Goal: Task Accomplishment & Management: Use online tool/utility

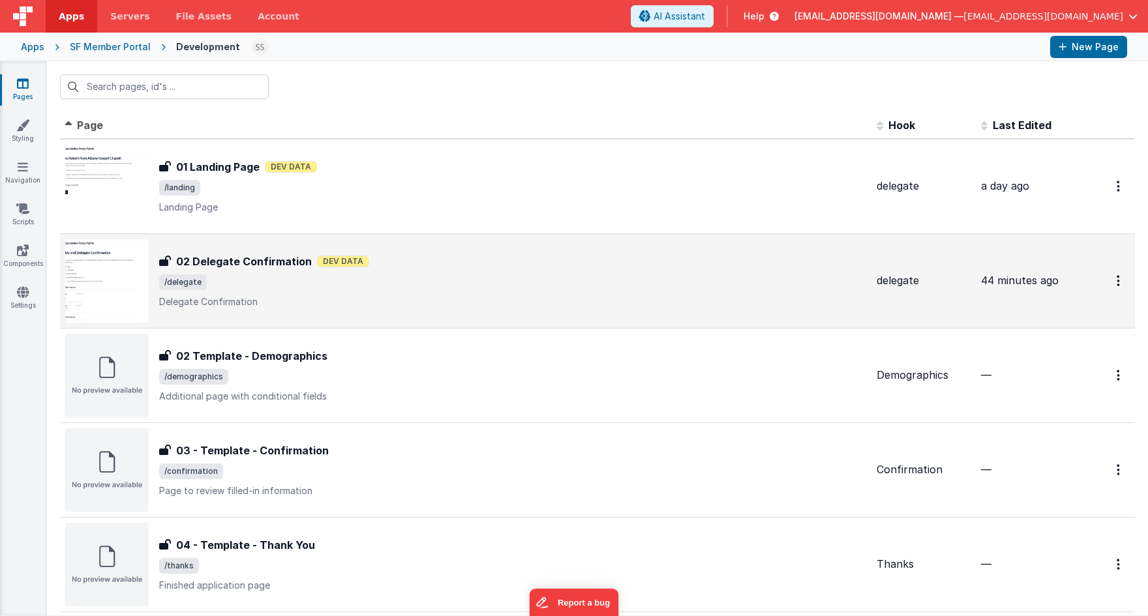
click at [252, 259] on h3 "02 Delegate Confirmation" at bounding box center [244, 262] width 136 height 16
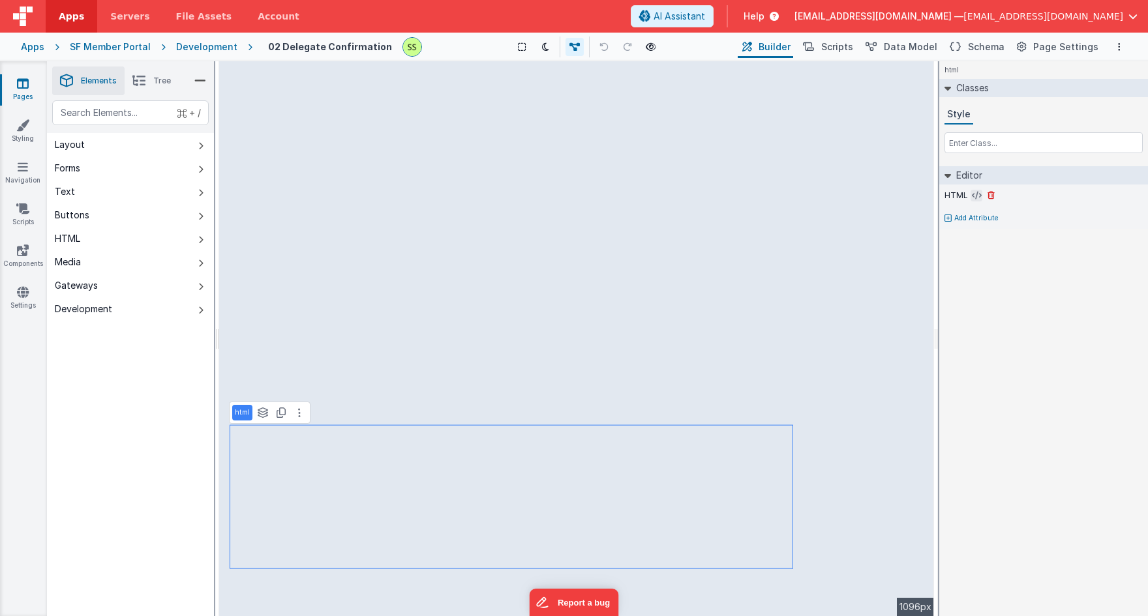
click at [976, 193] on icon at bounding box center [977, 195] width 10 height 10
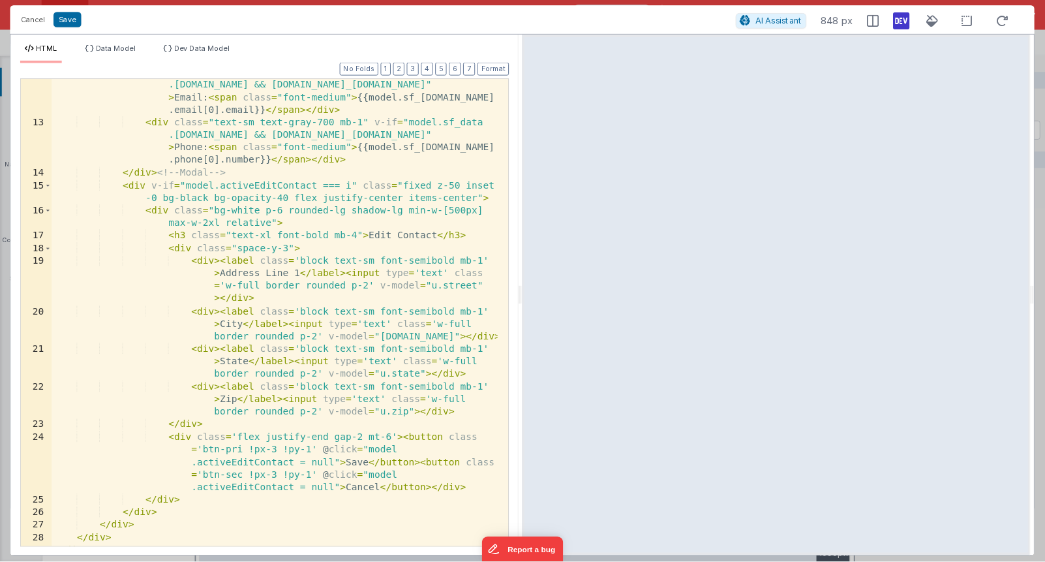
scroll to position [329, 0]
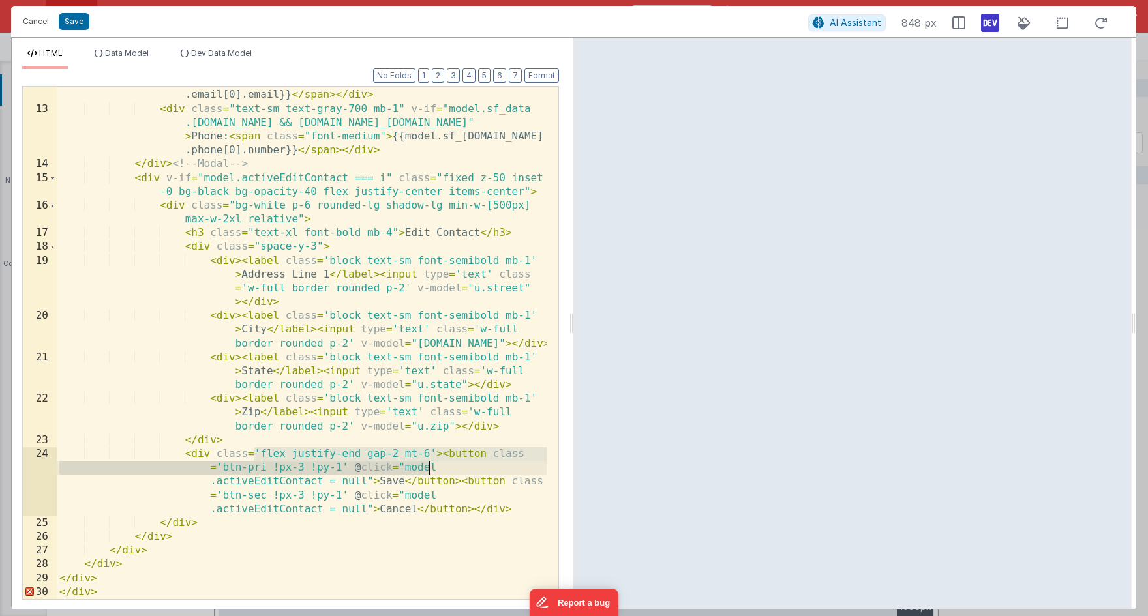
drag, startPoint x: 254, startPoint y: 455, endPoint x: 445, endPoint y: 463, distance: 190.6
click at [445, 463] on div "< div class = "text-sm text-gray-700 mb-1" v-if = "model.sf_data .contact.email…" at bounding box center [302, 338] width 490 height 582
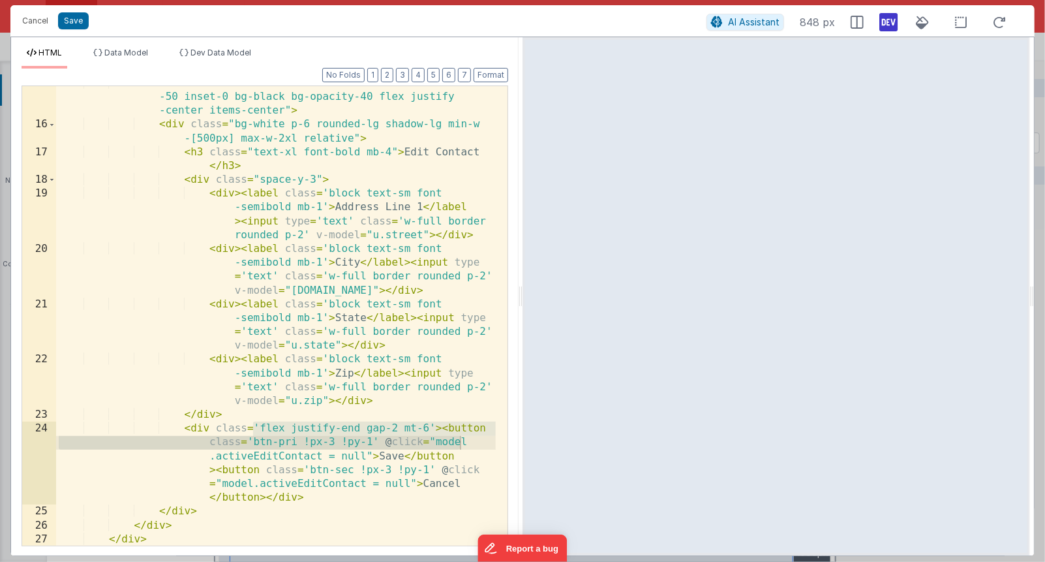
scroll to position [504, 0]
click at [40, 23] on button "Cancel" at bounding box center [35, 21] width 39 height 18
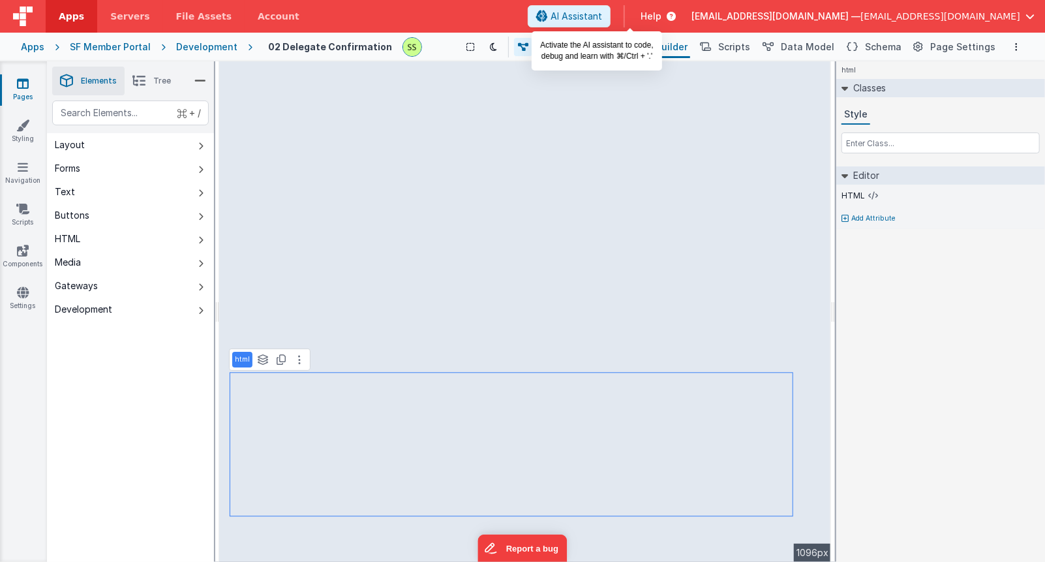
click at [602, 18] on span "AI Assistant" at bounding box center [576, 16] width 52 height 13
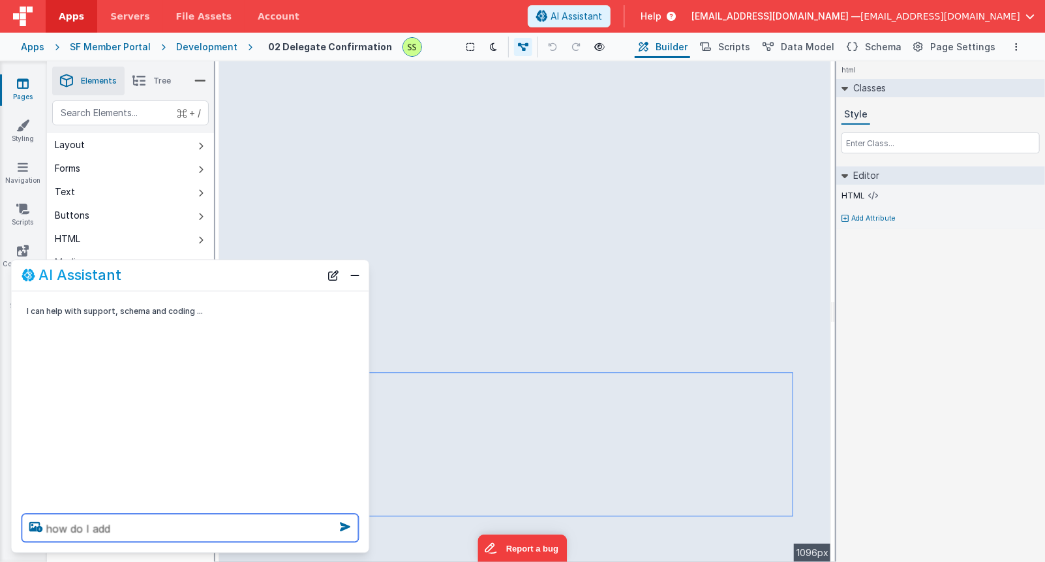
type textarea "how do I add a"
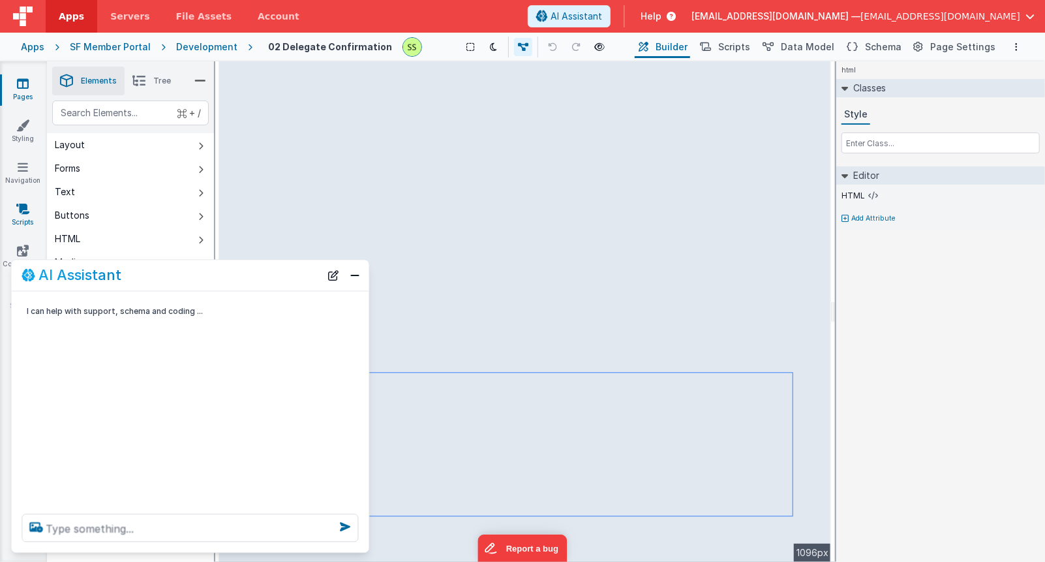
click at [16, 205] on icon at bounding box center [22, 208] width 13 height 13
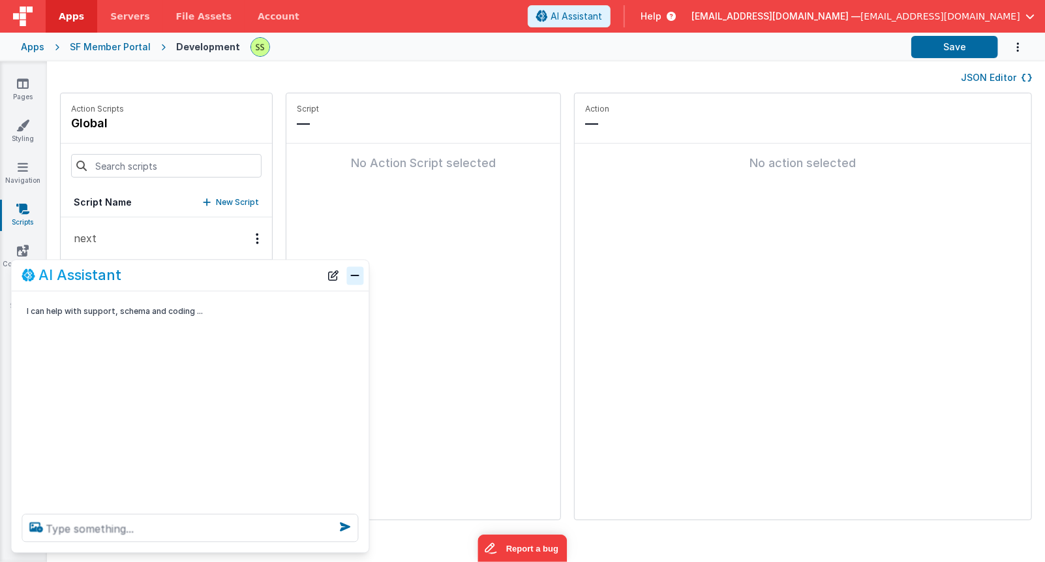
click at [355, 277] on button "Close" at bounding box center [355, 275] width 17 height 18
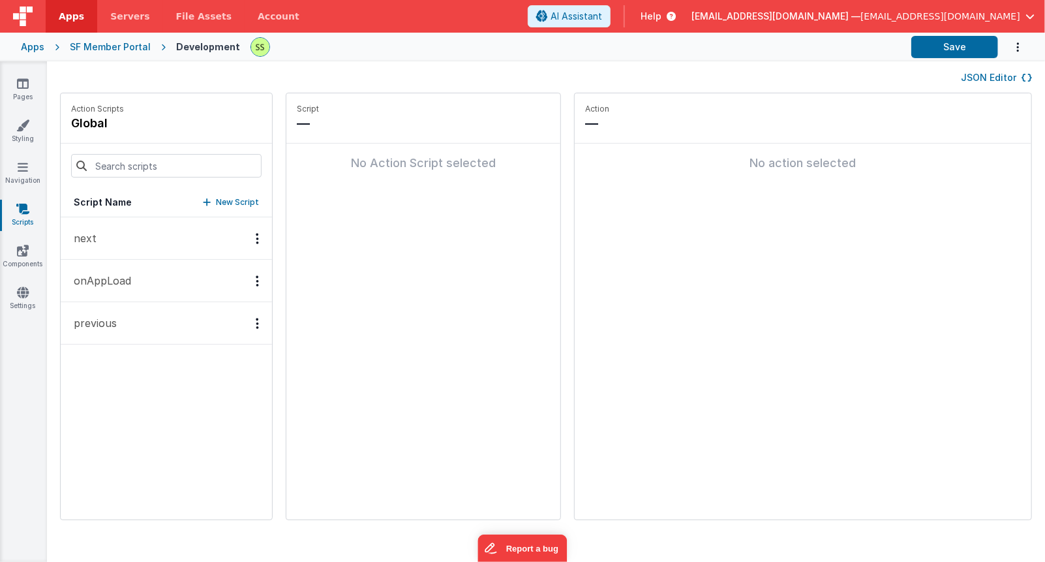
click at [231, 198] on p "New Script" at bounding box center [237, 202] width 43 height 13
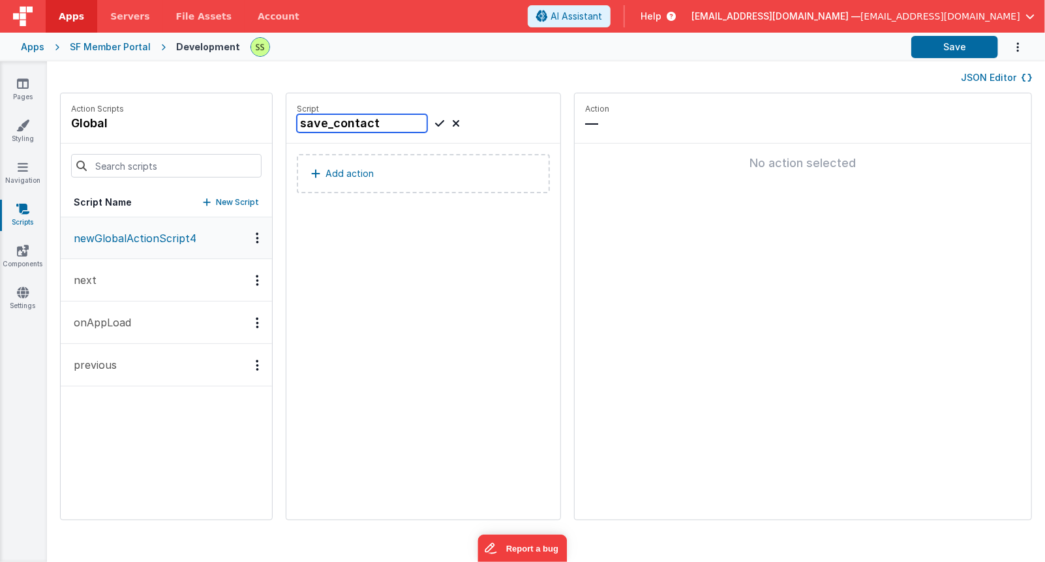
type input "save_contact"
click at [359, 169] on p "Add action" at bounding box center [349, 174] width 48 height 16
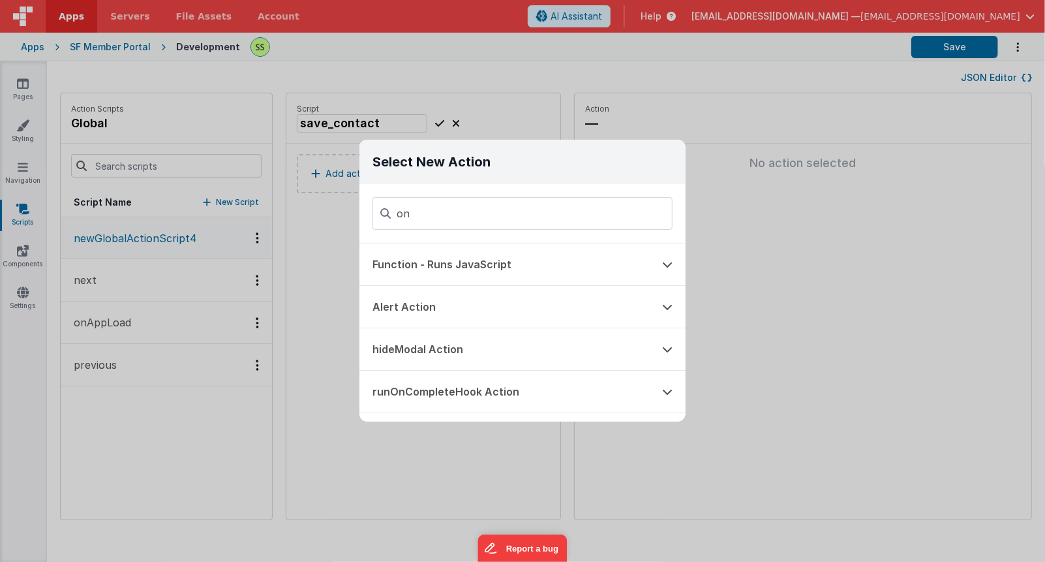
type input "o"
type input "ut"
click at [433, 262] on button "runUtilityHook" at bounding box center [504, 264] width 290 height 42
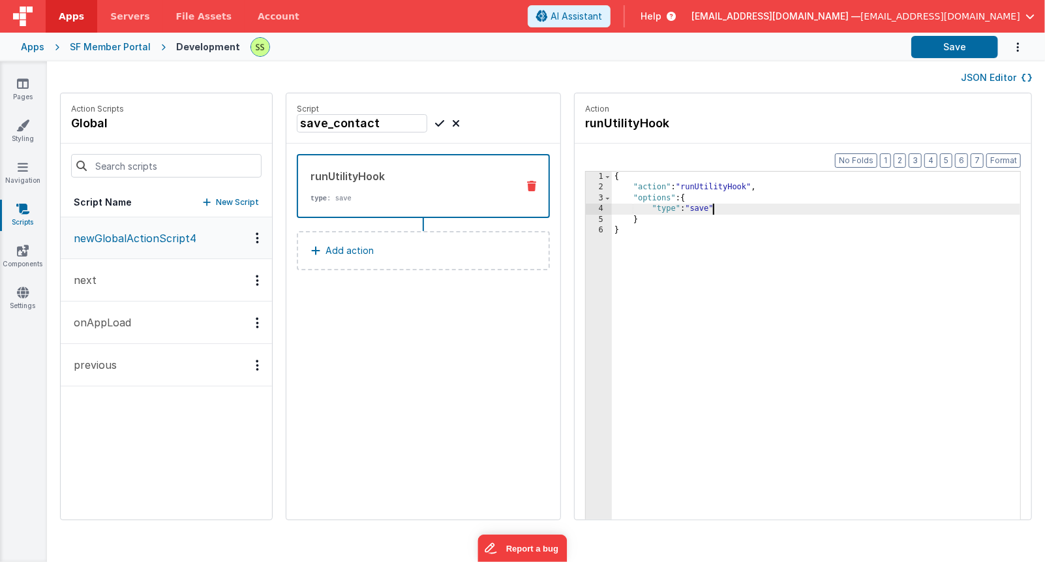
click at [721, 208] on div "{ "action" : "runUtilityHook" , "options" : { "type" : "save" } }" at bounding box center [816, 376] width 408 height 409
click at [730, 207] on div "{ "action" : "runUtilityHook" , "options" : { "type" : "save_contact" } }" at bounding box center [816, 376] width 408 height 409
click at [729, 207] on div "{ "action" : "runUtilityHook" , "options" : { "type" : "save_contact" } }" at bounding box center [816, 376] width 408 height 409
click at [945, 42] on button "Save" at bounding box center [954, 47] width 87 height 22
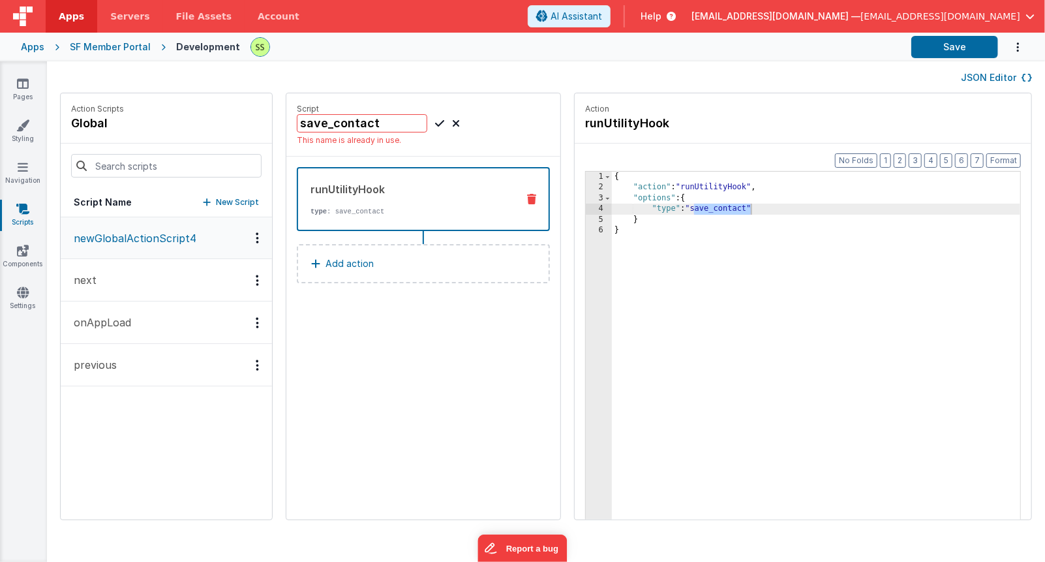
click at [151, 284] on button "next" at bounding box center [166, 280] width 211 height 42
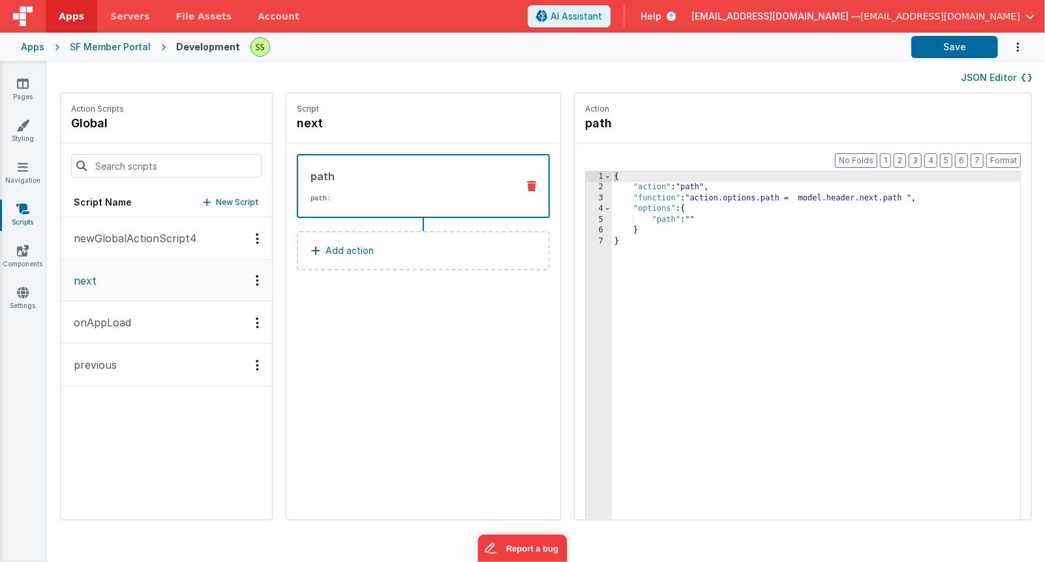
drag, startPoint x: 147, startPoint y: 355, endPoint x: 148, endPoint y: 347, distance: 8.6
click at [147, 355] on button "previous" at bounding box center [166, 365] width 211 height 42
click at [155, 318] on button "onAppLoad" at bounding box center [166, 323] width 211 height 42
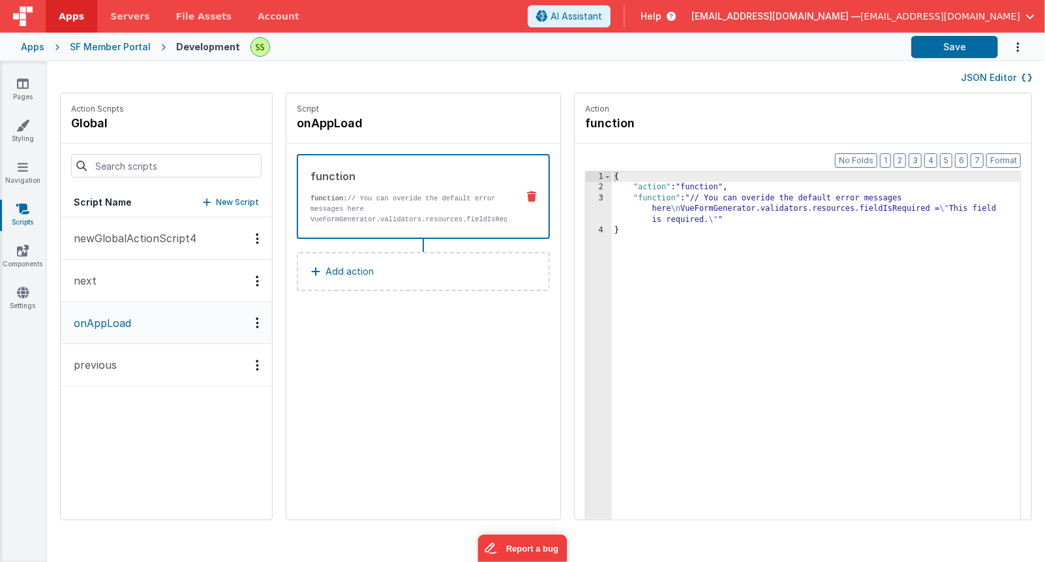
click at [161, 275] on button "next" at bounding box center [166, 281] width 211 height 42
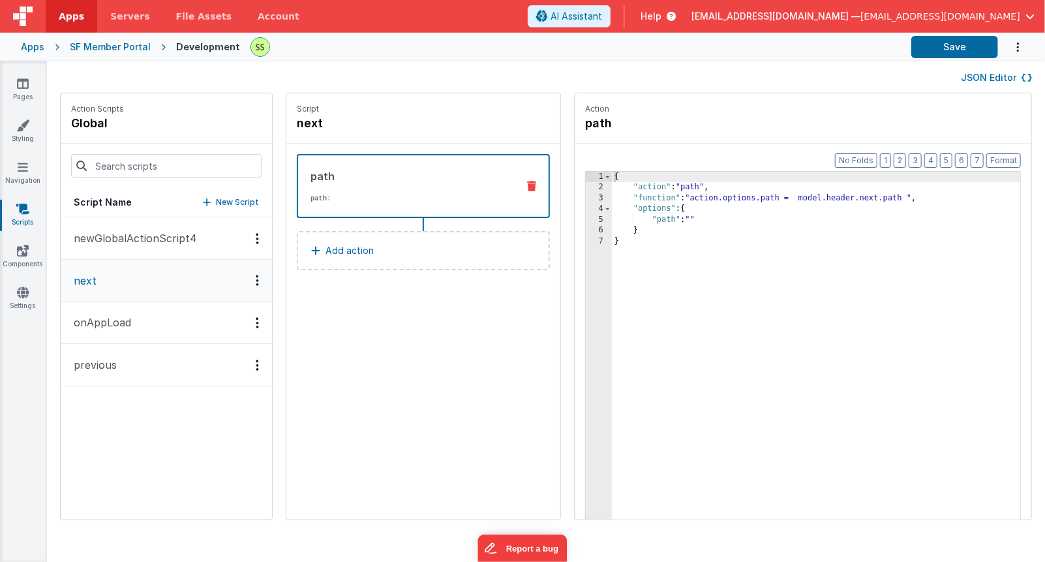
click at [250, 197] on p "New Script" at bounding box center [237, 202] width 43 height 13
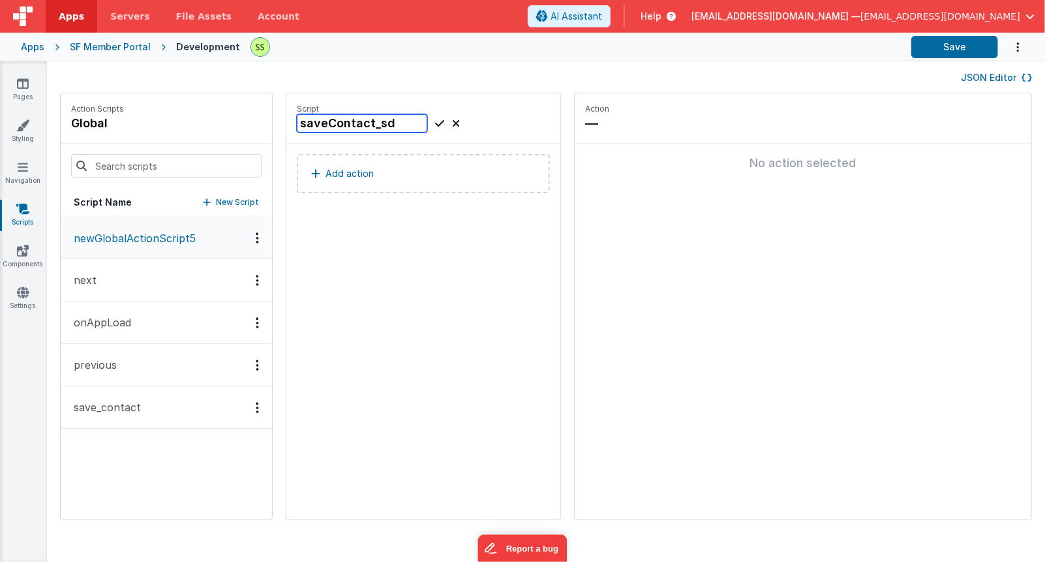
type input "saveContact_sdf"
drag, startPoint x: 149, startPoint y: 446, endPoint x: 153, endPoint y: 425, distance: 21.8
click at [150, 444] on div "newGlobalActionScript5 next onAppLoad previous save_contact" at bounding box center [166, 368] width 211 height 302
click at [131, 401] on p "save_contact" at bounding box center [103, 407] width 75 height 16
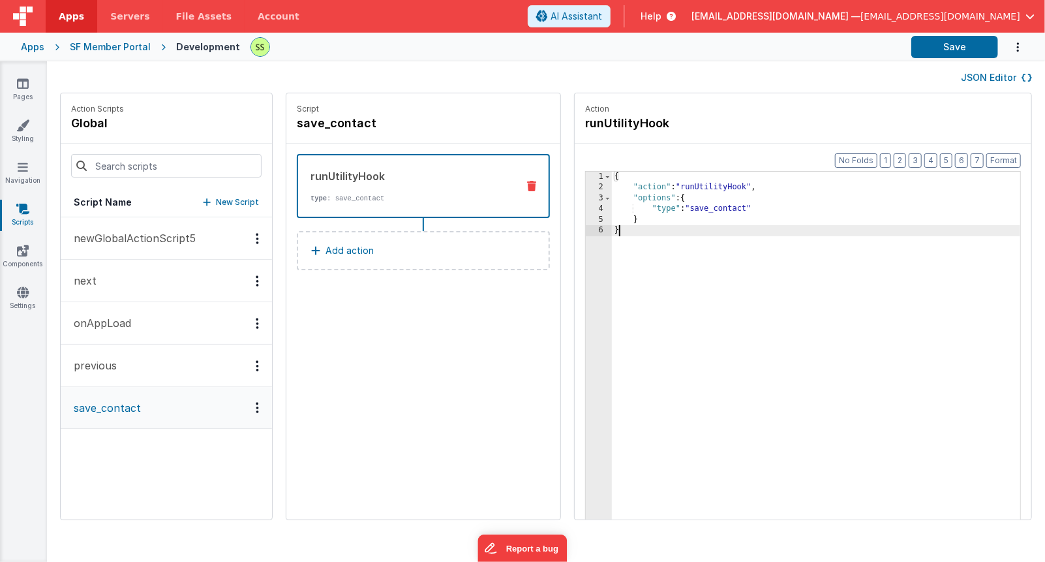
click at [725, 206] on div "{ "action" : "runUtilityHook" , "options" : { "type" : "save_contact" } }" at bounding box center [816, 376] width 408 height 409
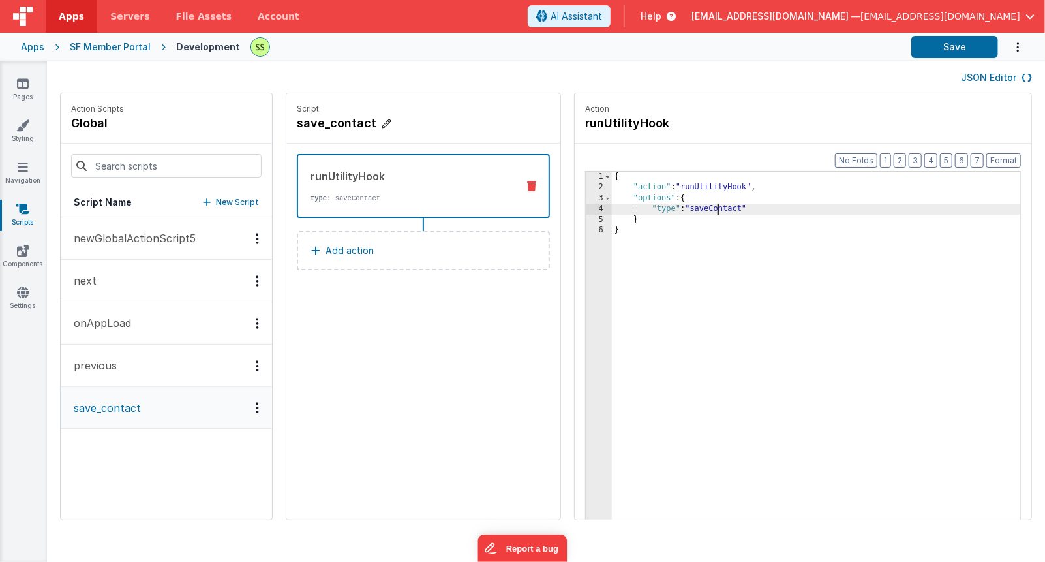
click at [349, 127] on h4 "save_contact" at bounding box center [395, 123] width 196 height 18
click at [345, 125] on input "save_contact" at bounding box center [362, 123] width 130 height 18
type input "saveContact"
click at [957, 48] on button "Save" at bounding box center [954, 47] width 87 height 22
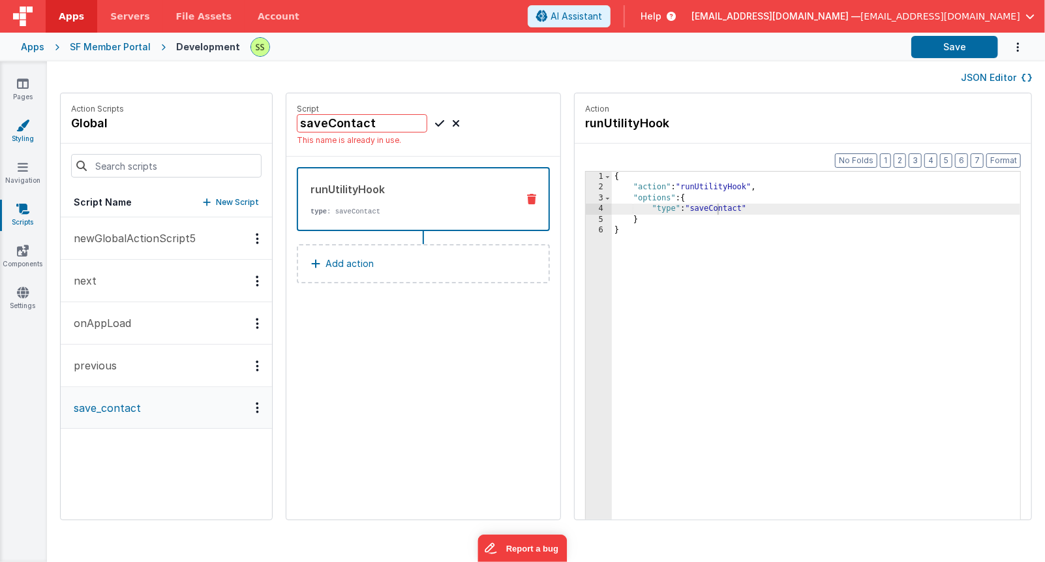
click at [25, 132] on link "Styling" at bounding box center [22, 132] width 47 height 26
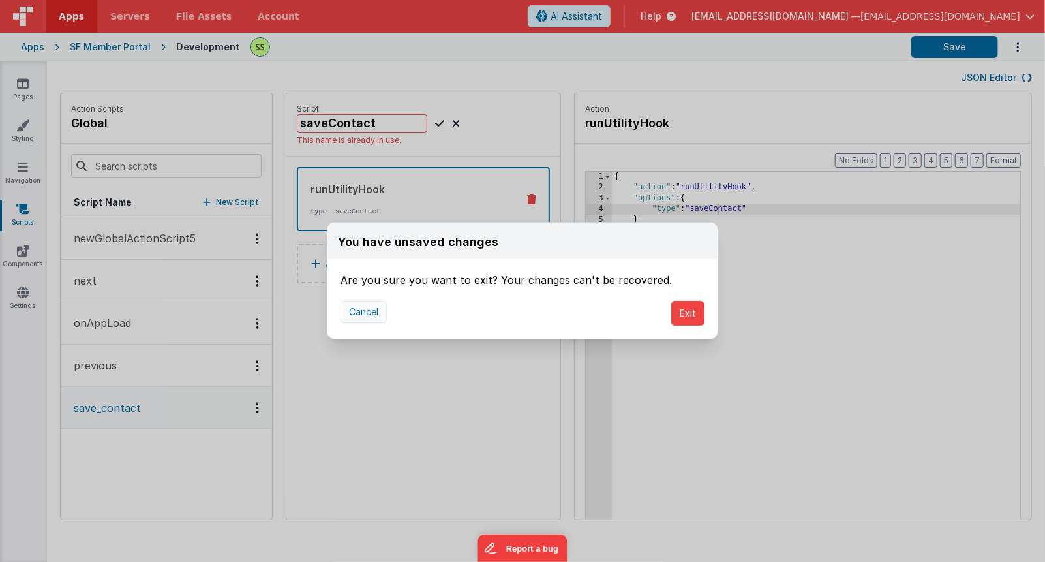
click at [378, 315] on button "Cancel" at bounding box center [363, 312] width 46 height 22
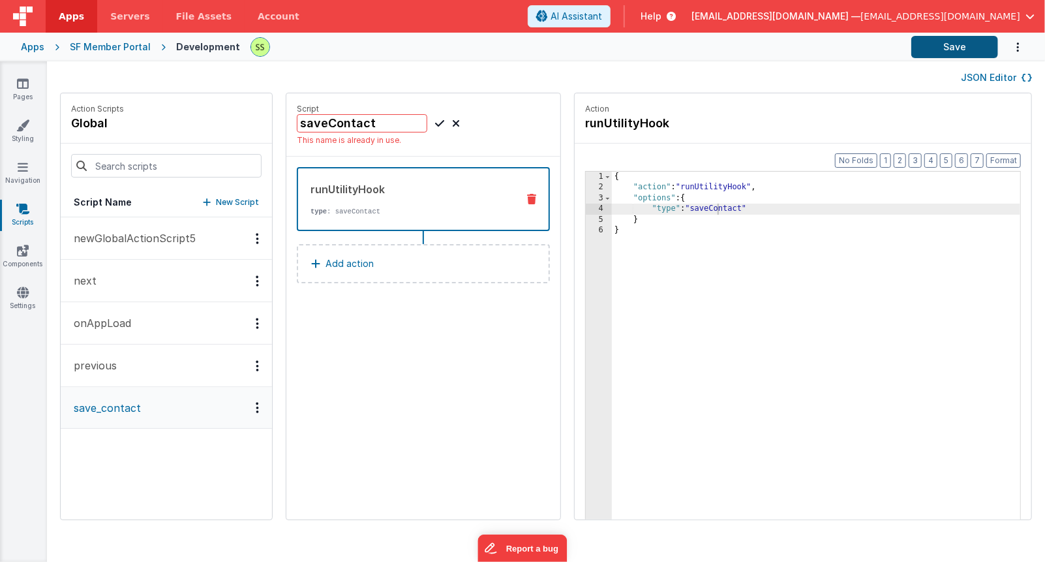
click at [948, 54] on button "Save" at bounding box center [954, 47] width 87 height 22
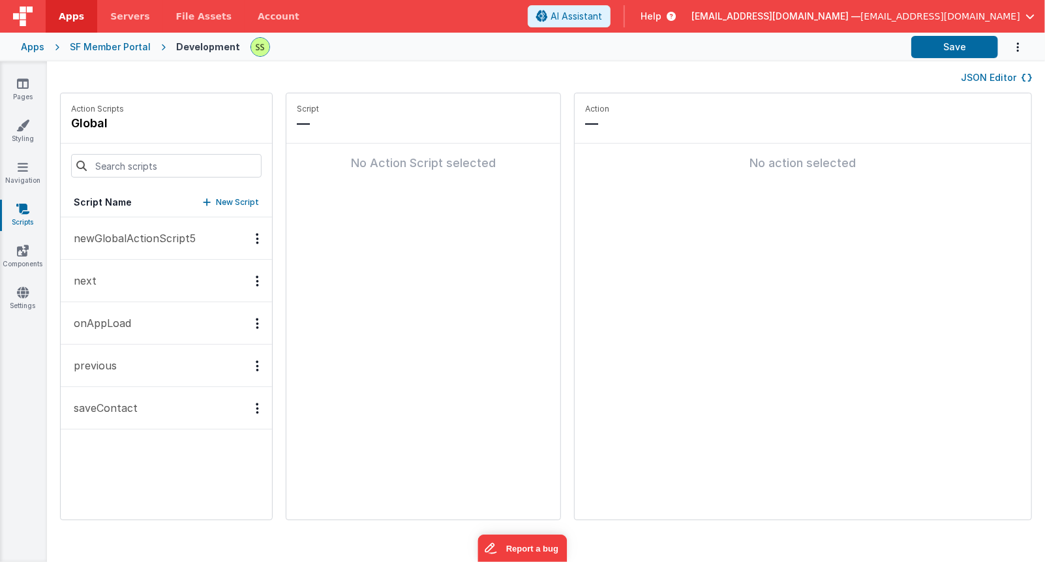
click at [129, 406] on p "saveContact" at bounding box center [102, 408] width 72 height 16
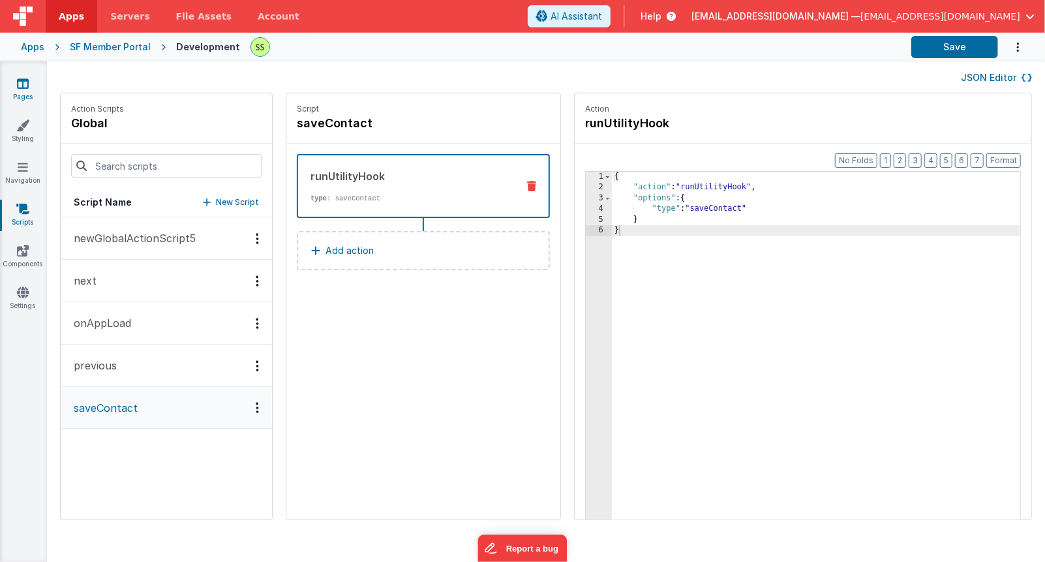
click at [18, 85] on icon at bounding box center [23, 83] width 12 height 13
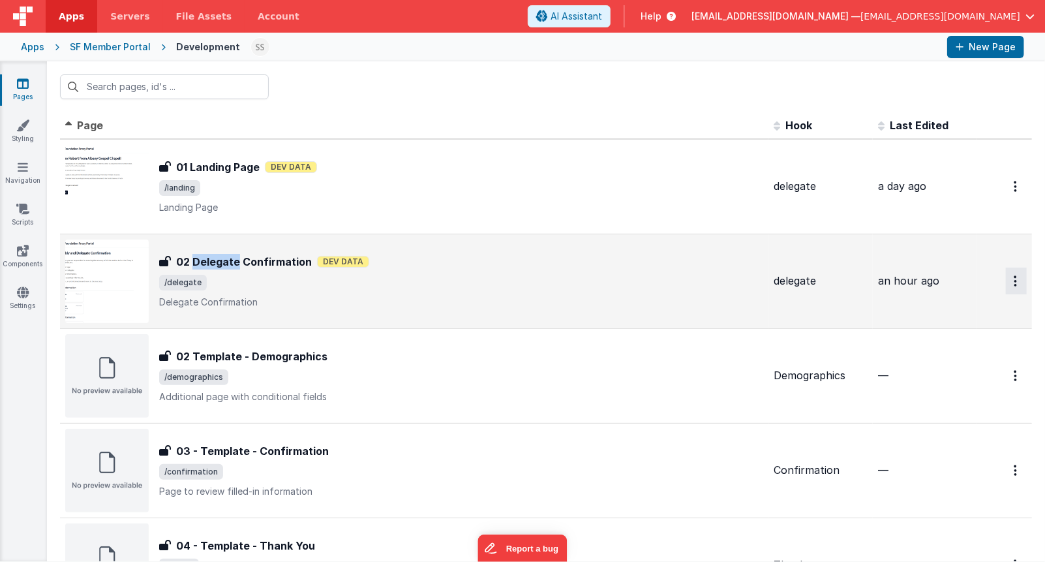
click at [1014, 276] on icon "Options" at bounding box center [1015, 280] width 3 height 11
click at [1005, 277] on button at bounding box center [522, 281] width 1045 height 562
click at [529, 275] on span "/delegate" at bounding box center [461, 283] width 604 height 16
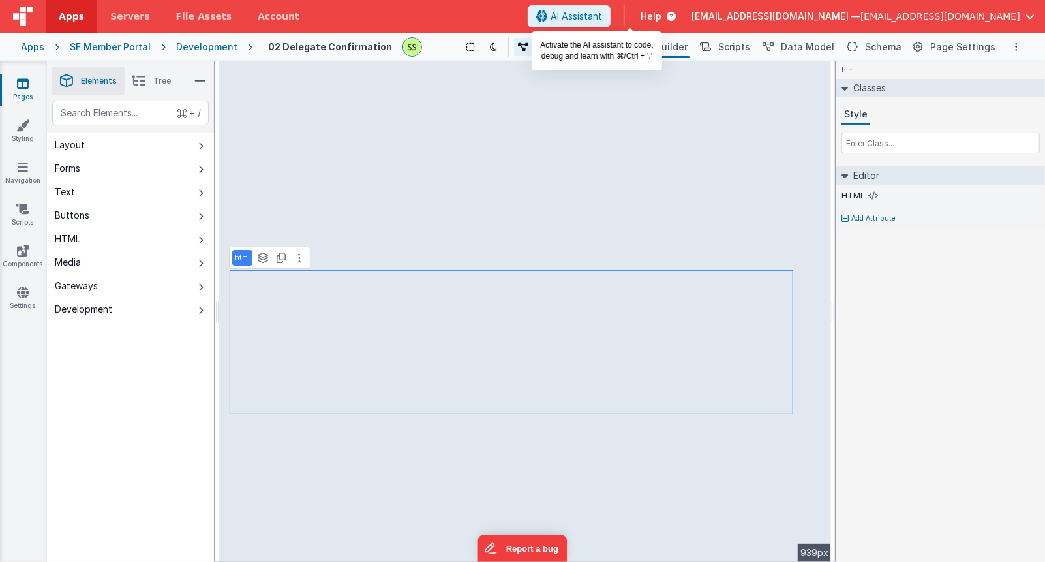
click at [602, 18] on span "AI Assistant" at bounding box center [576, 16] width 52 height 13
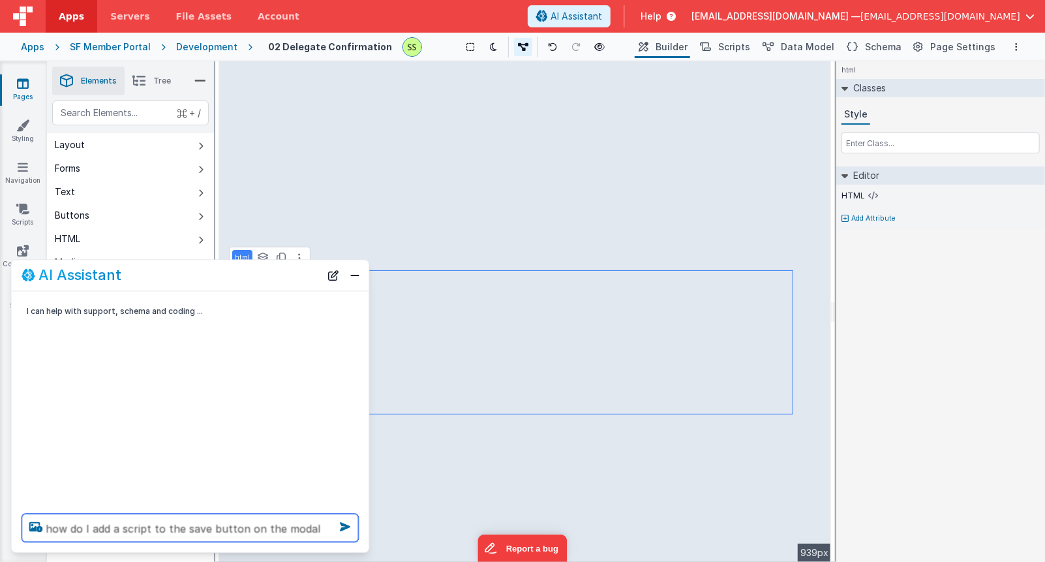
type textarea "how do I add a script to the save button on the modal"
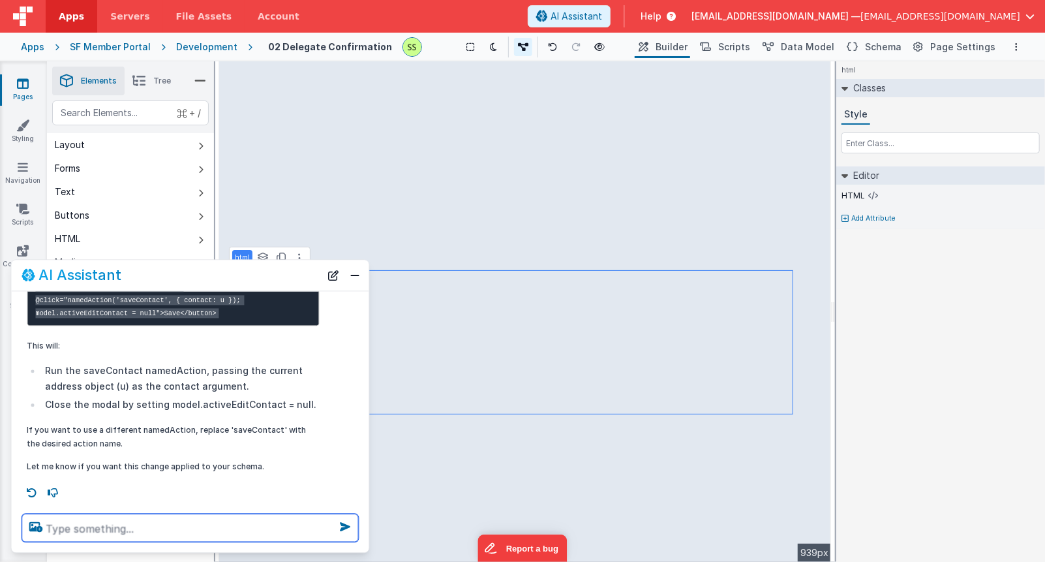
scroll to position [235, 0]
type textarea "apply"
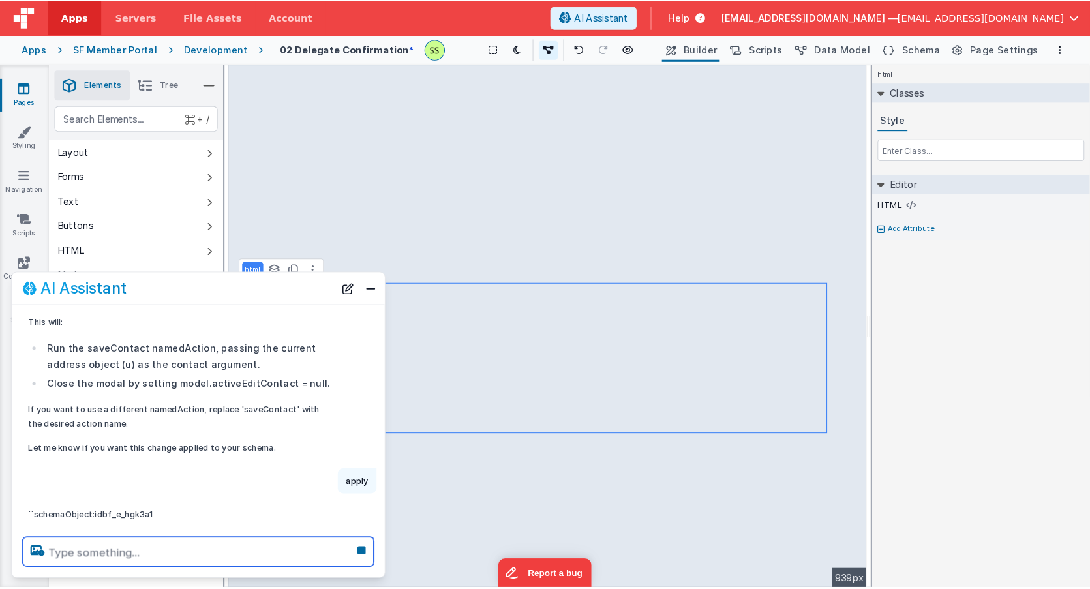
scroll to position [297, 0]
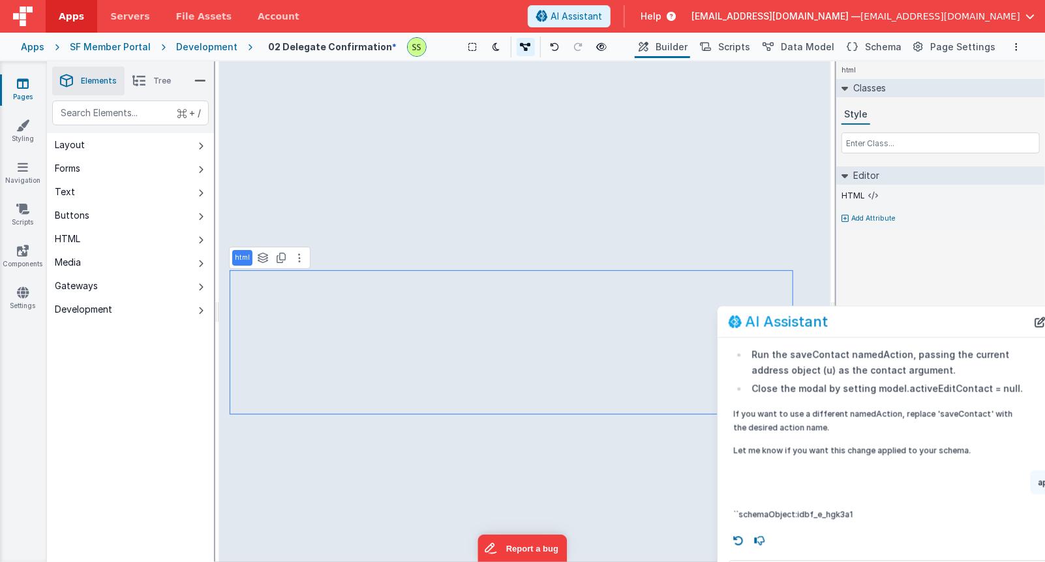
drag, startPoint x: 295, startPoint y: 280, endPoint x: 997, endPoint y: 331, distance: 704.3
click at [1001, 327] on div "AI Assistant" at bounding box center [878, 322] width 299 height 16
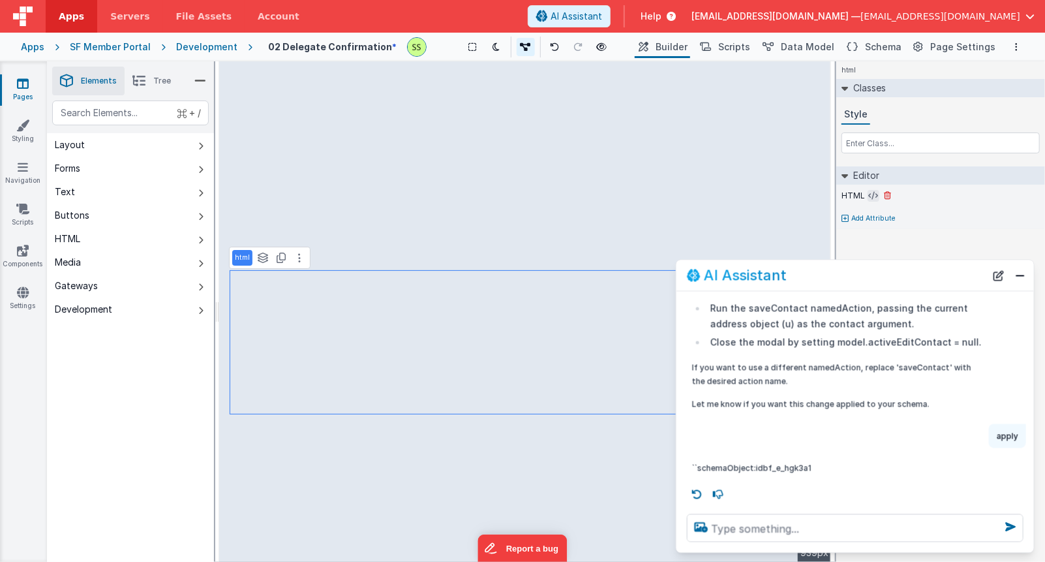
click at [873, 192] on icon at bounding box center [874, 195] width 10 height 10
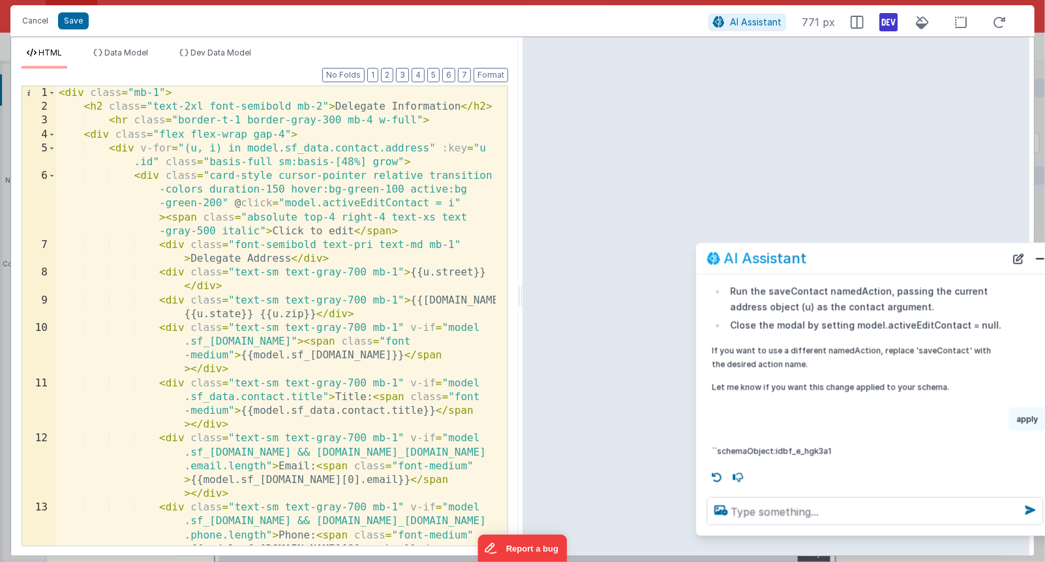
drag, startPoint x: 248, startPoint y: 272, endPoint x: 828, endPoint y: 271, distance: 579.8
click at [927, 254] on div "AI Assistant" at bounding box center [856, 258] width 299 height 16
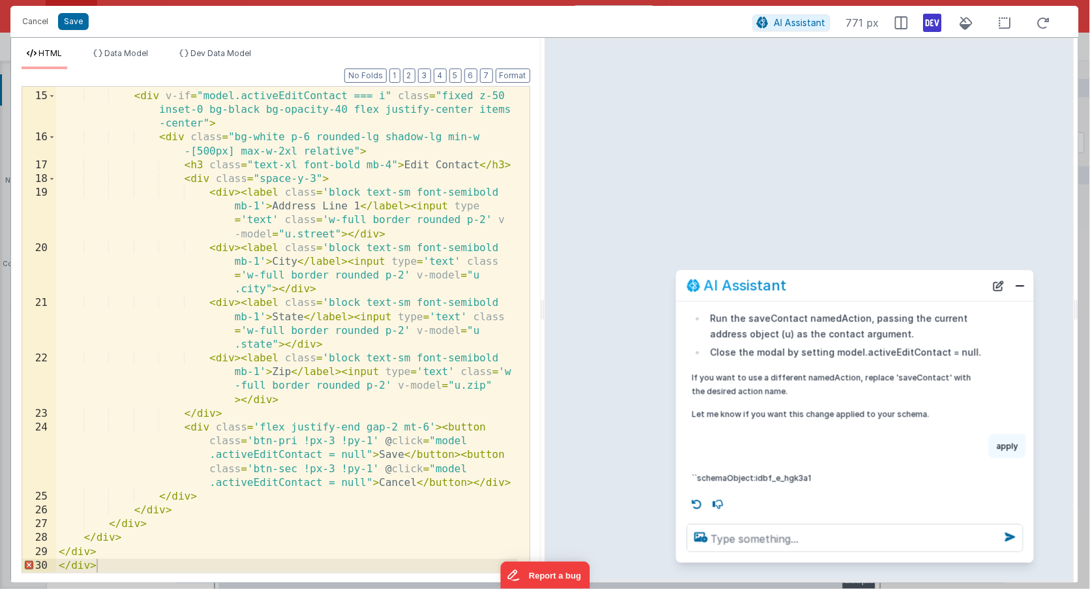
scroll to position [480, 0]
click at [28, 20] on button "Cancel" at bounding box center [35, 21] width 39 height 18
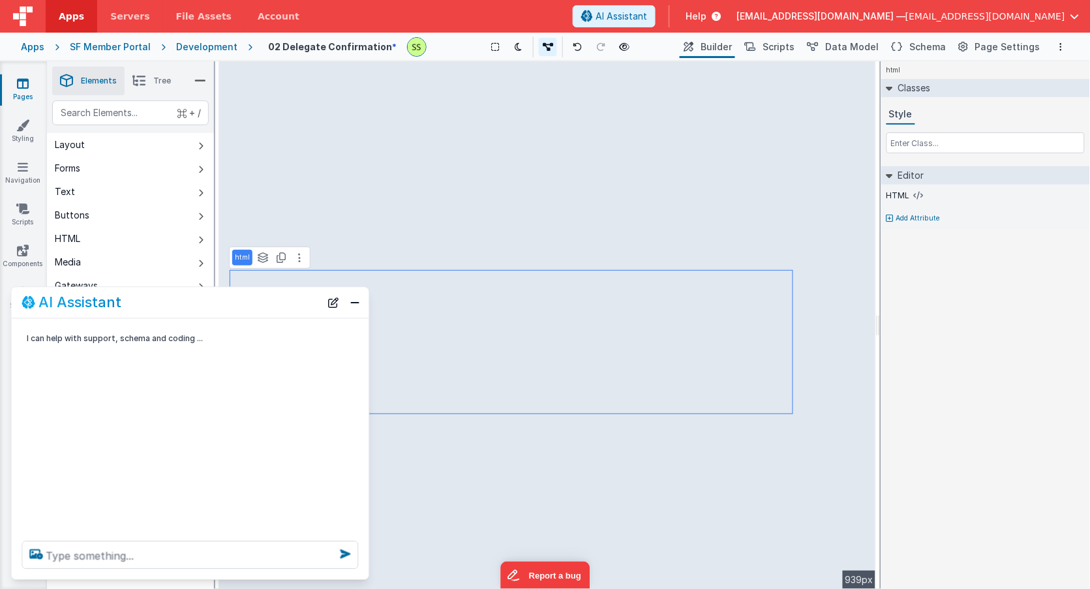
scroll to position [0, 0]
click at [916, 193] on icon at bounding box center [919, 195] width 10 height 10
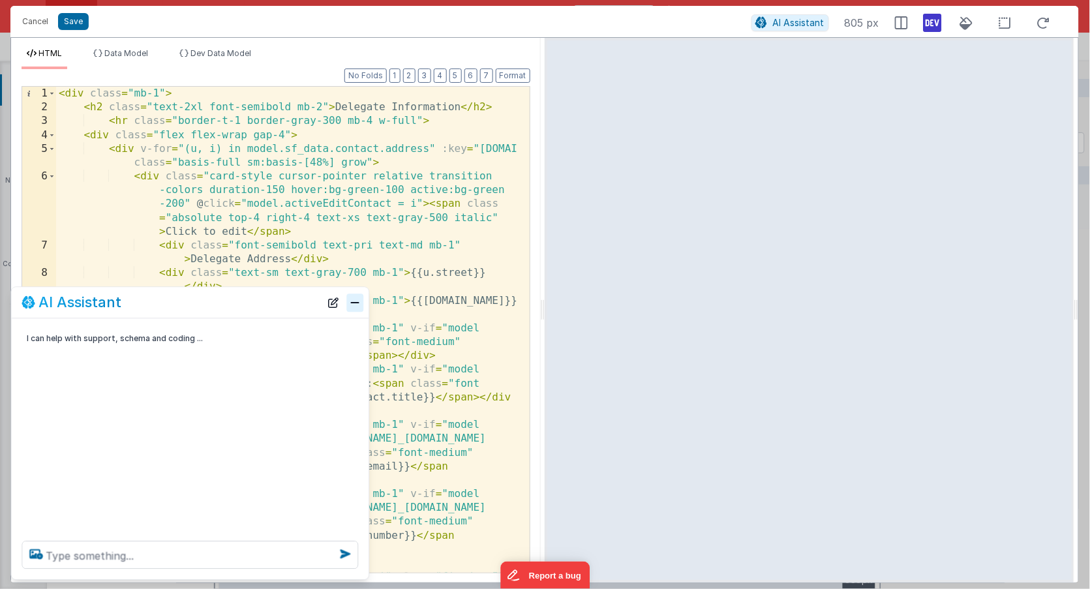
click at [351, 299] on button "Close" at bounding box center [355, 302] width 17 height 18
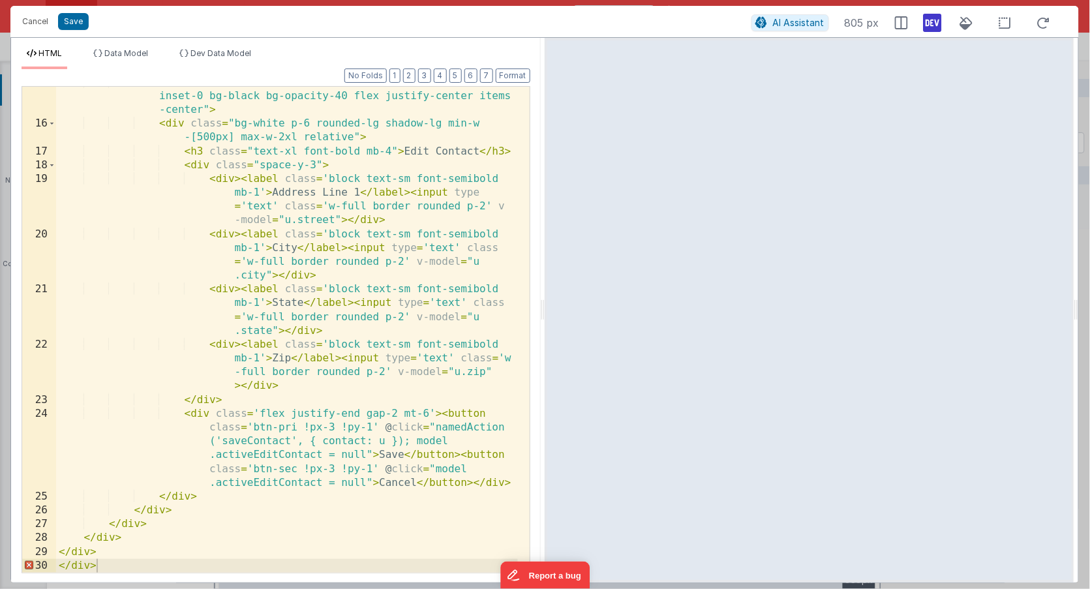
scroll to position [494, 0]
click at [40, 23] on button "Cancel" at bounding box center [35, 21] width 39 height 18
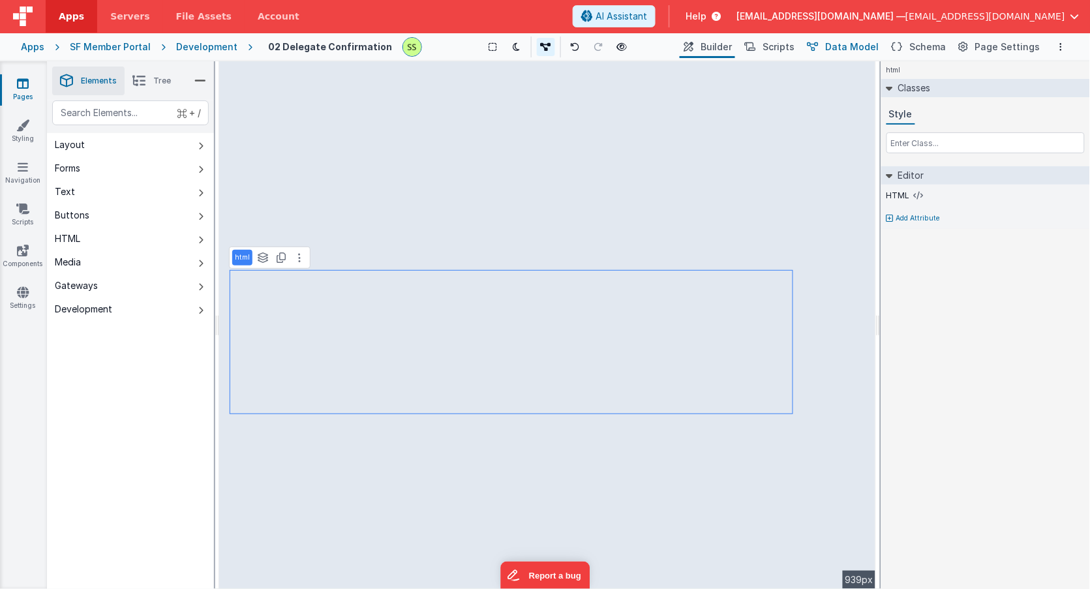
click at [847, 47] on span "Data Model" at bounding box center [852, 46] width 53 height 13
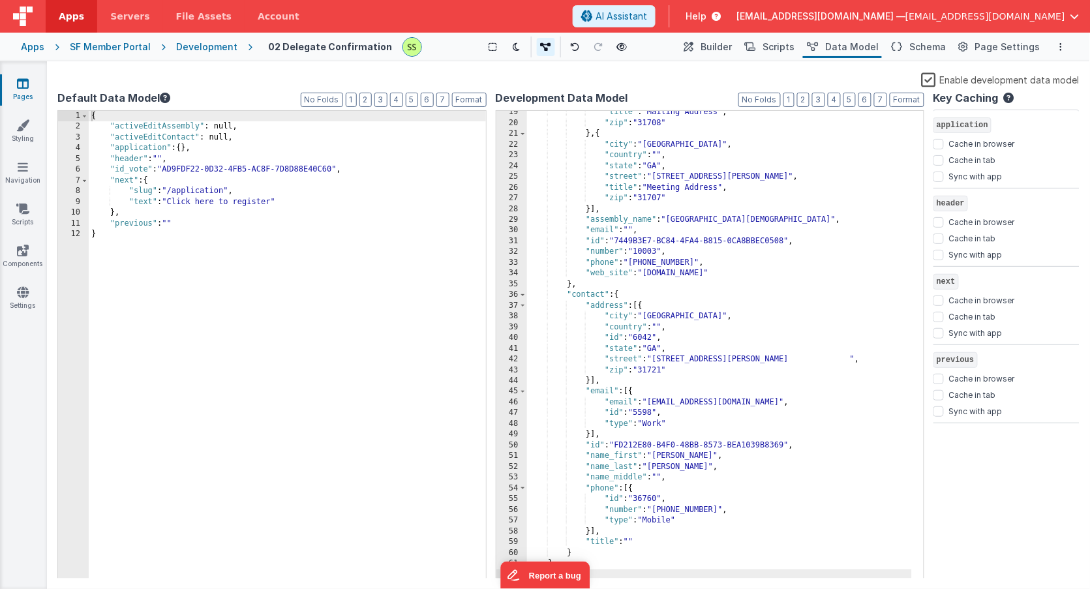
scroll to position [0, 0]
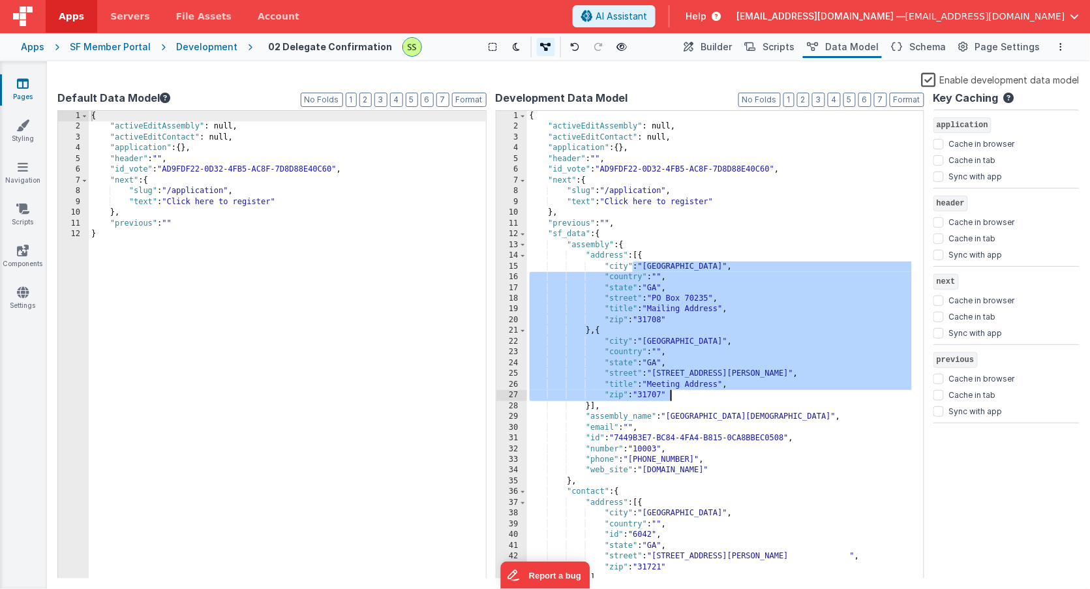
drag, startPoint x: 631, startPoint y: 271, endPoint x: 692, endPoint y: 382, distance: 126.7
click at [684, 393] on div "{ "activeEditAssembly" : null, "activeEditContact" : null, "application" : { } …" at bounding box center [719, 356] width 385 height 490
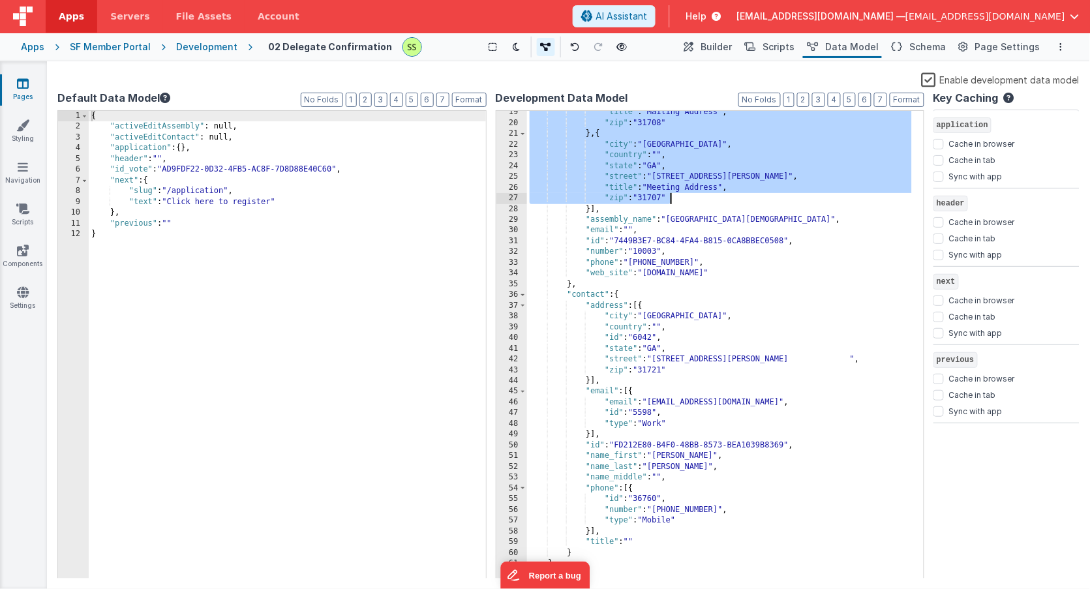
scroll to position [196, 0]
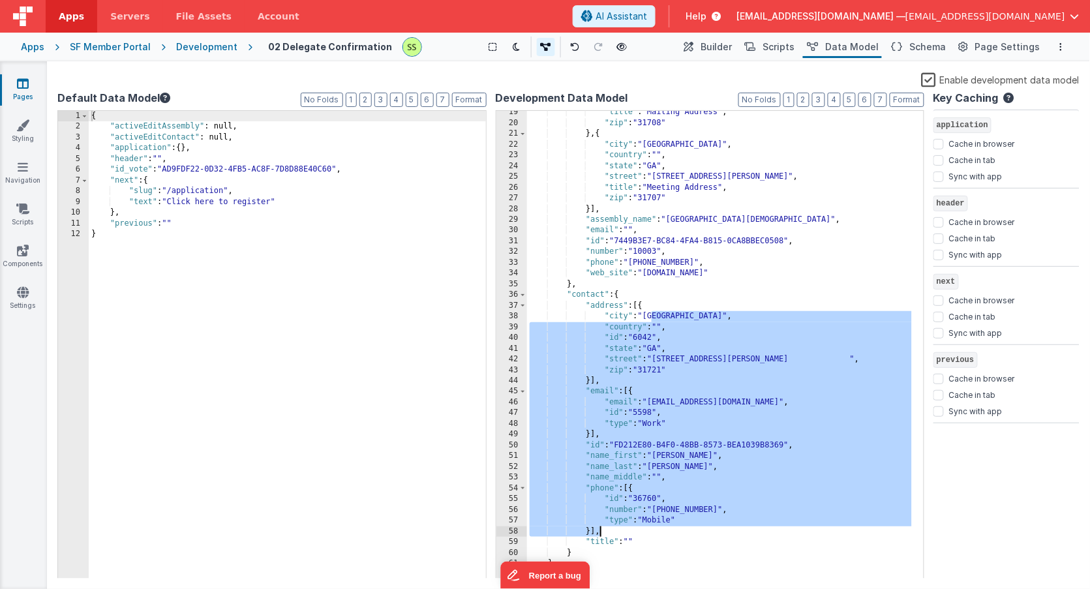
drag, startPoint x: 664, startPoint y: 329, endPoint x: 679, endPoint y: 532, distance: 203.4
click at [679, 532] on div ""title" : "Mailing Address" , "zip" : "31708" } , { "city" : "Albany" , "countr…" at bounding box center [719, 352] width 385 height 490
click at [22, 82] on icon at bounding box center [23, 83] width 12 height 13
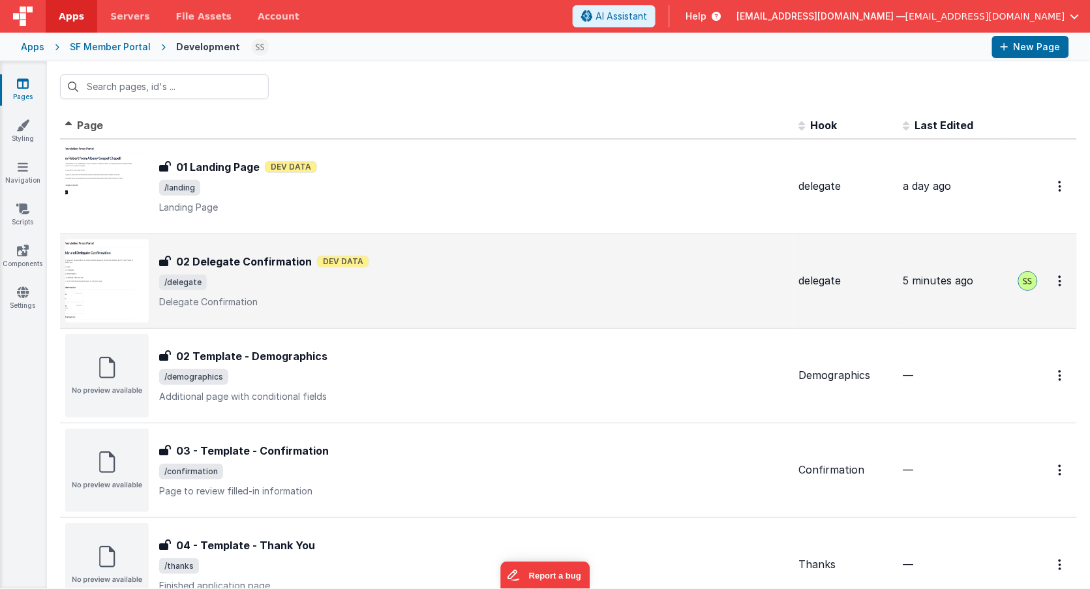
click at [457, 285] on span "/delegate" at bounding box center [473, 283] width 629 height 16
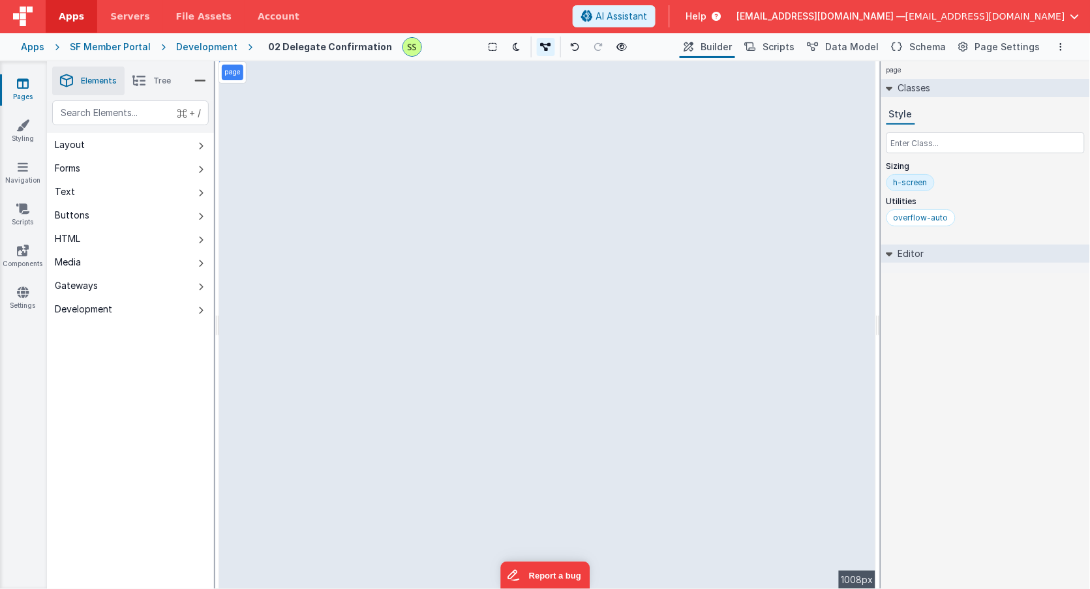
click at [196, 79] on icon at bounding box center [200, 81] width 12 height 18
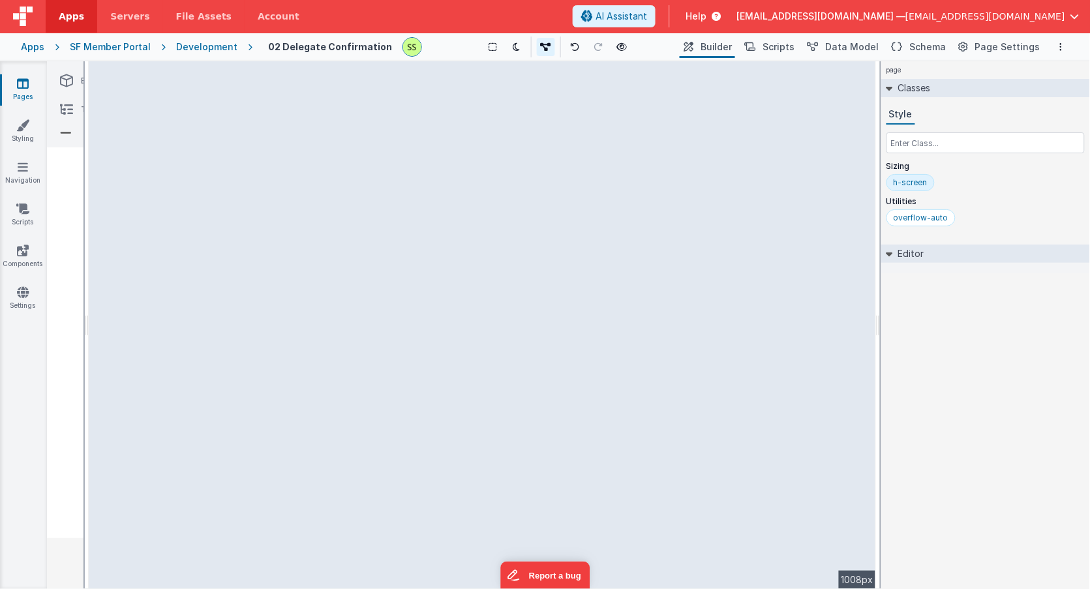
click at [246, 403] on div "--> 1008px" at bounding box center [482, 325] width 787 height 528
click at [162, 372] on div "page --> 1008px" at bounding box center [482, 325] width 787 height 528
drag, startPoint x: 164, startPoint y: 333, endPoint x: 168, endPoint y: 324, distance: 9.1
click at [164, 333] on div "page --> 1008px" at bounding box center [482, 325] width 787 height 528
click at [63, 100] on icon at bounding box center [66, 109] width 13 height 18
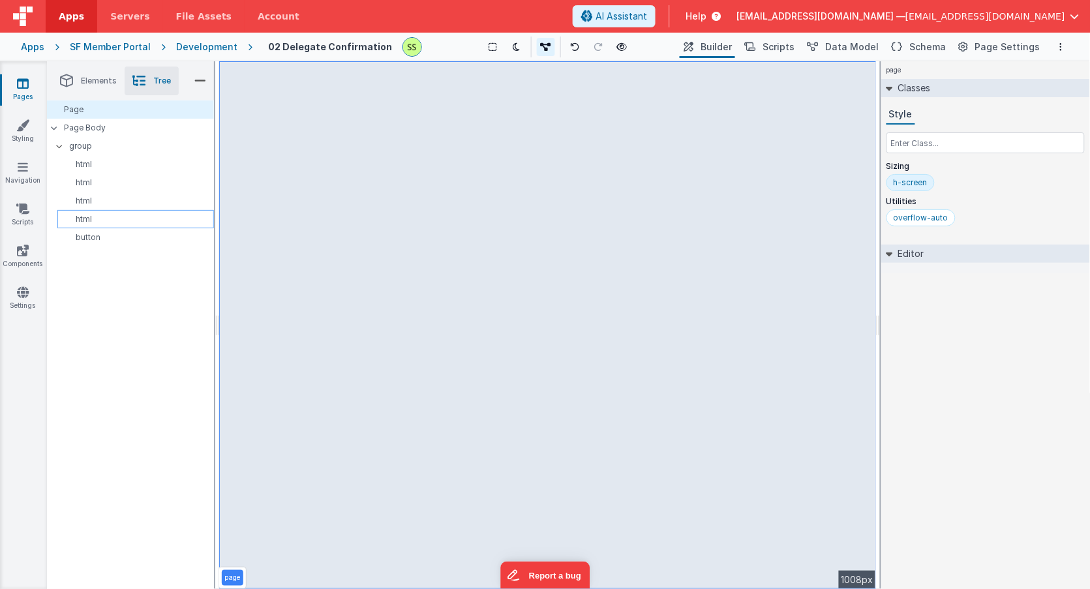
click at [90, 214] on p "html" at bounding box center [138, 219] width 151 height 10
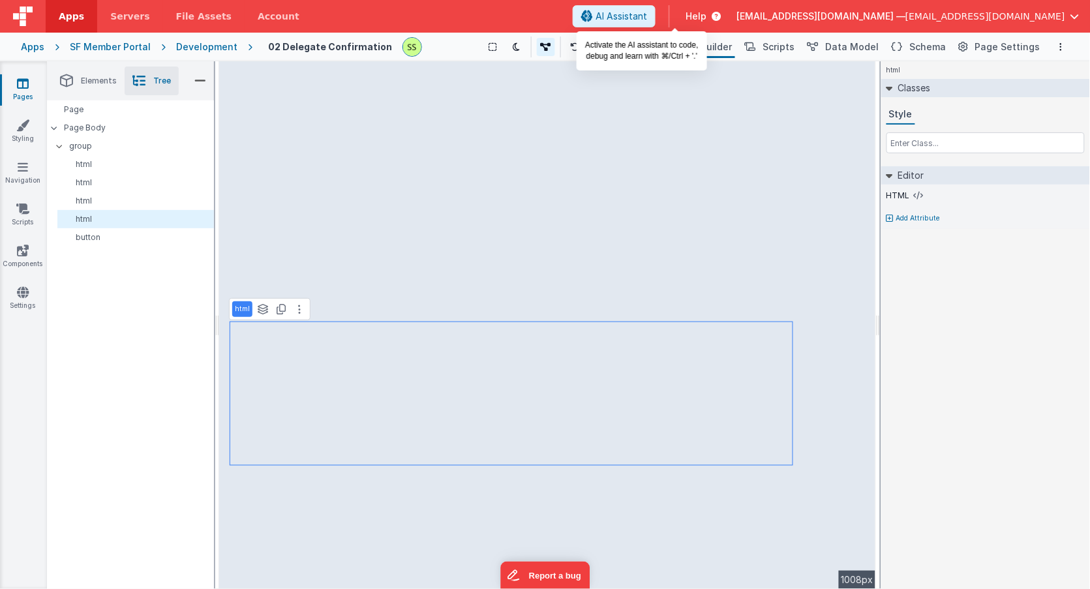
click at [647, 12] on span "AI Assistant" at bounding box center [621, 16] width 52 height 13
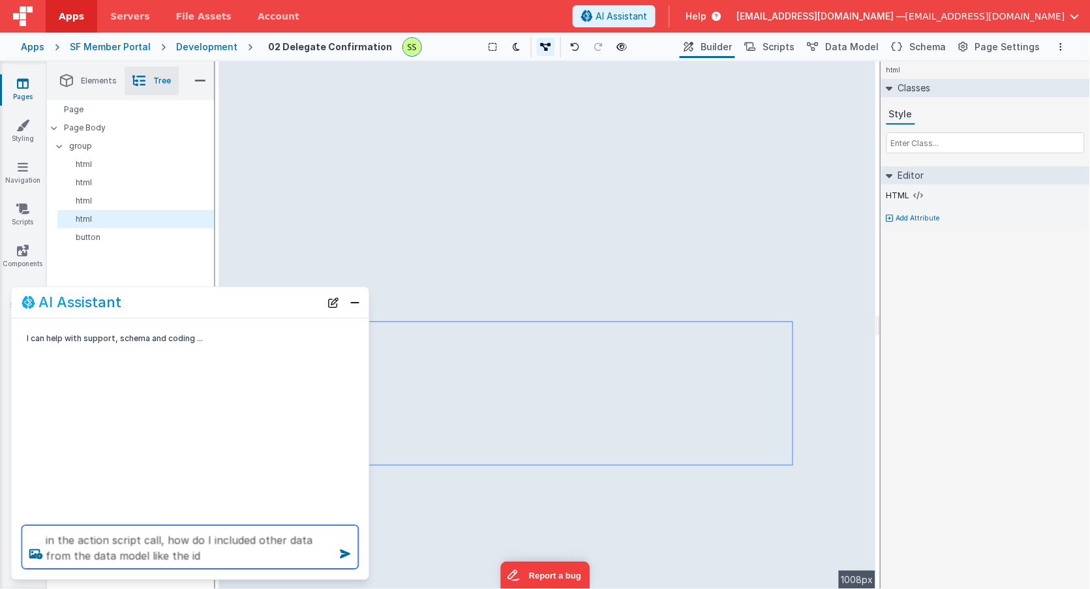
type textarea "in the action script call, how do I included other data from the data model lik…"
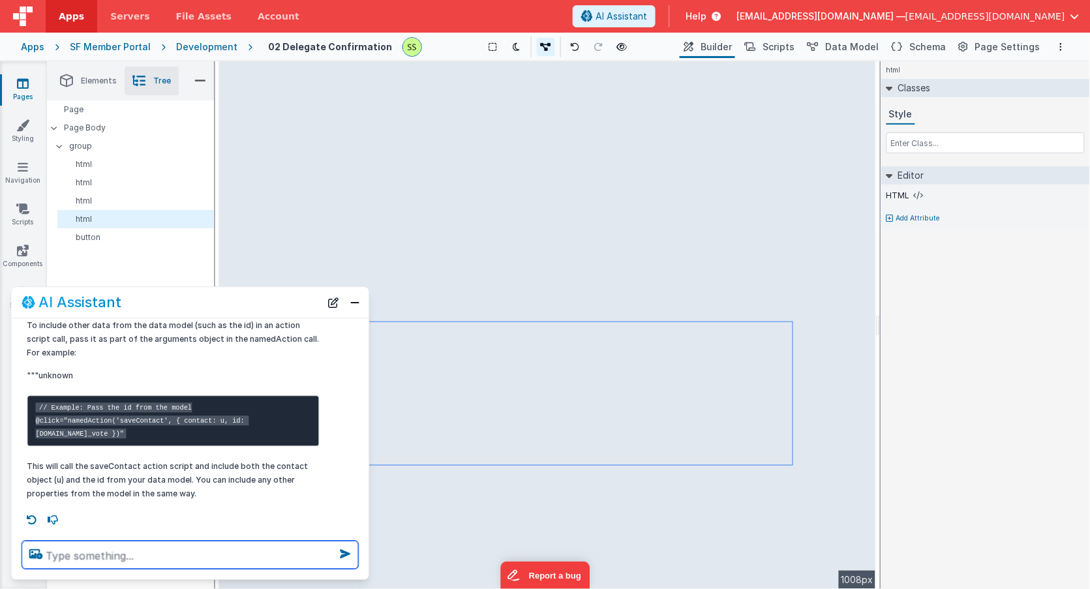
scroll to position [94, 0]
click at [249, 414] on code "// Example: Pass the id from the model @click="namedAction('saveContact', { con…" at bounding box center [142, 421] width 213 height 36
click at [249, 413] on code "// Example: Pass the id from the model @click="namedAction('saveContact', { con…" at bounding box center [142, 421] width 213 height 36
click at [247, 413] on code "// Example: Pass the id from the model @click="namedAction('saveContact', { con…" at bounding box center [142, 421] width 213 height 36
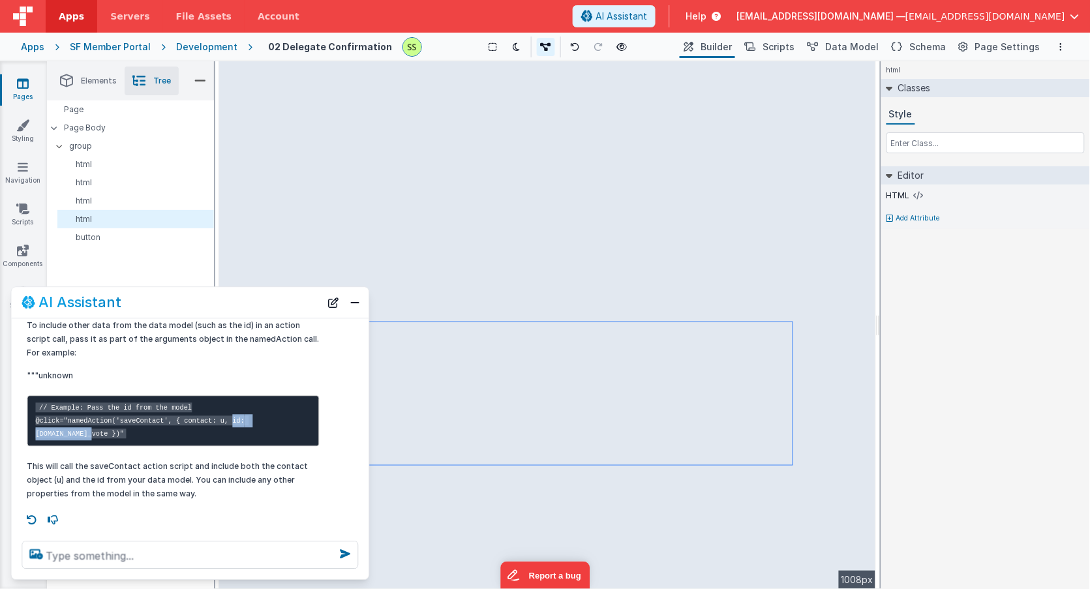
drag, startPoint x: 247, startPoint y: 413, endPoint x: 103, endPoint y: 414, distance: 144.1
click at [92, 419] on pre "// Example: Pass the id from the model @click="namedAction('saveContact', { con…" at bounding box center [173, 420] width 292 height 51
copy code "id: model.id_vote"
click at [785, 236] on div "html See layers + L Duplicate + D --> 1008px" at bounding box center [547, 325] width 657 height 528
click at [914, 201] on div "HTML" at bounding box center [985, 199] width 198 height 18
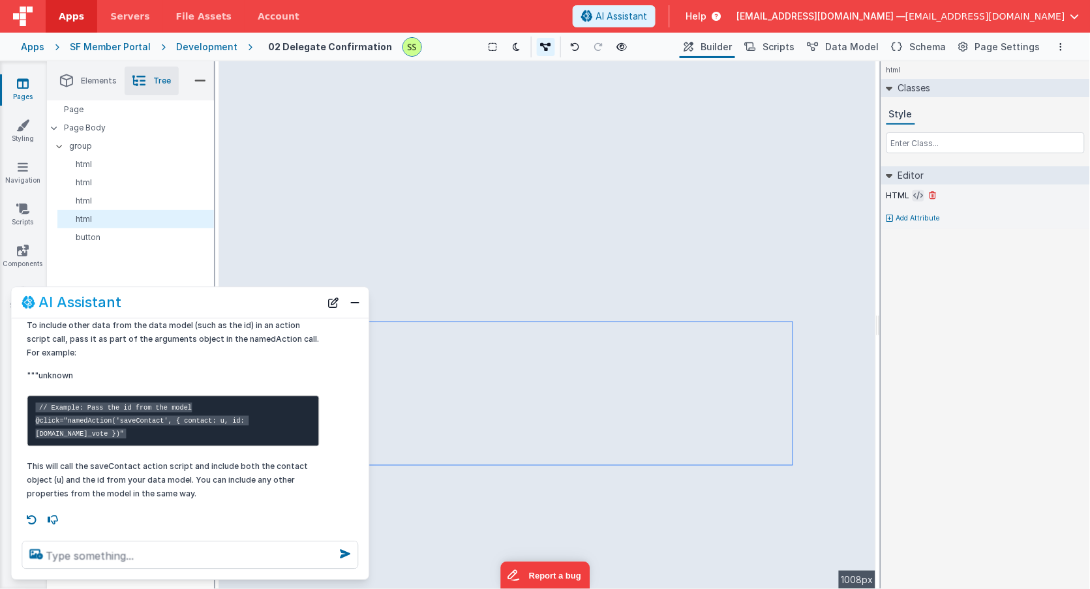
click at [914, 195] on icon at bounding box center [919, 195] width 10 height 10
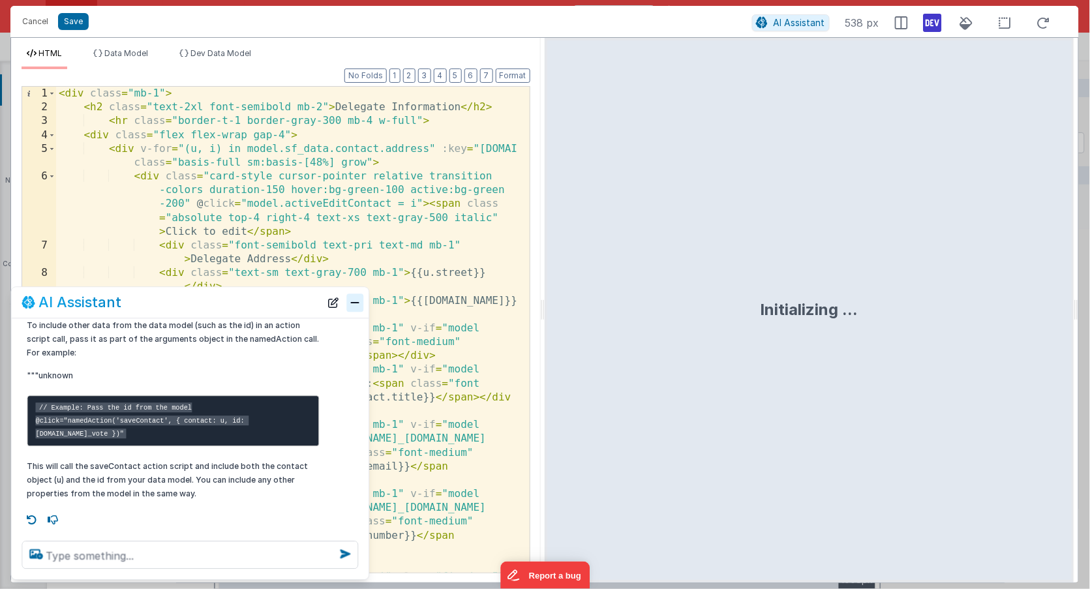
click at [361, 305] on button "Close" at bounding box center [355, 302] width 17 height 18
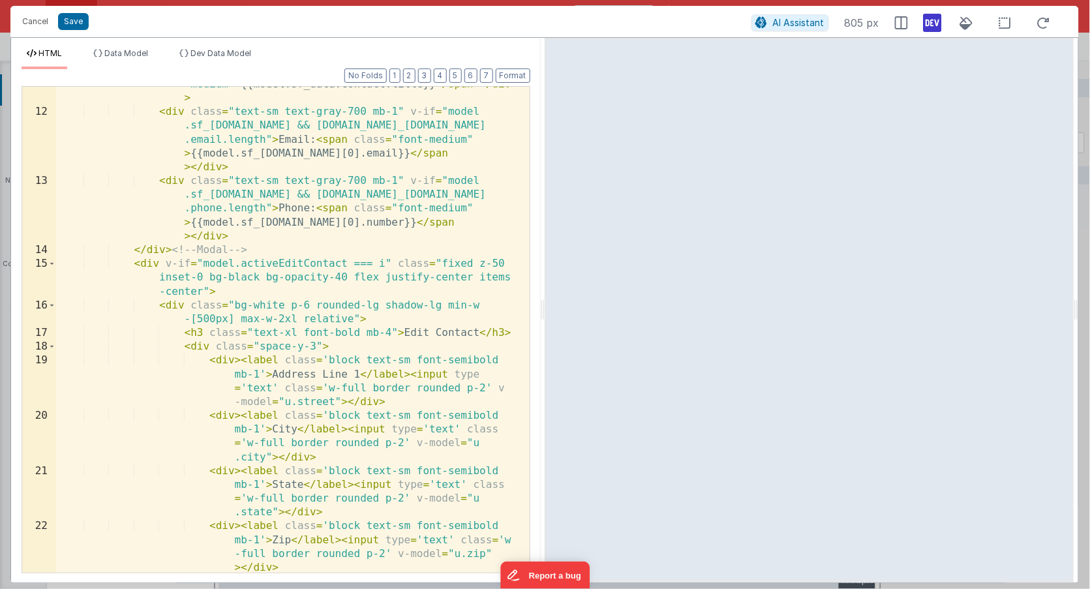
scroll to position [494, 0]
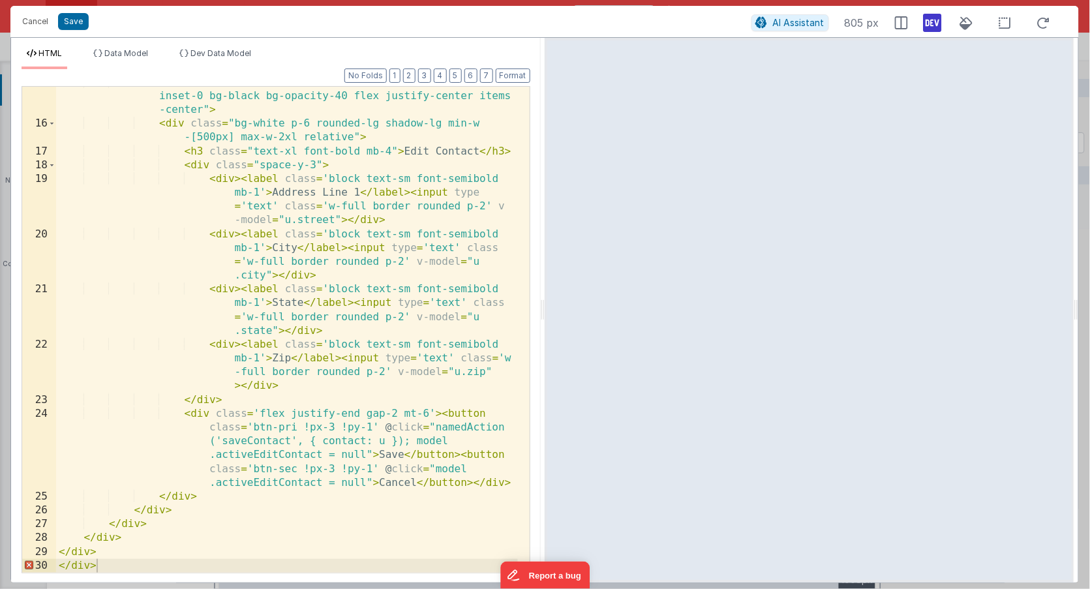
click at [387, 440] on div "< div v-if = "model.activeEditContact === i" class = "fixed z-50 inset-0 bg-bla…" at bounding box center [287, 346] width 462 height 541
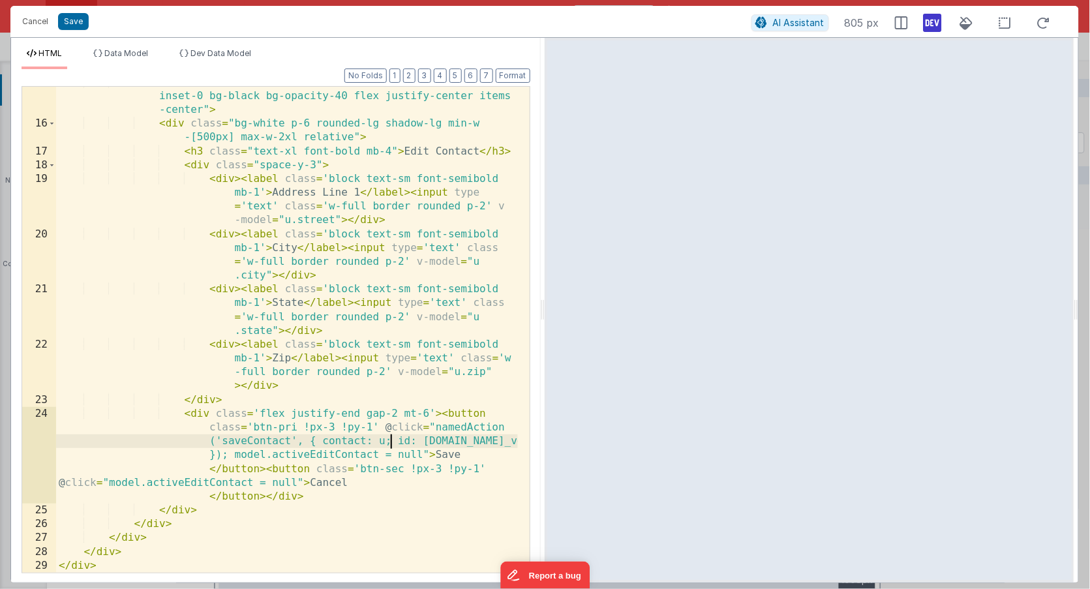
click at [388, 443] on div "< div v-if = "model.activeEditContact === i" class = "fixed z-50 inset-0 bg-bla…" at bounding box center [287, 346] width 462 height 541
click at [494, 441] on div "< div v-if = "model.activeEditContact === i" class = "fixed z-50 inset-0 bg-bla…" at bounding box center [287, 346] width 462 height 541
drag, startPoint x: 504, startPoint y: 440, endPoint x: 473, endPoint y: 442, distance: 30.8
click at [473, 442] on div "< div v-if = "model.activeEditContact === i" class = "fixed z-50 inset-0 bg-bla…" at bounding box center [287, 346] width 462 height 541
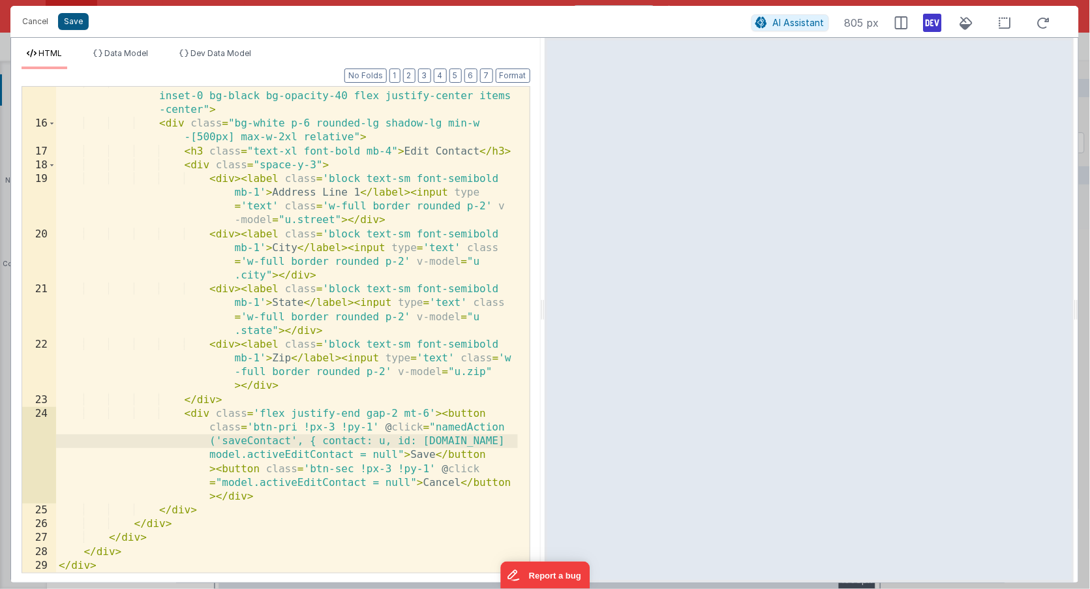
click at [71, 16] on button "Save" at bounding box center [73, 21] width 31 height 17
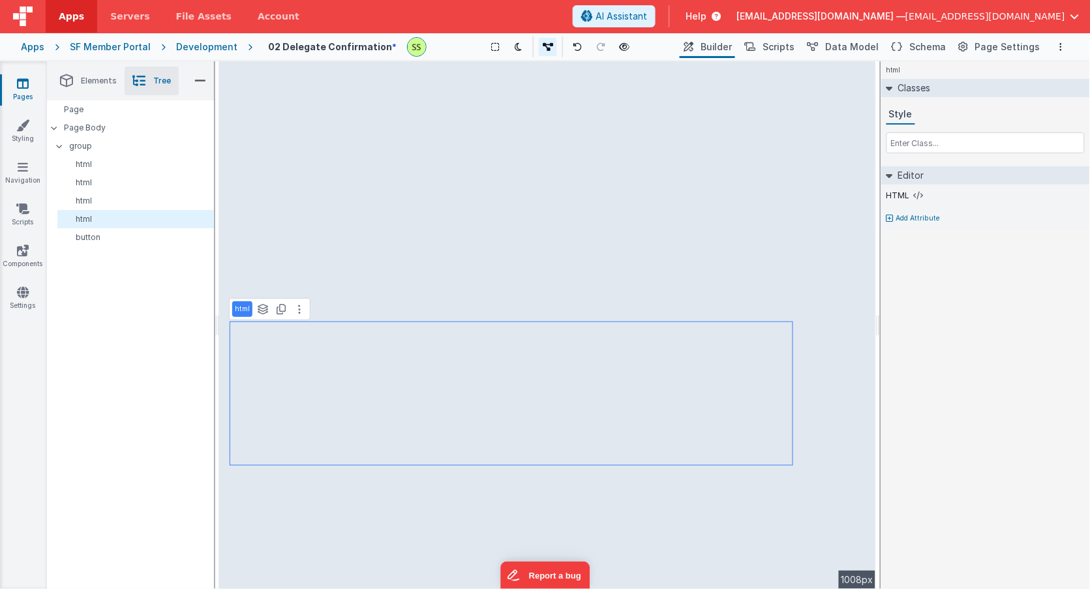
drag, startPoint x: 324, startPoint y: 402, endPoint x: 400, endPoint y: 402, distance: 76.3
click at [323, 405] on div "html See layers + L Duplicate + D --> 1008px" at bounding box center [547, 325] width 657 height 528
click at [918, 192] on icon at bounding box center [919, 195] width 10 height 10
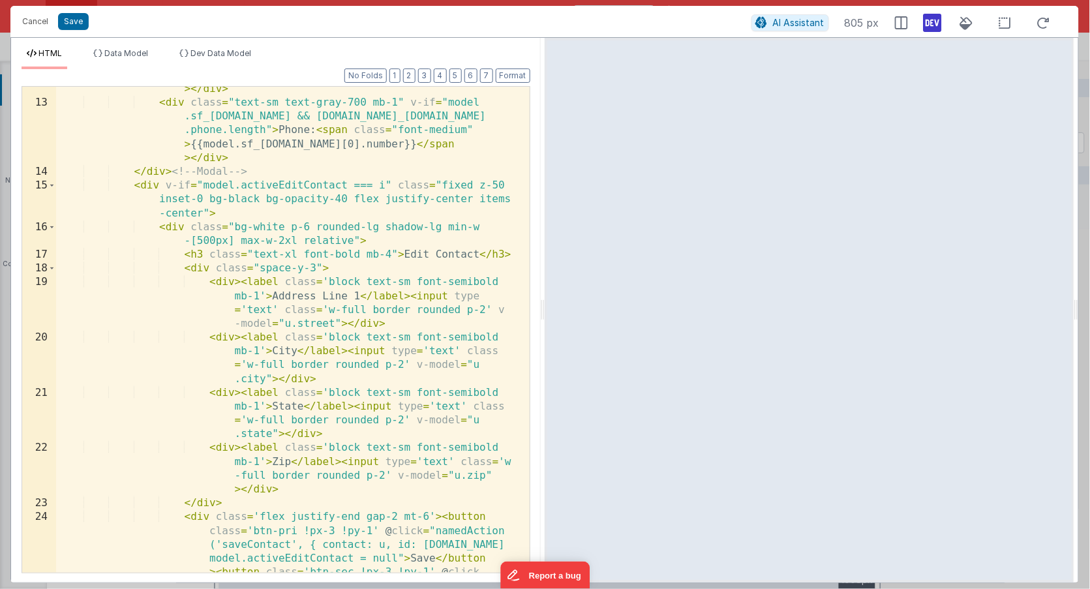
scroll to position [507, 0]
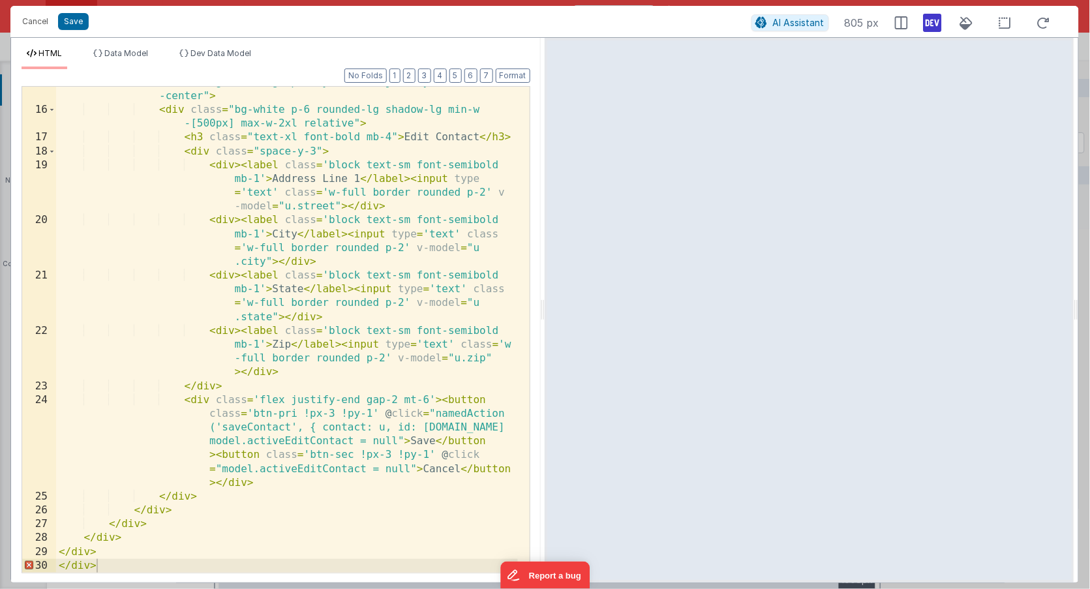
click at [411, 425] on div "< div v-if = "model.activeEditContact === i" class = "fixed z-50 inset-0 bg-bla…" at bounding box center [287, 331] width 462 height 541
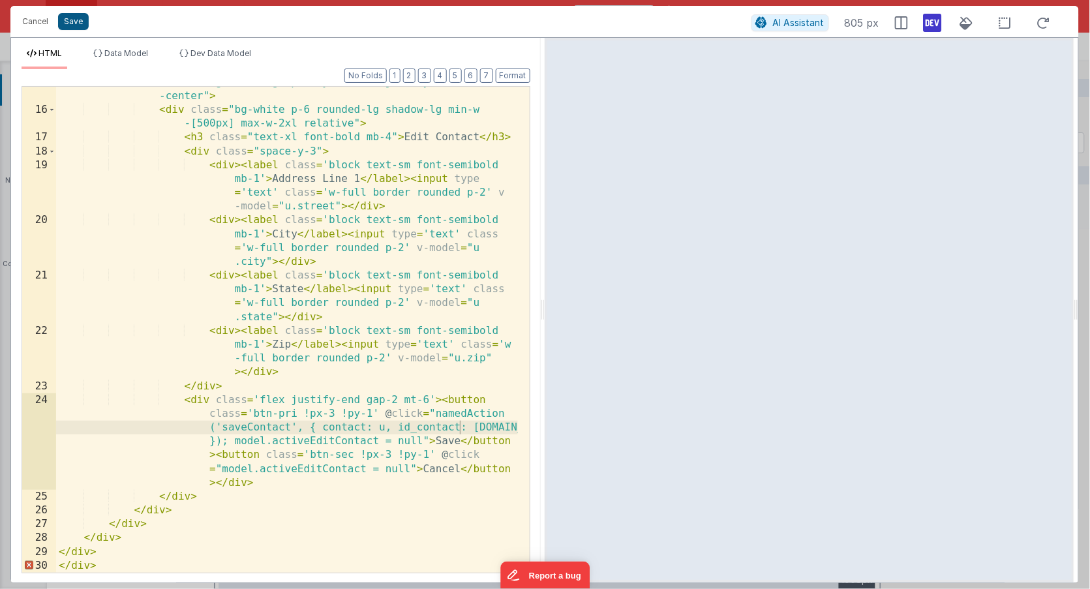
click at [67, 20] on button "Save" at bounding box center [73, 21] width 31 height 17
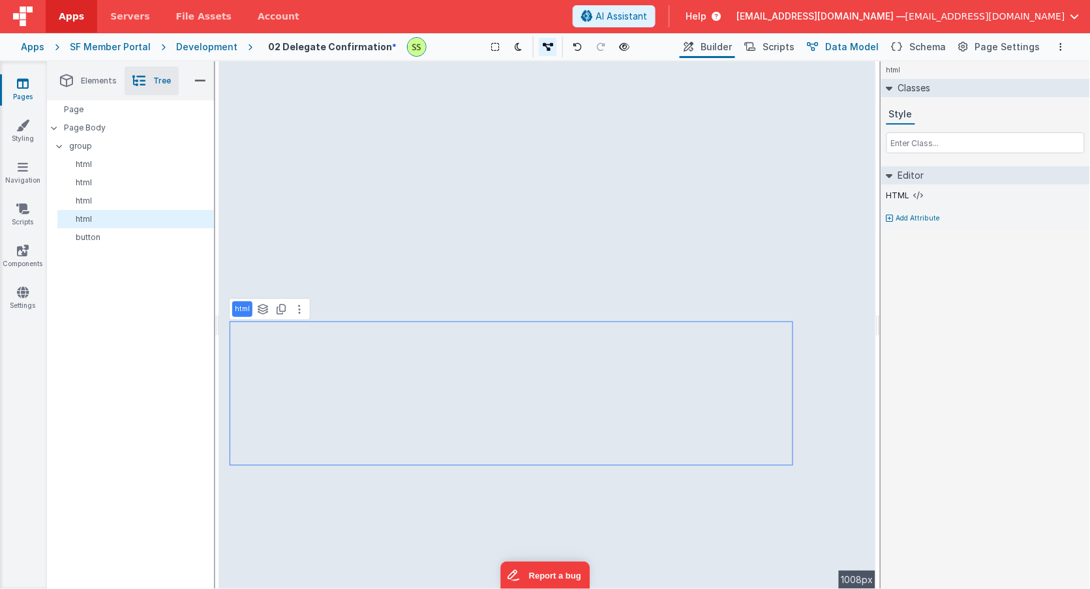
click at [855, 47] on span "Data Model" at bounding box center [852, 46] width 53 height 13
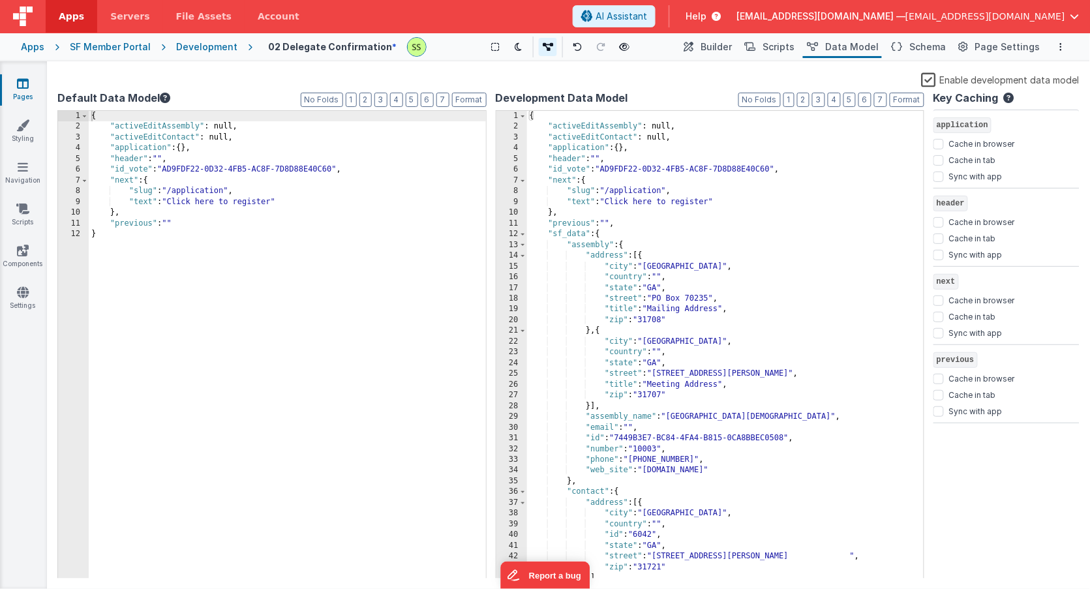
click at [737, 223] on div "{ "activeEditAssembly" : null, "activeEditContact" : null, "application" : { } …" at bounding box center [719, 356] width 385 height 490
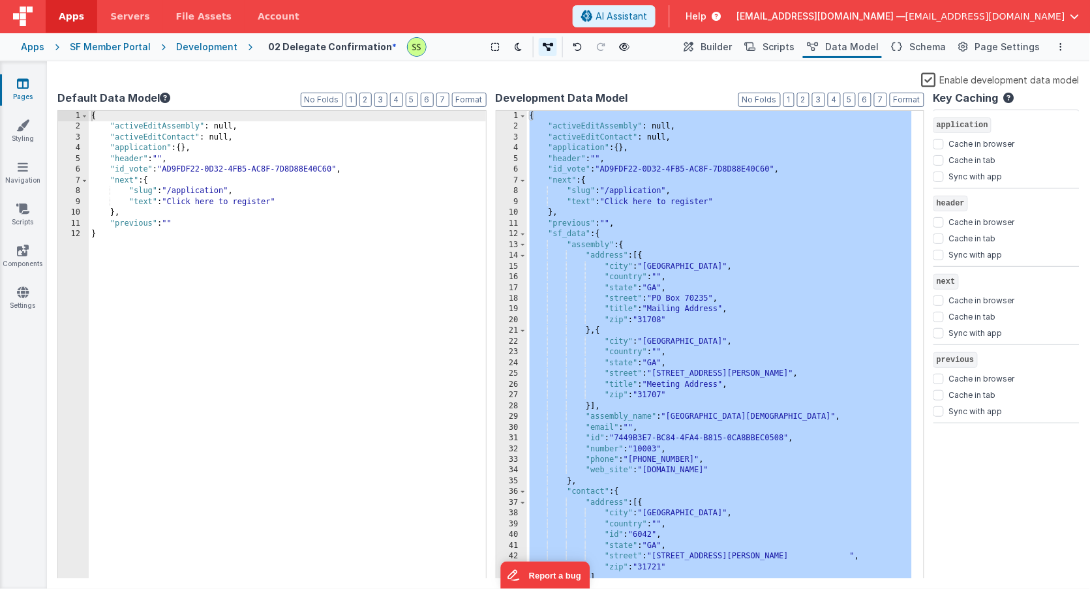
scroll to position [197, 0]
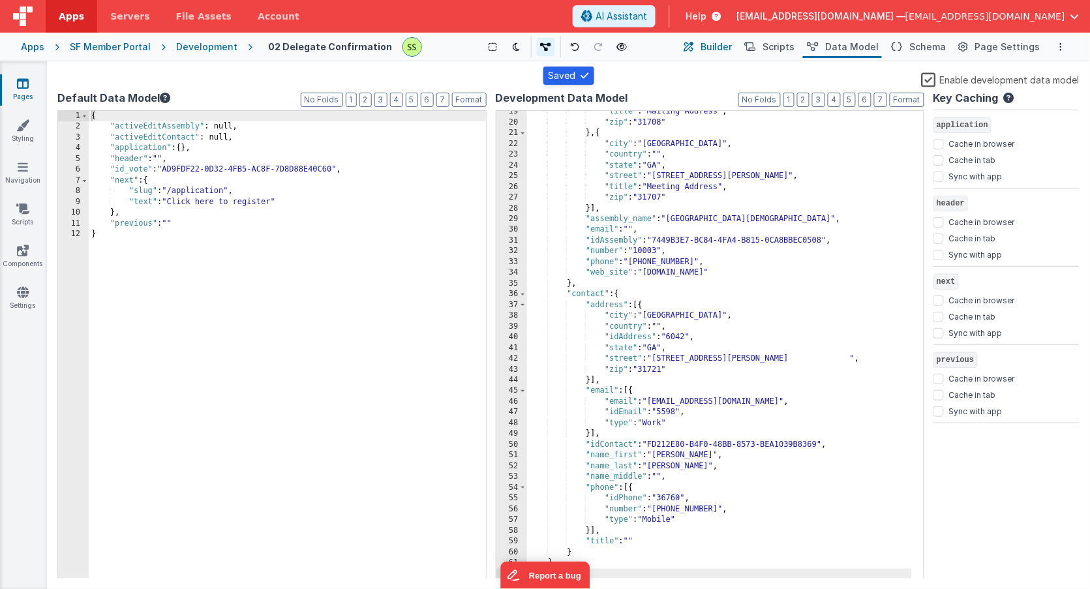
click at [729, 44] on span "Builder" at bounding box center [716, 46] width 32 height 13
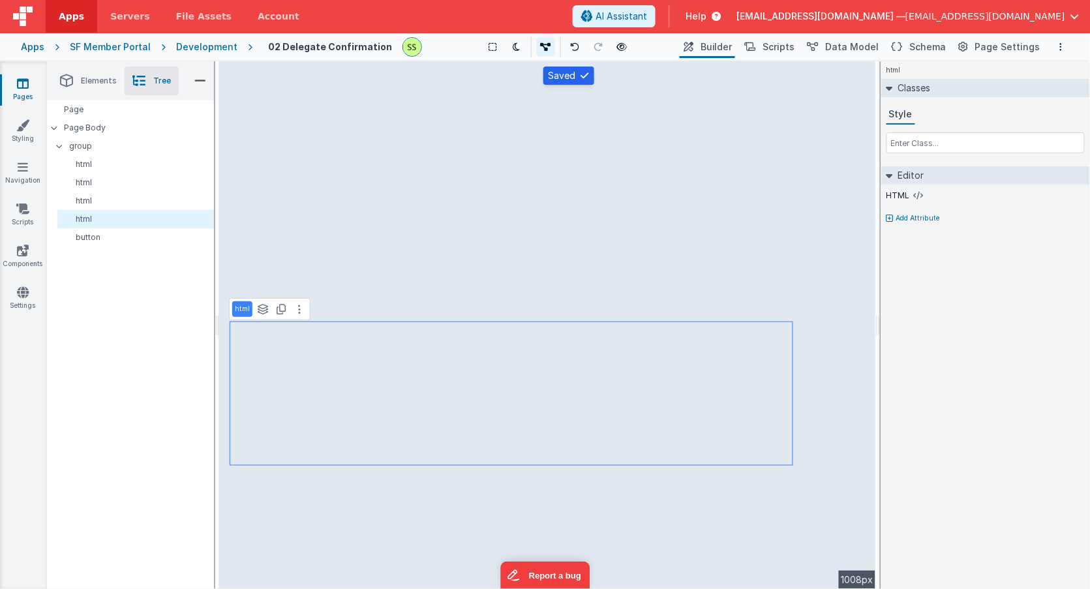
click at [742, 199] on div "html See layers + L Duplicate + D --> 1008px" at bounding box center [547, 325] width 657 height 528
click at [388, 458] on div "html See layers + L Duplicate + D --> 1008px" at bounding box center [547, 325] width 657 height 528
click at [921, 193] on icon at bounding box center [919, 195] width 10 height 10
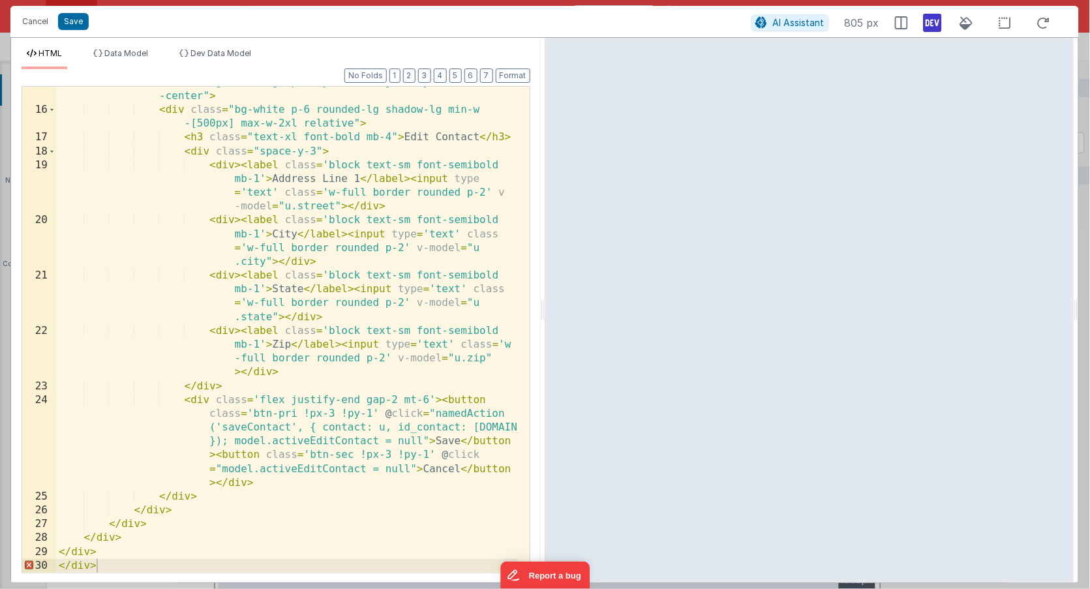
scroll to position [507, 0]
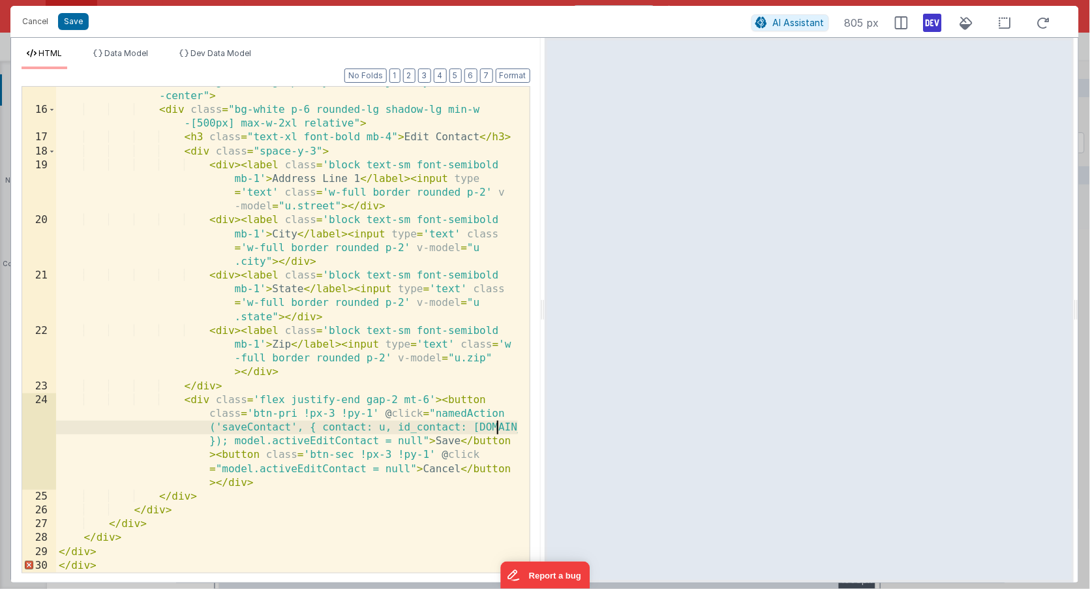
click at [497, 425] on div "< div v-if = "model.activeEditContact === i" class = "fixed z-50 inset-0 bg-bla…" at bounding box center [287, 331] width 462 height 541
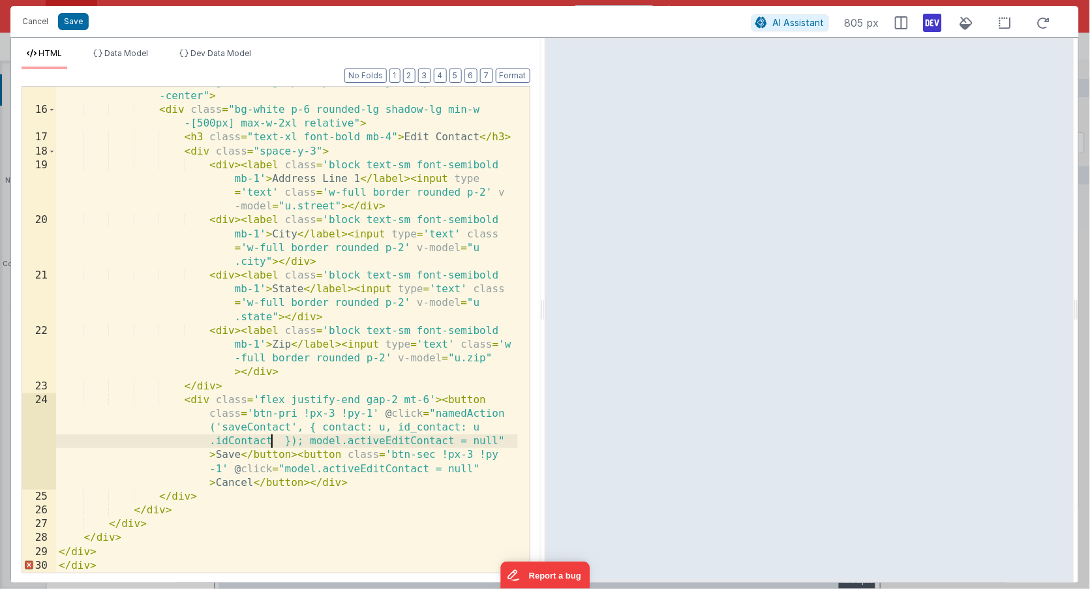
click at [422, 428] on div "< div v-if = "model.activeEditContact === i" class = "fixed z-50 inset-0 bg-bla…" at bounding box center [287, 331] width 462 height 541
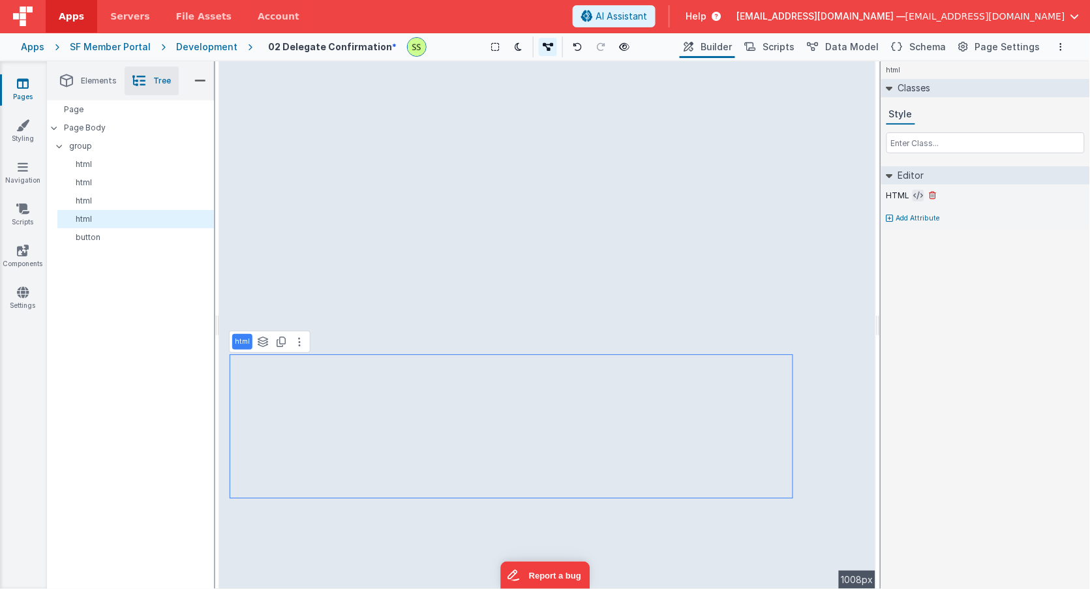
click at [918, 193] on icon at bounding box center [919, 195] width 10 height 10
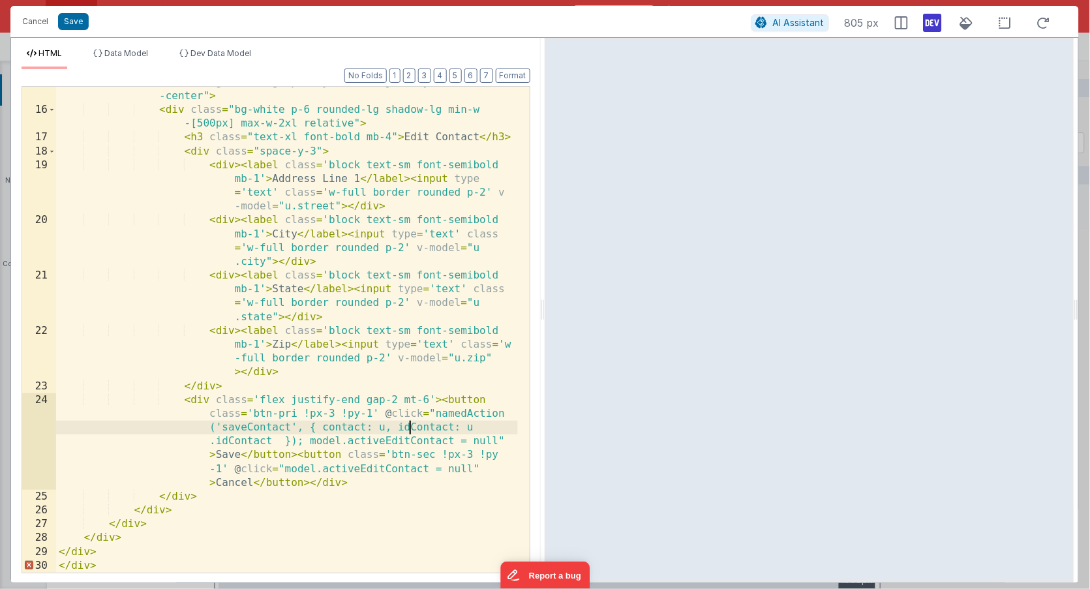
click at [411, 425] on div "< div v-if = "model.activeEditContact === i" class = "fixed z-50 inset-0 bg-bla…" at bounding box center [287, 331] width 462 height 541
click at [82, 20] on button "Save" at bounding box center [73, 21] width 31 height 17
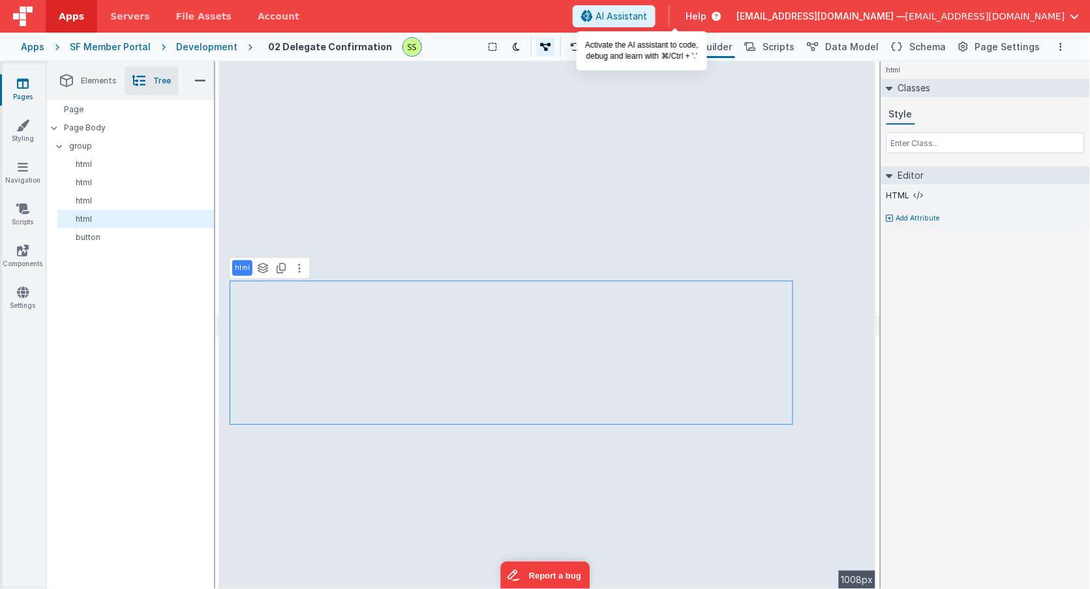
click at [647, 14] on span "AI Assistant" at bounding box center [621, 16] width 52 height 13
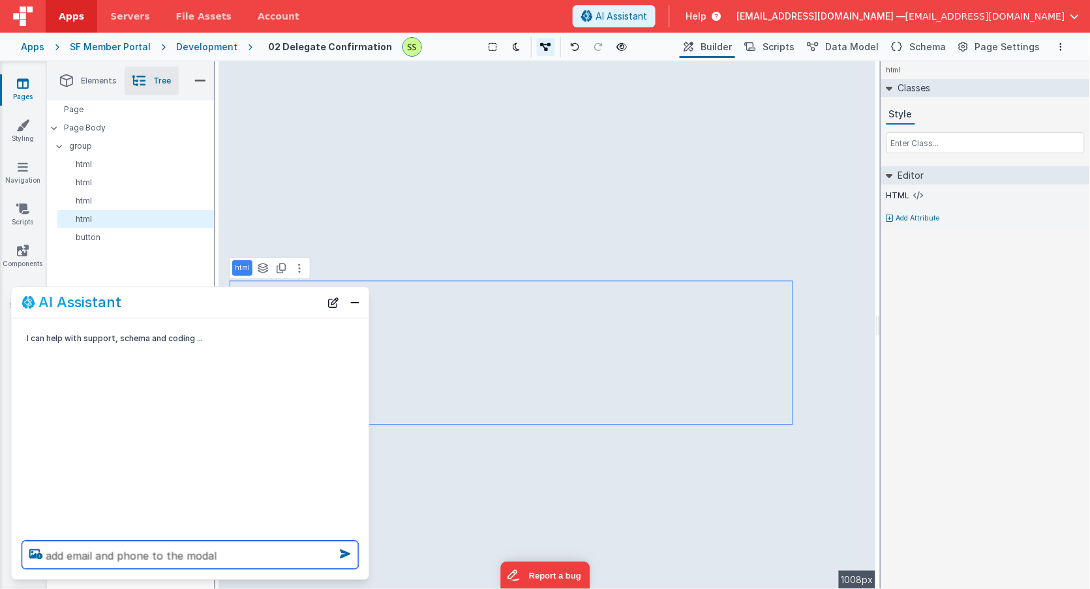
type textarea "add email and phone to the modal"
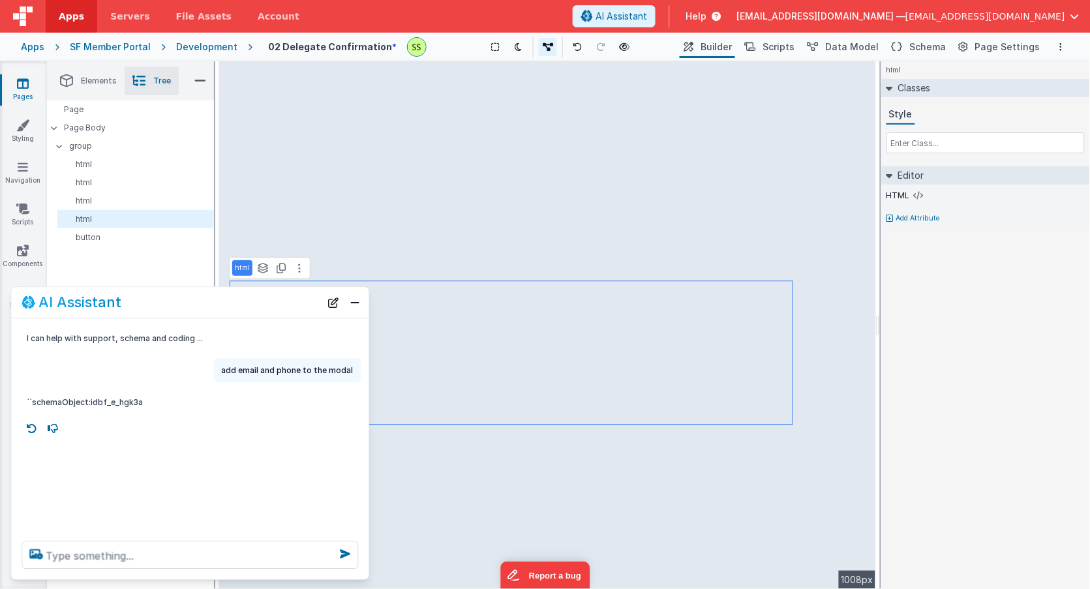
click at [364, 305] on div "AI Assistant" at bounding box center [190, 303] width 357 height 31
click at [355, 302] on button "Close" at bounding box center [355, 302] width 17 height 18
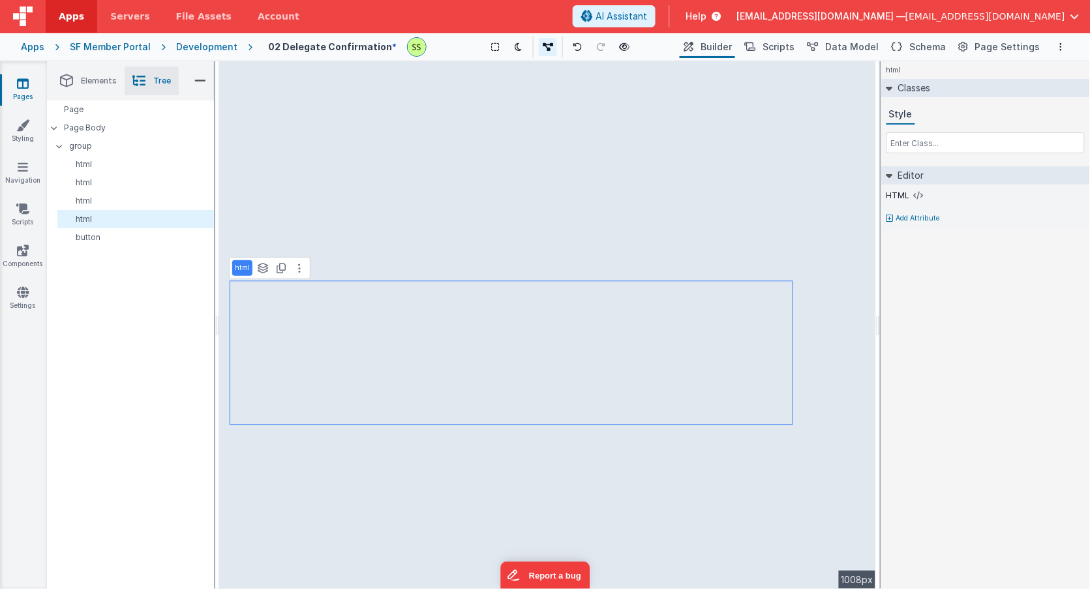
click at [432, 375] on div "html See layers + L Duplicate + D --> 1008px" at bounding box center [547, 325] width 657 height 528
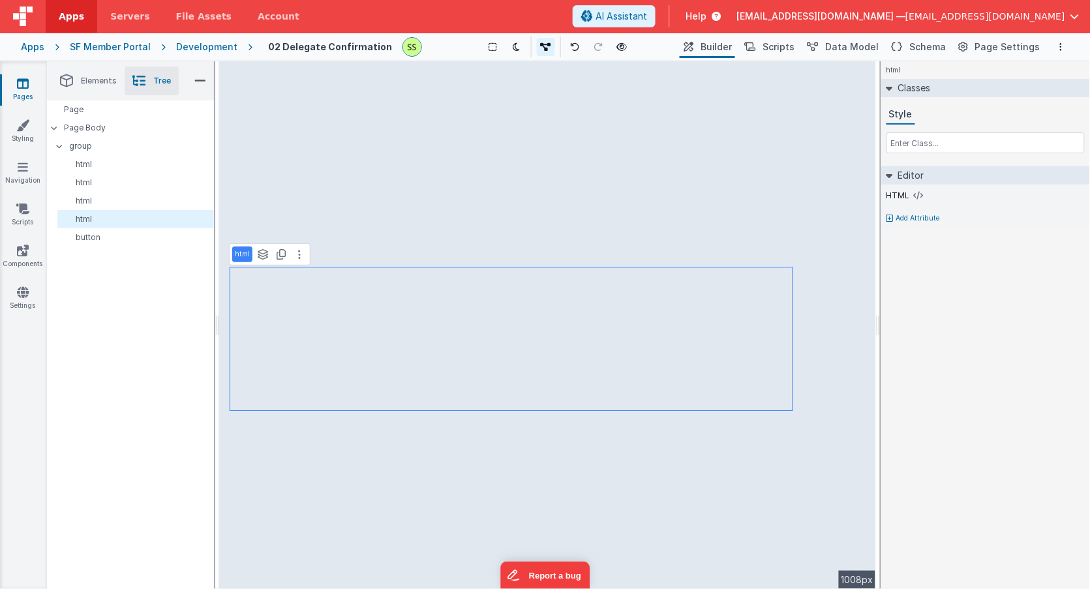
click at [396, 314] on div "html See layers + L Duplicate + D --> 1008px" at bounding box center [547, 325] width 657 height 528
click at [920, 198] on icon at bounding box center [919, 195] width 10 height 10
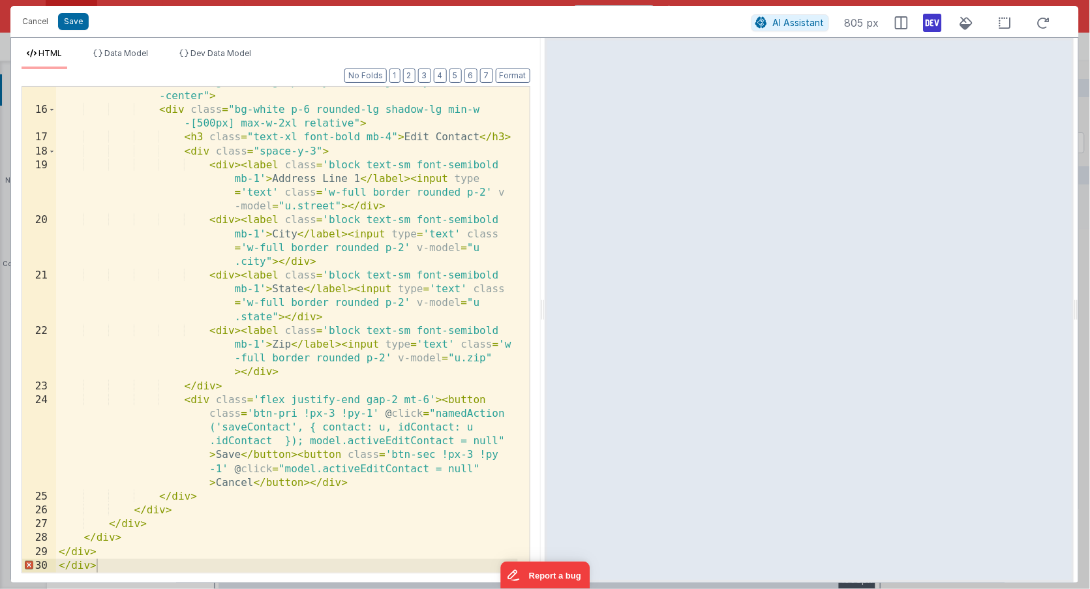
click at [352, 427] on div "< div v-if = "model.activeEditContact === i" class = "fixed z-50 inset-0 bg-bla…" at bounding box center [287, 331] width 462 height 541
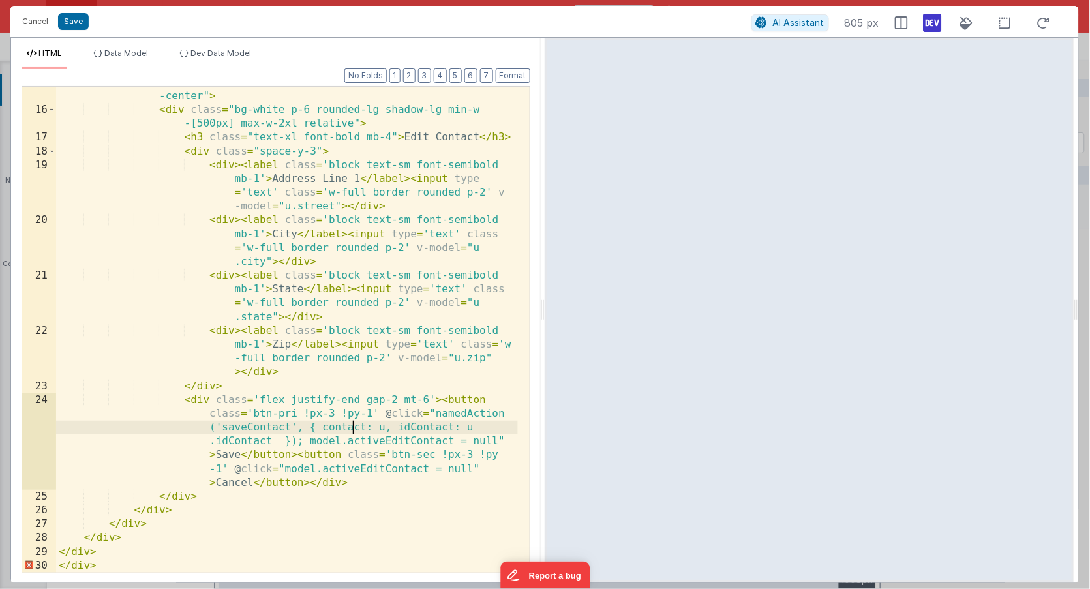
click at [352, 427] on div "< div v-if = "model.activeEditContact === i" class = "fixed z-50 inset-0 bg-bla…" at bounding box center [287, 331] width 462 height 541
click at [31, 20] on button "Cancel" at bounding box center [35, 21] width 39 height 18
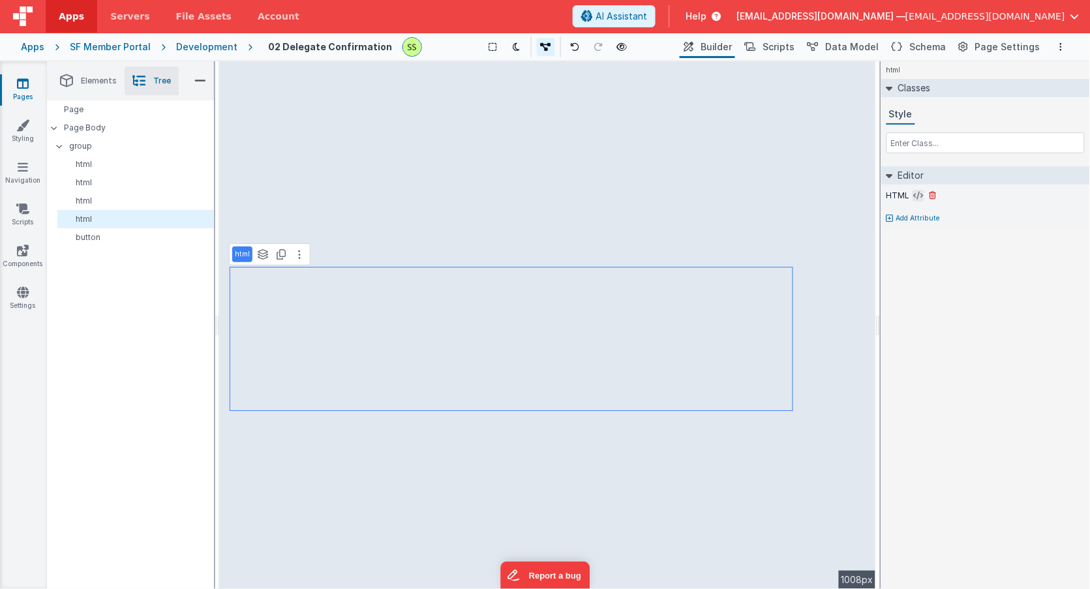
click at [914, 194] on icon at bounding box center [919, 195] width 10 height 10
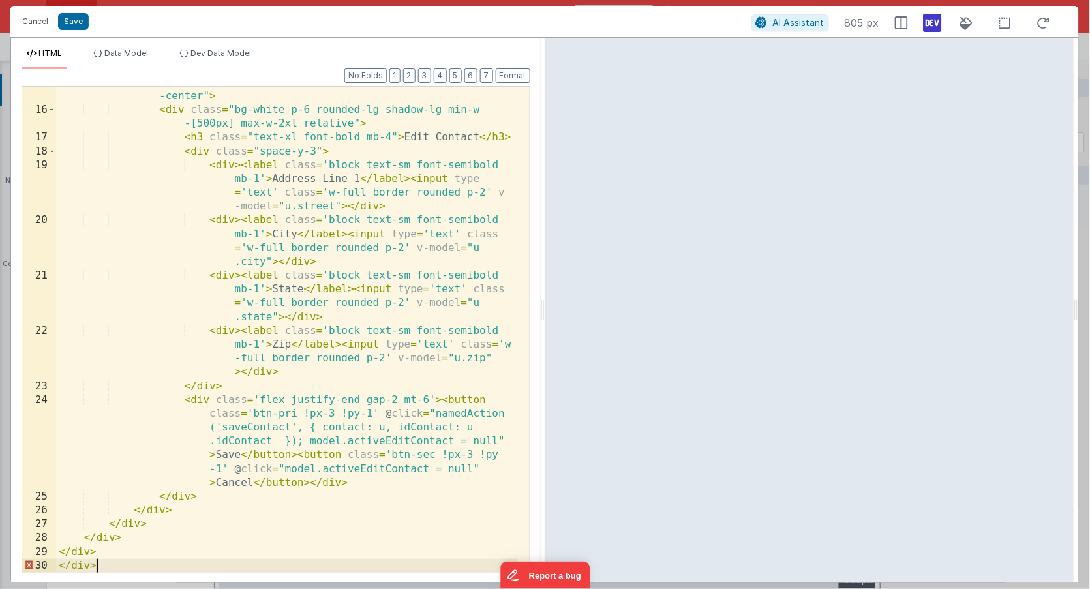
click at [281, 288] on div "< div v-if = "model.activeEditContact === i" class = "fixed z-50 inset-0 bg-bla…" at bounding box center [287, 331] width 462 height 541
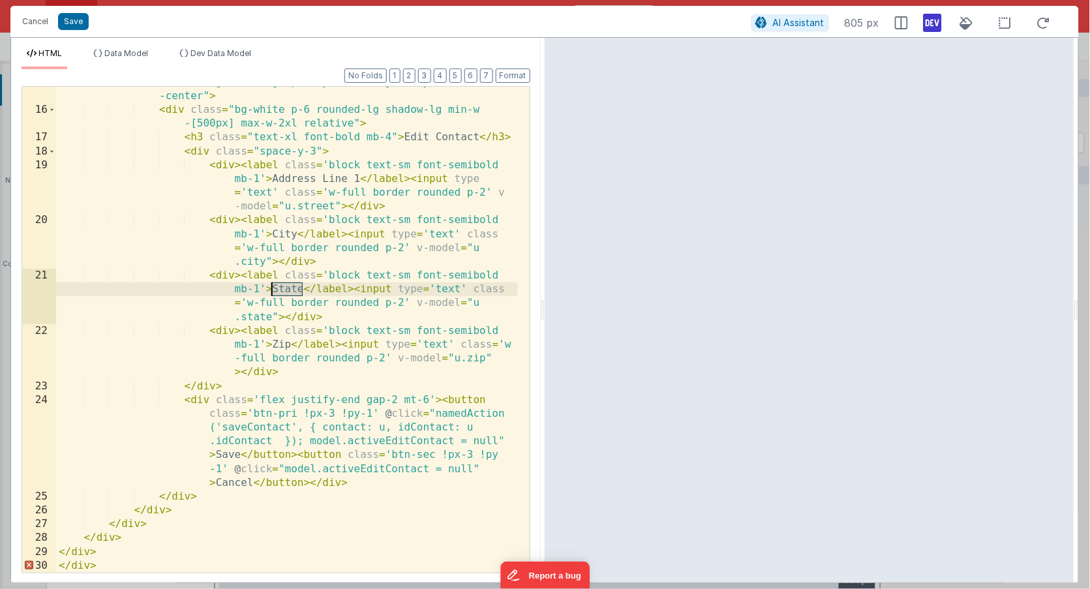
click at [281, 288] on div "< div v-if = "model.activeEditContact === i" class = "fixed z-50 inset-0 bg-bla…" at bounding box center [287, 331] width 462 height 541
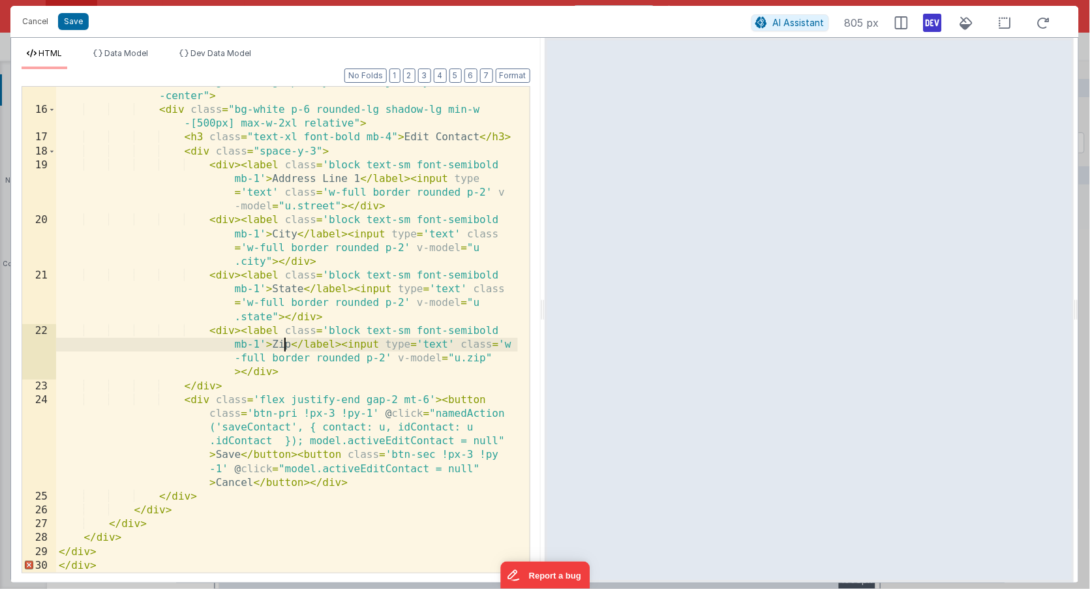
click at [282, 342] on div "< div v-if = "model.activeEditContact === i" class = "fixed z-50 inset-0 bg-bla…" at bounding box center [287, 331] width 462 height 541
click at [280, 344] on div "< div v-if = "model.activeEditContact === i" class = "fixed z-50 inset-0 bg-bla…" at bounding box center [287, 331] width 462 height 541
click at [341, 424] on div "< div v-if = "model.activeEditContact === i" class = "fixed z-50 inset-0 bg-bla…" at bounding box center [287, 331] width 462 height 541
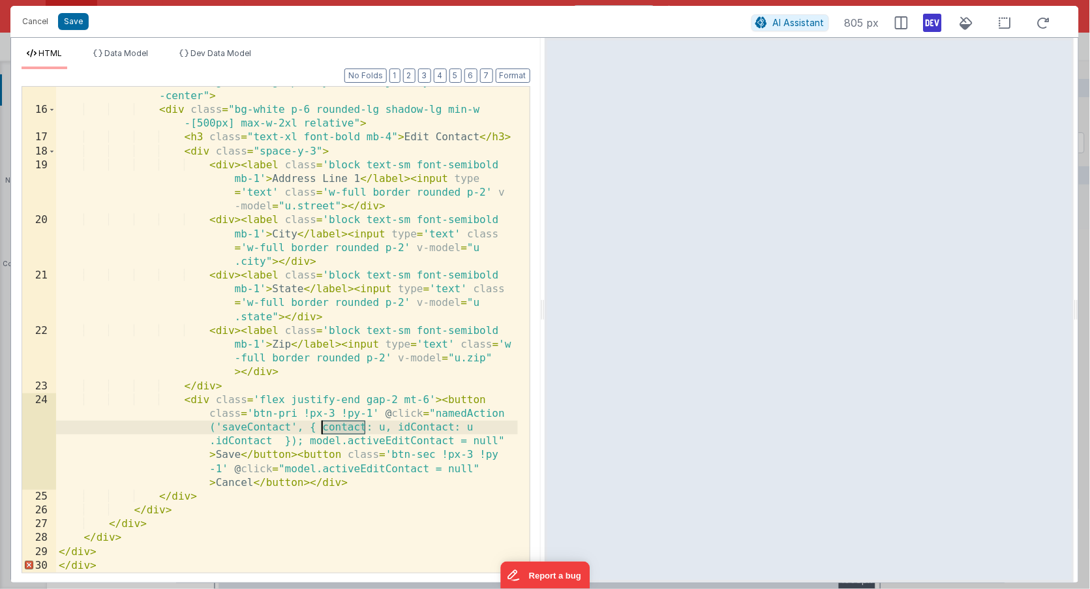
click at [341, 424] on div "< div v-if = "model.activeEditContact === i" class = "fixed z-50 inset-0 bg-bla…" at bounding box center [287, 331] width 462 height 541
click at [33, 19] on button "Cancel" at bounding box center [35, 21] width 39 height 18
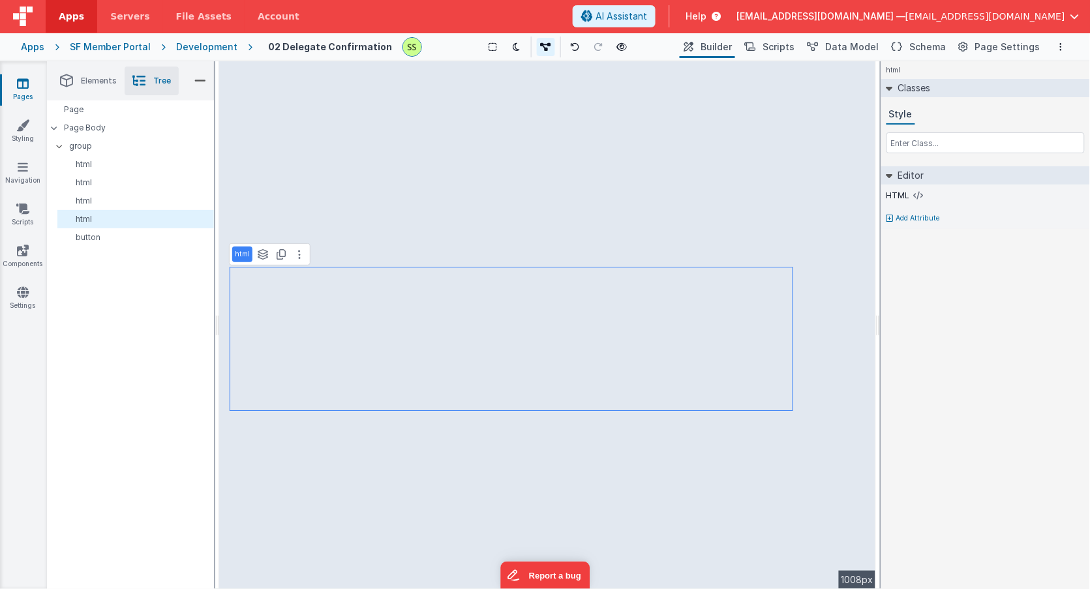
click at [389, 310] on div "html See layers + L Duplicate + D --> 1008px" at bounding box center [547, 325] width 657 height 528
click at [647, 16] on span "AI Assistant" at bounding box center [621, 16] width 52 height 13
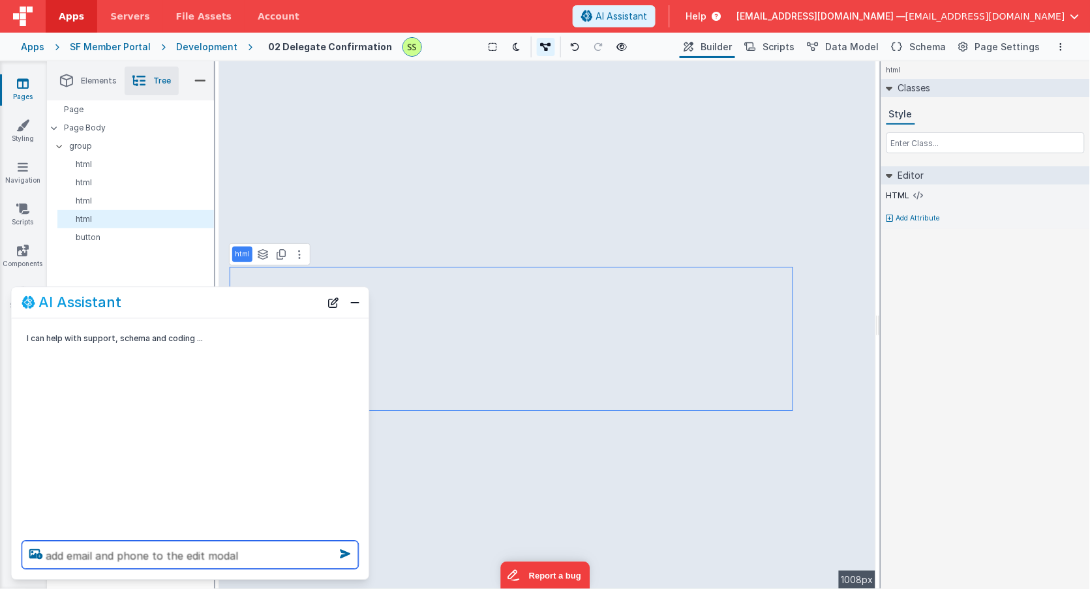
type textarea "add email and phone to the edit modal"
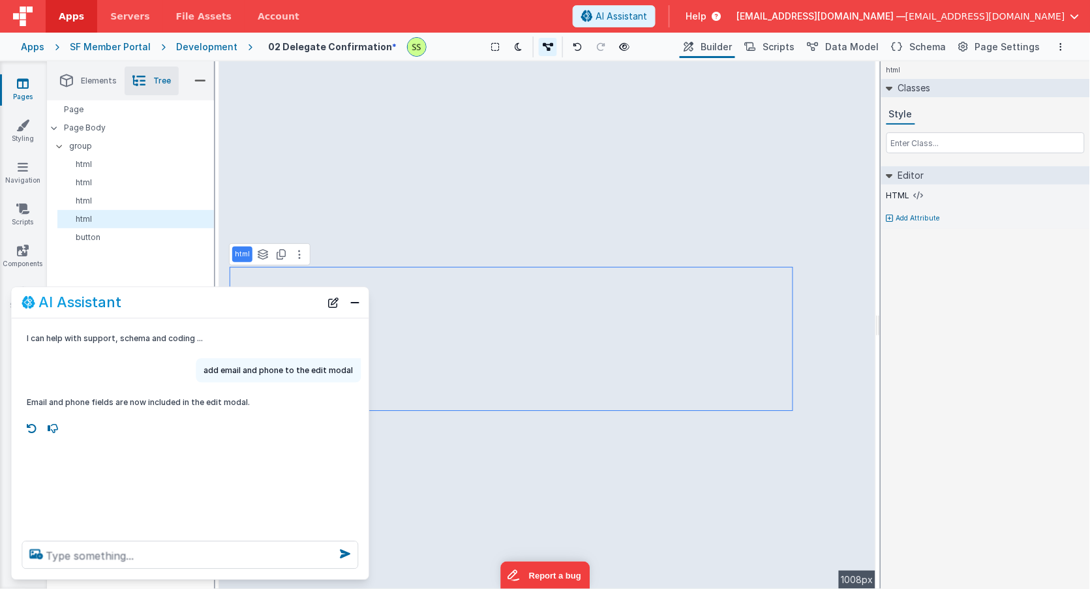
click at [618, 185] on div "html See layers + L Duplicate + D --> 1008px" at bounding box center [547, 325] width 657 height 528
click at [914, 199] on icon at bounding box center [919, 195] width 10 height 10
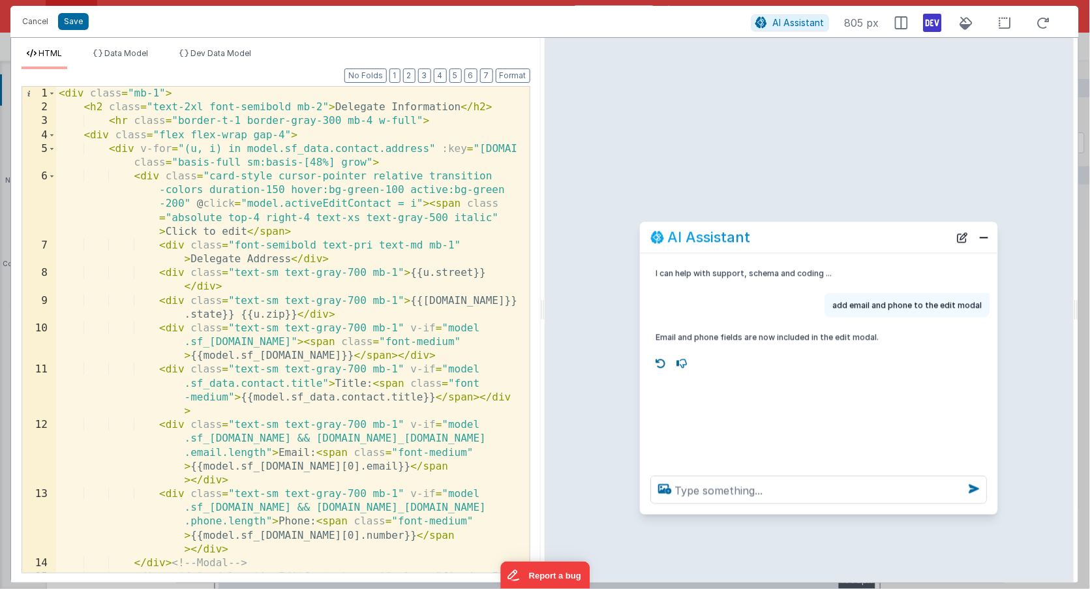
drag, startPoint x: 172, startPoint y: 303, endPoint x: 798, endPoint y: 237, distance: 629.6
click at [798, 237] on div "AI Assistant" at bounding box center [800, 238] width 299 height 16
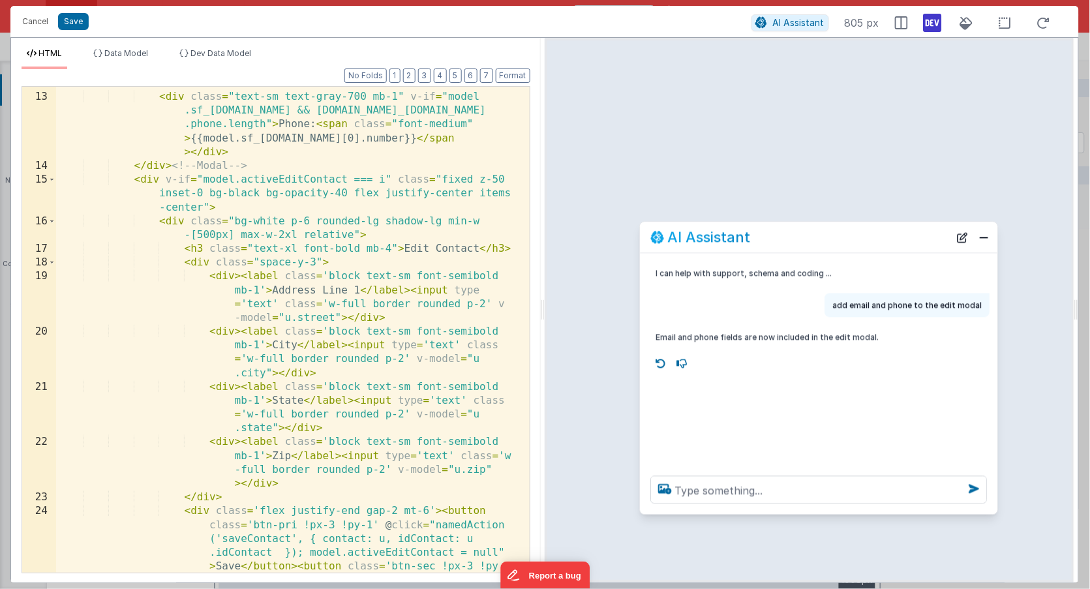
scroll to position [406, 0]
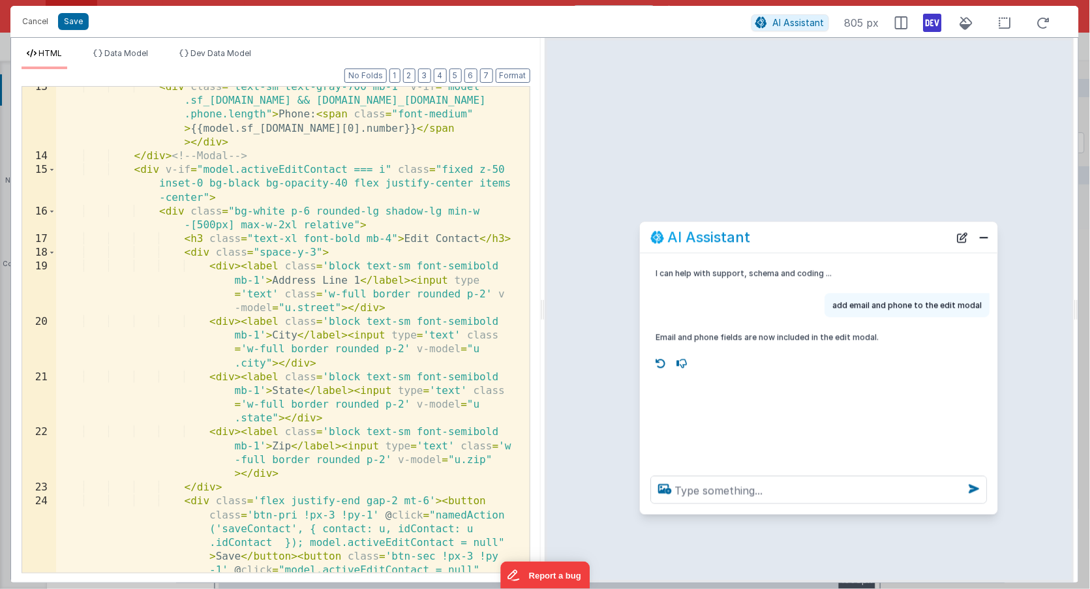
click at [308, 385] on div "< div class = "text-sm text-gray-700 mb-1" v-if = "model .sf_data.contact.phone…" at bounding box center [287, 406] width 462 height 652
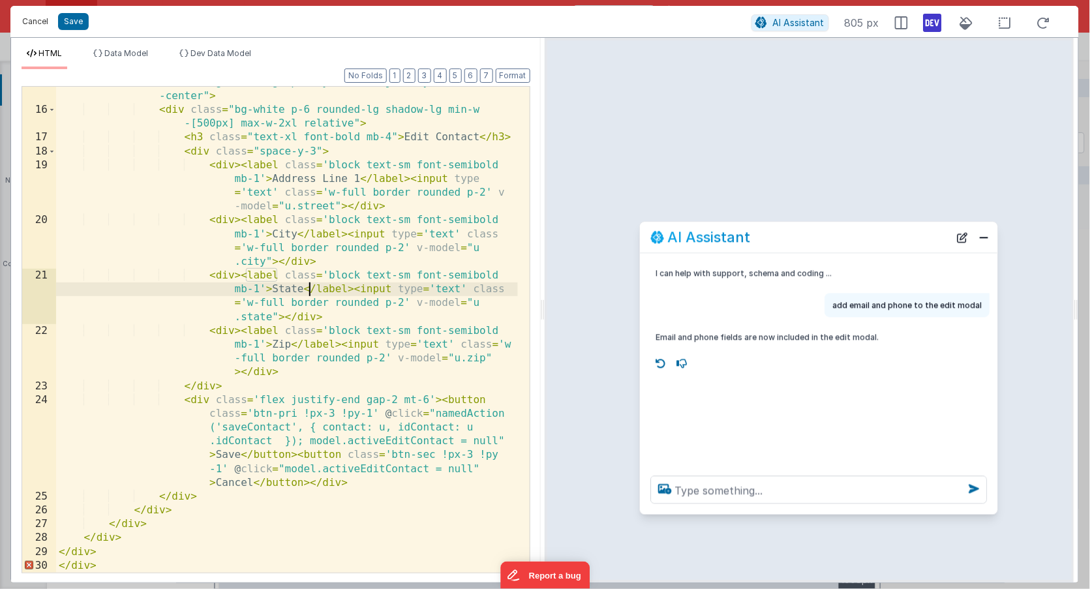
click at [40, 18] on button "Cancel" at bounding box center [35, 21] width 39 height 18
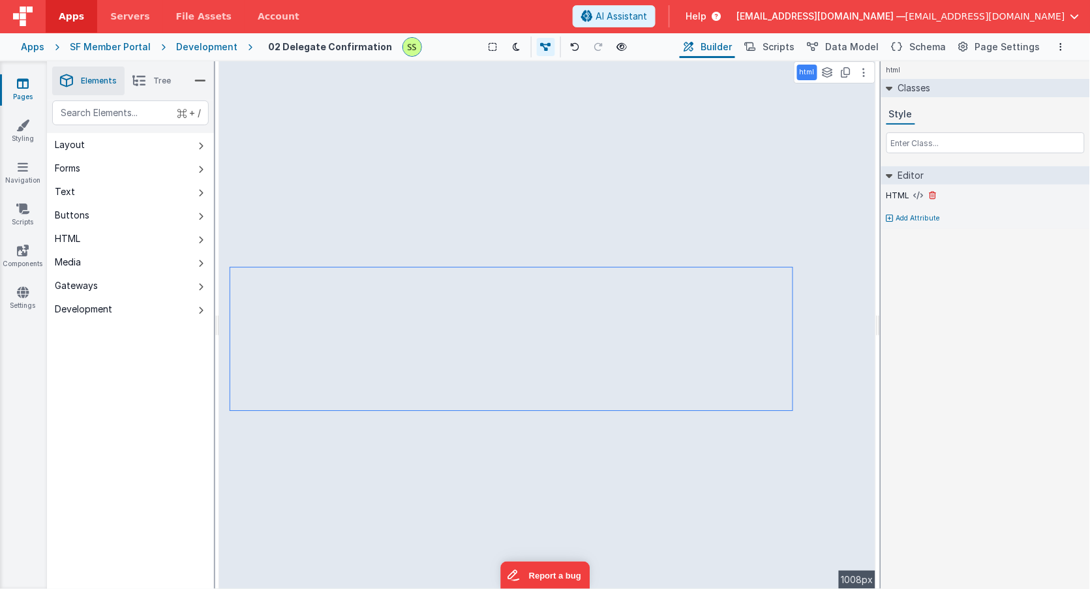
click at [910, 194] on div "HTML" at bounding box center [985, 196] width 198 height 12
click at [920, 192] on icon at bounding box center [919, 195] width 10 height 10
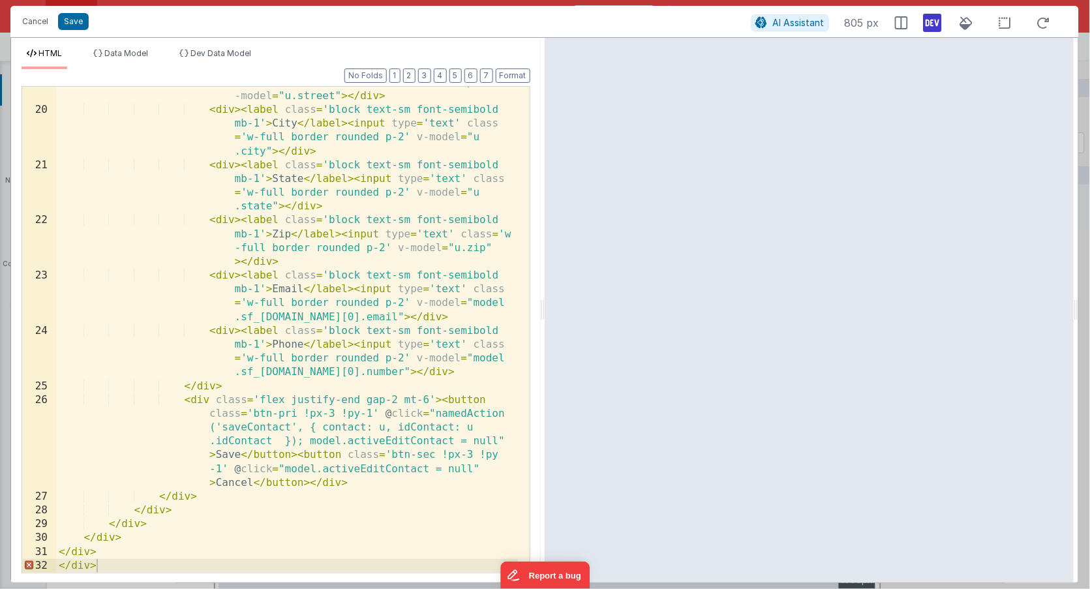
scroll to position [618, 0]
click at [267, 430] on div "< div > < label class = 'block text-sm font-semibold mb-1' > Address Line 1 </ …" at bounding box center [287, 325] width 462 height 555
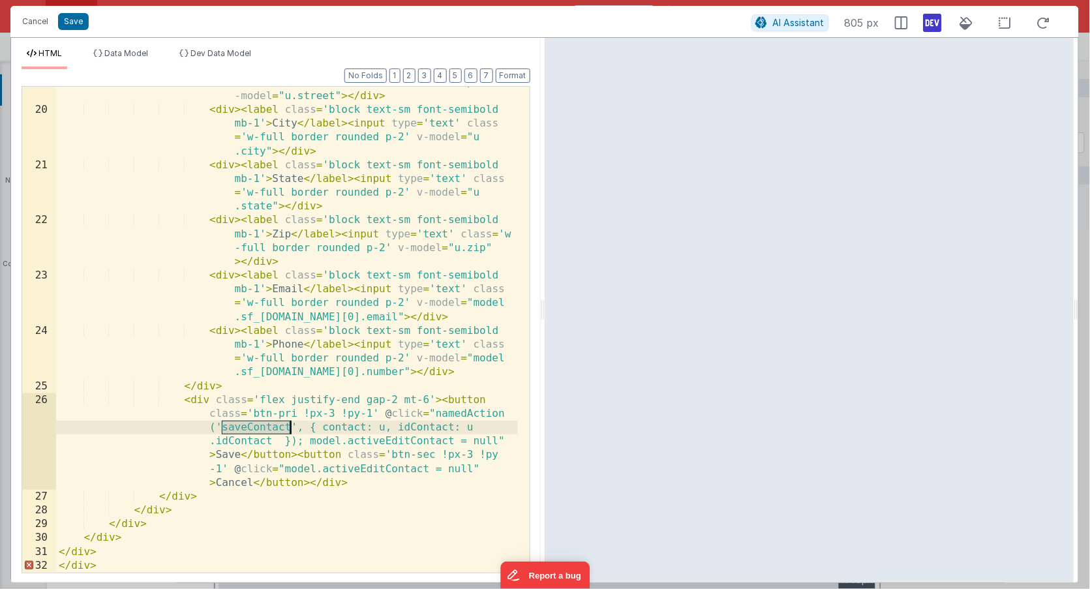
click at [267, 430] on div "< div > < label class = 'block text-sm font-semibold mb-1' > Address Line 1 </ …" at bounding box center [287, 325] width 462 height 555
click at [33, 23] on button "Cancel" at bounding box center [35, 21] width 39 height 18
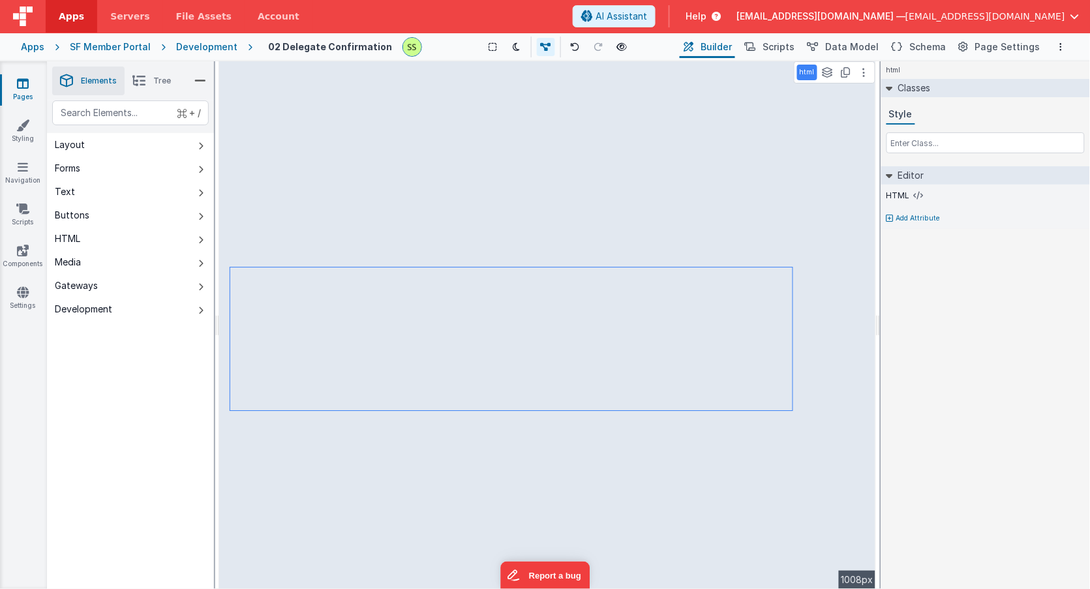
click at [647, 14] on span "AI Assistant" at bounding box center [621, 16] width 52 height 13
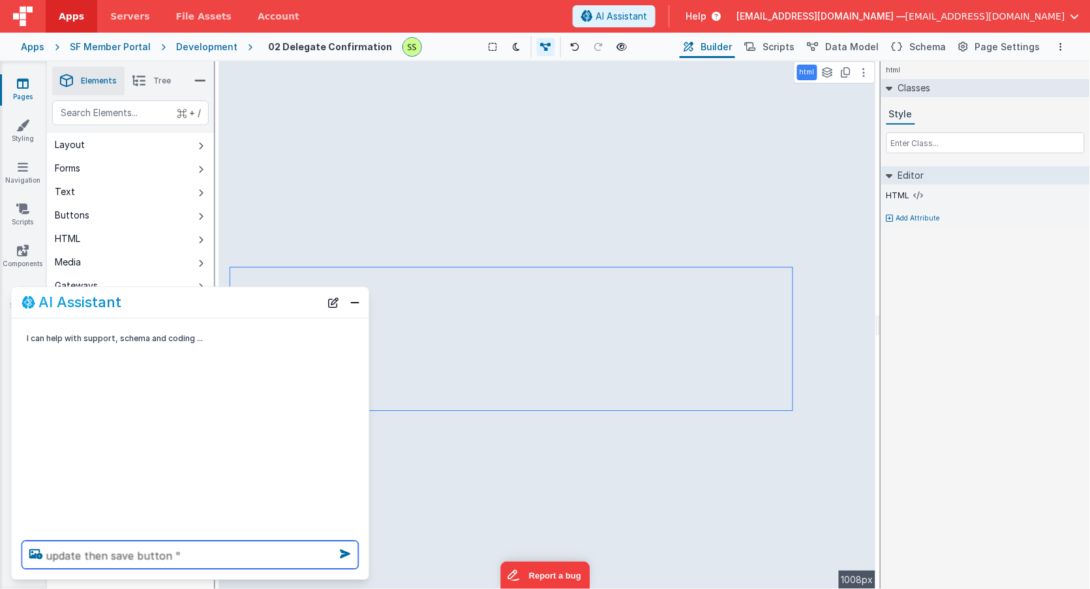
paste textarea "saveContact"
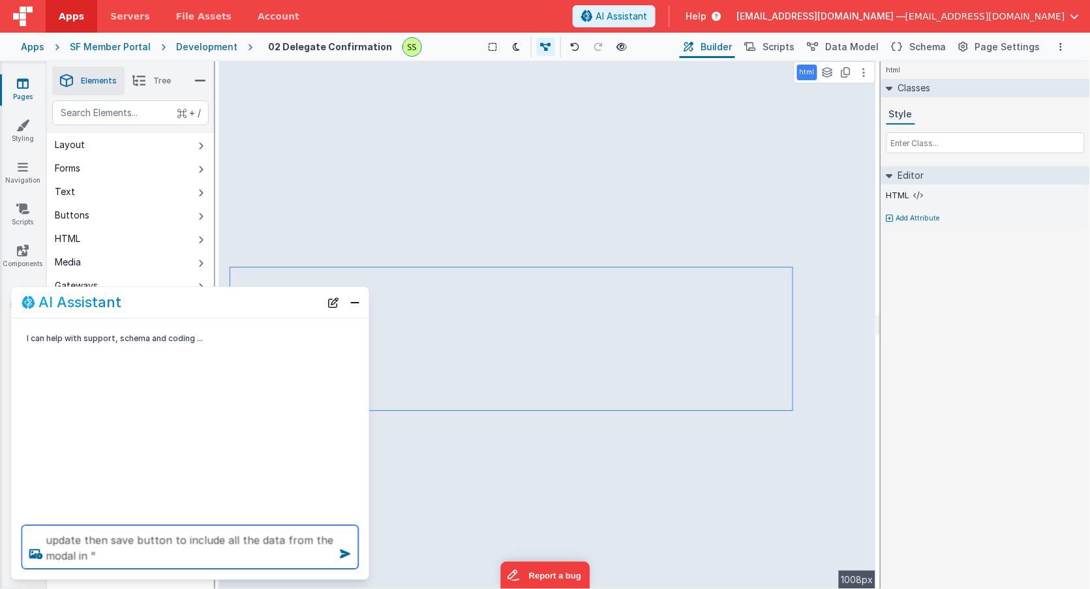
paste textarea "saveContact"
click at [106, 539] on textarea "update then save button to include all the data from the modal in "saveContact"…" at bounding box center [190, 548] width 337 height 44
click at [86, 541] on textarea "update then save button to include all the data from the modal in "saveContact"…" at bounding box center [190, 548] width 337 height 44
type textarea "update the modal's save button to include all the data from the modal in "saveC…"
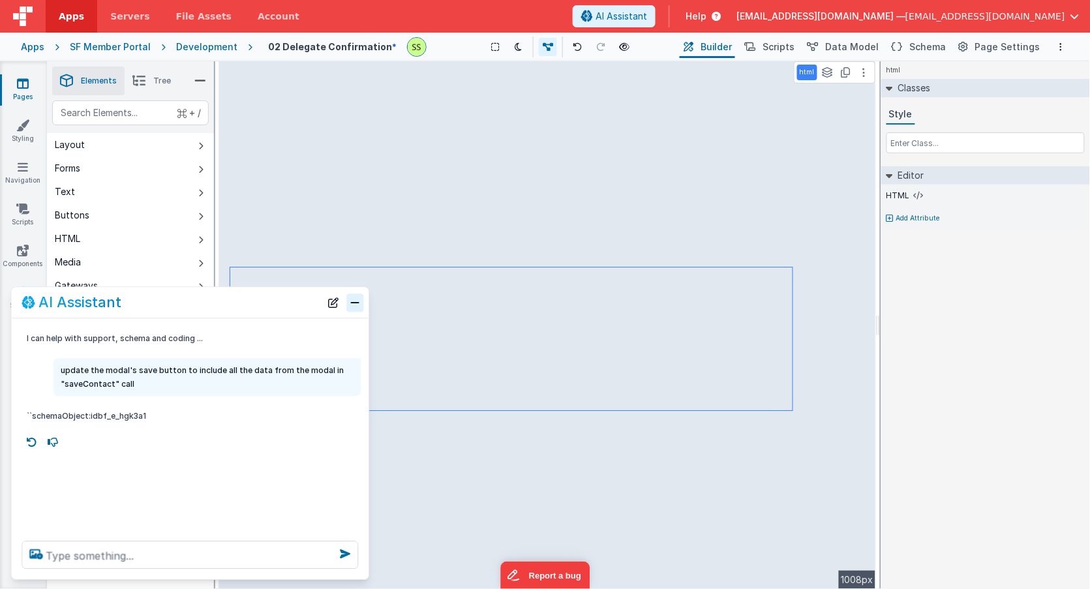
click at [357, 303] on button "Close" at bounding box center [355, 302] width 17 height 18
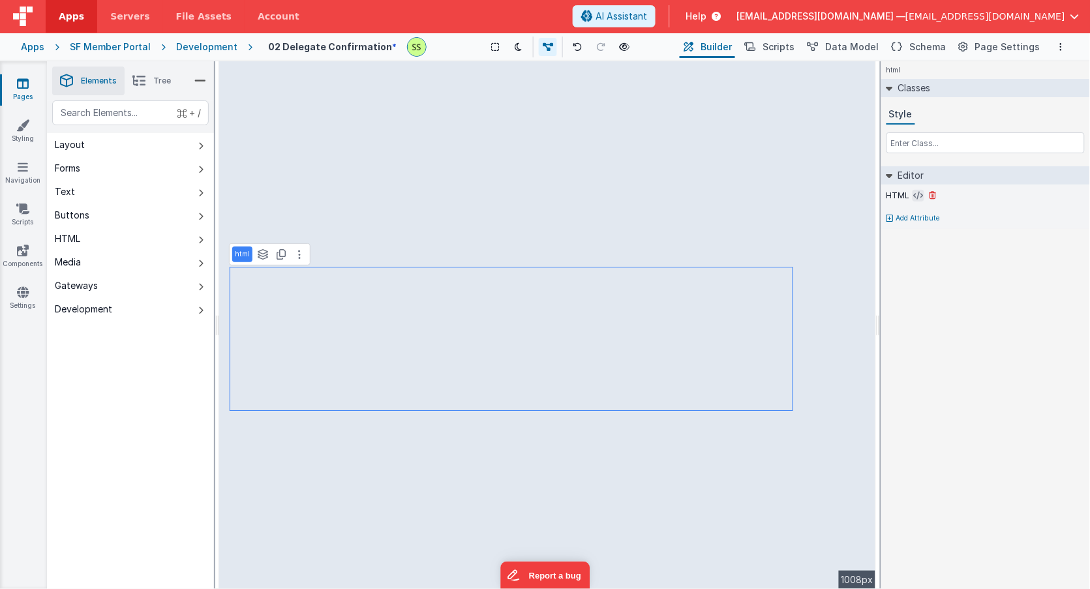
click at [918, 199] on icon at bounding box center [919, 195] width 10 height 10
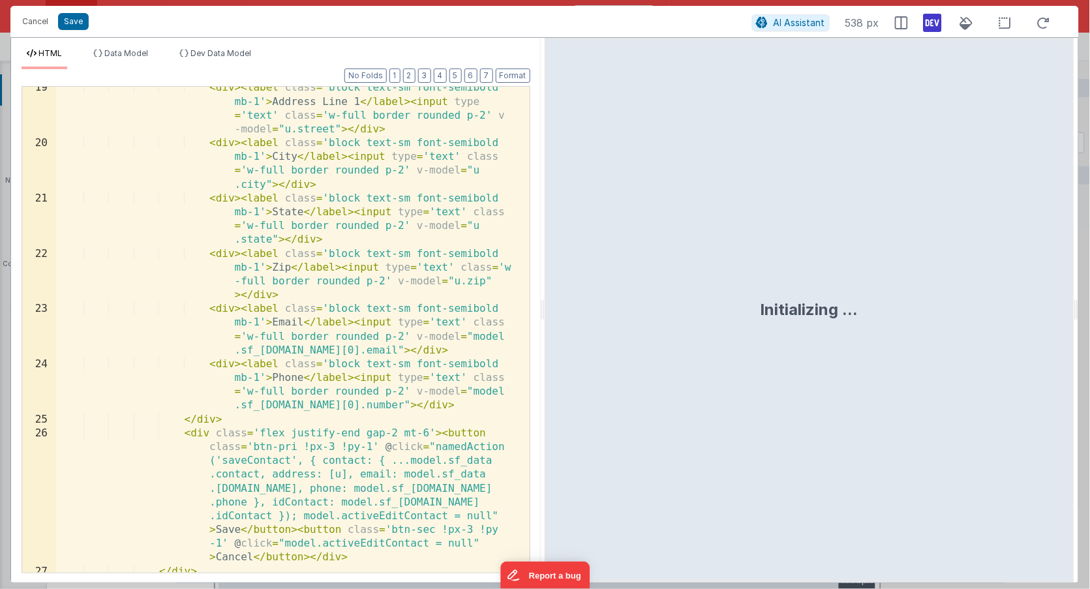
scroll to position [659, 0]
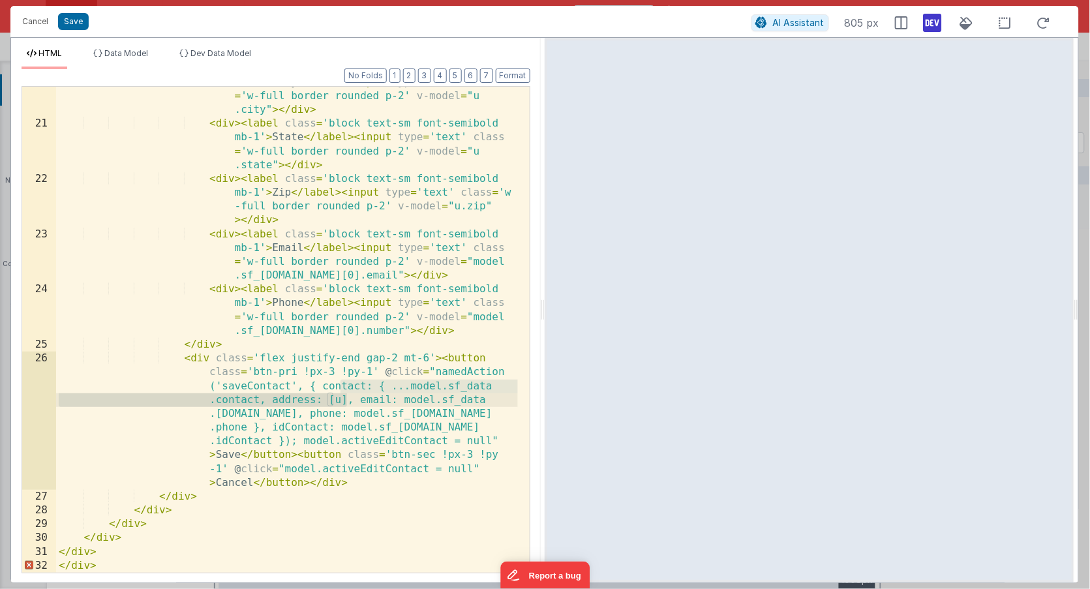
drag, startPoint x: 344, startPoint y: 385, endPoint x: 345, endPoint y: 403, distance: 17.7
click at [345, 403] on div "< div > < label class = 'block text-sm font-semibold mb-1' > City </ label > < …" at bounding box center [287, 338] width 462 height 555
click at [344, 384] on div "< div > < label class = 'block text-sm font-semibold mb-1' > City </ label > < …" at bounding box center [287, 338] width 462 height 555
click at [324, 388] on div "< div > < label class = 'block text-sm font-semibold mb-1' > City </ label > < …" at bounding box center [287, 338] width 462 height 555
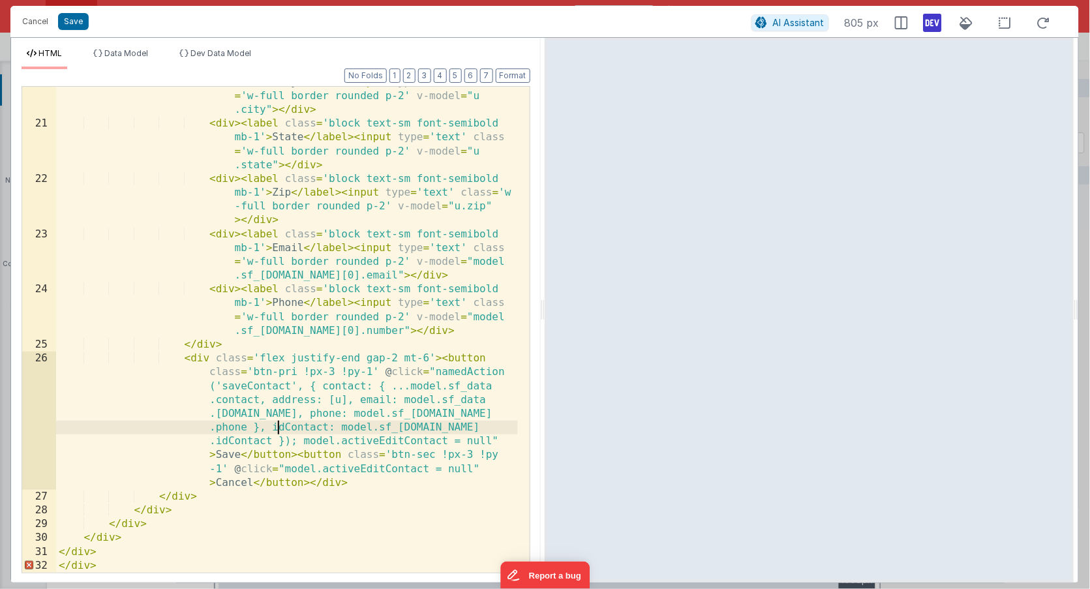
click at [277, 427] on div "< div > < label class = 'block text-sm font-semibold mb-1' > City </ label > < …" at bounding box center [287, 338] width 462 height 555
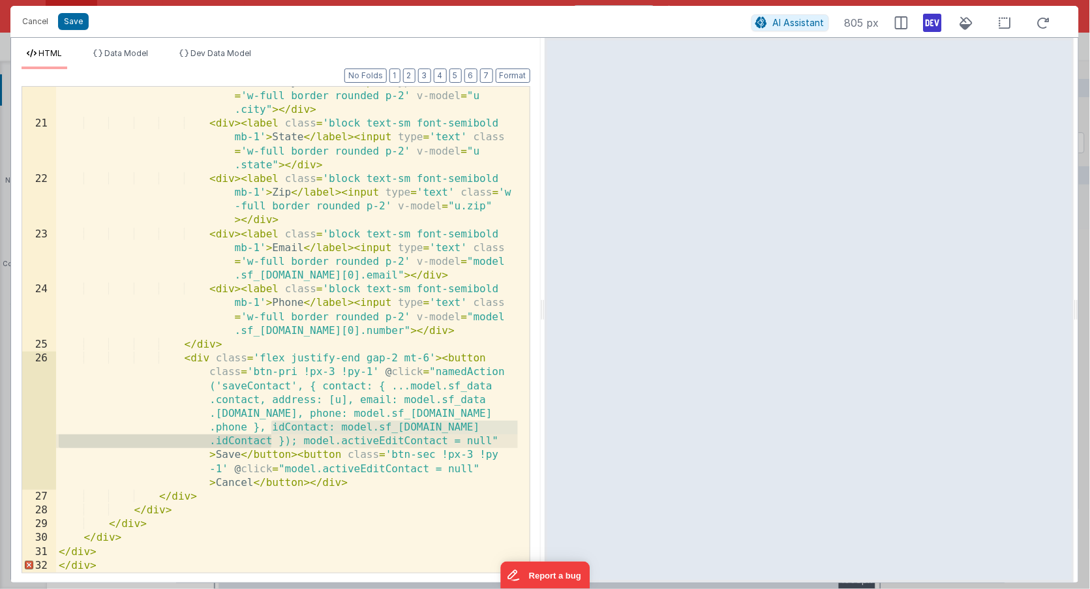
drag, startPoint x: 270, startPoint y: 428, endPoint x: 268, endPoint y: 435, distance: 7.4
click at [273, 437] on div "< div > < label class = 'block text-sm font-semibold mb-1' > City </ label > < …" at bounding box center [287, 338] width 462 height 555
click at [268, 432] on div "< div > < label class = 'block text-sm font-semibold mb-1' > City </ label > < …" at bounding box center [287, 338] width 462 height 555
drag, startPoint x: 258, startPoint y: 428, endPoint x: 284, endPoint y: 431, distance: 26.3
click at [269, 438] on div "< div > < label class = 'block text-sm font-semibold mb-1' > City </ label > < …" at bounding box center [287, 338] width 462 height 555
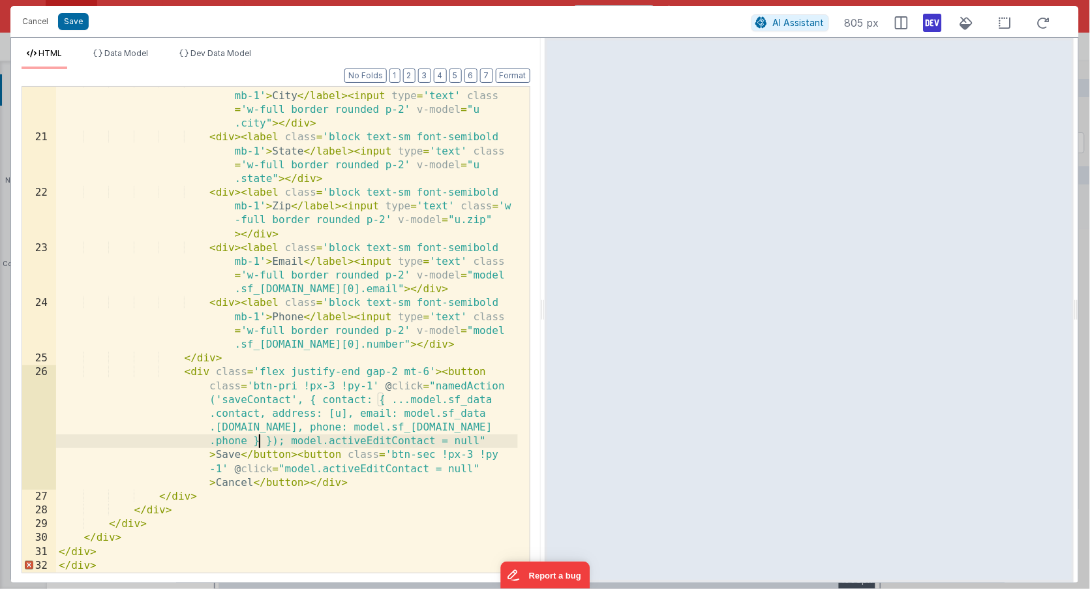
scroll to position [646, 0]
click at [514, 70] on button "Format" at bounding box center [513, 75] width 35 height 14
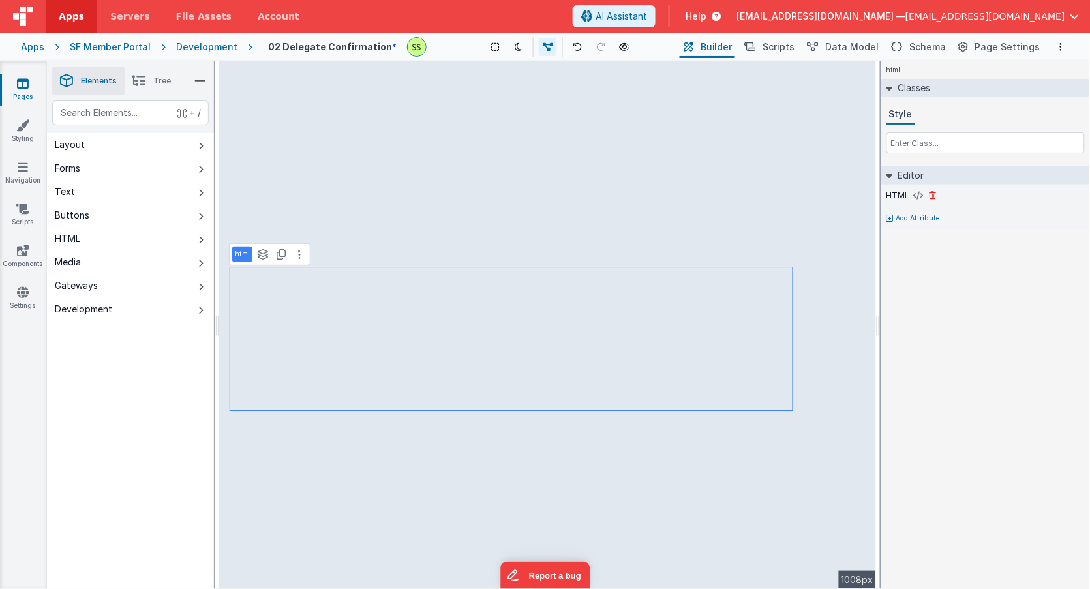
click at [912, 194] on button at bounding box center [918, 196] width 12 height 12
click at [916, 190] on icon at bounding box center [919, 195] width 10 height 10
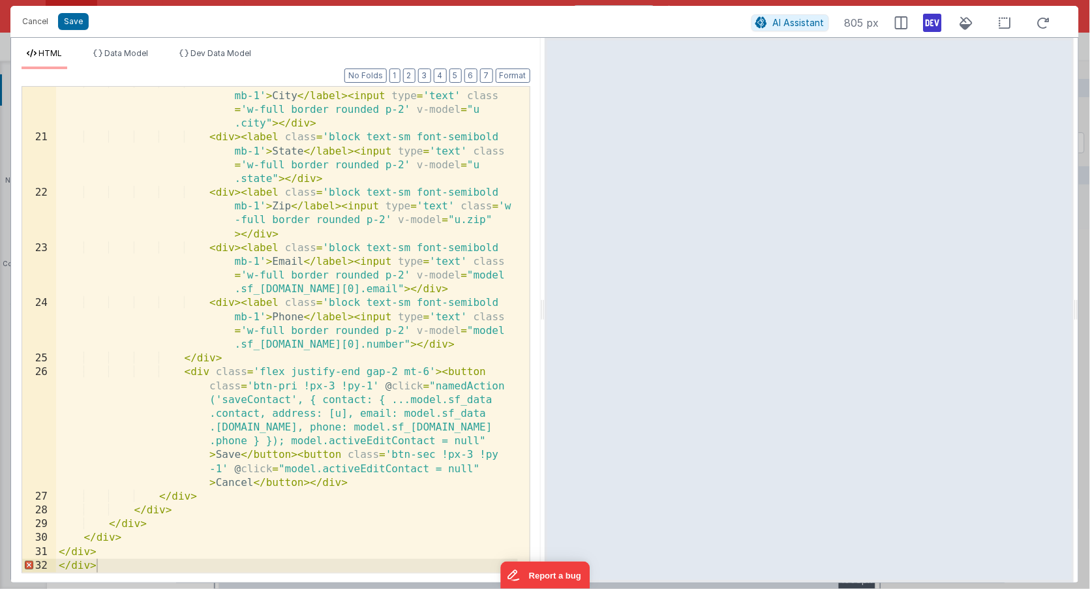
click at [260, 442] on div "< div > < label class = 'block text-sm font-semibold mb-1' > City </ label > < …" at bounding box center [287, 353] width 462 height 555
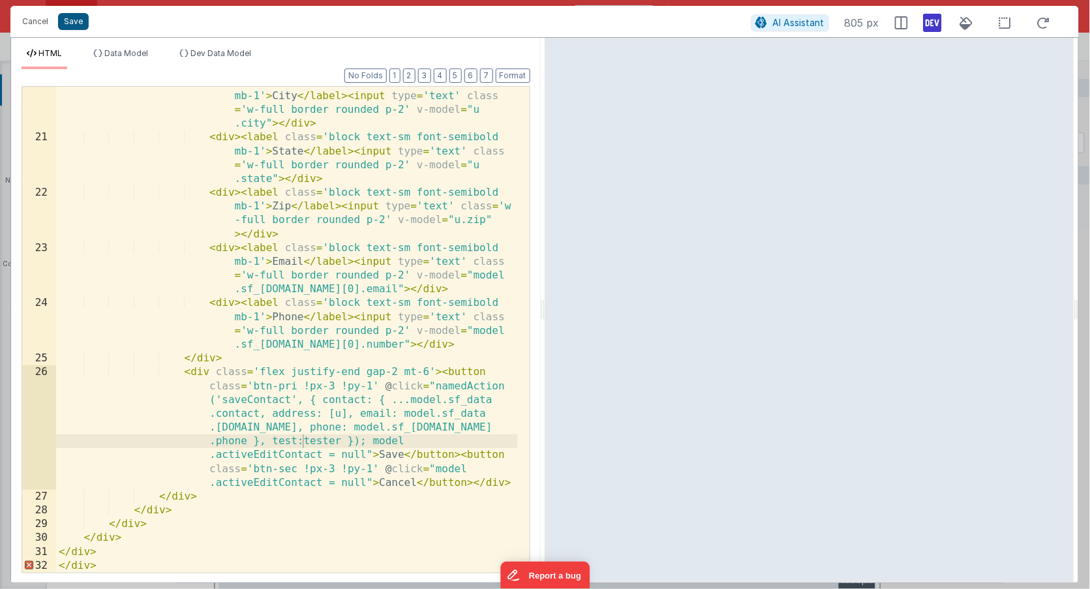
click at [71, 22] on button "Save" at bounding box center [73, 21] width 31 height 17
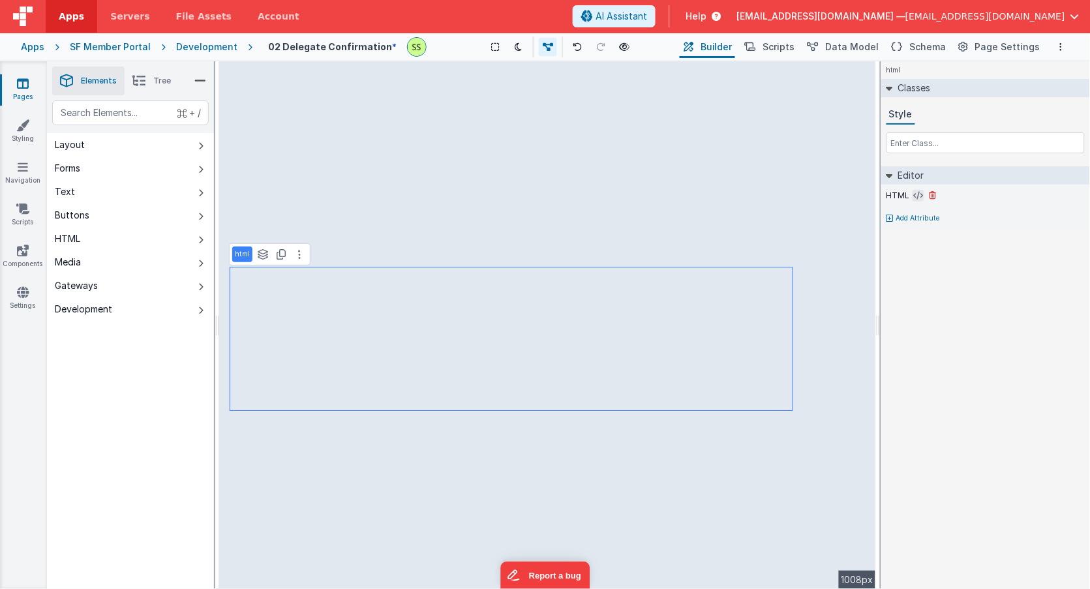
click at [918, 194] on icon at bounding box center [919, 195] width 10 height 10
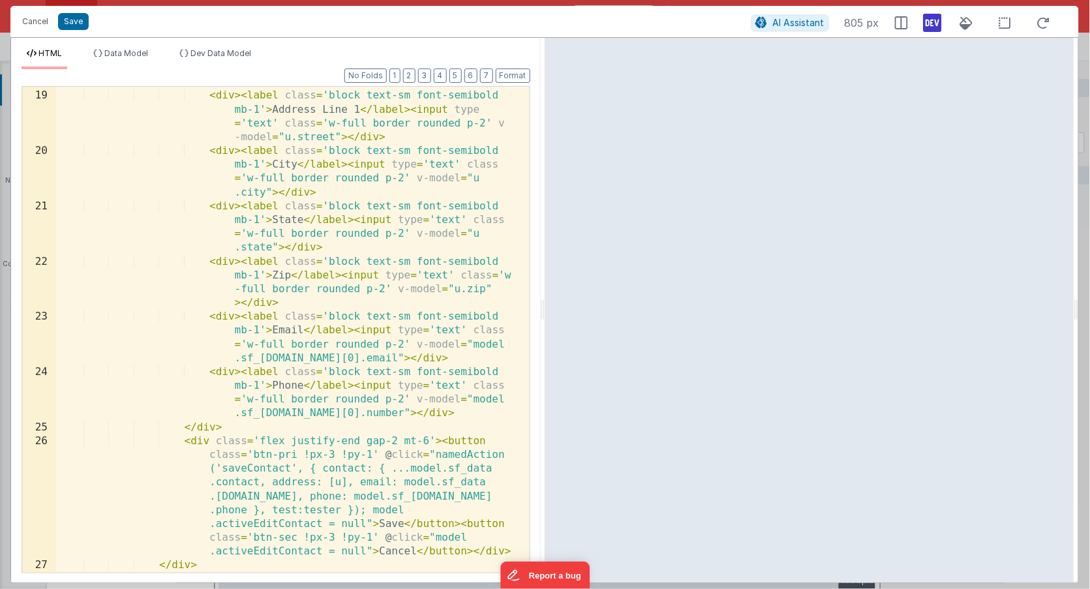
scroll to position [634, 0]
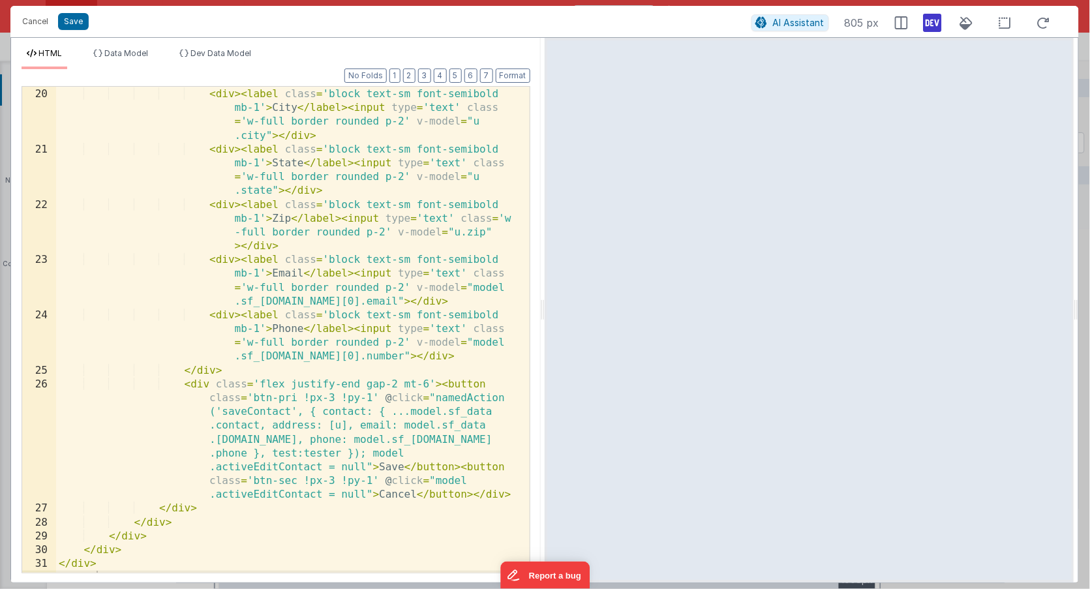
click at [284, 455] on div "< div > < label class = 'block text-sm font-semibold mb-1' > Address Line 1 </ …" at bounding box center [287, 309] width 462 height 555
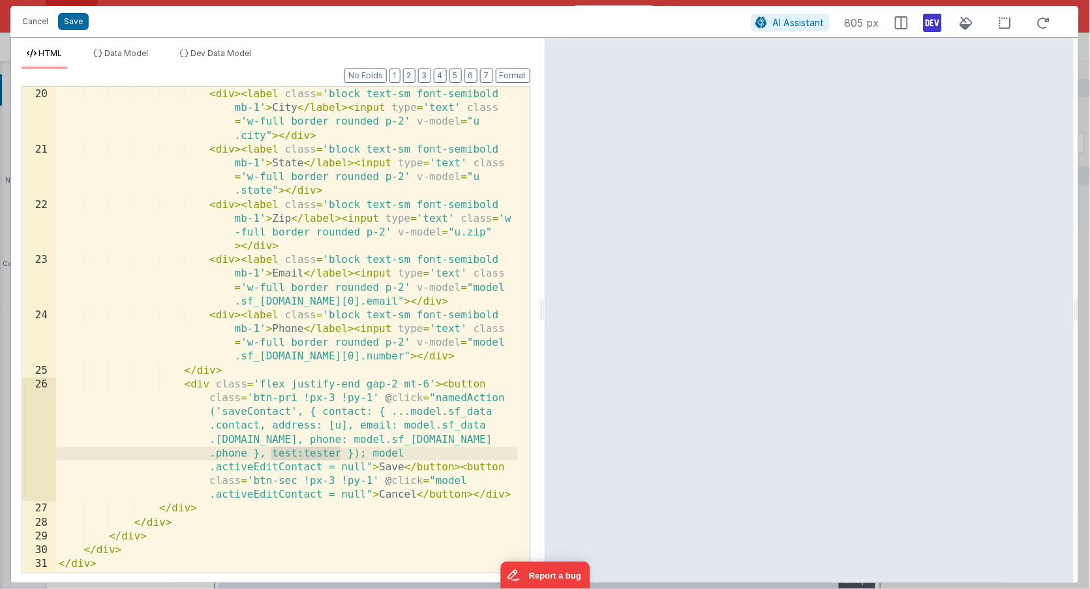
drag, startPoint x: 284, startPoint y: 455, endPoint x: 306, endPoint y: 451, distance: 21.8
click at [306, 451] on div "< div > < label class = 'block text-sm font-semibold mb-1' > Address Line 1 </ …" at bounding box center [287, 309] width 462 height 555
click at [297, 453] on div "< div > < label class = 'block text-sm font-semibold mb-1' > Address Line 1 </ …" at bounding box center [287, 309] width 462 height 555
drag, startPoint x: 297, startPoint y: 453, endPoint x: 316, endPoint y: 453, distance: 18.3
click at [316, 453] on div "< div > < label class = 'block text-sm font-semibold mb-1' > Address Line 1 </ …" at bounding box center [287, 309] width 462 height 555
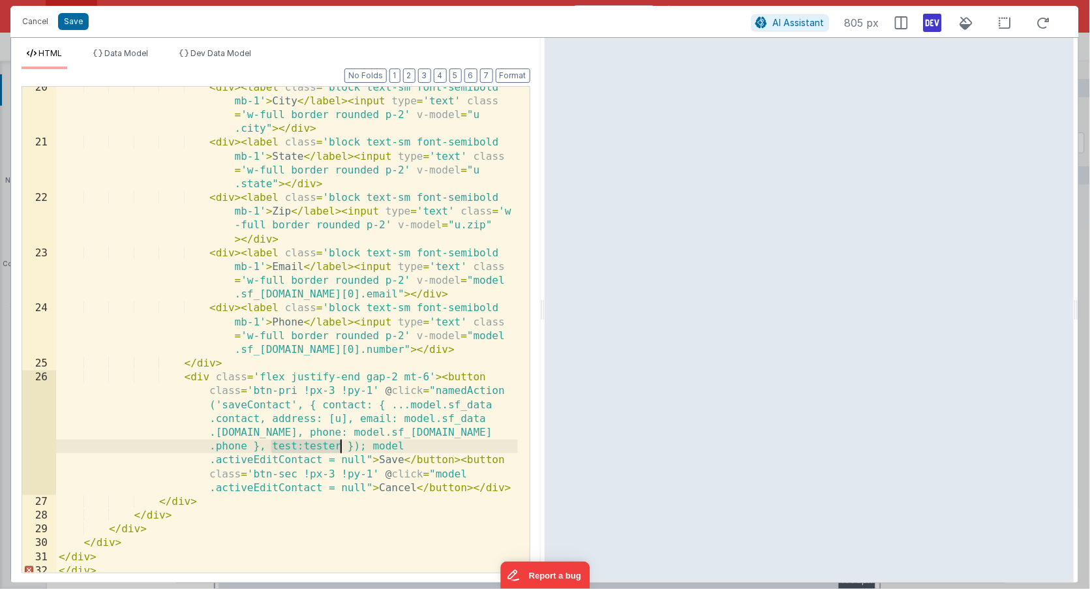
scroll to position [640, 0]
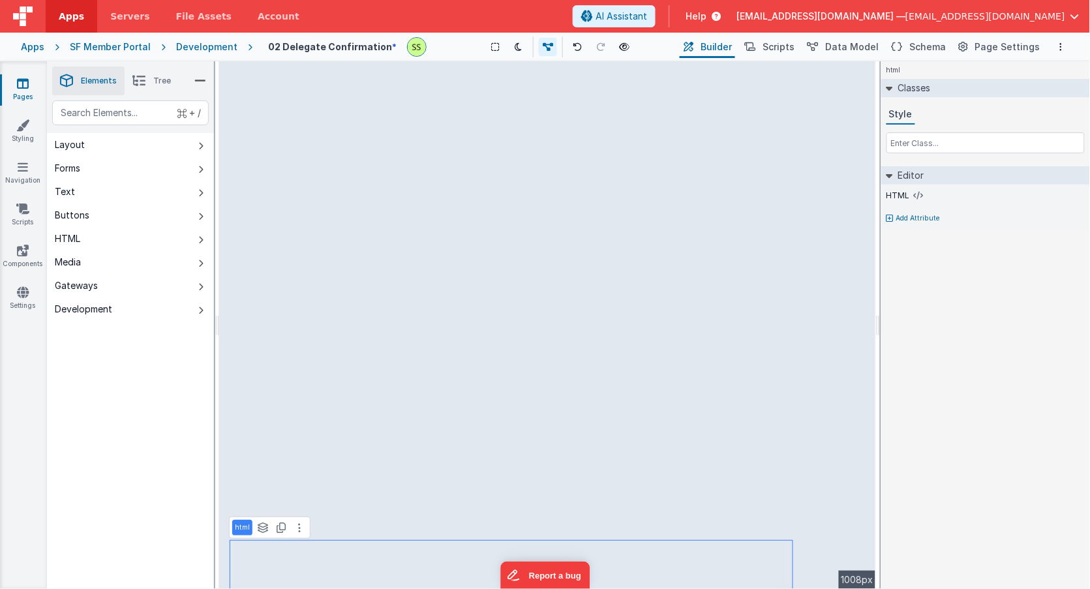
click at [33, 85] on link "Pages" at bounding box center [22, 90] width 47 height 26
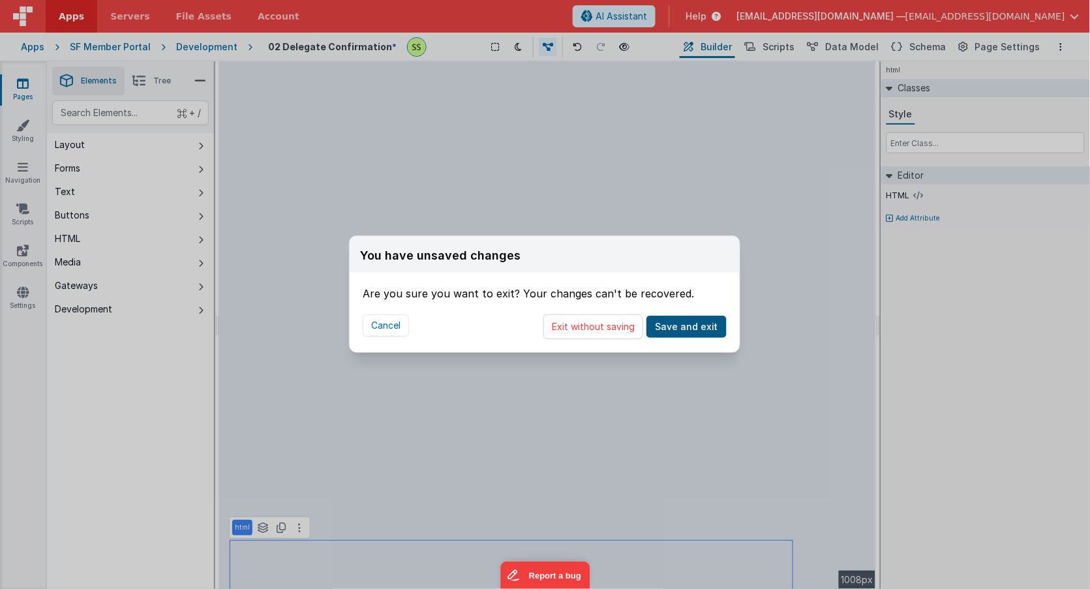
click at [702, 331] on button "Save and exit" at bounding box center [686, 327] width 80 height 22
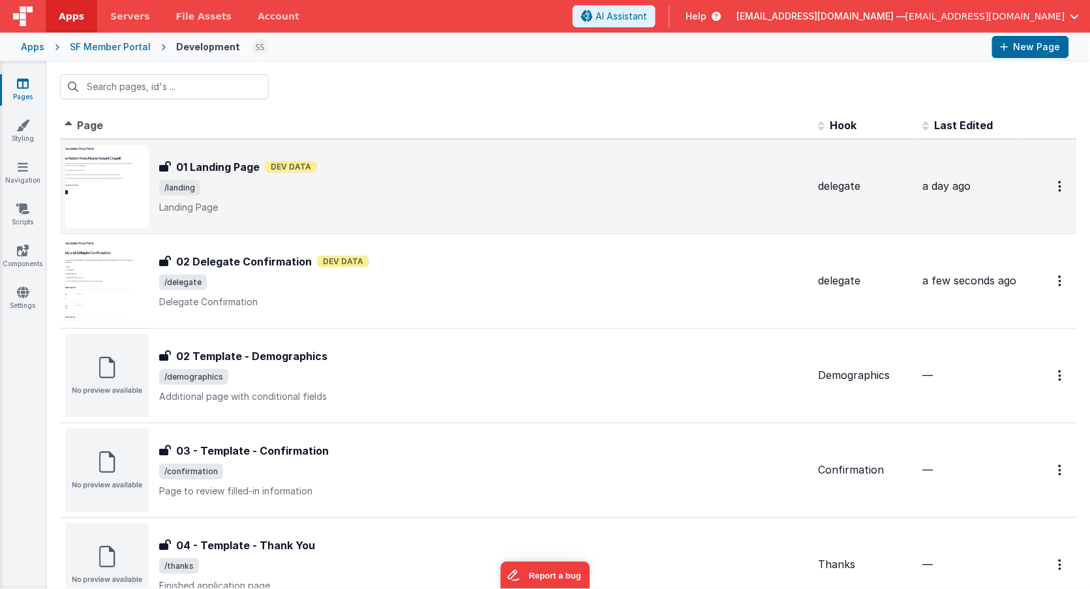
click at [267, 184] on span "/landing" at bounding box center [483, 188] width 649 height 16
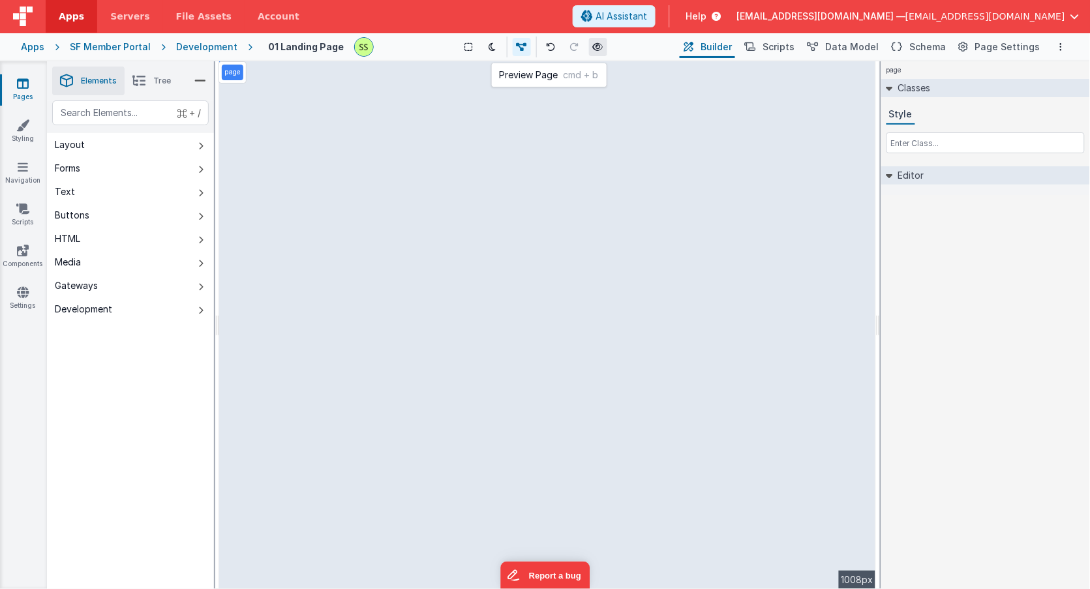
drag, startPoint x: 599, startPoint y: 44, endPoint x: 592, endPoint y: 42, distance: 7.4
click at [592, 42] on button at bounding box center [598, 47] width 18 height 18
click at [524, 172] on div "page --> 1008px" at bounding box center [547, 325] width 657 height 528
drag, startPoint x: 262, startPoint y: 128, endPoint x: 415, endPoint y: 236, distance: 187.3
click at [416, 238] on div "page --> 1008px" at bounding box center [547, 325] width 657 height 528
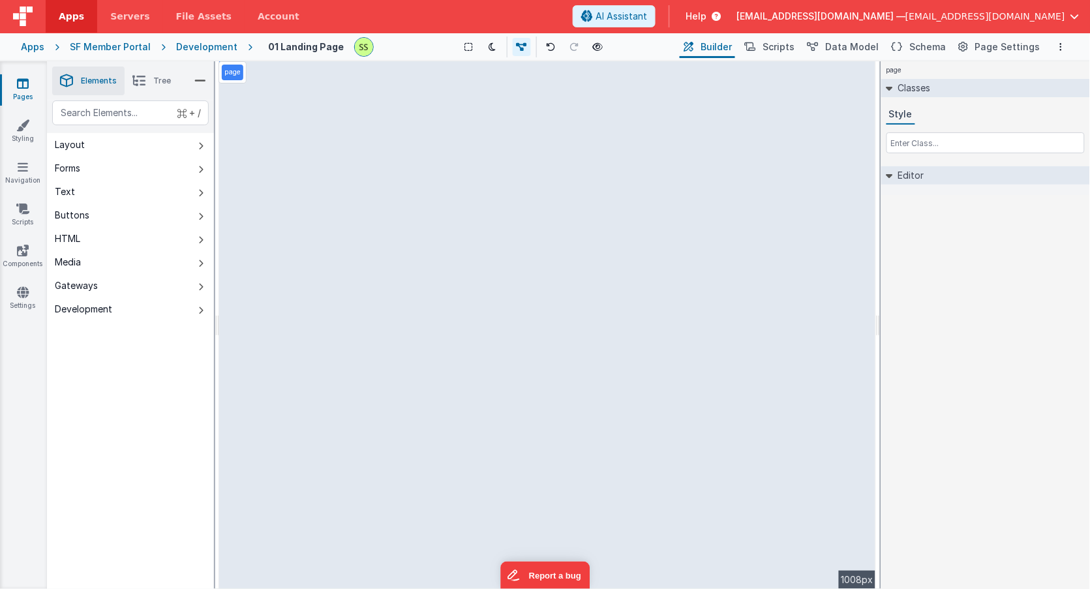
click at [414, 236] on div "page --> 1008px" at bounding box center [547, 325] width 657 height 528
drag, startPoint x: 359, startPoint y: 163, endPoint x: 367, endPoint y: 161, distance: 8.7
click at [367, 161] on div "page --> 1008px" at bounding box center [547, 325] width 657 height 528
drag, startPoint x: 377, startPoint y: 185, endPoint x: 381, endPoint y: 228, distance: 43.9
click at [380, 185] on div "page --> 1008px" at bounding box center [547, 325] width 657 height 528
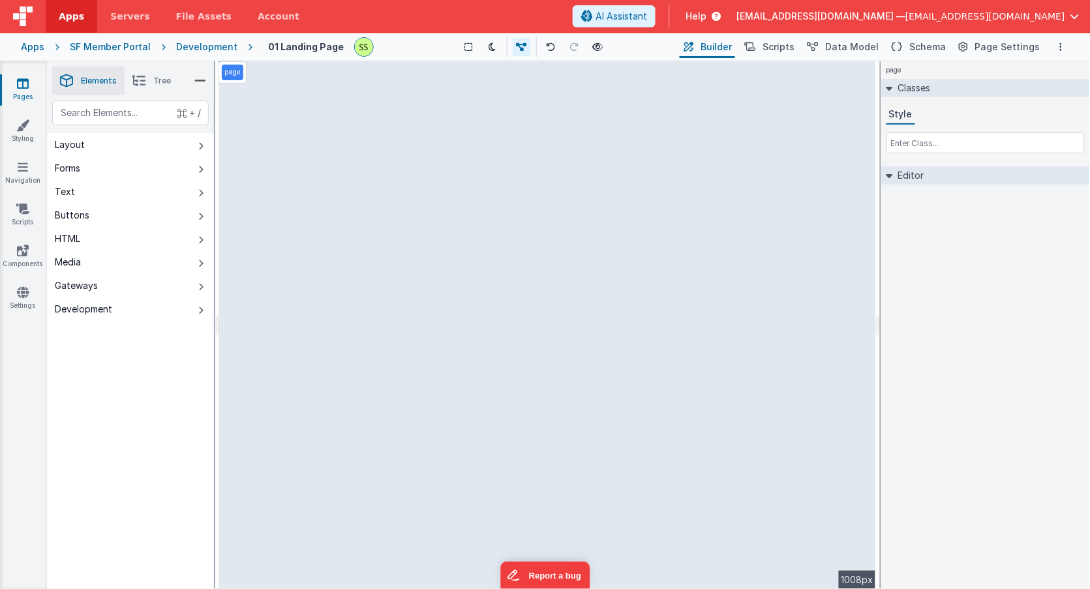
click at [372, 248] on div "page --> 1008px" at bounding box center [547, 325] width 657 height 528
click at [380, 186] on div "page --> 1008px" at bounding box center [547, 325] width 657 height 528
click at [381, 186] on div "page --> 1008px" at bounding box center [547, 325] width 657 height 528
click at [142, 80] on icon at bounding box center [138, 81] width 13 height 18
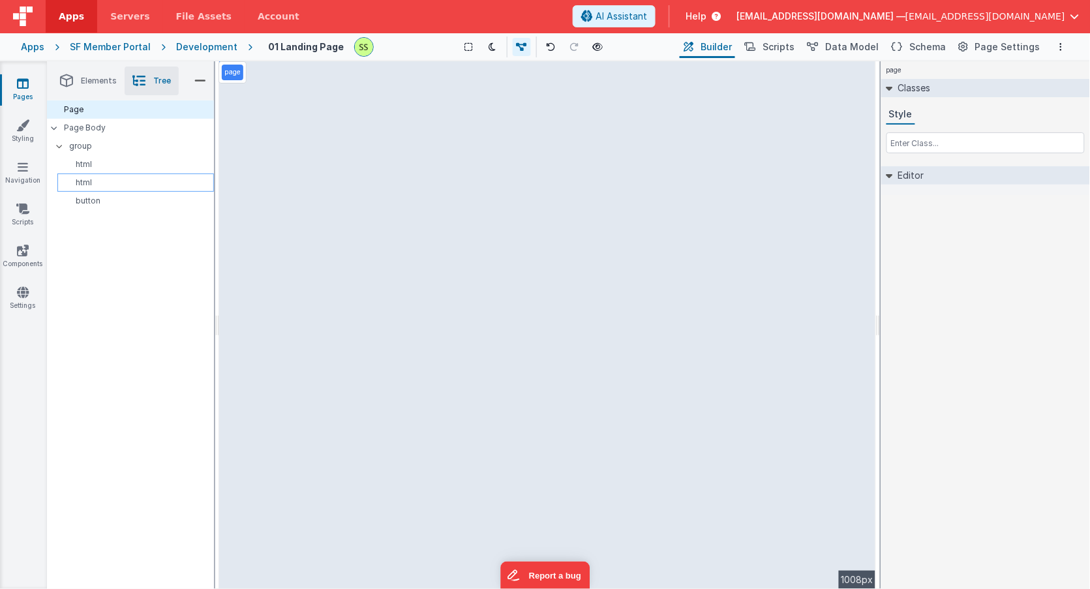
click at [101, 161] on p "html" at bounding box center [138, 164] width 151 height 10
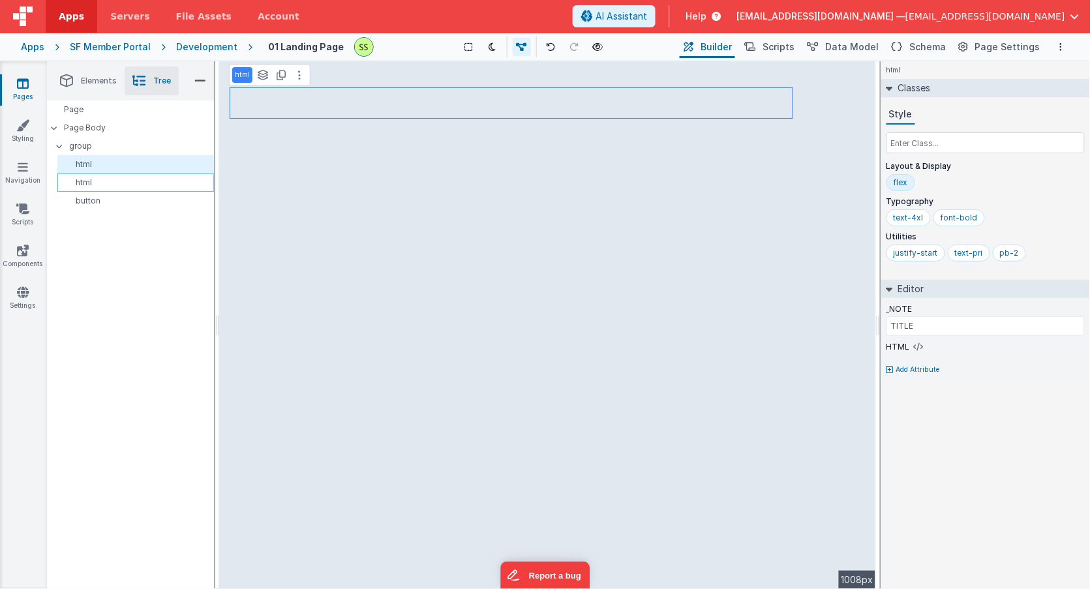
click at [87, 185] on p "html" at bounding box center [138, 182] width 151 height 10
type input "BODY"
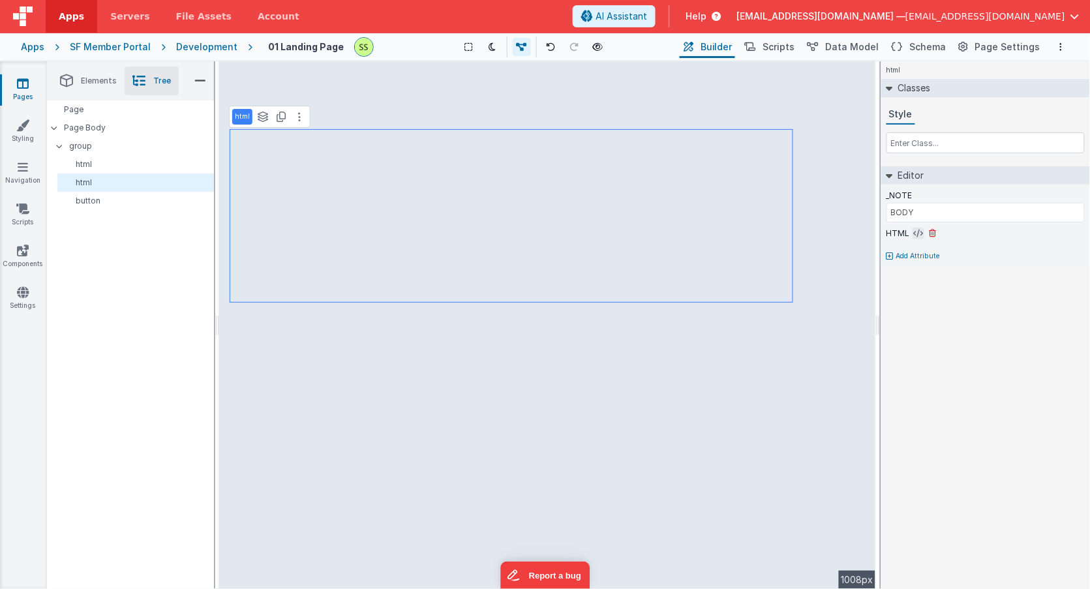
click at [920, 232] on icon at bounding box center [919, 233] width 10 height 10
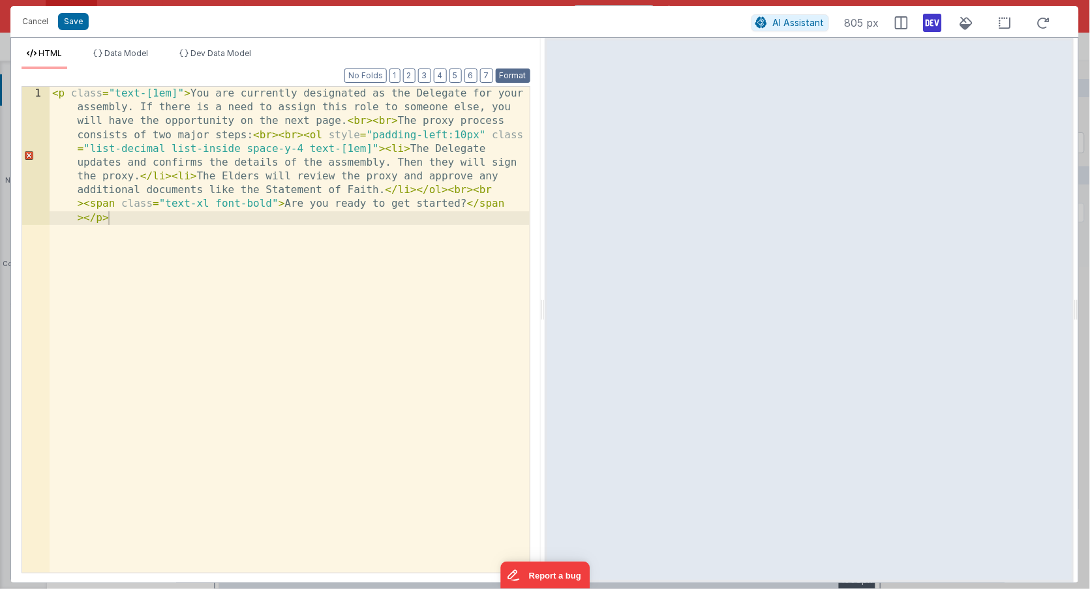
click at [520, 70] on button "Format" at bounding box center [513, 75] width 35 height 14
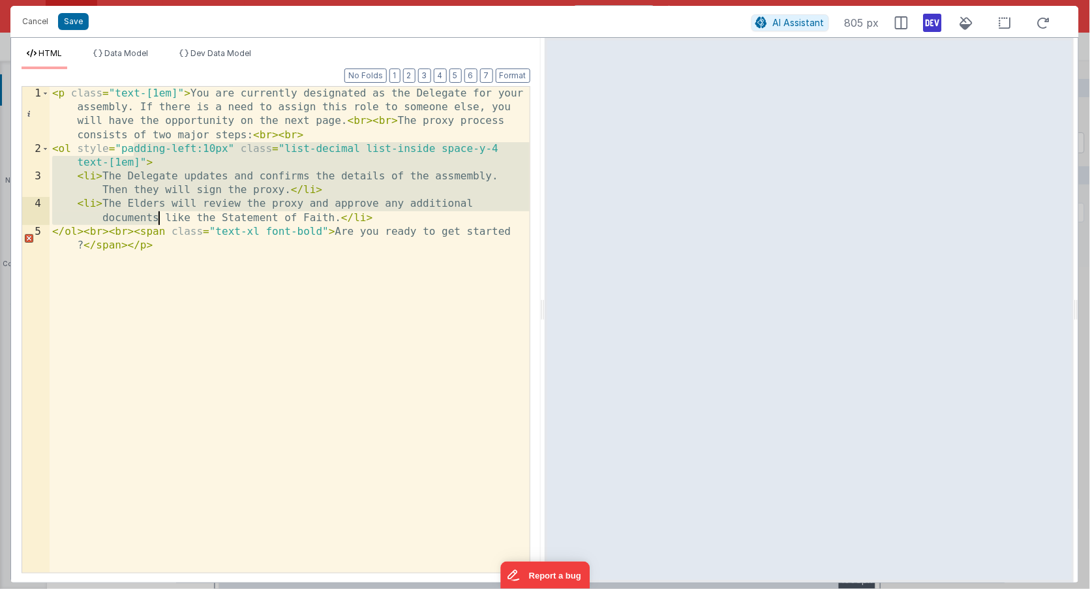
drag, startPoint x: 149, startPoint y: 160, endPoint x: 166, endPoint y: 217, distance: 59.2
click at [164, 218] on div "< p class = "text-[1em]" > You are currently designated as the Delegate for you…" at bounding box center [290, 371] width 480 height 569
drag, startPoint x: 176, startPoint y: 203, endPoint x: 195, endPoint y: 192, distance: 21.9
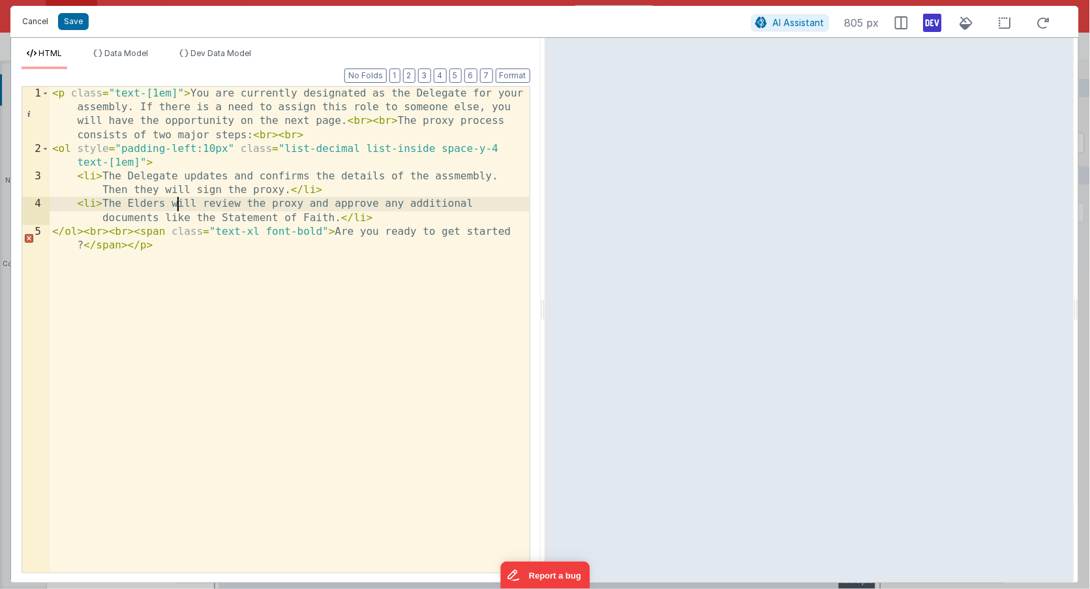
click at [34, 20] on button "Cancel" at bounding box center [35, 21] width 39 height 18
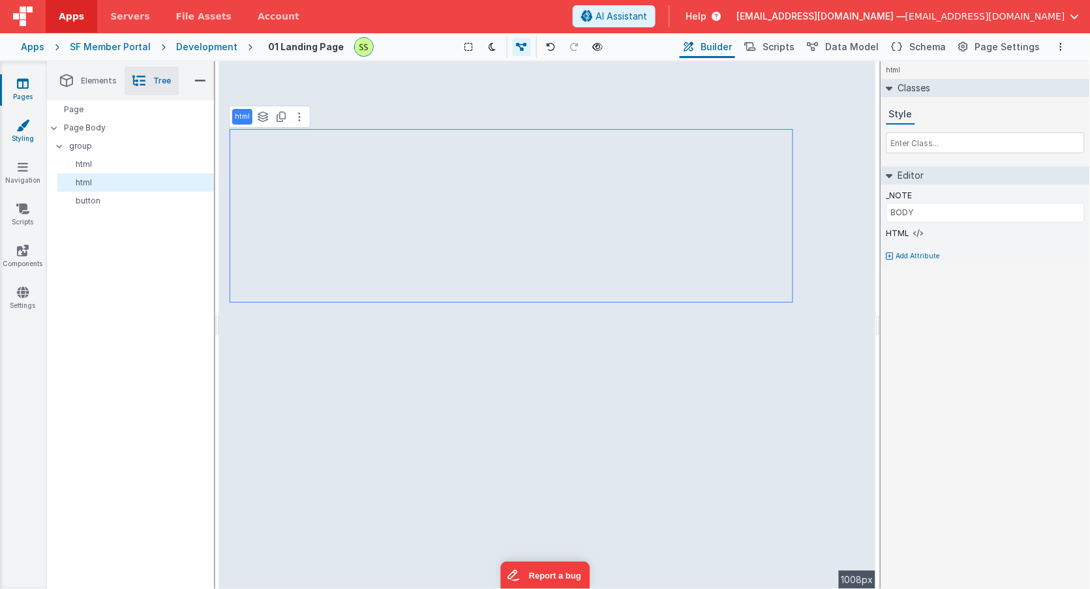
click at [21, 128] on icon at bounding box center [22, 125] width 13 height 13
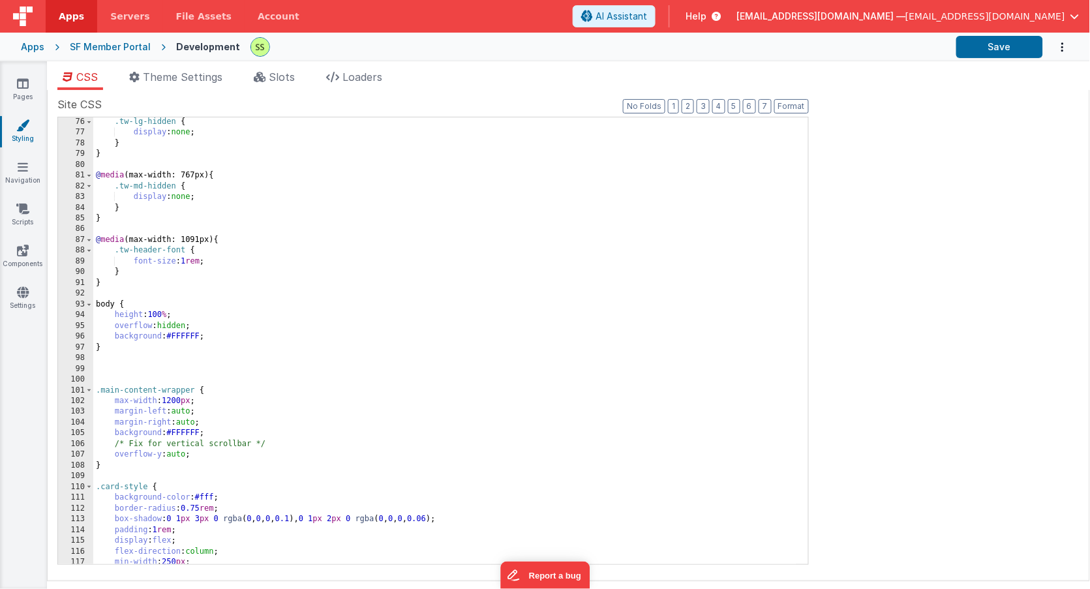
scroll to position [813, 0]
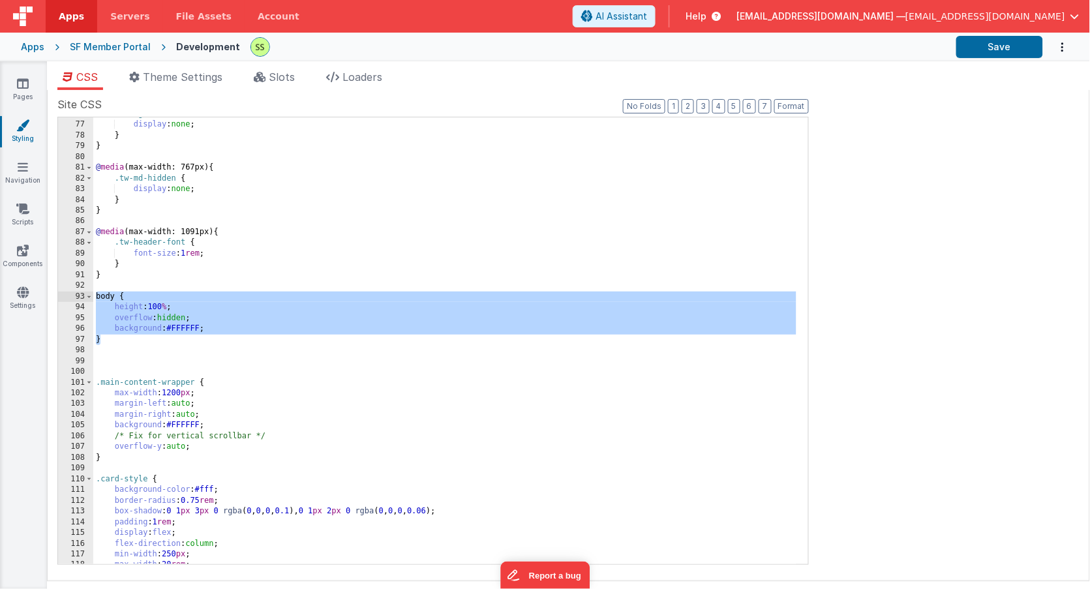
drag, startPoint x: 119, startPoint y: 337, endPoint x: 72, endPoint y: 294, distance: 63.7
click at [72, 294] on div "76 77 78 79 80 81 82 83 84 85 86 87 88 89 90 91 92 93 94 95 96 97 98 99 100 101…" at bounding box center [432, 341] width 751 height 448
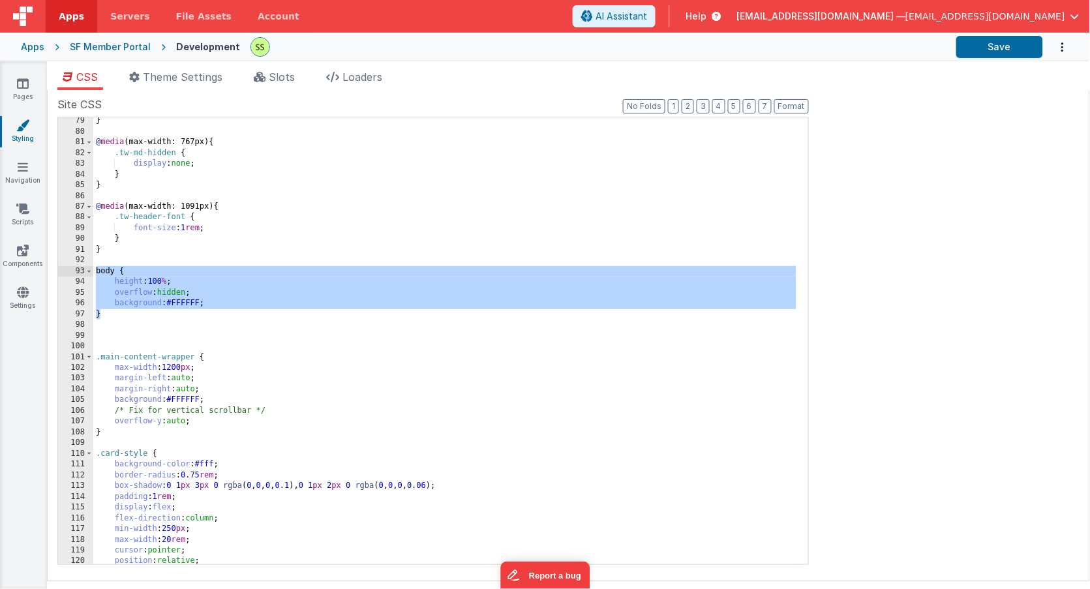
scroll to position [790, 0]
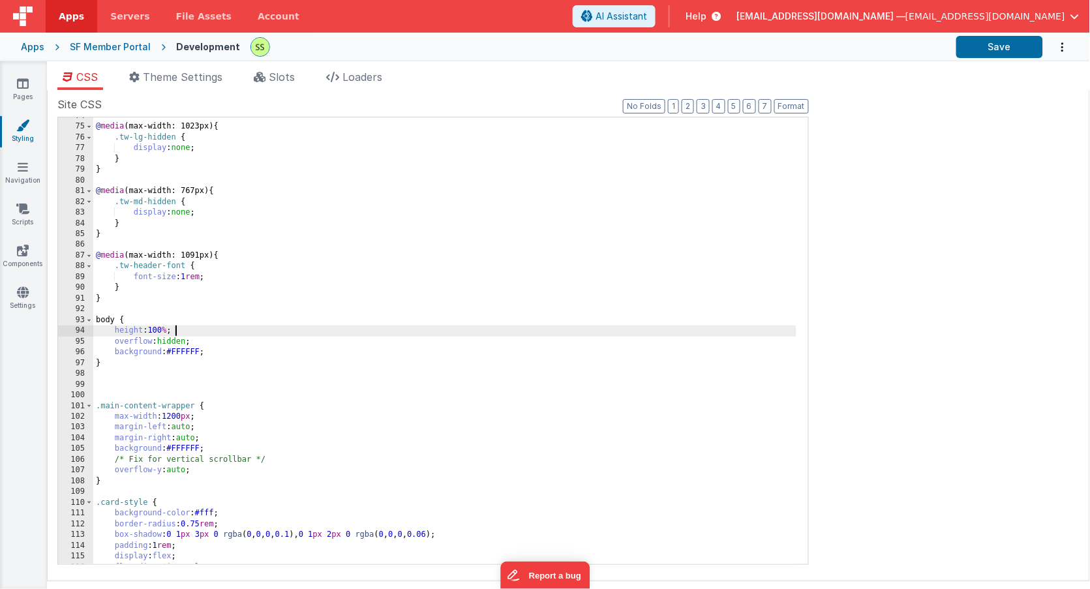
click at [327, 325] on div "@ media (max-width: 1023px) { .tw-lg-hidden { display : none ; } } @ media (max…" at bounding box center [444, 345] width 703 height 469
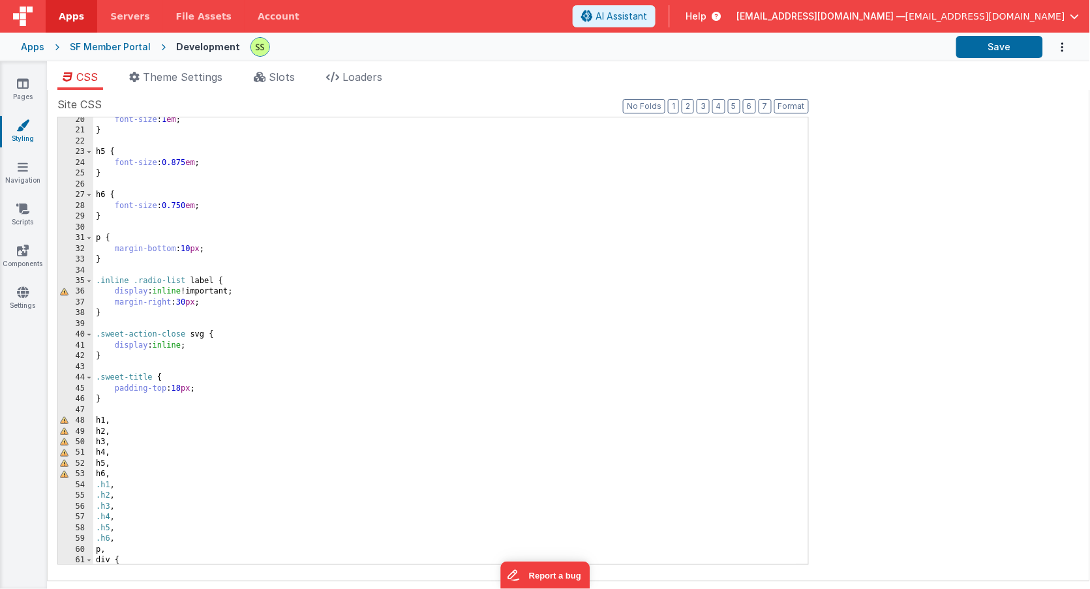
scroll to position [0, 0]
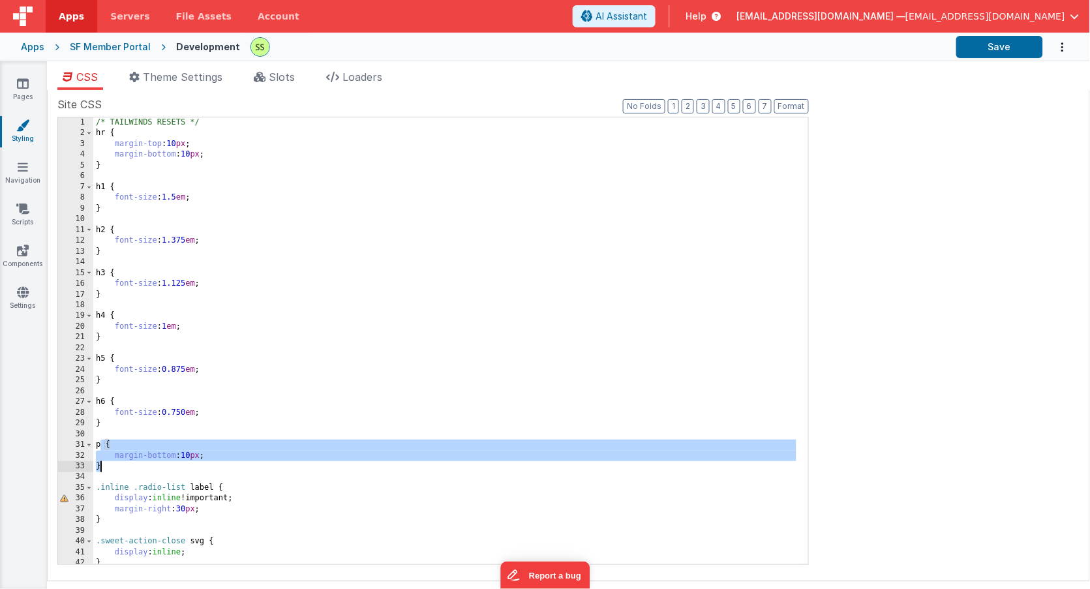
drag, startPoint x: 103, startPoint y: 445, endPoint x: 113, endPoint y: 464, distance: 21.0
click at [113, 464] on div "/* TAILWINDS RESETS */ hr { margin-top : 10 px ; margin-bottom : 10 px ; } h1 {…" at bounding box center [444, 351] width 703 height 469
click at [112, 462] on div "/* TAILWINDS RESETS */ hr { margin-top : 10 px ; margin-bottom : 10 px ; } h1 {…" at bounding box center [444, 351] width 703 height 469
drag, startPoint x: 109, startPoint y: 463, endPoint x: 88, endPoint y: 447, distance: 26.5
click at [86, 447] on div "1 2 3 4 5 6 7 8 9 10 11 12 13 14 15 16 17 18 19 20 21 22 23 24 25 26 27 28 29 3…" at bounding box center [432, 341] width 751 height 448
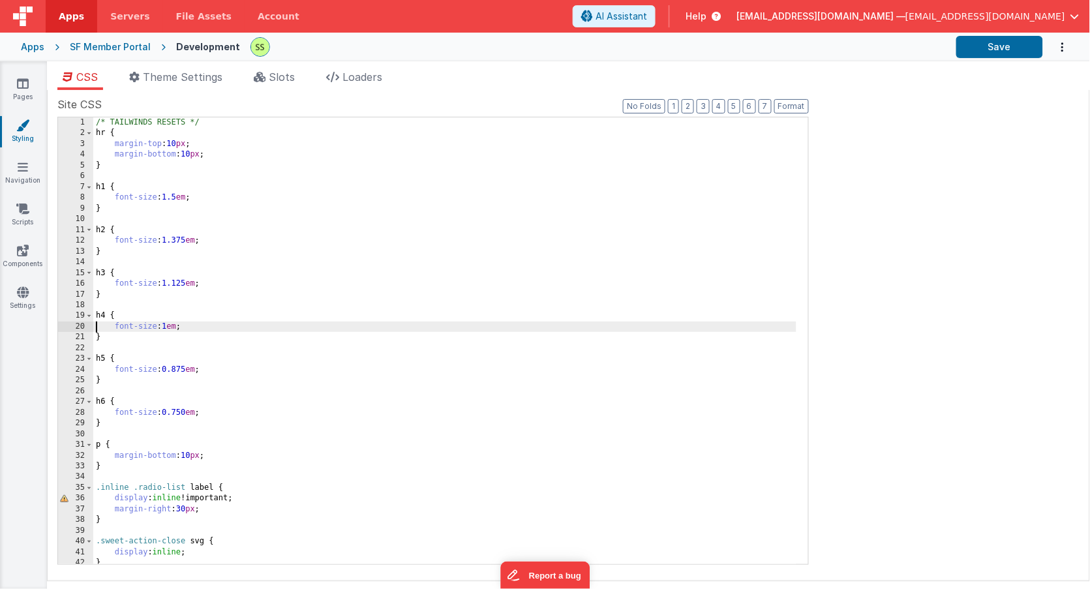
click at [92, 331] on div "1 2 3 4 5 6 7 8 9 10 11 12 13 14 15 16 17 18 19 20 21 22 23 24 25 26 27 28 29 3…" at bounding box center [432, 341] width 751 height 448
click at [92, 329] on div "1 2 3 4 5 6 7 8 9 10 11 12 13 14 15 16 17 18 19 20 21 22 23 24 25 26 27 28 29 3…" at bounding box center [432, 341] width 751 height 448
click at [83, 325] on div "20" at bounding box center [75, 327] width 35 height 10
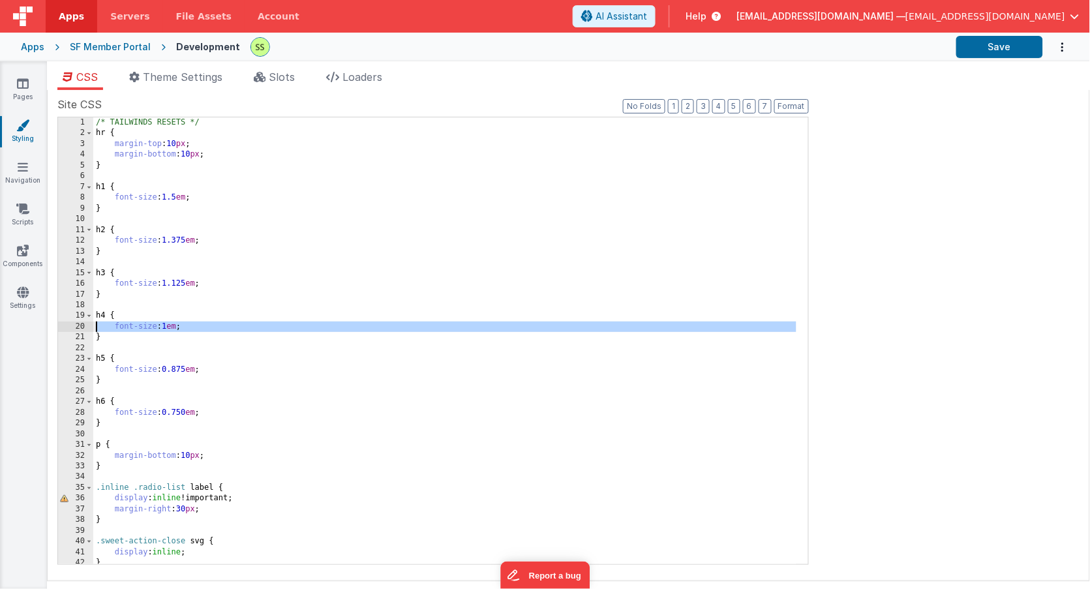
click at [93, 421] on div "29" at bounding box center [75, 423] width 35 height 10
click at [96, 421] on div "/* TAILWINDS RESETS */ hr { margin-top : 10 px ; margin-bottom : 10 px ; } h1 {…" at bounding box center [444, 351] width 703 height 469
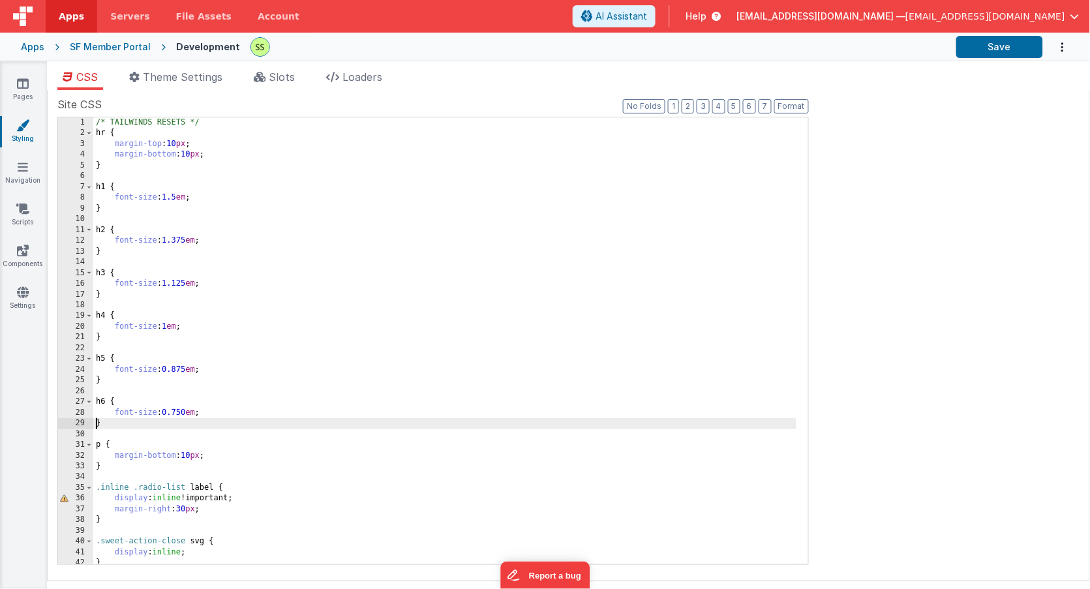
click at [96, 464] on div "/* TAILWINDS RESETS */ hr { margin-top : 10 px ; margin-bottom : 10 px ; } h1 {…" at bounding box center [444, 351] width 703 height 469
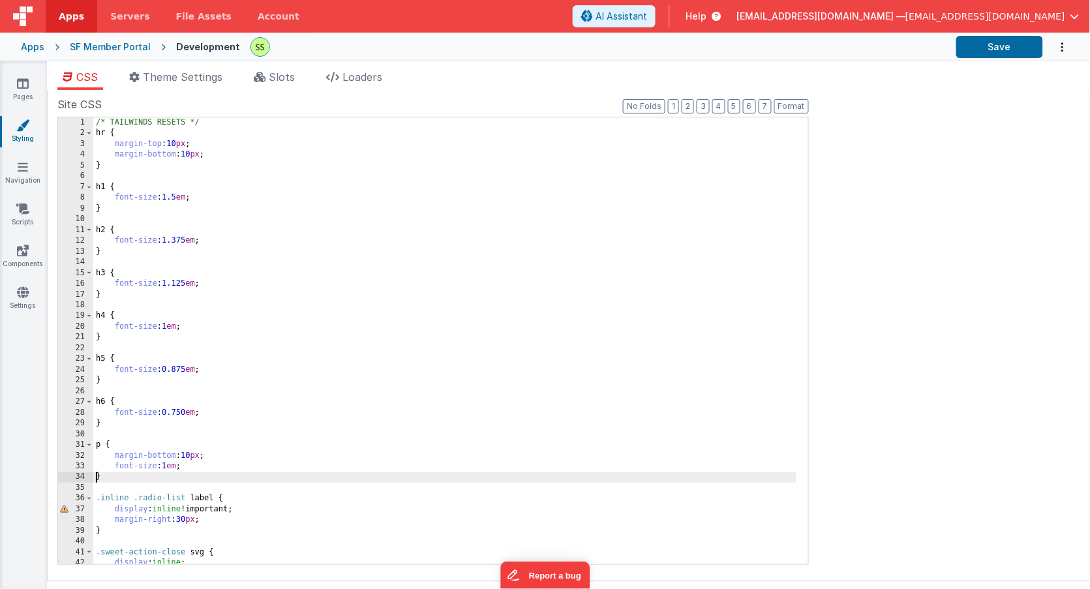
click at [170, 463] on div "/* TAILWINDS RESETS */ hr { margin-top : 10 px ; margin-bottom : 10 px ; } h1 {…" at bounding box center [444, 351] width 703 height 469
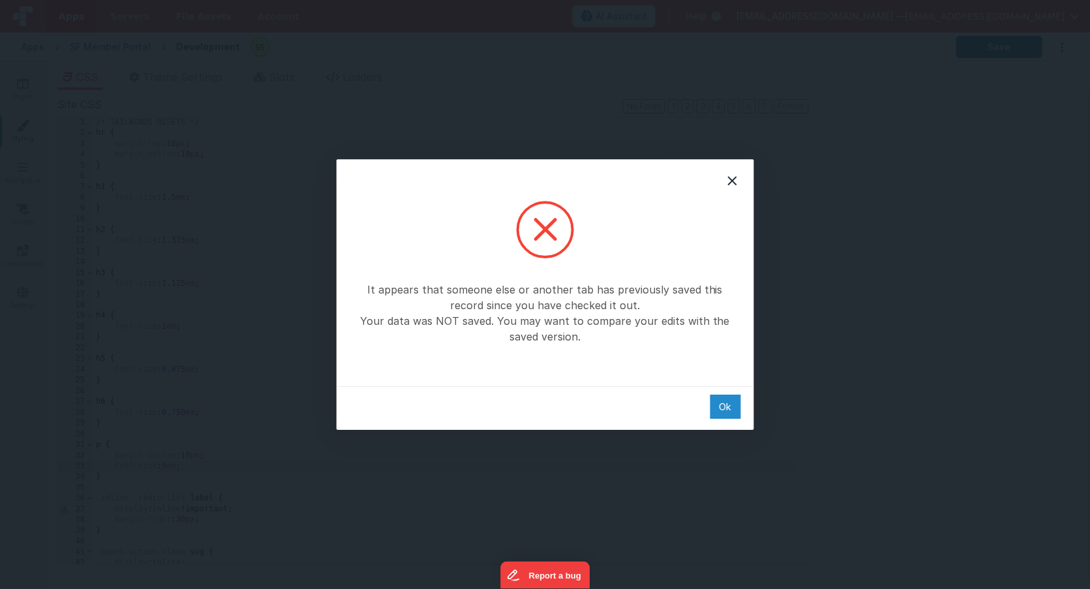
click at [723, 402] on div "Ok" at bounding box center [725, 407] width 31 height 24
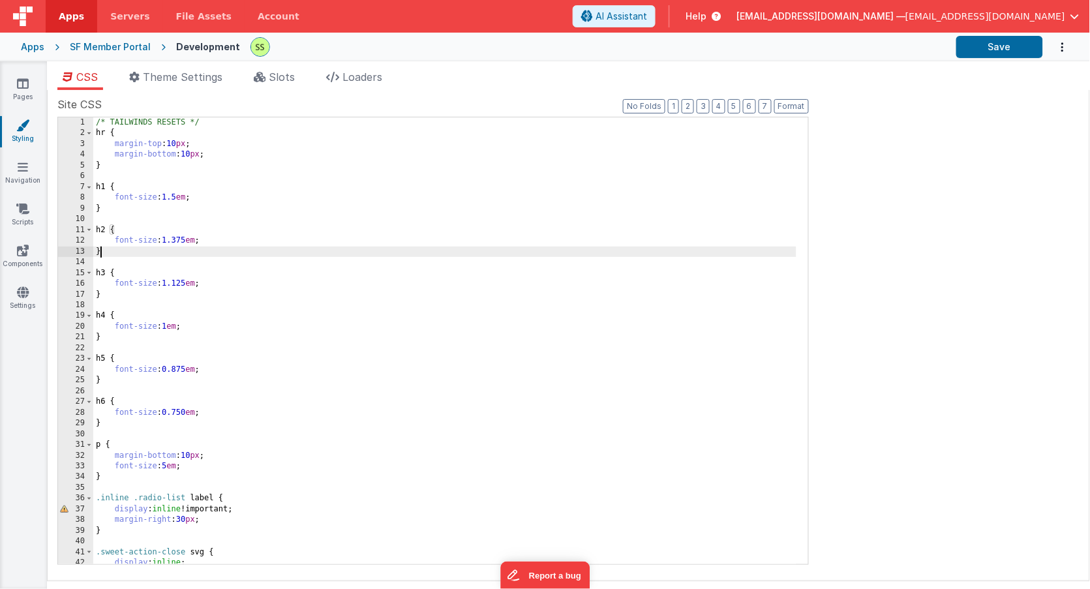
click at [340, 247] on div "/* TAILWINDS RESETS */ hr { margin-top : 10 px ; margin-bottom : 10 px ; } h1 {…" at bounding box center [444, 351] width 703 height 469
click at [125, 492] on div "/* TAILWINDS RESETS */ hr { margin-top : 10 px ; margin-bottom : 10 px ; } h1 {…" at bounding box center [444, 351] width 703 height 469
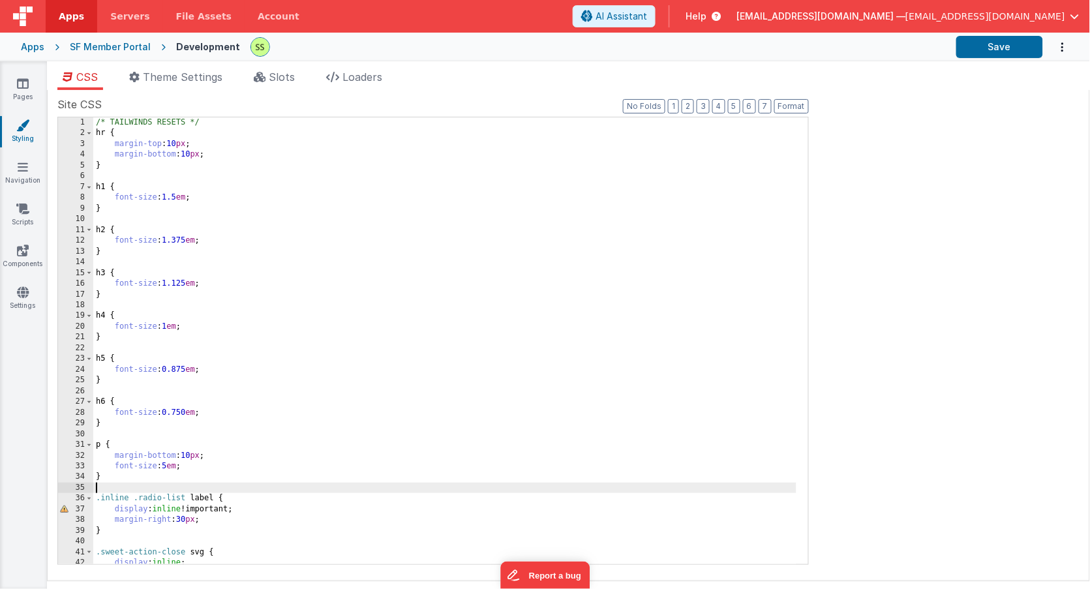
click at [229, 122] on div "/* TAILWINDS RESETS */ hr { margin-top : 10 px ; margin-bottom : 10 px ; } h1 {…" at bounding box center [444, 351] width 703 height 469
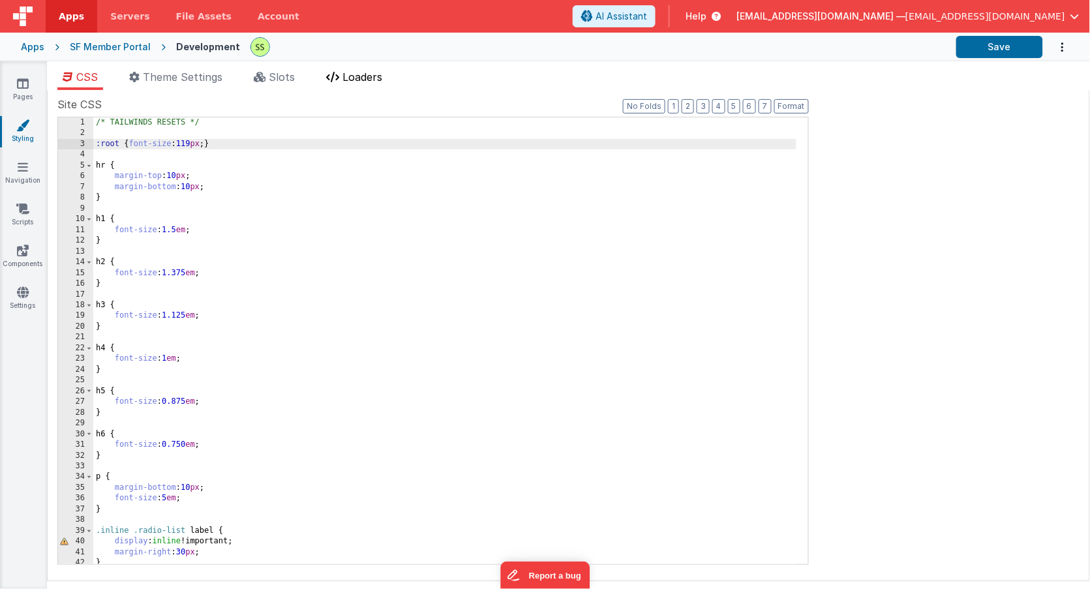
click at [365, 73] on span "Loaders" at bounding box center [362, 76] width 40 height 13
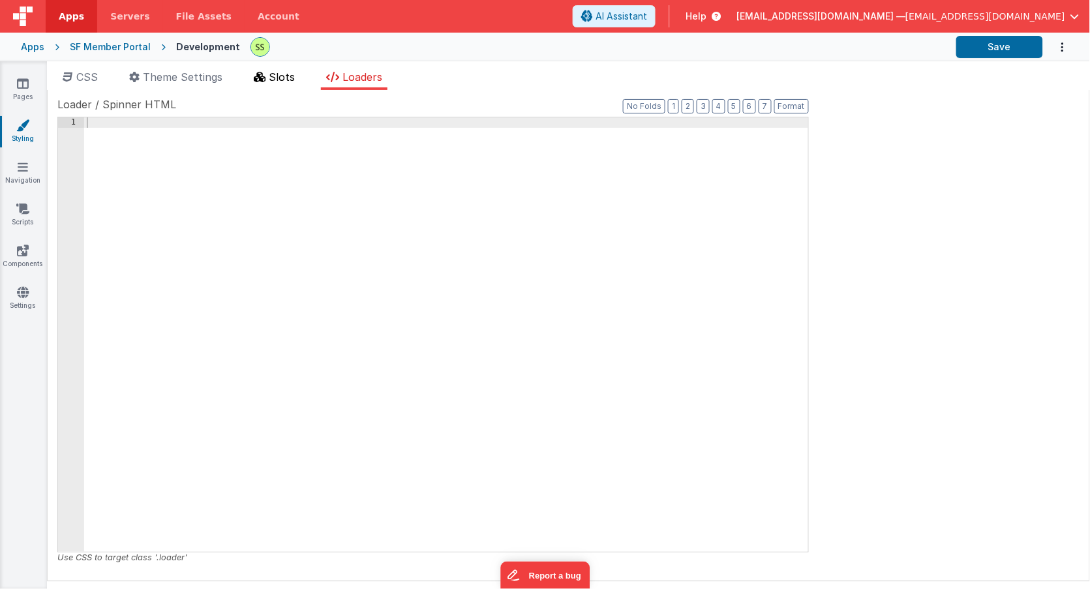
click at [285, 74] on span "Slots" at bounding box center [282, 76] width 26 height 13
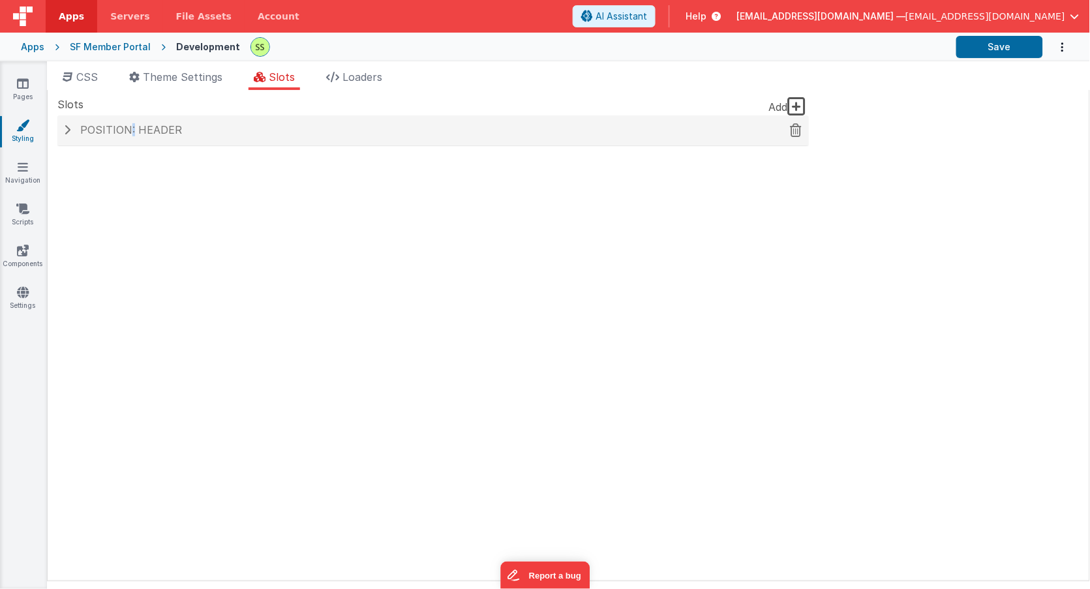
click at [131, 132] on span "Position: header" at bounding box center [131, 129] width 102 height 13
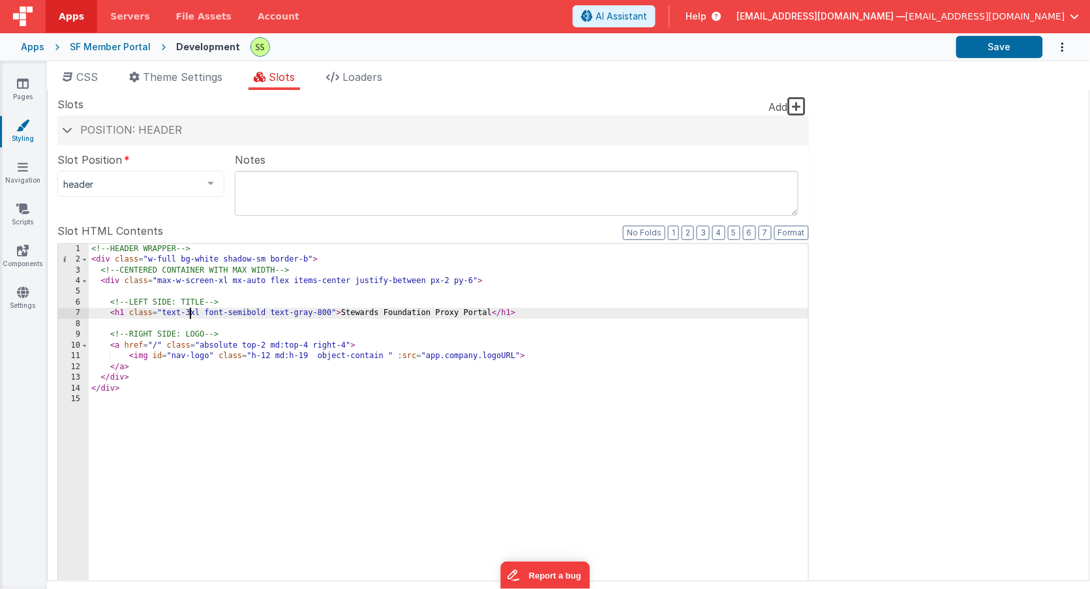
click at [190, 310] on div "<!-- HEADER WRAPPER --> < div class = "w-full bg-white shadow-sm border-b" > <!…" at bounding box center [448, 466] width 719 height 444
click at [80, 72] on span "CSS" at bounding box center [87, 76] width 22 height 13
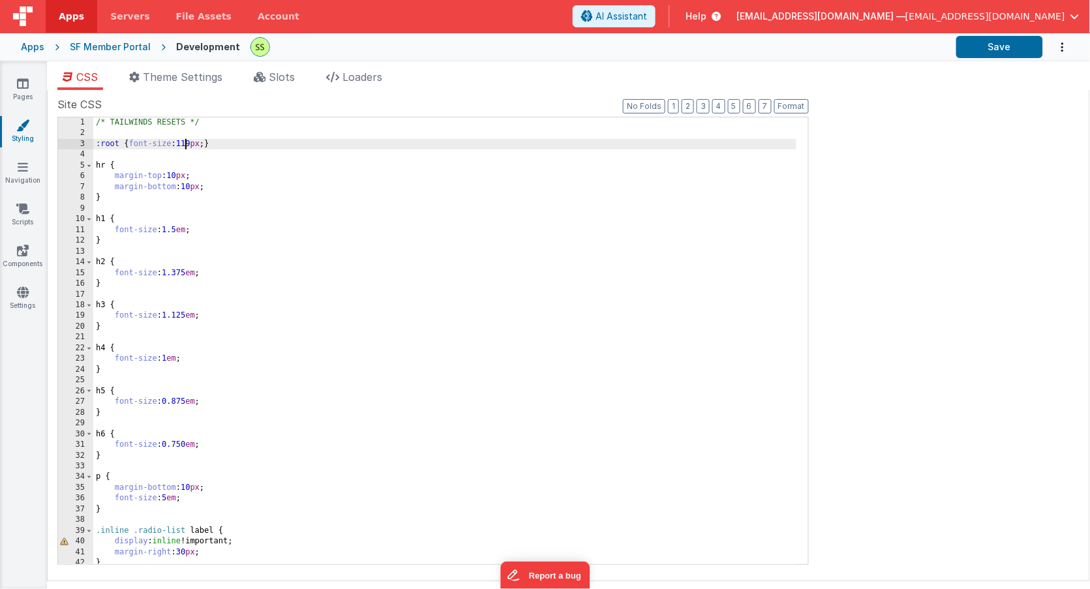
click at [188, 142] on div "/* TAILWINDS RESETS */ :root { font-size : 119 px ; } hr { margin-top : 10 px ;…" at bounding box center [444, 351] width 703 height 469
click at [192, 141] on div "/* TAILWINDS RESETS */ :root { font-size : 19 px ; } hr { margin-top : 10 px ; …" at bounding box center [444, 351] width 703 height 469
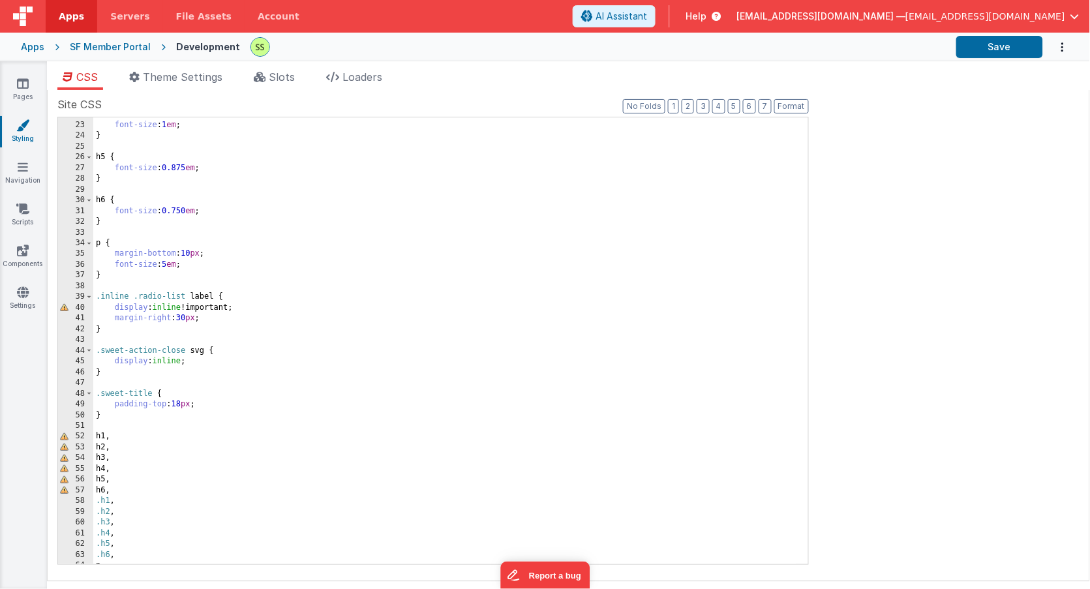
scroll to position [233, 0]
drag, startPoint x: 173, startPoint y: 264, endPoint x: 78, endPoint y: 264, distance: 95.2
click at [78, 264] on div "22 23 24 25 26 27 28 29 30 31 32 33 34 35 36 37 38 39 40 41 42 43 44 45 46 47 4…" at bounding box center [432, 341] width 751 height 448
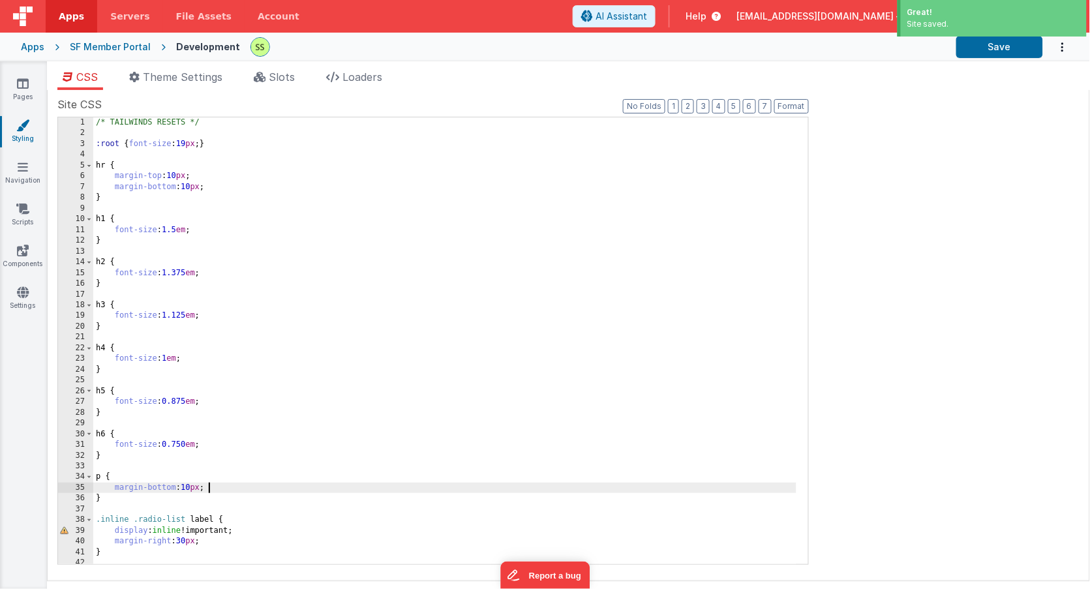
scroll to position [0, 0]
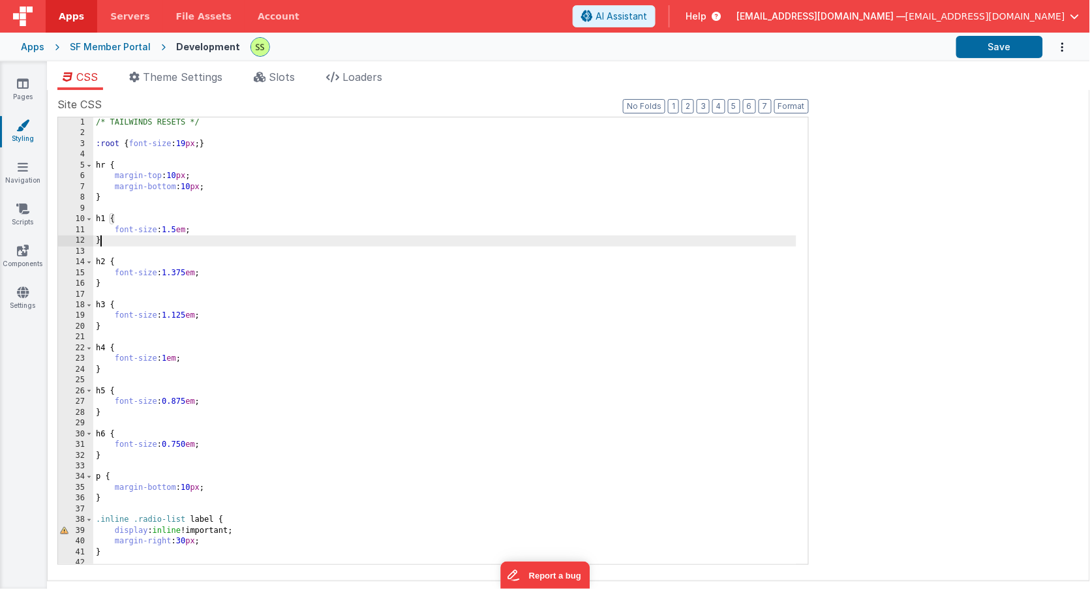
click at [437, 245] on div "/* TAILWINDS RESETS */ :root { font-size : 19 px ; } hr { margin-top : 10 px ; …" at bounding box center [444, 351] width 703 height 469
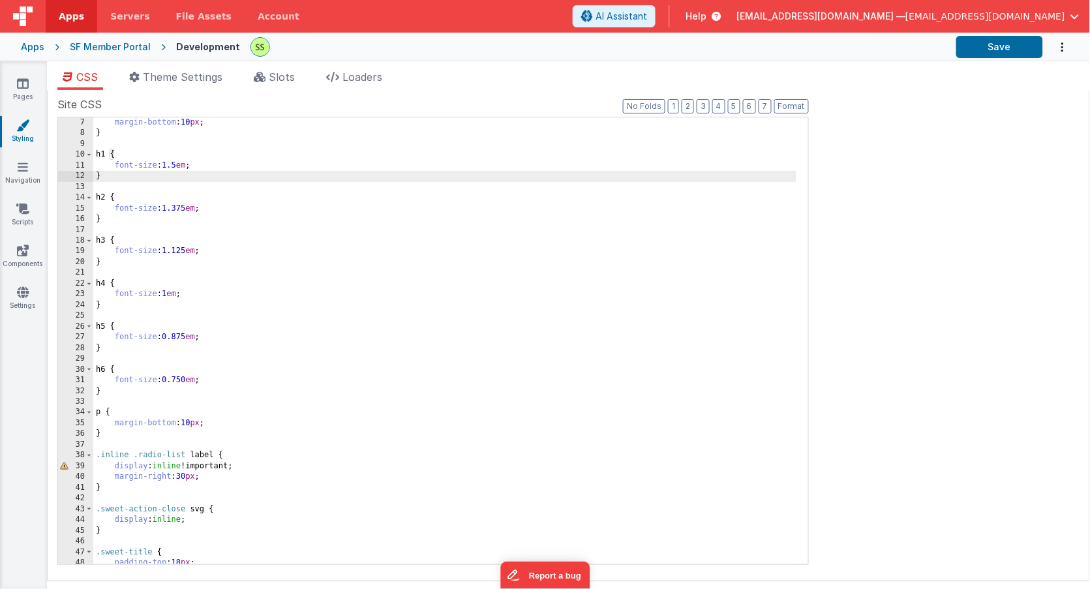
scroll to position [82, 0]
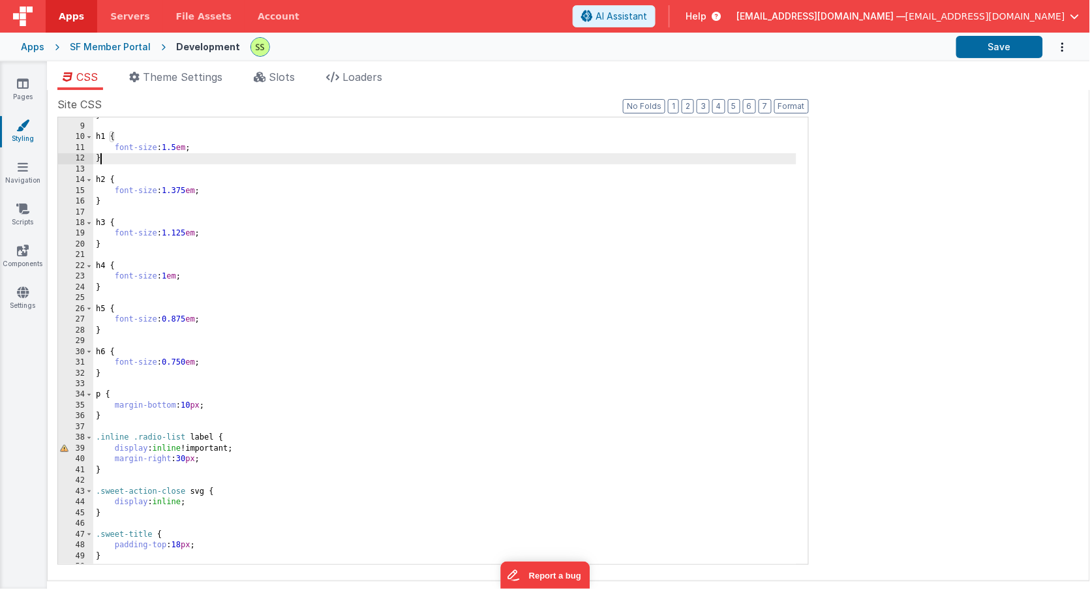
click at [327, 329] on div "} h1 { font-size : 1.5 em ; } h2 { font-size : 1.375 em ; } h3 { font-size : 1.…" at bounding box center [444, 344] width 703 height 469
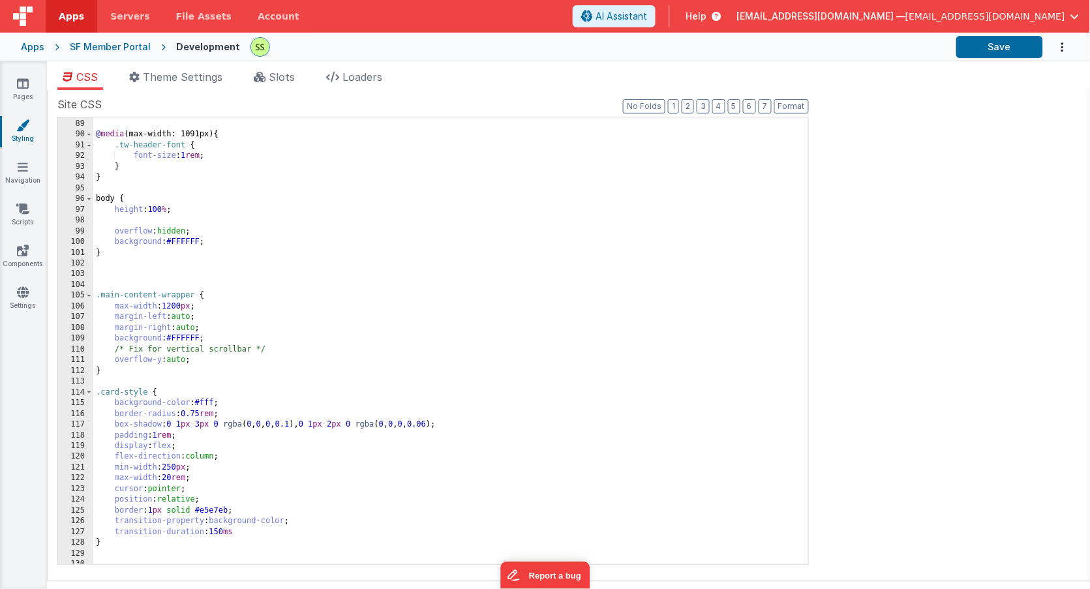
scroll to position [952, 0]
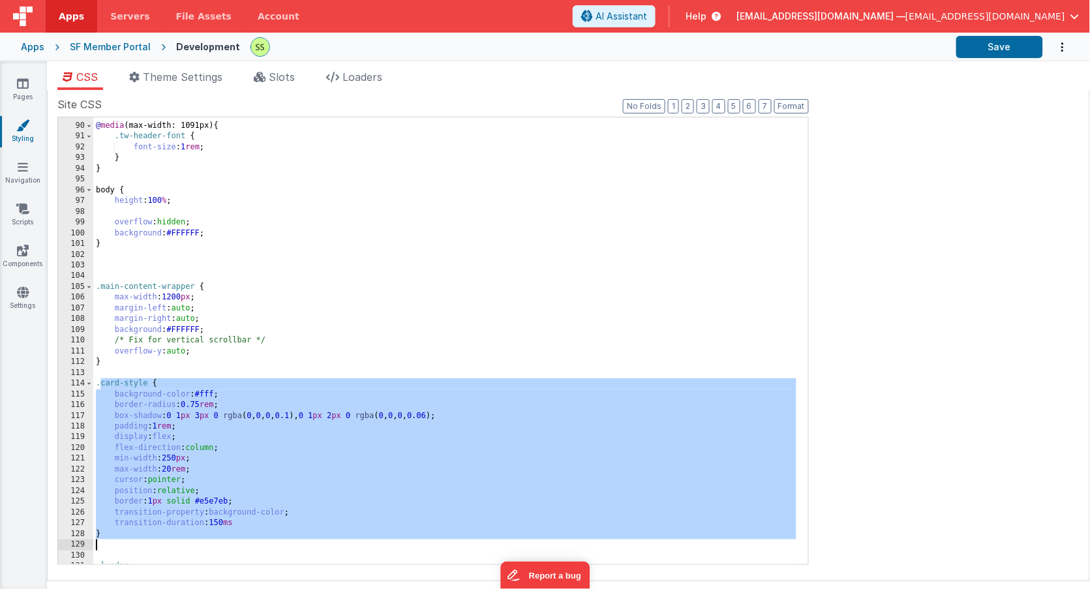
drag, startPoint x: 101, startPoint y: 383, endPoint x: 266, endPoint y: 539, distance: 227.0
click at [265, 540] on div "@ media (max-width: 1091px) { .tw-header-font { font-size : 1 rem ; } } body { …" at bounding box center [444, 344] width 703 height 469
click at [292, 504] on div "@ media (max-width: 1091px) { .tw-header-font { font-size : 1 rem ; } } body { …" at bounding box center [444, 344] width 703 height 469
drag, startPoint x: 154, startPoint y: 539, endPoint x: 84, endPoint y: 382, distance: 172.6
click at [84, 382] on div "89 90 91 92 93 94 95 96 97 98 99 100 101 102 103 104 105 106 107 108 109 110 11…" at bounding box center [432, 341] width 751 height 448
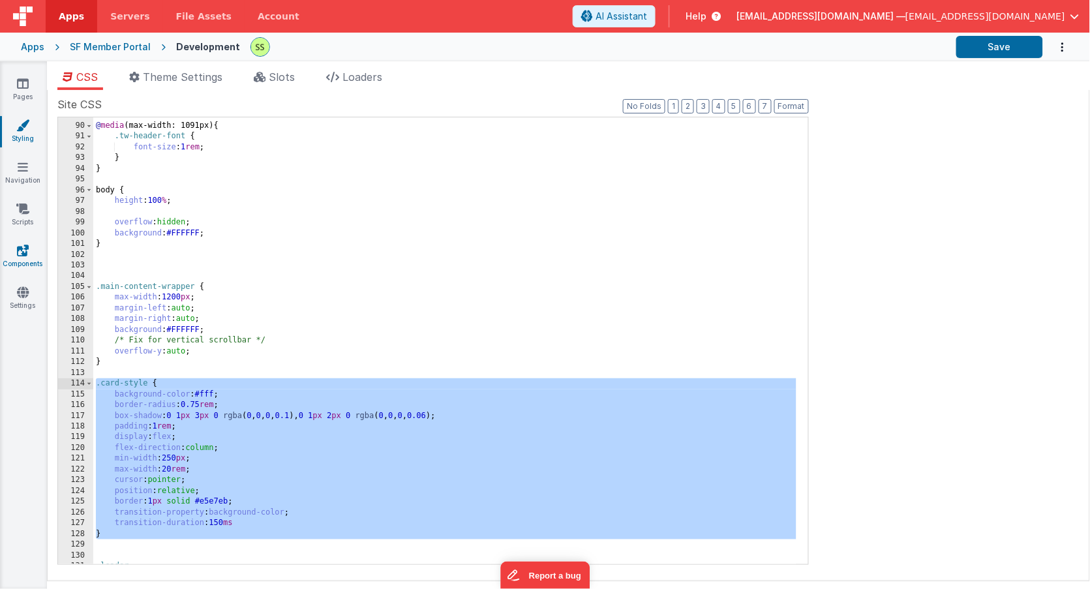
click at [20, 249] on icon at bounding box center [23, 250] width 12 height 13
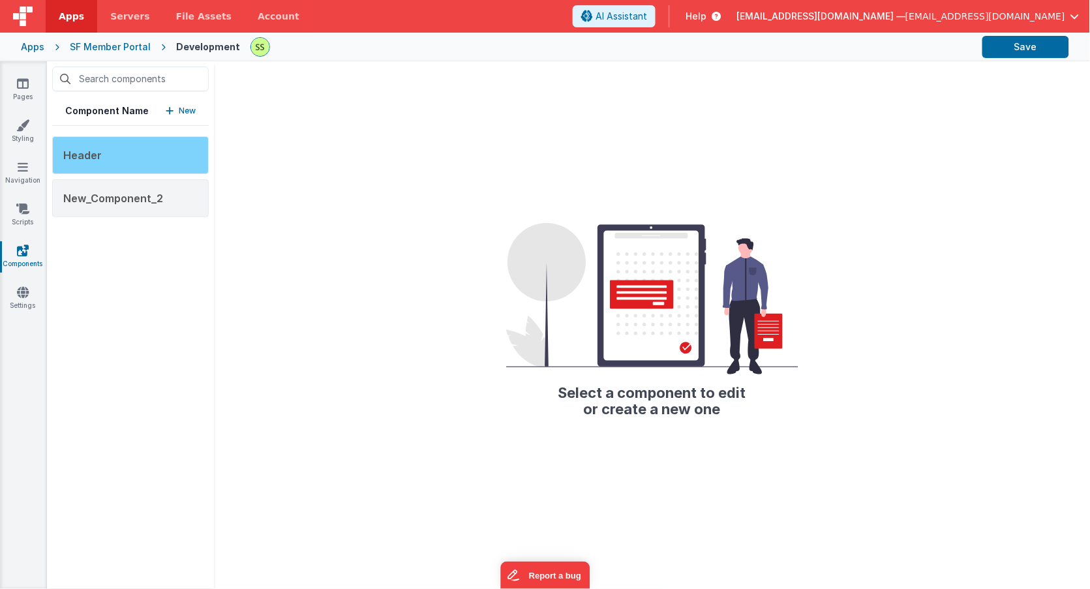
click at [164, 154] on div "Header" at bounding box center [130, 155] width 157 height 38
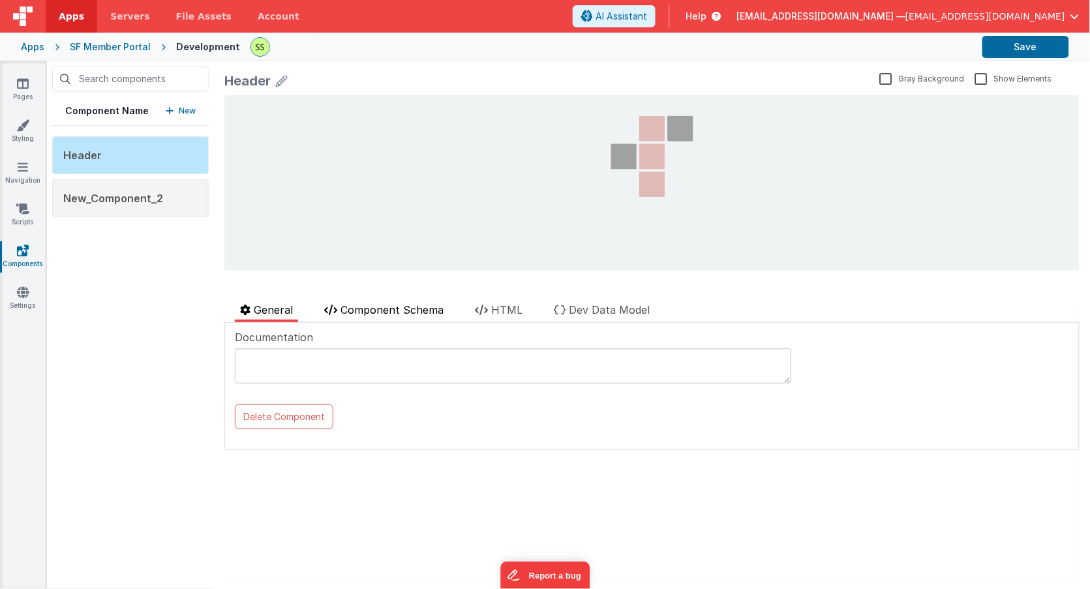
click at [432, 310] on span "Component Schema" at bounding box center [391, 309] width 103 height 13
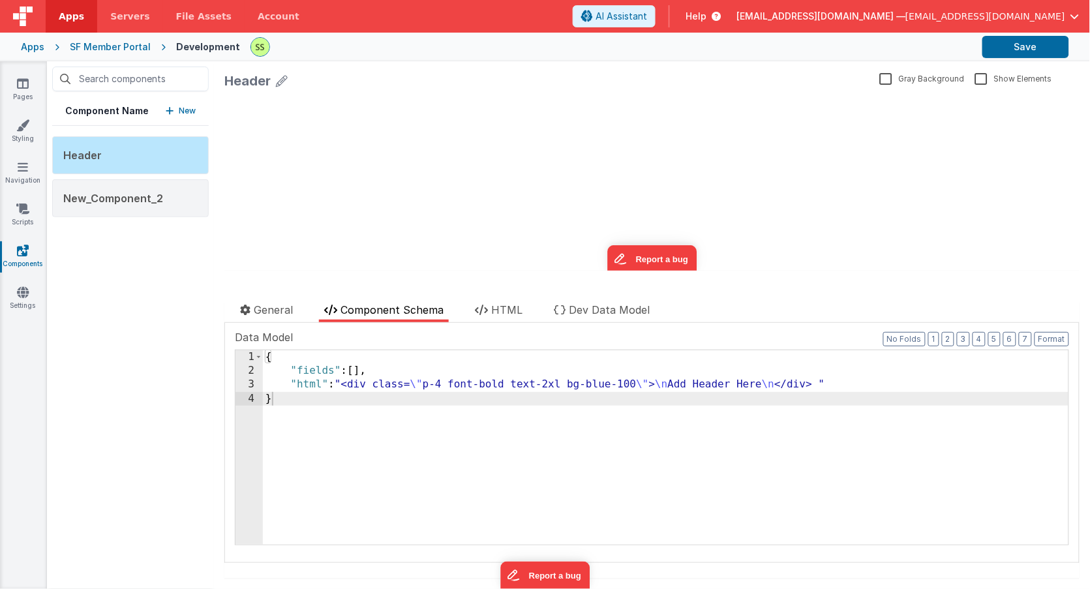
click at [502, 299] on div at bounding box center [438, 291] width 428 height 21
click at [498, 306] on span "HTML" at bounding box center [506, 309] width 31 height 13
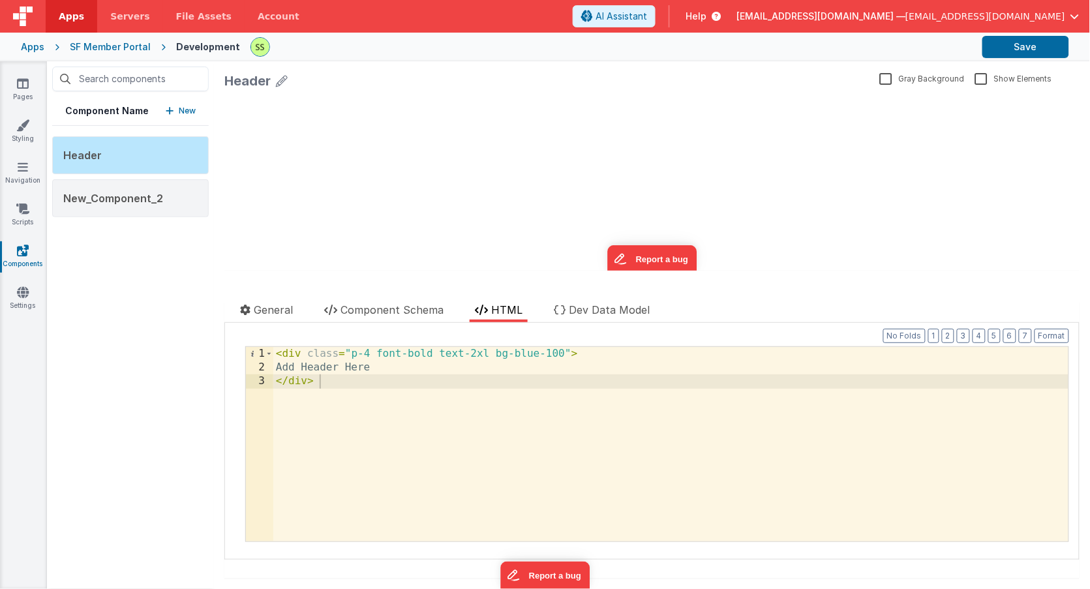
click at [391, 368] on div "< div class = "p-4 font-bold text-2xl bg-blue-100" > Add Header Here </ div >" at bounding box center [670, 458] width 795 height 222
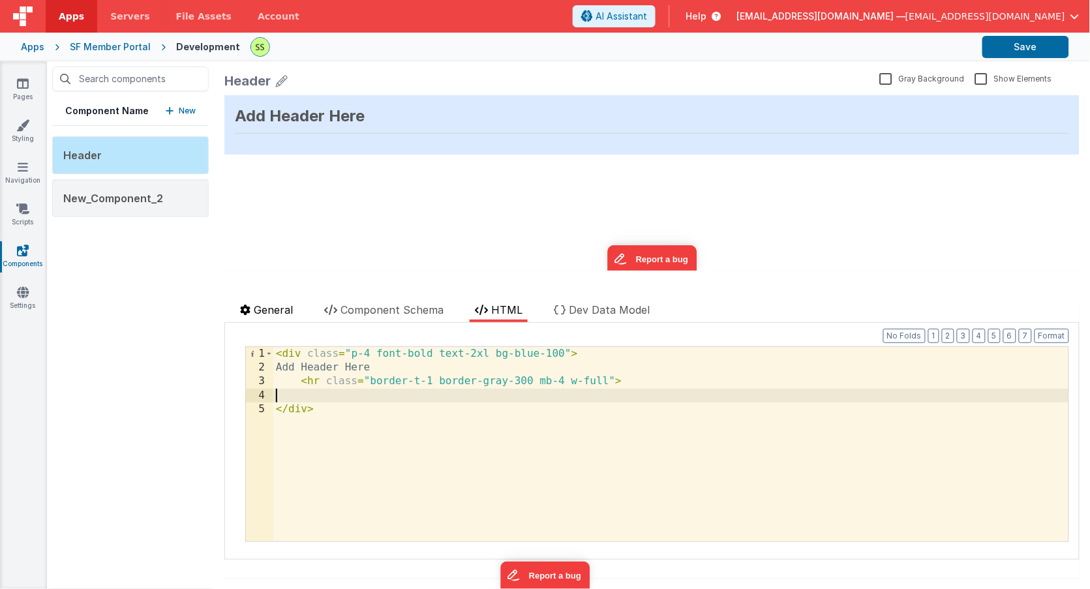
click at [272, 309] on span "General" at bounding box center [273, 309] width 39 height 13
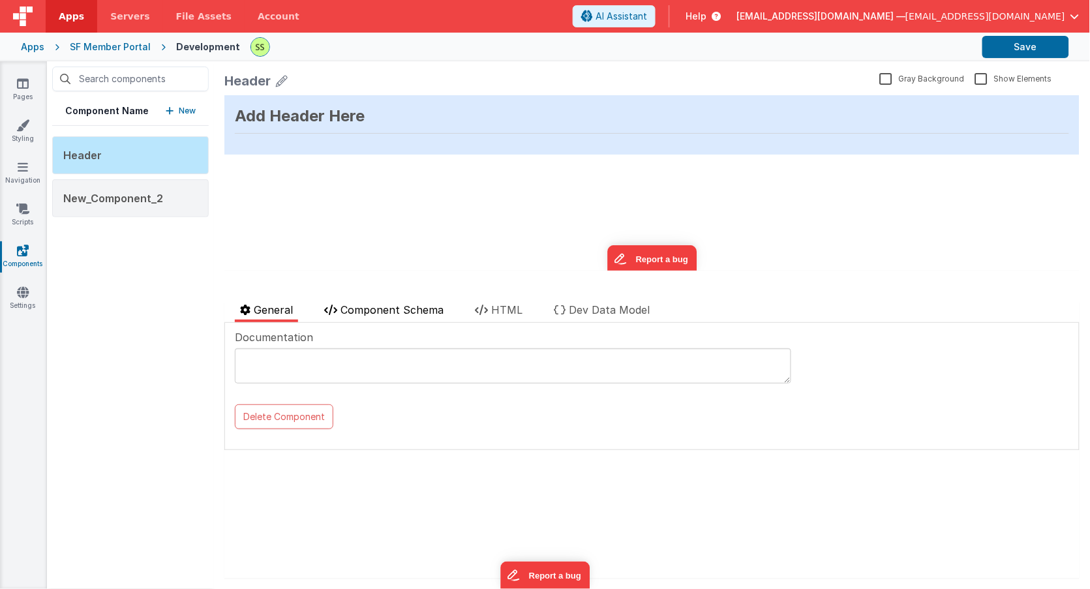
click at [370, 310] on span "Component Schema" at bounding box center [391, 309] width 103 height 13
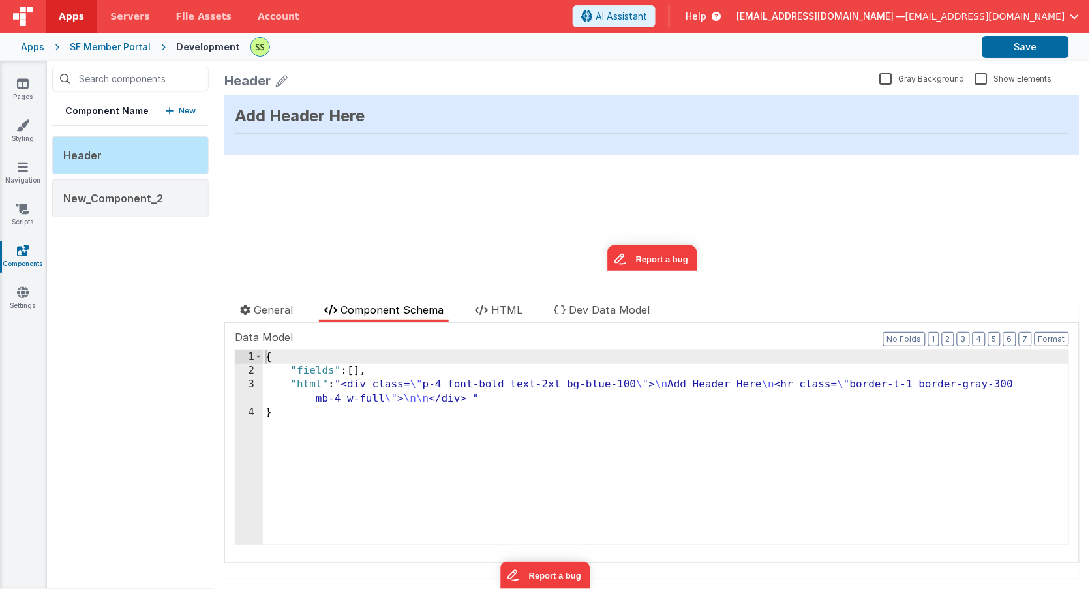
click at [360, 372] on div "{ "fields" : [ ] , "html" : "<div class= \" p-4 font-bold text-2xl bg-blue-100 …" at bounding box center [665, 461] width 805 height 222
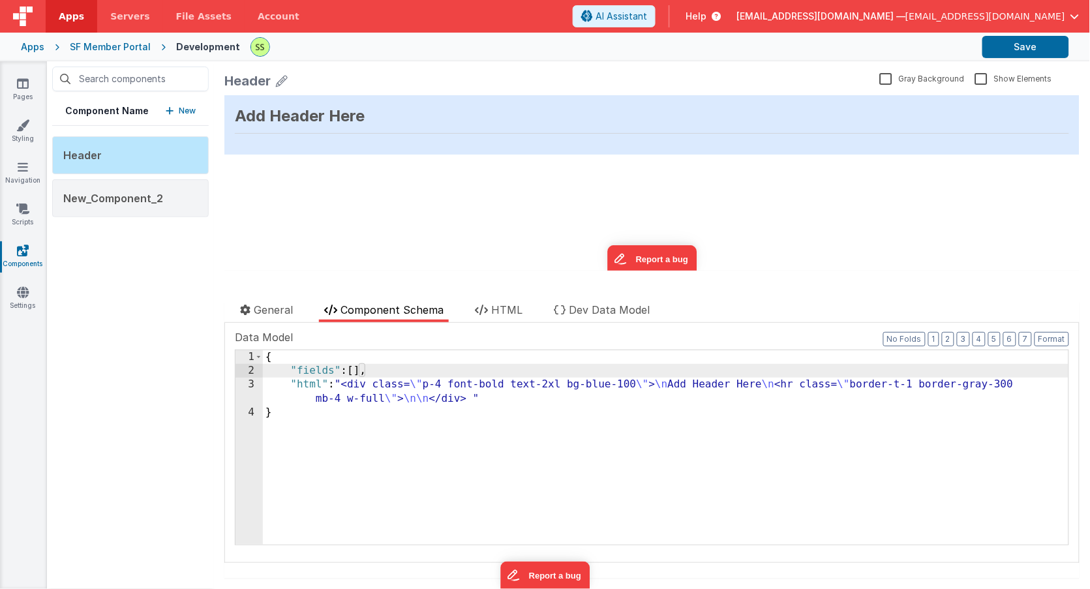
click at [671, 385] on div "{ "fields" : [ ] , "html" : "<div class= \" p-4 font-bold text-2xl bg-blue-100 …" at bounding box center [665, 461] width 805 height 222
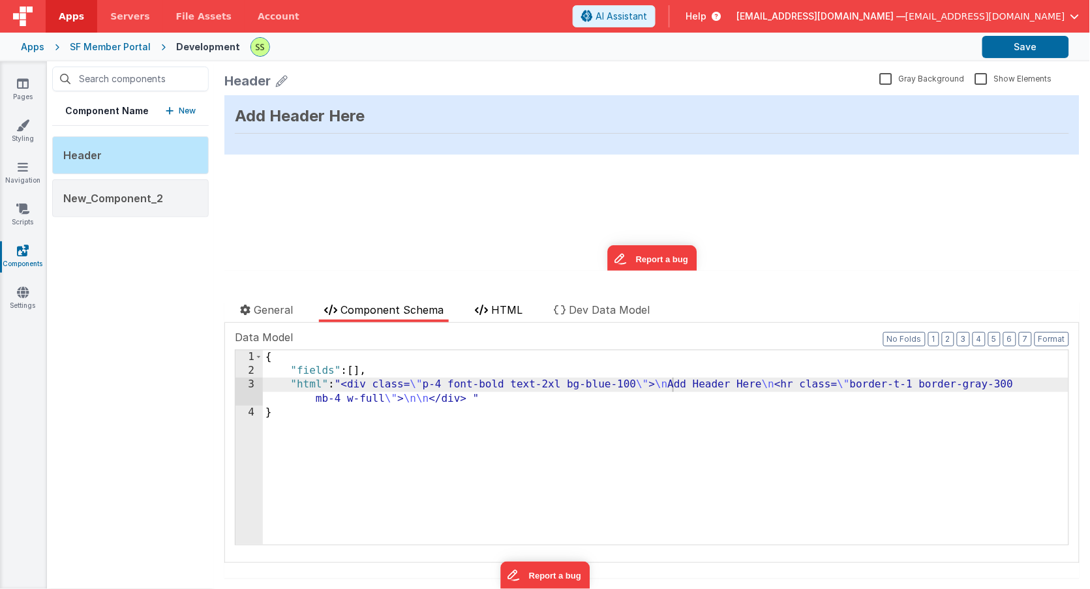
click at [500, 312] on span "HTML" at bounding box center [506, 309] width 31 height 13
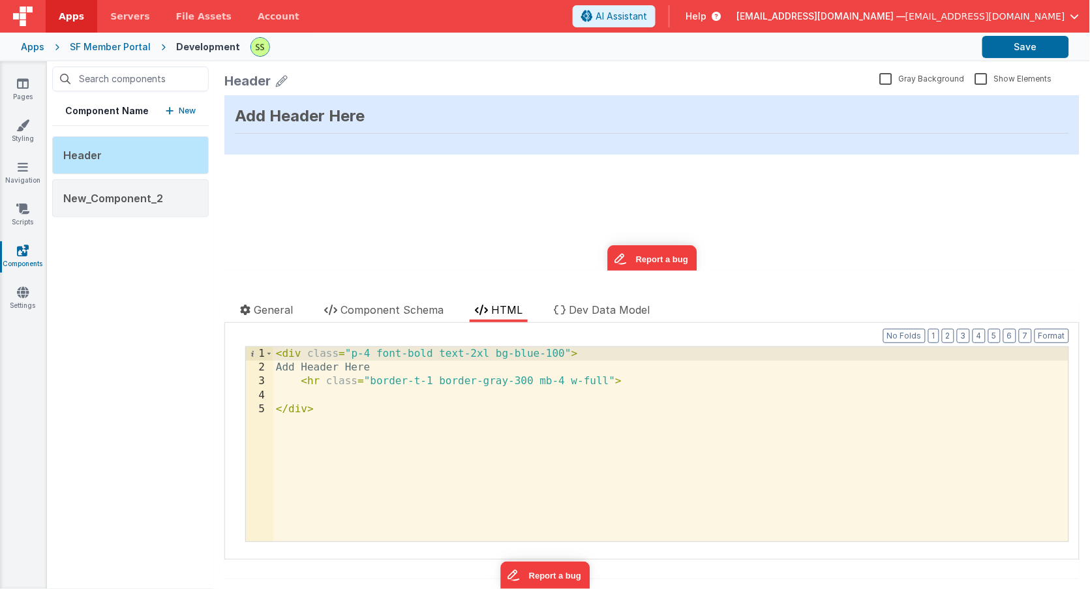
drag, startPoint x: 610, startPoint y: 359, endPoint x: 622, endPoint y: 359, distance: 12.4
click at [622, 359] on div "< div class = "p-4 font-bold text-2xl bg-blue-100" > Add Header Here < hr class…" at bounding box center [670, 458] width 795 height 222
click at [336, 397] on div "< div class = "p-4 font-bold text-2xl bg-blue-100" > Add Header Here < hr class…" at bounding box center [670, 458] width 795 height 222
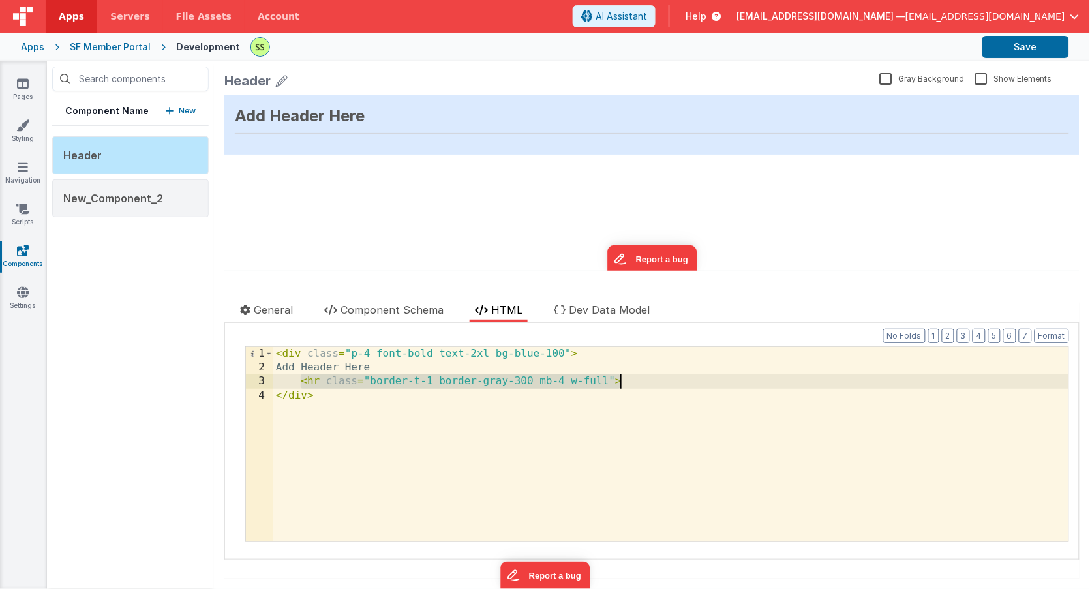
drag, startPoint x: 302, startPoint y: 383, endPoint x: 625, endPoint y: 383, distance: 322.8
click at [625, 383] on div "< div class = "p-4 font-bold text-2xl bg-blue-100" > Add Header Here < hr class…" at bounding box center [670, 458] width 795 height 222
click at [621, 428] on div "< div class = "p-4 font-bold text-2xl bg-blue-100" > Add Header Here < hr class…" at bounding box center [670, 458] width 795 height 222
click at [277, 366] on div "< div class = "p-4 font-bold text-2xl bg-blue-100" > Add Header Here < hr class…" at bounding box center [670, 458] width 795 height 222
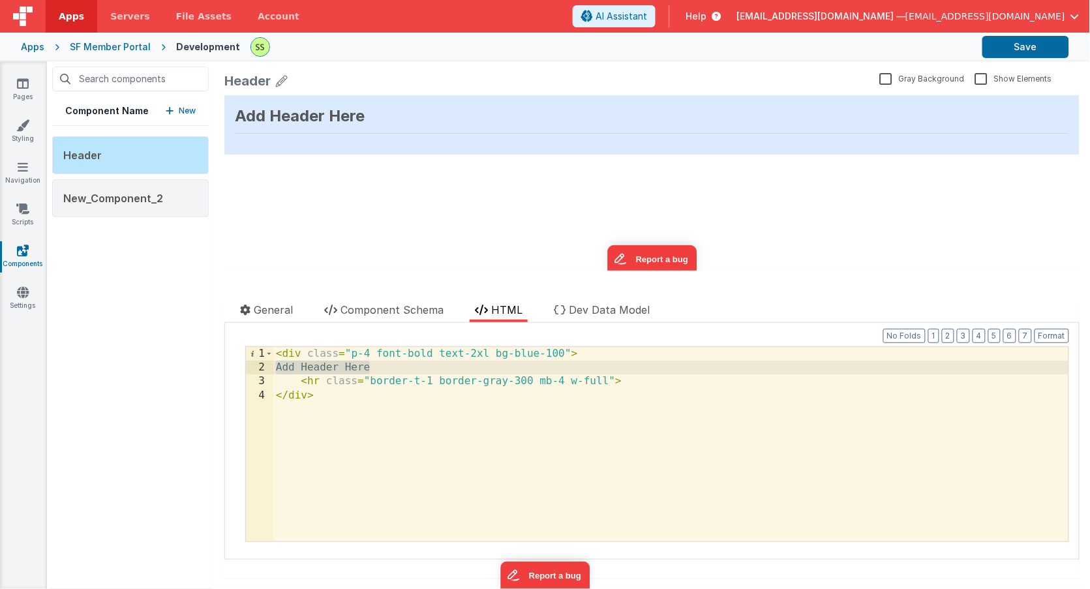
drag, startPoint x: 277, startPoint y: 366, endPoint x: 357, endPoint y: 364, distance: 80.2
click at [357, 364] on div "< div class = "p-4 font-bold text-2xl bg-blue-100" > Add Header Here < hr class…" at bounding box center [670, 458] width 795 height 222
click at [365, 368] on div "< div class = "p-4 font-bold text-2xl bg-blue-100" > Add Header Here < hr class…" at bounding box center [670, 458] width 795 height 222
click at [279, 365] on div "< div class = "p-4 font-bold text-2xl bg-blue-100" > Add Header Here < hr class…" at bounding box center [670, 458] width 795 height 222
drag, startPoint x: 279, startPoint y: 366, endPoint x: 351, endPoint y: 368, distance: 71.8
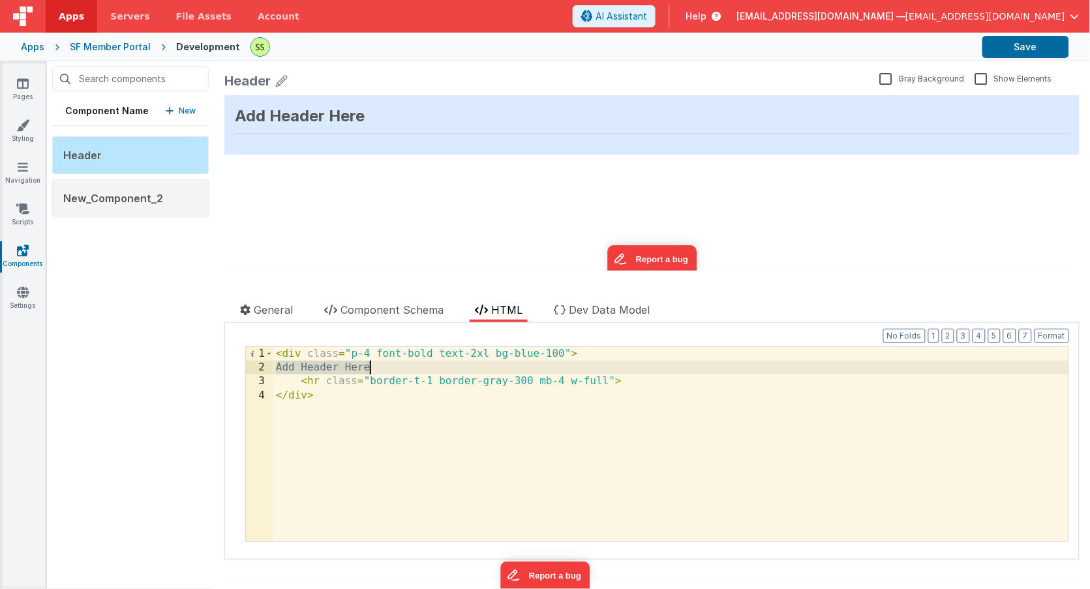
click at [351, 368] on div "< div class = "p-4 font-bold text-2xl bg-blue-100" > Add Header Here < hr class…" at bounding box center [670, 458] width 795 height 222
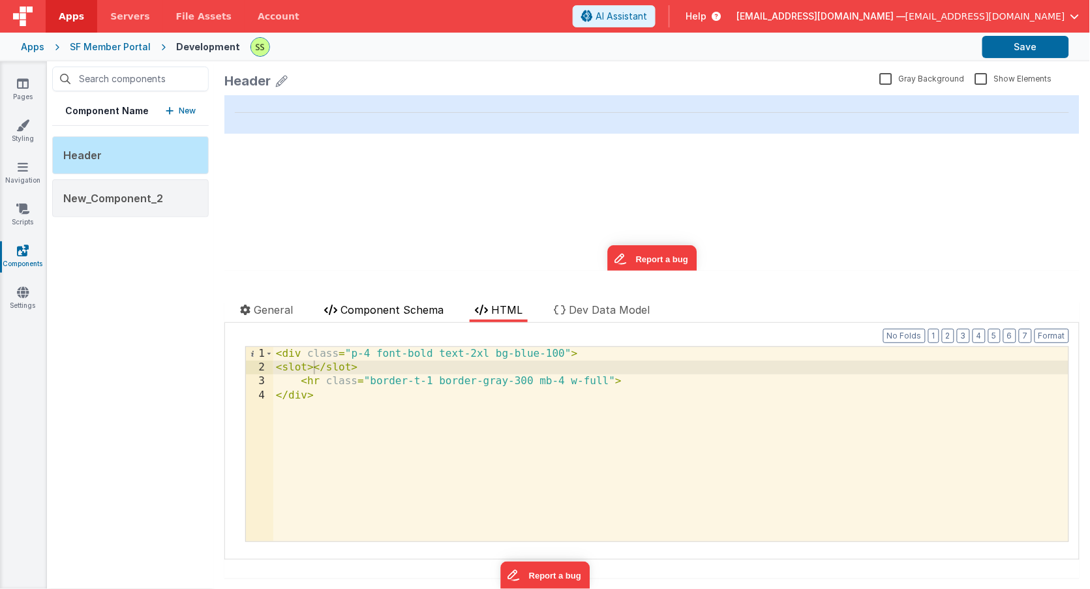
click at [400, 306] on span "Component Schema" at bounding box center [391, 309] width 103 height 13
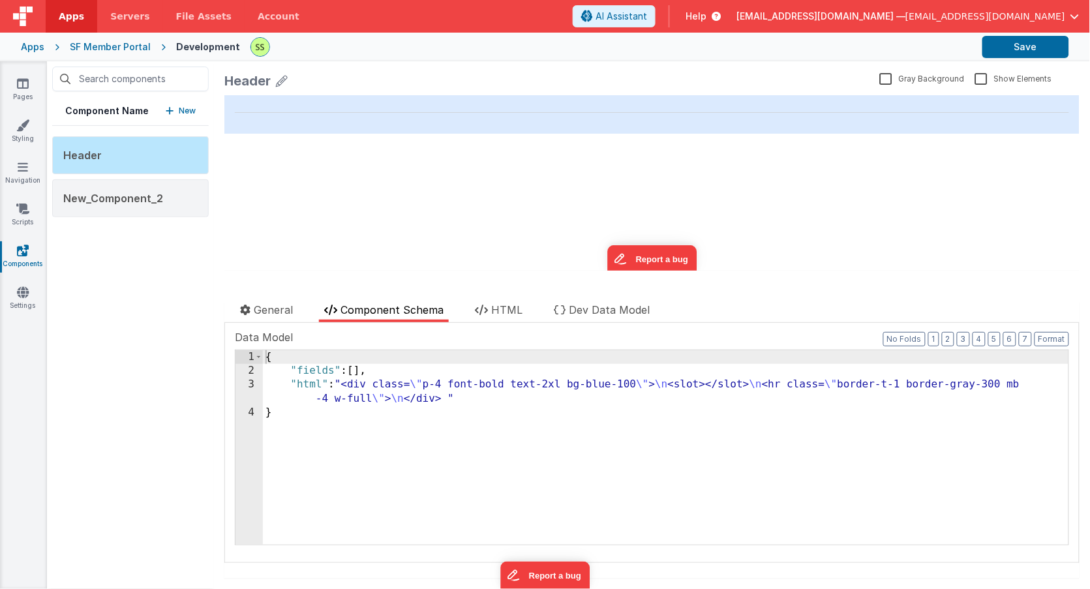
drag, startPoint x: 361, startPoint y: 372, endPoint x: 368, endPoint y: 389, distance: 17.8
click at [362, 373] on div "{ "fields" : [ ] , "html" : "<div class= \" p-4 font-bold text-2xl bg-blue-100 …" at bounding box center [665, 461] width 805 height 222
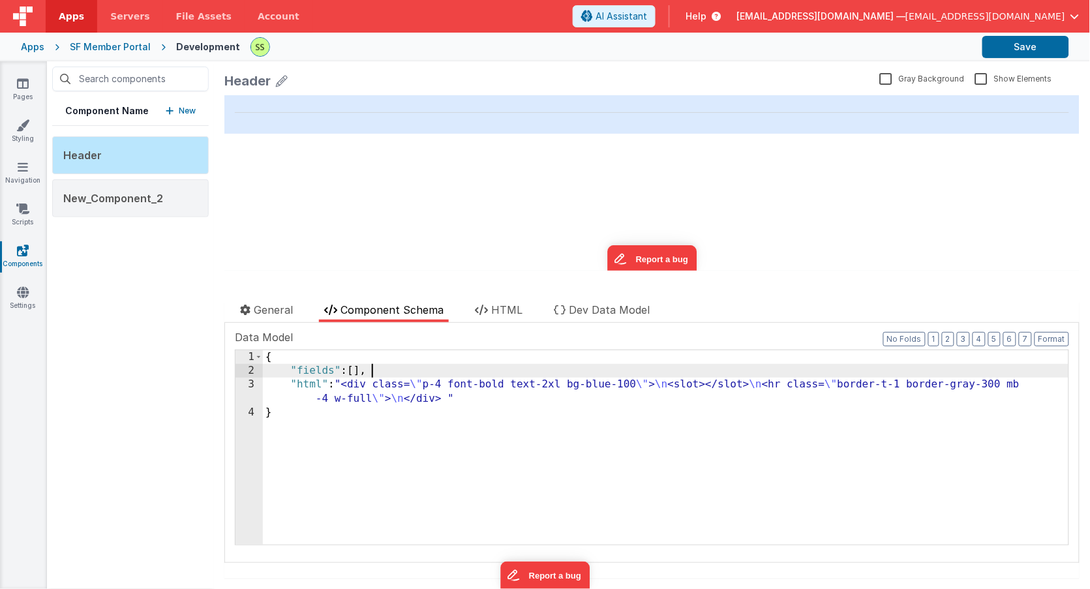
click at [396, 373] on div "{ "fields" : [ ] , "html" : "<div class= \" p-4 font-bold text-2xl bg-blue-100 …" at bounding box center [665, 461] width 805 height 222
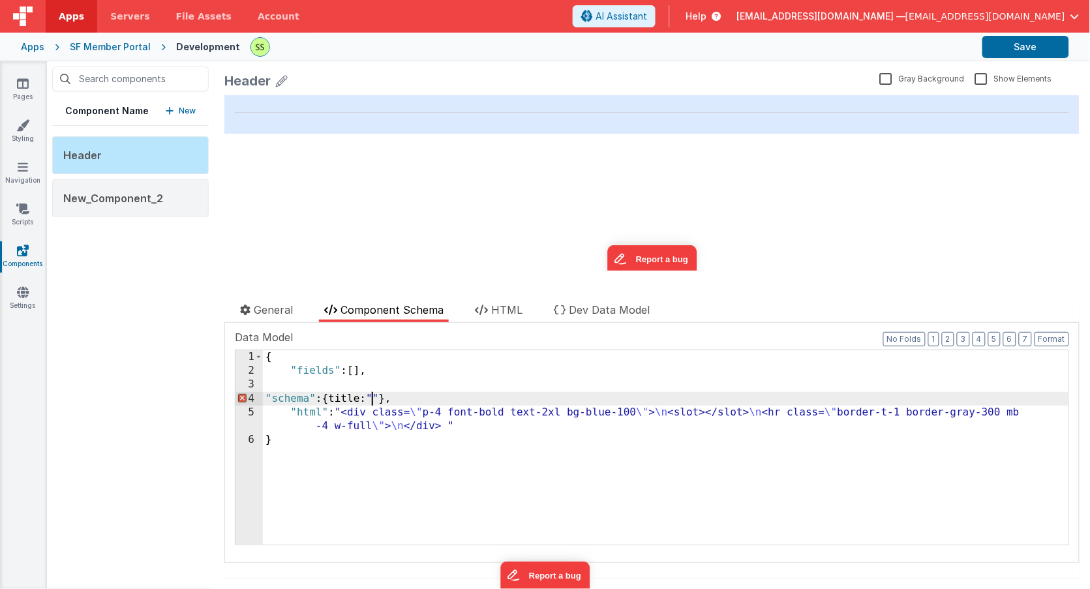
click at [371, 397] on div "{ "fields" : [ ] , "schema" : { title: "" } , "html" : "<div class= \" p-4 font…" at bounding box center [665, 461] width 805 height 222
click at [328, 397] on div "{ "fields" : [ ] , "schema" : { title: "temp" } , "html" : "<div class= \" p-4 …" at bounding box center [665, 461] width 805 height 222
click at [1047, 338] on button "Format" at bounding box center [1051, 339] width 35 height 14
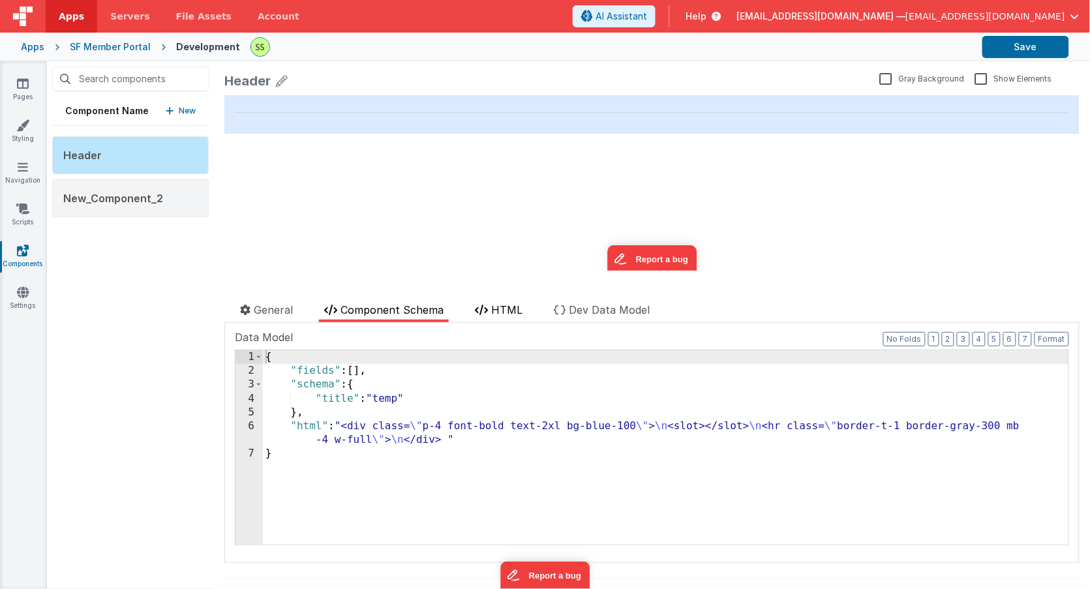
click at [492, 301] on div at bounding box center [438, 291] width 428 height 21
click at [490, 307] on li "HTML" at bounding box center [499, 312] width 58 height 20
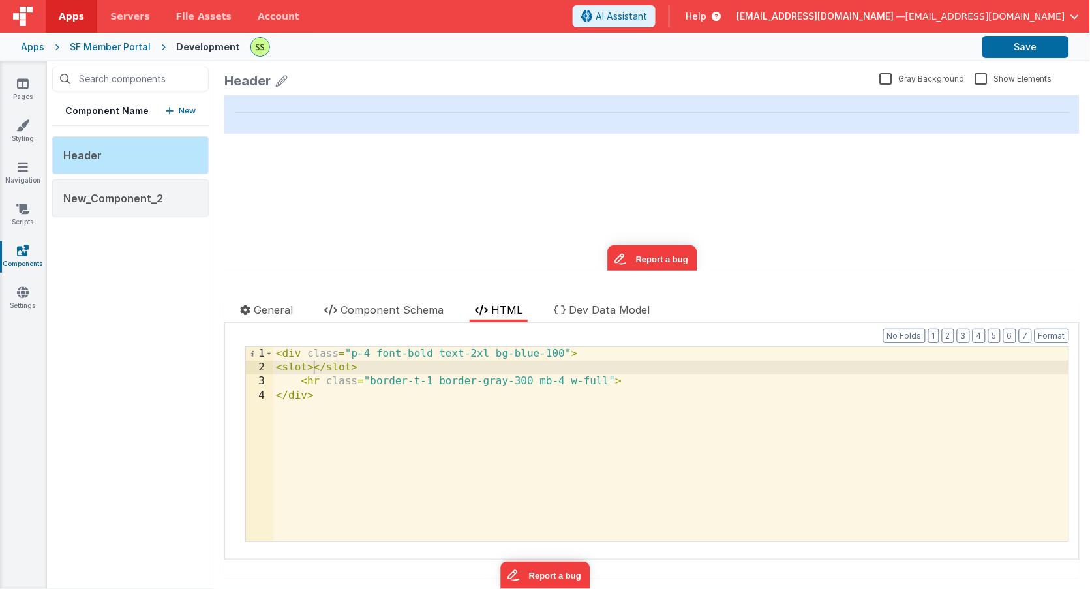
click at [314, 368] on div "< div class = "p-4 font-bold text-2xl bg-blue-100" > < slot > </ slot > < hr cl…" at bounding box center [670, 458] width 795 height 222
drag, startPoint x: 357, startPoint y: 368, endPoint x: 290, endPoint y: 372, distance: 67.3
click at [258, 367] on div "1 2 3 4 < div class = "p-4 font-bold text-2xl bg-blue-100" > < slot > </ slot >…" at bounding box center [657, 444] width 824 height 196
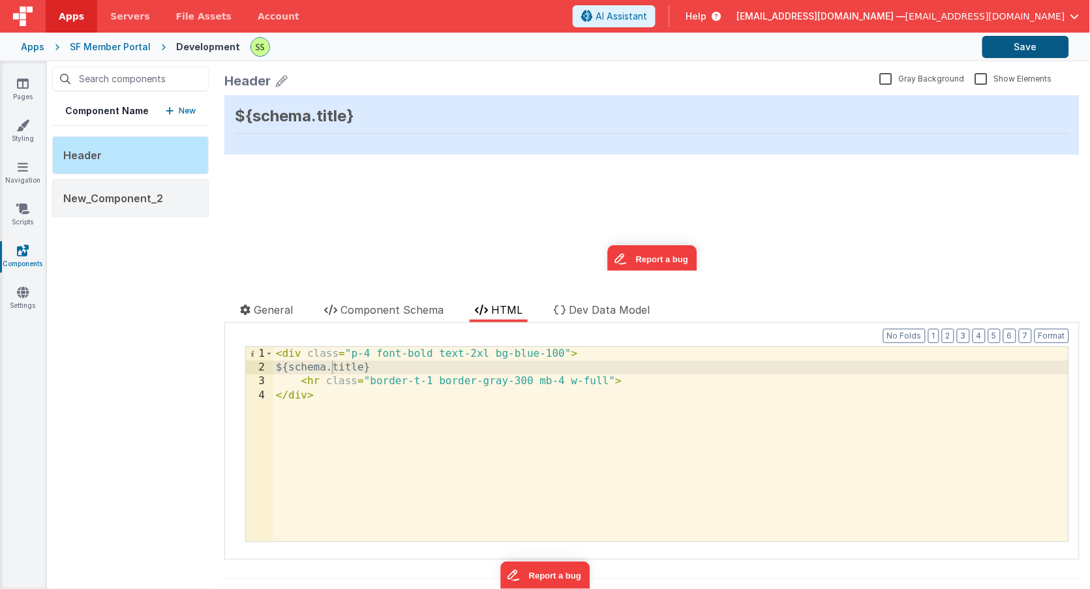
click at [1021, 45] on button "Save" at bounding box center [1025, 47] width 87 height 22
click at [277, 367] on div "< div class = "p-4 font-bold text-2xl bg-blue-100" > ${schema.title} < hr class…" at bounding box center [670, 458] width 795 height 222
click at [378, 370] on div "< div class = "p-4 font-bold text-2xl bg-blue-100" > {{schema.title} < hr class…" at bounding box center [670, 458] width 795 height 222
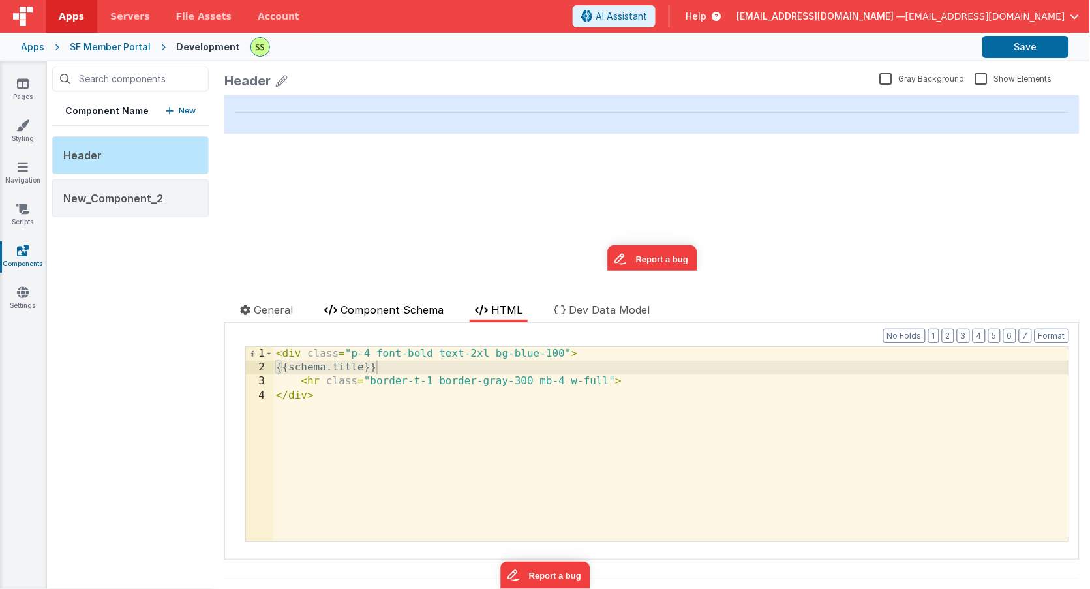
click at [398, 310] on span "Component Schema" at bounding box center [391, 309] width 103 height 13
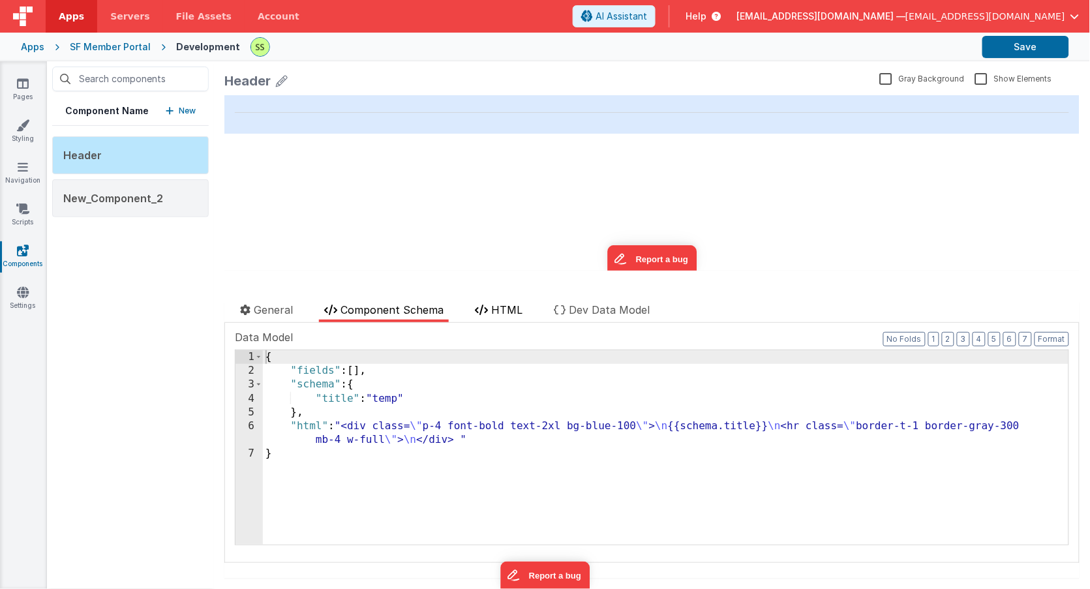
click at [507, 307] on span "HTML" at bounding box center [506, 309] width 31 height 13
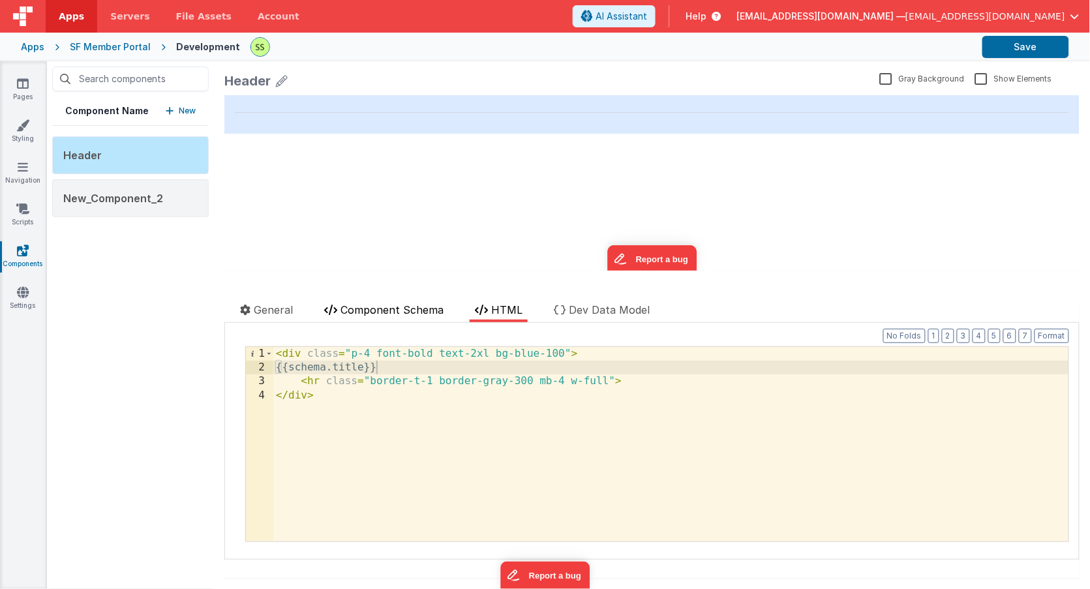
click at [415, 308] on span "Component Schema" at bounding box center [391, 309] width 103 height 13
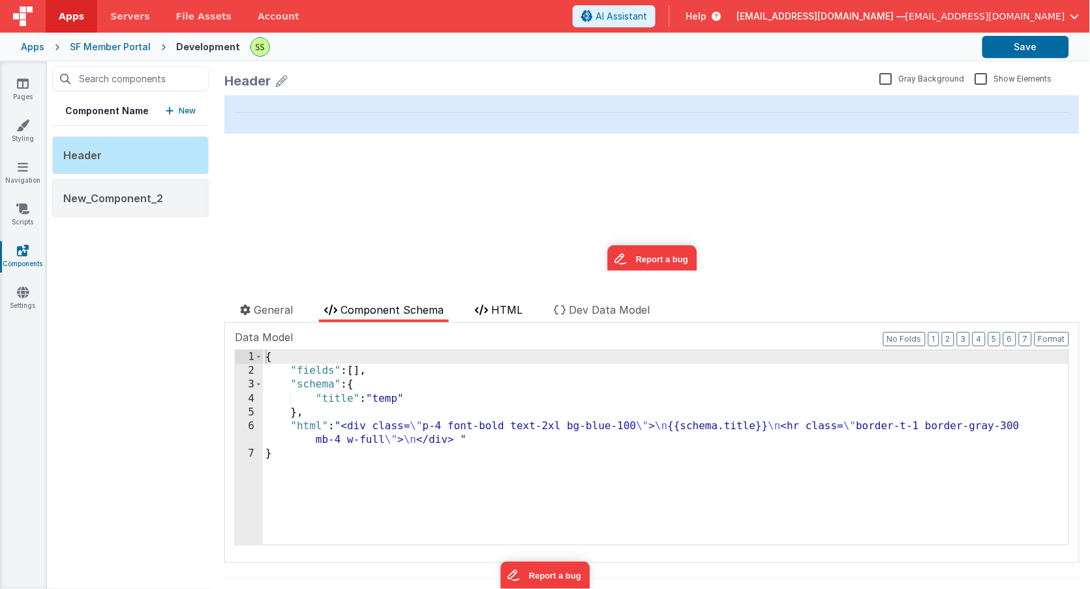
click at [511, 312] on span "HTML" at bounding box center [506, 309] width 31 height 13
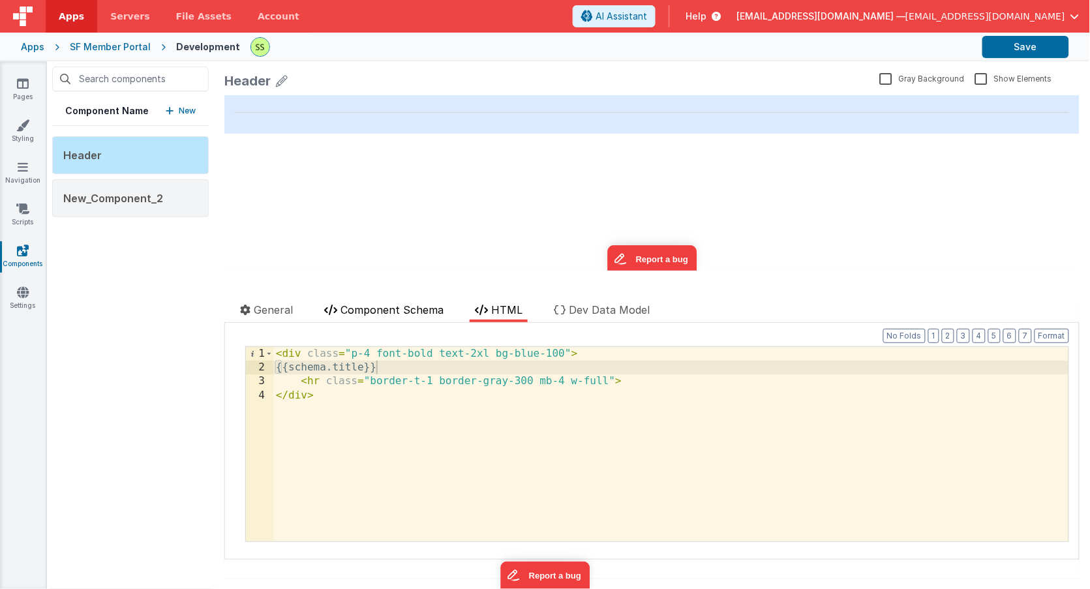
click at [418, 303] on li "Component Schema" at bounding box center [384, 312] width 130 height 20
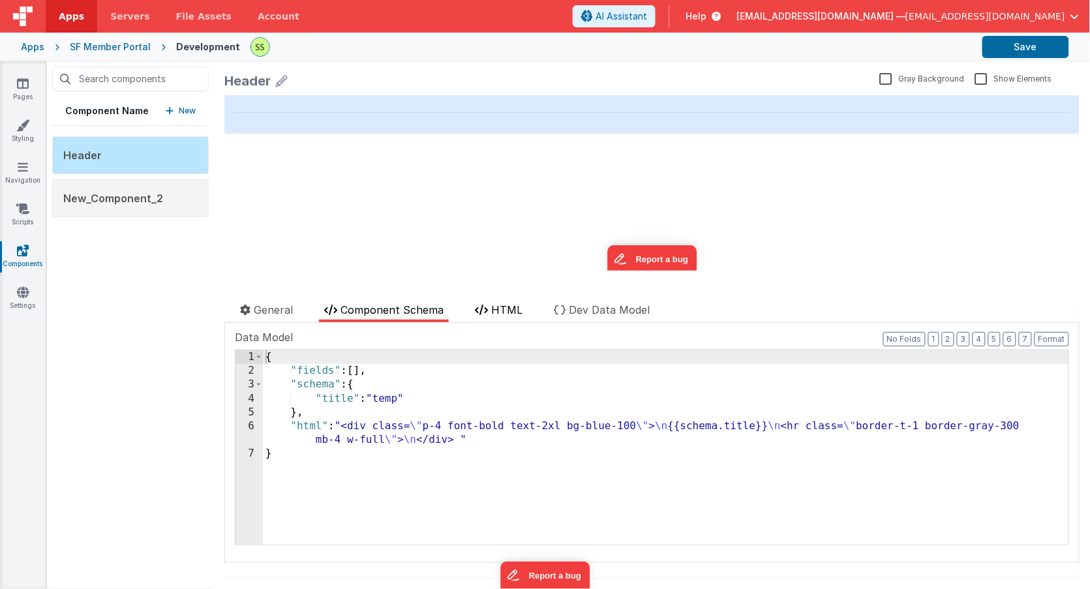
click at [515, 309] on span "HTML" at bounding box center [506, 309] width 31 height 13
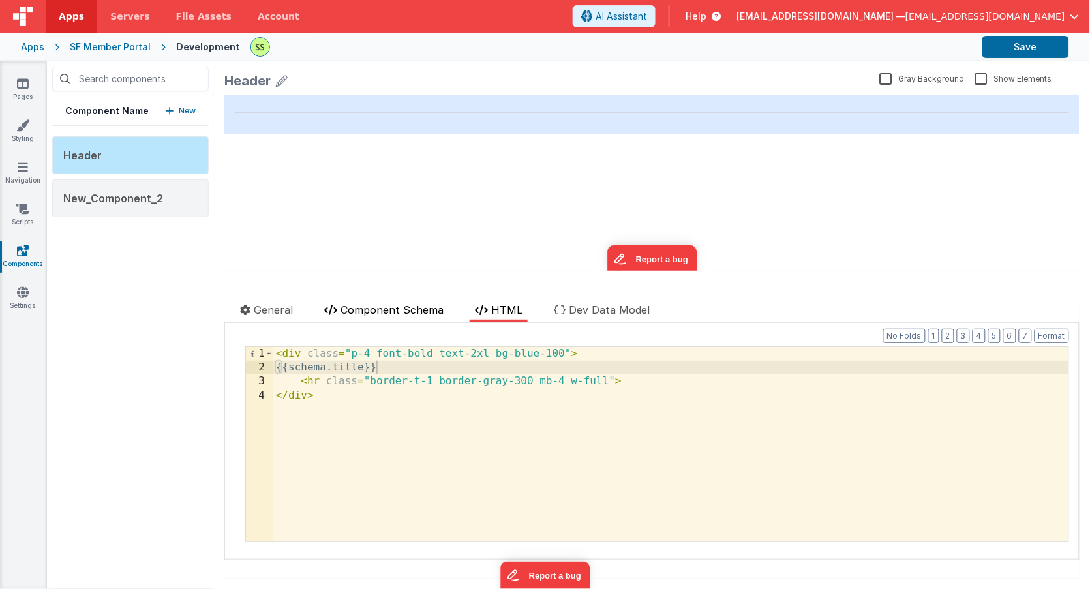
click at [395, 310] on span "Component Schema" at bounding box center [391, 309] width 103 height 13
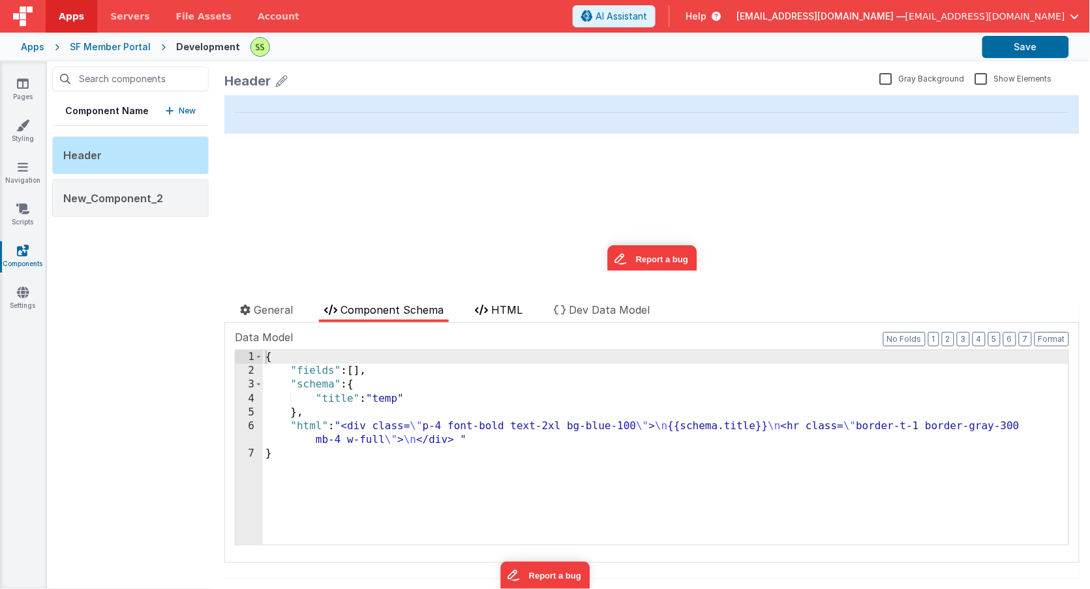
click at [508, 307] on span "HTML" at bounding box center [506, 309] width 31 height 13
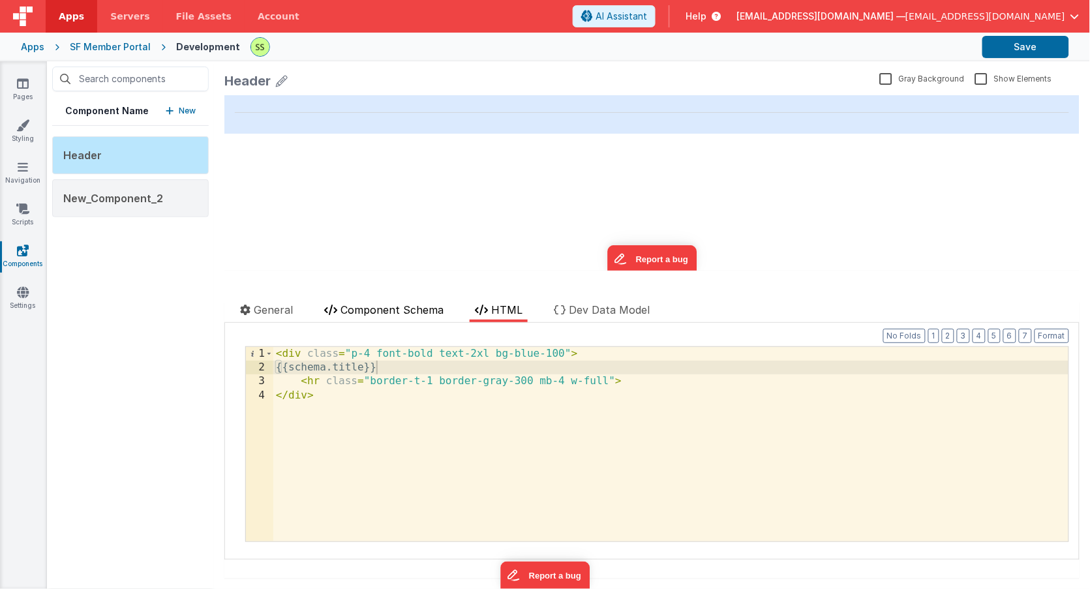
click at [419, 310] on span "Component Schema" at bounding box center [391, 309] width 103 height 13
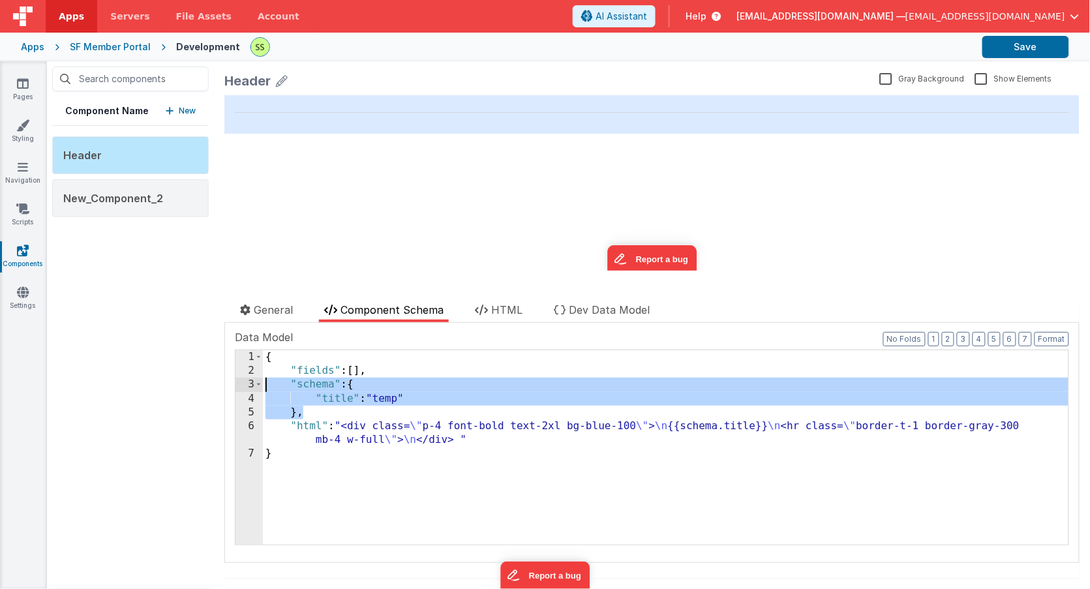
drag, startPoint x: 321, startPoint y: 410, endPoint x: 233, endPoint y: 383, distance: 91.4
click at [233, 383] on div "Documentation Delete Component Data Model Format 7 6 5 4 3 2 1 No Folds 1 2 3 4…" at bounding box center [651, 443] width 855 height 240
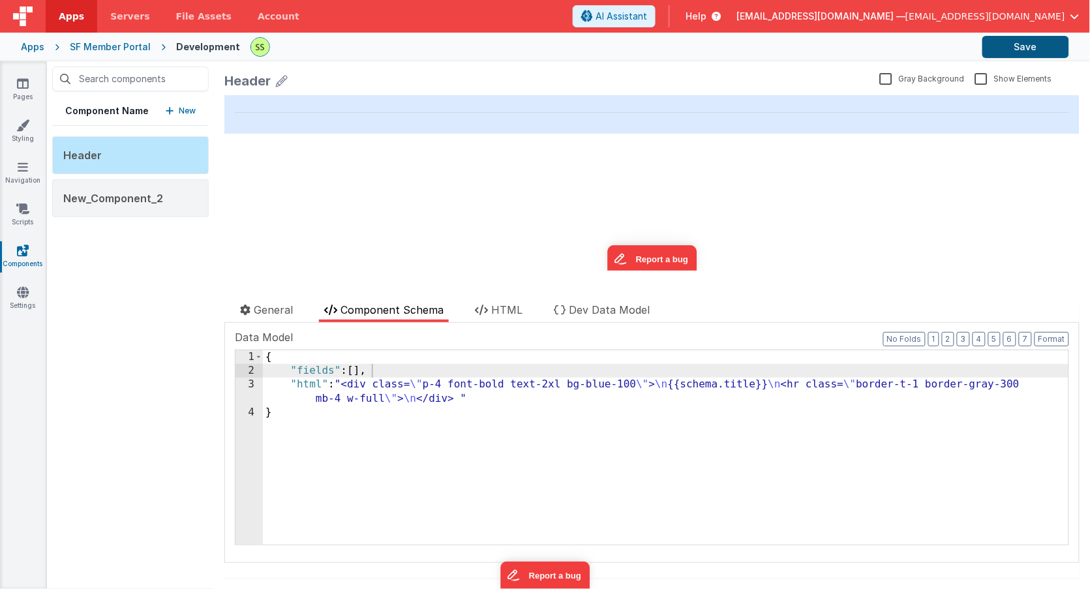
click at [999, 46] on button "Save" at bounding box center [1025, 47] width 87 height 22
click at [516, 312] on span "HTML" at bounding box center [506, 309] width 31 height 13
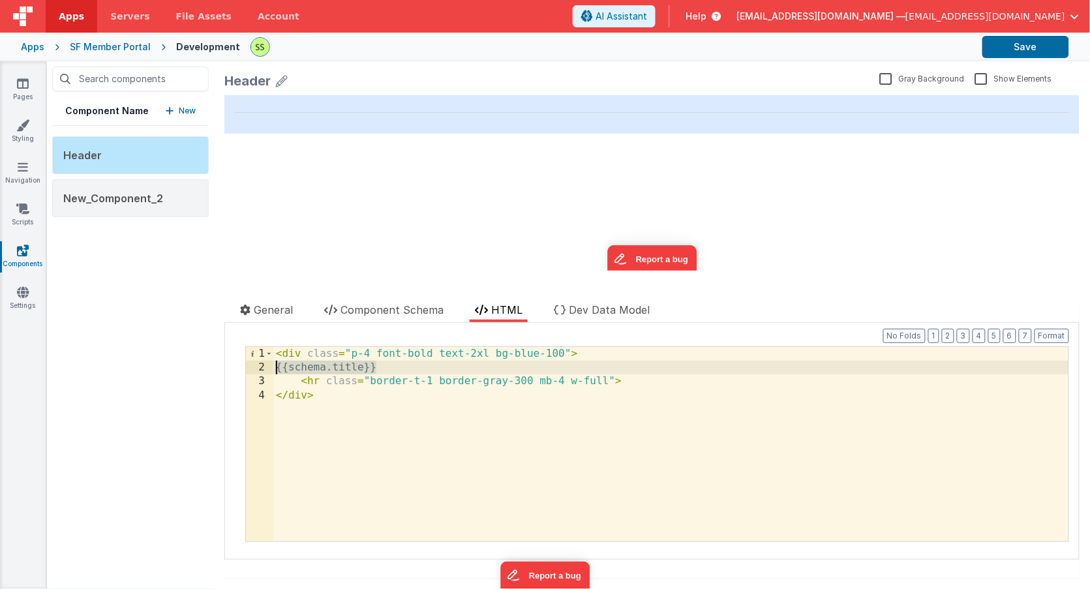
drag, startPoint x: 400, startPoint y: 367, endPoint x: 251, endPoint y: 368, distance: 149.4
click at [245, 367] on div "1 2 3 4 < div class = "p-4 font-bold text-2xl bg-blue-100" > {{schema.title}} <…" at bounding box center [657, 444] width 824 height 196
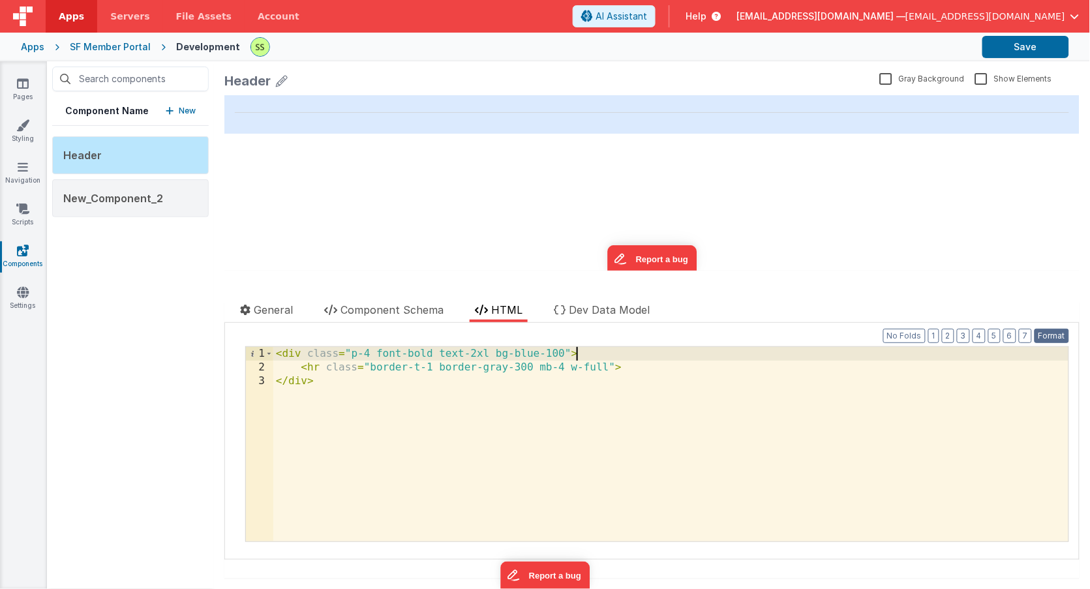
click at [1040, 335] on button "Format" at bounding box center [1051, 336] width 35 height 14
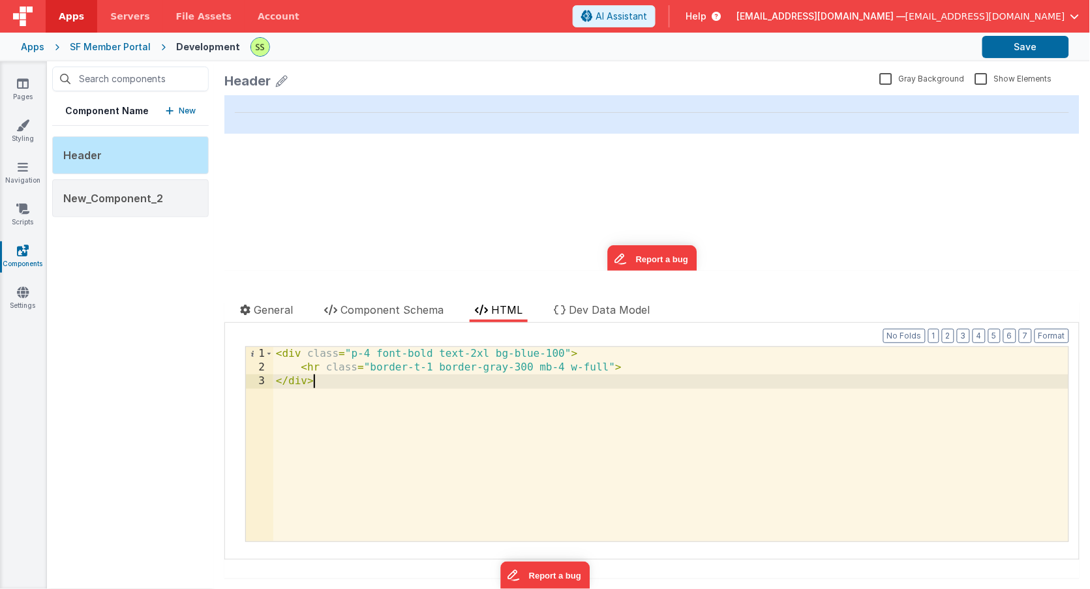
click at [625, 388] on div "< div class = "p-4 font-bold text-2xl bg-blue-100" > < hr class = "border-t-1 b…" at bounding box center [670, 458] width 795 height 222
drag, startPoint x: 299, startPoint y: 367, endPoint x: 327, endPoint y: 414, distance: 54.7
click at [299, 367] on div "< div class = "p-4 font-bold text-2xl bg-blue-100" > < hr class = "border-t-1 b…" at bounding box center [670, 458] width 795 height 222
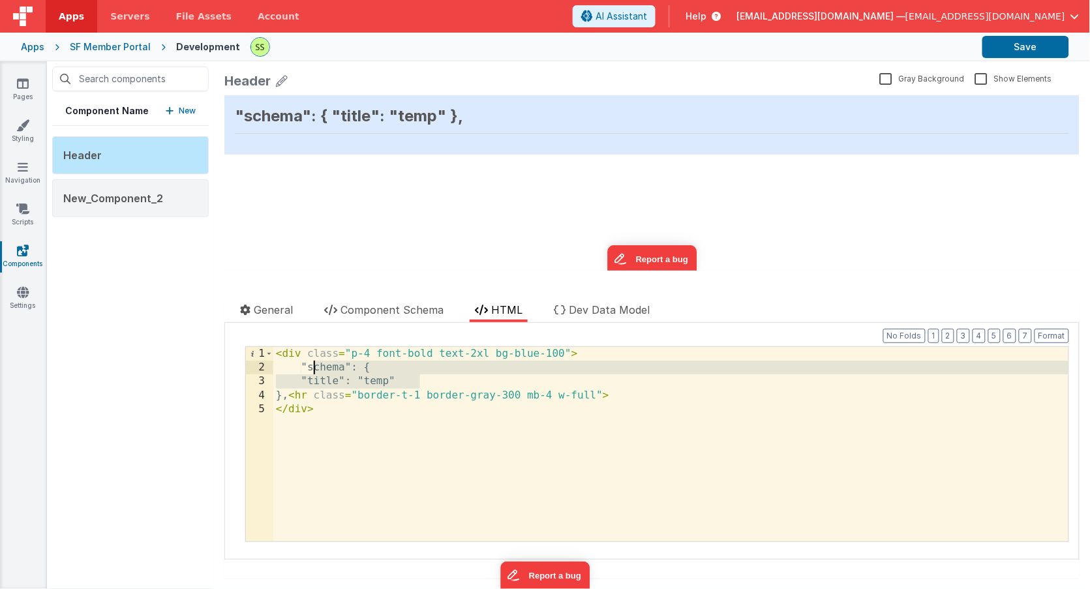
drag, startPoint x: 434, startPoint y: 383, endPoint x: 382, endPoint y: 372, distance: 53.3
click at [320, 372] on div "< div class = "p-4 font-bold text-2xl bg-blue-100" > "schema": { "title": "temp…" at bounding box center [670, 458] width 795 height 222
click at [398, 374] on div "< div class = "p-4 font-bold text-2xl bg-blue-100" > "schema": { "title": "temp…" at bounding box center [670, 458] width 795 height 222
drag, startPoint x: 378, startPoint y: 368, endPoint x: 403, endPoint y: 370, distance: 25.6
click at [402, 370] on div "< div class = "p-4 font-bold text-2xl bg-blue-100" > "schema": { "title": "temp…" at bounding box center [670, 458] width 795 height 222
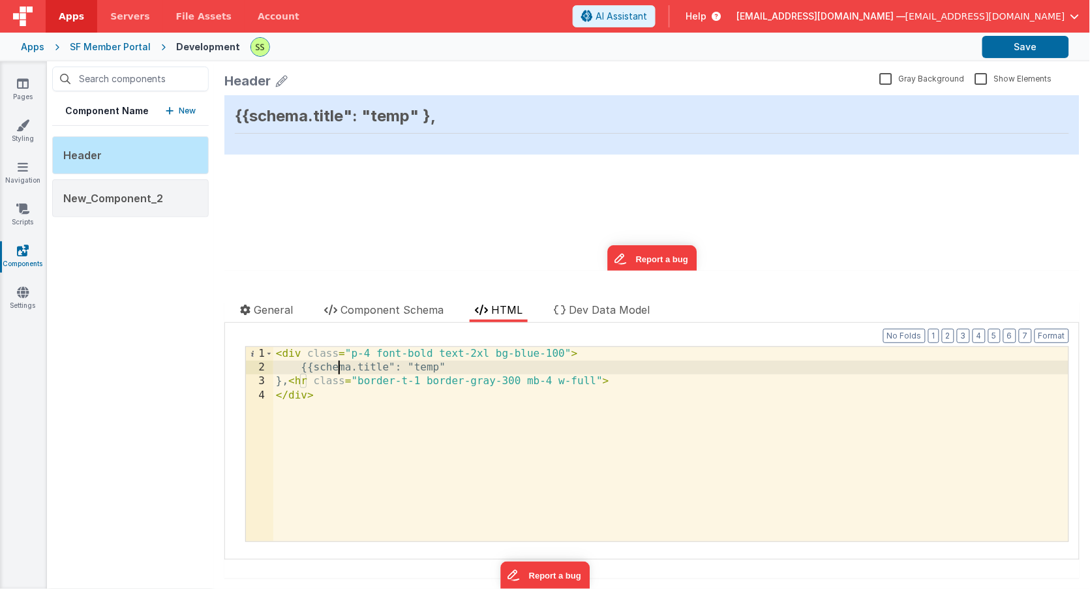
click at [502, 368] on div "< div class = "p-4 font-bold text-2xl bg-blue-100" > {{schema.title": "temp" },…" at bounding box center [670, 458] width 795 height 222
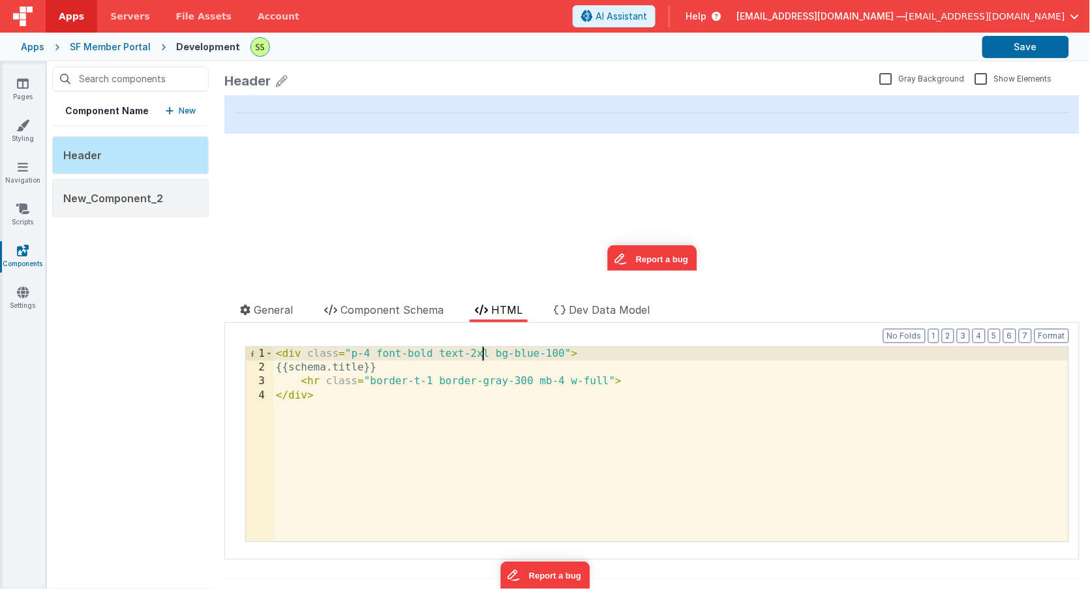
click at [483, 355] on div "< div class = "p-4 font-bold text-2xl bg-blue-100" > {{schema.title}} < hr clas…" at bounding box center [670, 458] width 795 height 222
drag, startPoint x: 366, startPoint y: 354, endPoint x: 386, endPoint y: 375, distance: 29.1
click at [367, 354] on div "< div class = "p-4 font-bold text-2xl bg-blue-100" > {{schema.title}} < hr clas…" at bounding box center [670, 458] width 795 height 222
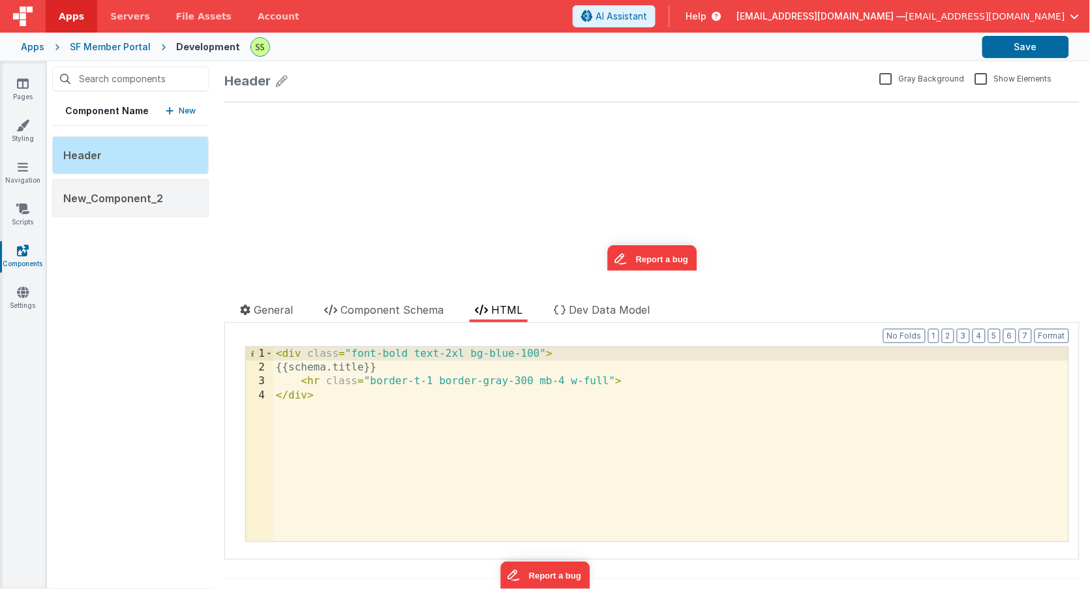
click at [476, 353] on div "< div class = "font-bold text-2xl bg-blue-100" > {{schema.title}} < hr class = …" at bounding box center [670, 458] width 795 height 222
drag, startPoint x: 476, startPoint y: 353, endPoint x: 530, endPoint y: 353, distance: 53.5
click at [530, 353] on div "< div class = "font-bold text-2xl bg-blue-100" > {{schema.title}} < hr class = …" at bounding box center [670, 458] width 795 height 222
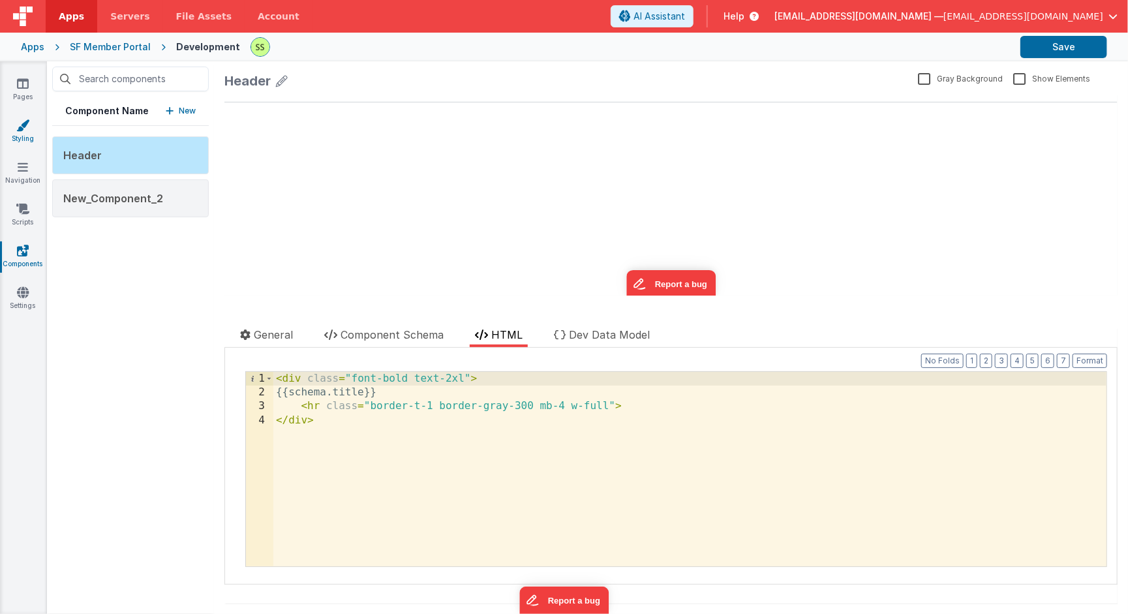
click at [31, 128] on link "Styling" at bounding box center [22, 132] width 47 height 26
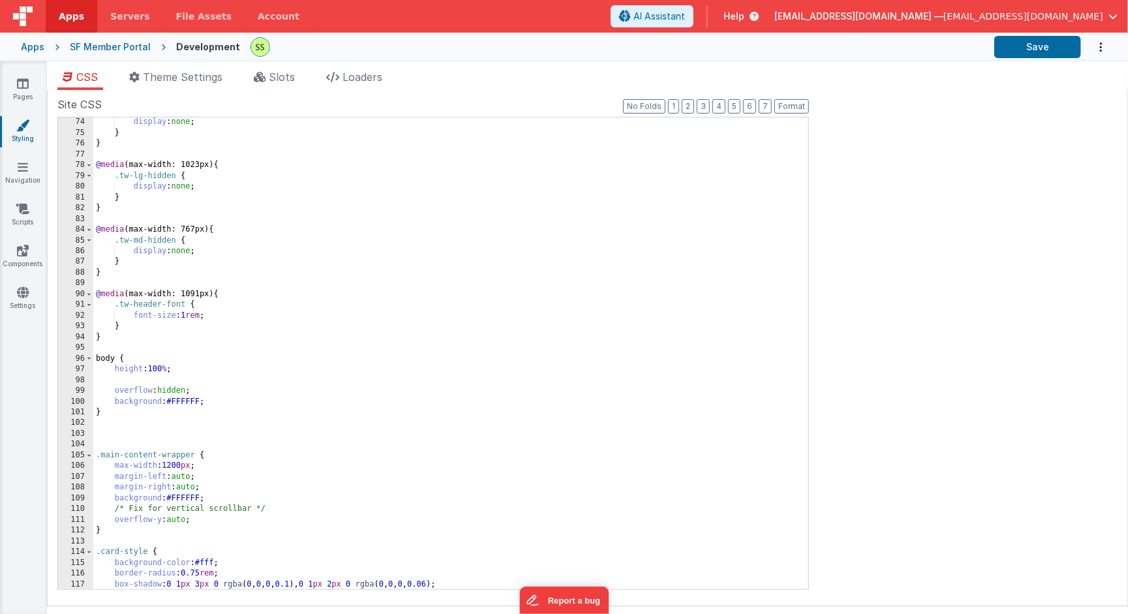
scroll to position [783, 0]
click at [156, 390] on div ".tw-xs-hidden { display : none ; } } @ media (max-width: 1023px) { .tw-lg-hidde…" at bounding box center [444, 355] width 703 height 494
click at [168, 390] on div ".tw-xs-hidden { display : none ; } } @ media (max-width: 1023px) { .tw-lg-hidde…" at bounding box center [444, 355] width 703 height 494
drag, startPoint x: 168, startPoint y: 390, endPoint x: 185, endPoint y: 388, distance: 17.1
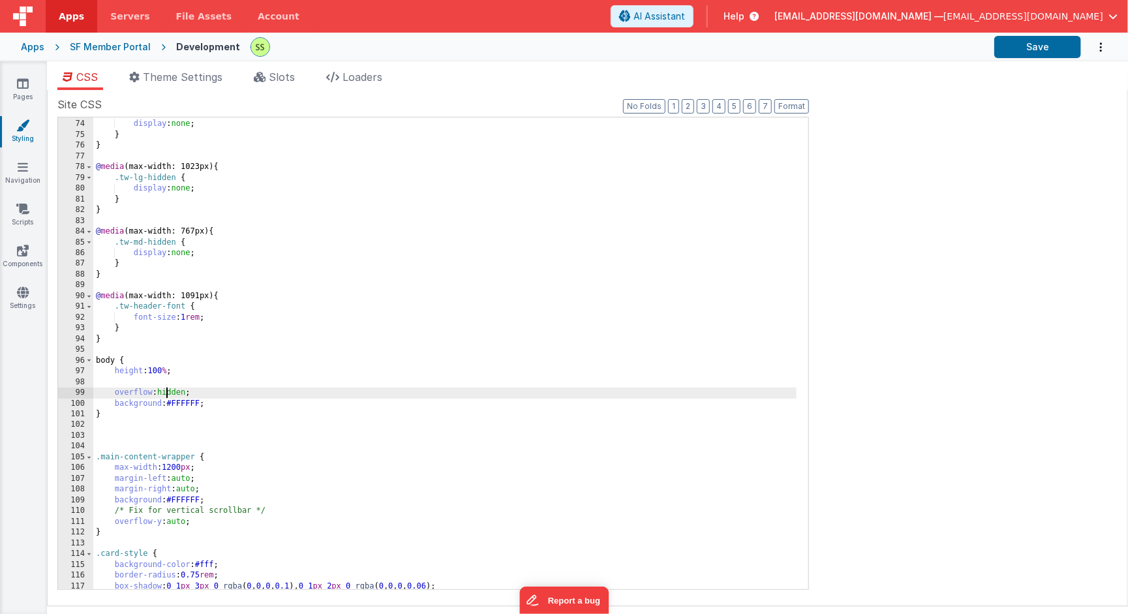
click at [168, 390] on div ".tw-xs-hidden { display : none ; } } @ media (max-width: 1023px) { .tw-lg-hidde…" at bounding box center [444, 355] width 703 height 494
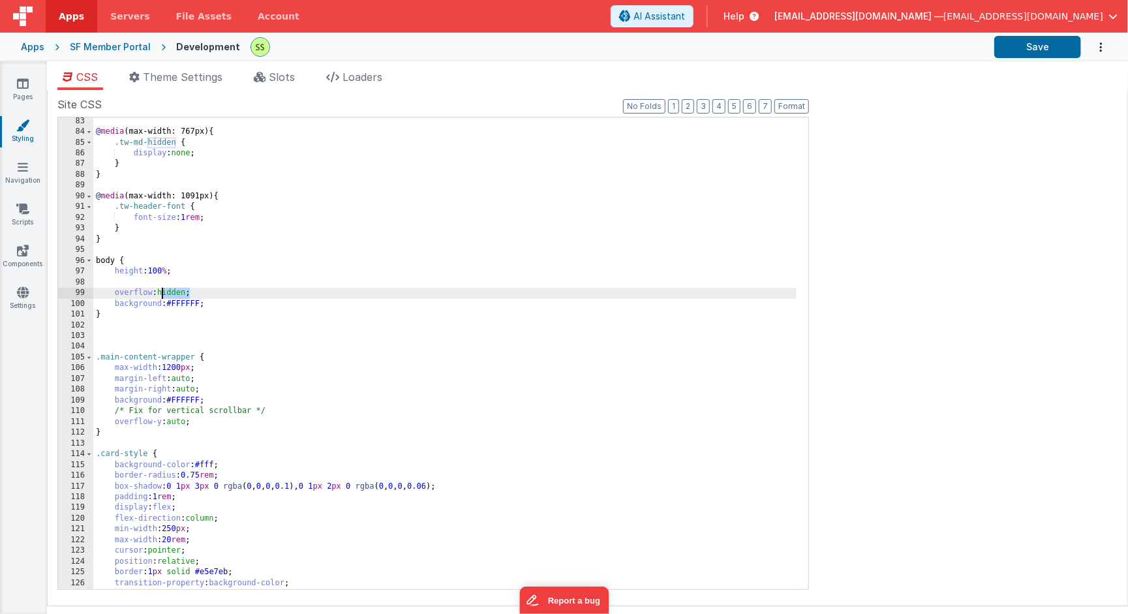
scroll to position [892, 0]
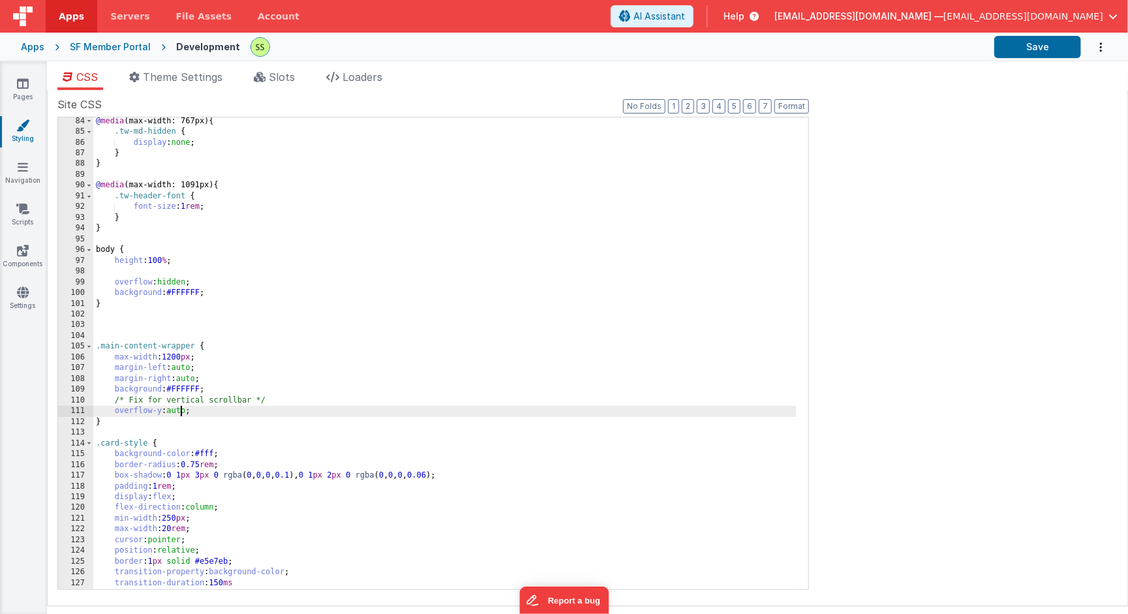
click at [179, 407] on div "@ media (max-width: 767px) { .tw-md-hidden { display : none ; } } @ media (max-…" at bounding box center [444, 363] width 703 height 494
click at [179, 408] on div "@ media (max-width: 767px) { .tw-md-hidden { display : none ; } } @ media (max-…" at bounding box center [444, 363] width 703 height 494
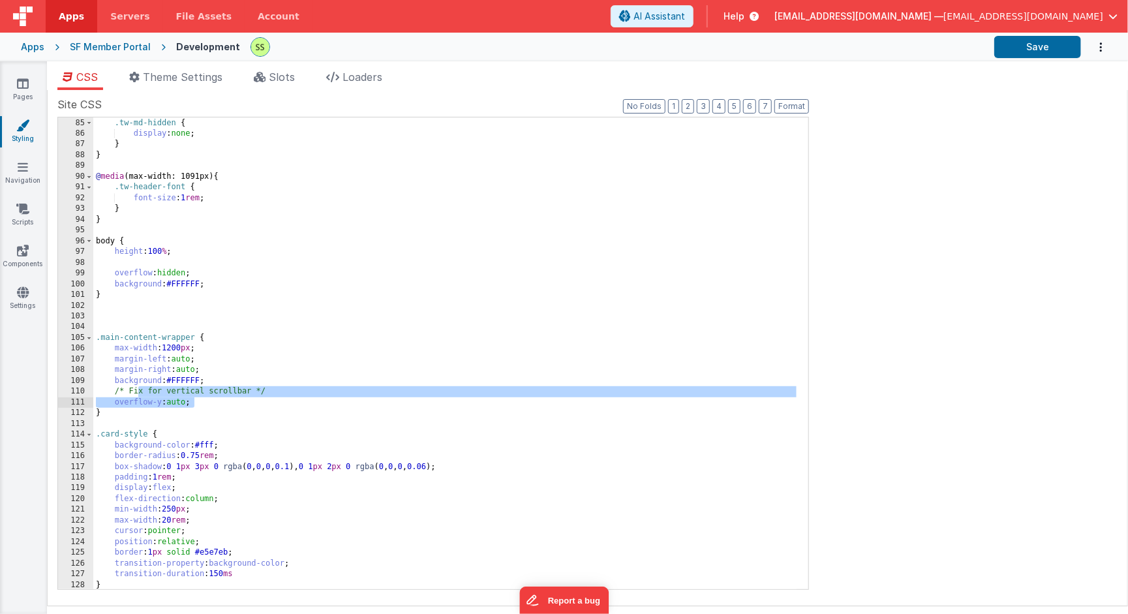
drag, startPoint x: 141, startPoint y: 391, endPoint x: 262, endPoint y: 405, distance: 122.2
click at [262, 405] on div "@ media (max-width: 767px) { .tw-md-hidden { display : none ; } } @ media (max-…" at bounding box center [444, 354] width 703 height 494
click at [262, 406] on div "@ media (max-width: 767px) { .tw-md-hidden { display : none ; } } @ media (max-…" at bounding box center [444, 354] width 703 height 494
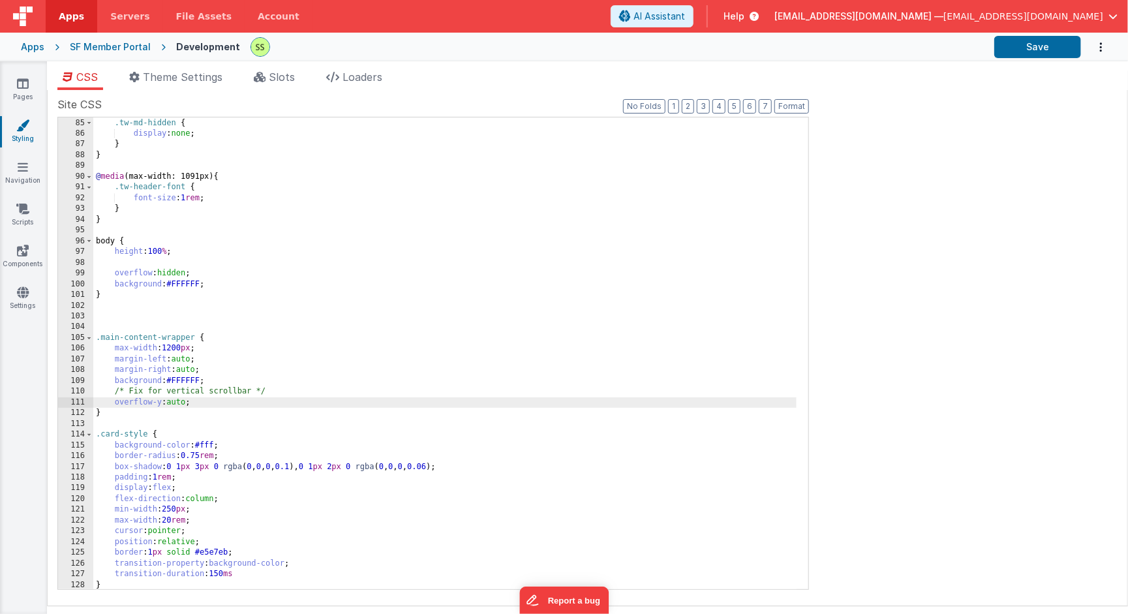
click at [179, 398] on div "@ media (max-width: 767px) { .tw-md-hidden { display : none ; } } @ media (max-…" at bounding box center [444, 354] width 703 height 494
click at [182, 401] on div "@ media (max-width: 767px) { .tw-md-hidden { display : none ; } } @ media (max-…" at bounding box center [444, 354] width 703 height 494
click at [182, 402] on div "@ media (max-width: 767px) { .tw-md-hidden { display : none ; } } @ media (max-…" at bounding box center [444, 354] width 703 height 494
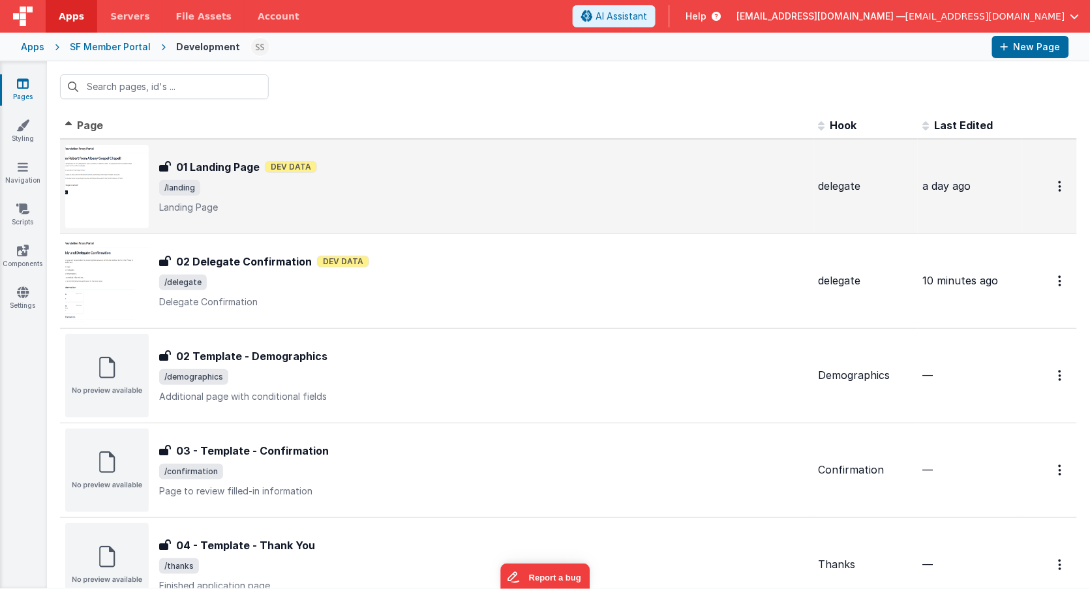
click at [269, 180] on span "/landing" at bounding box center [483, 188] width 649 height 16
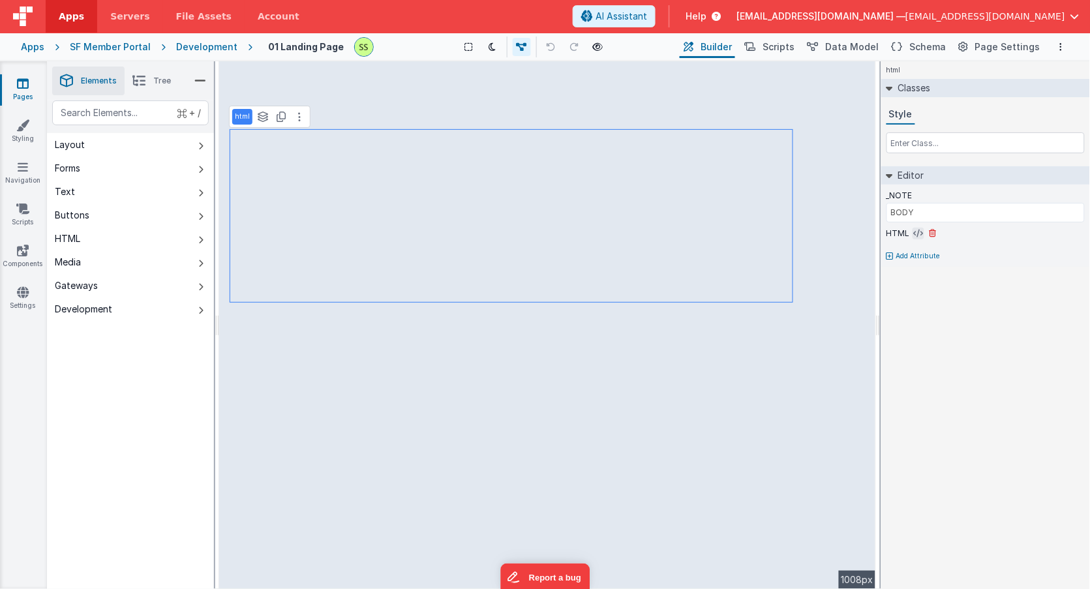
click at [914, 231] on icon at bounding box center [919, 233] width 10 height 10
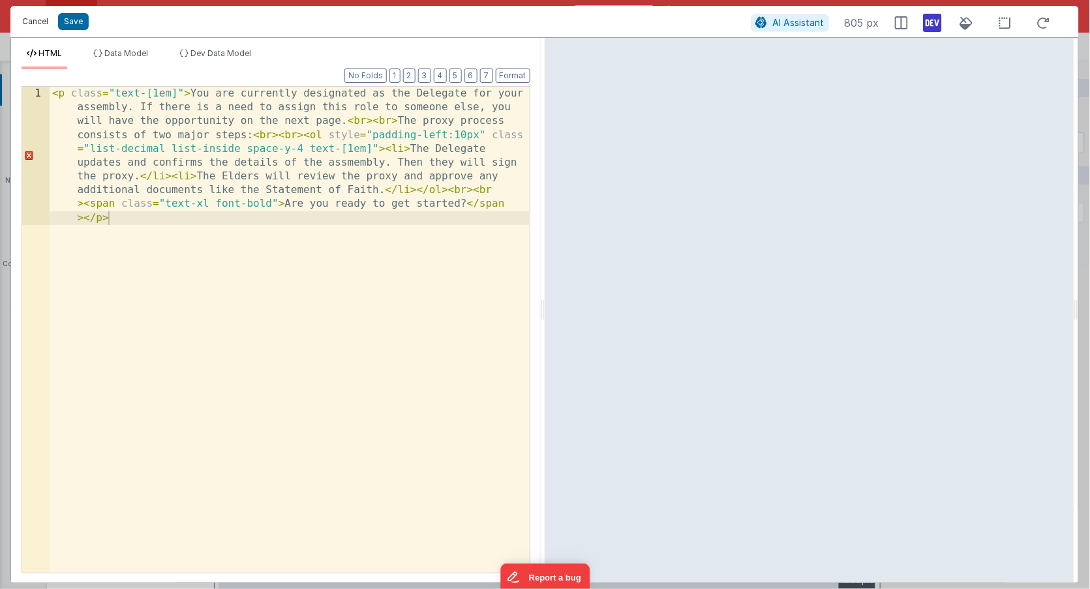
click at [34, 20] on button "Cancel" at bounding box center [35, 21] width 39 height 18
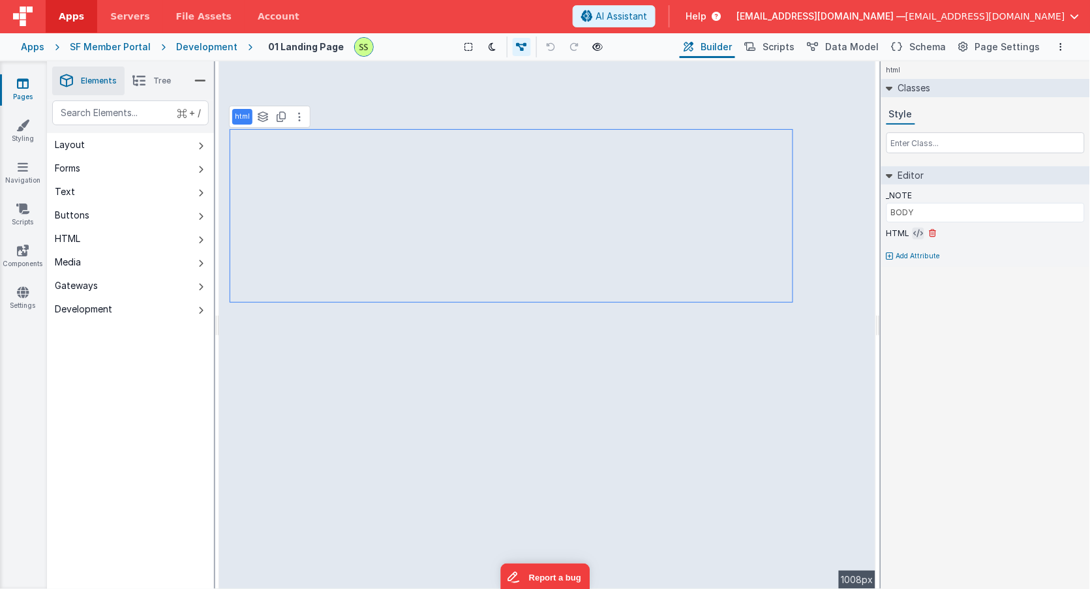
click at [914, 232] on icon at bounding box center [919, 233] width 10 height 10
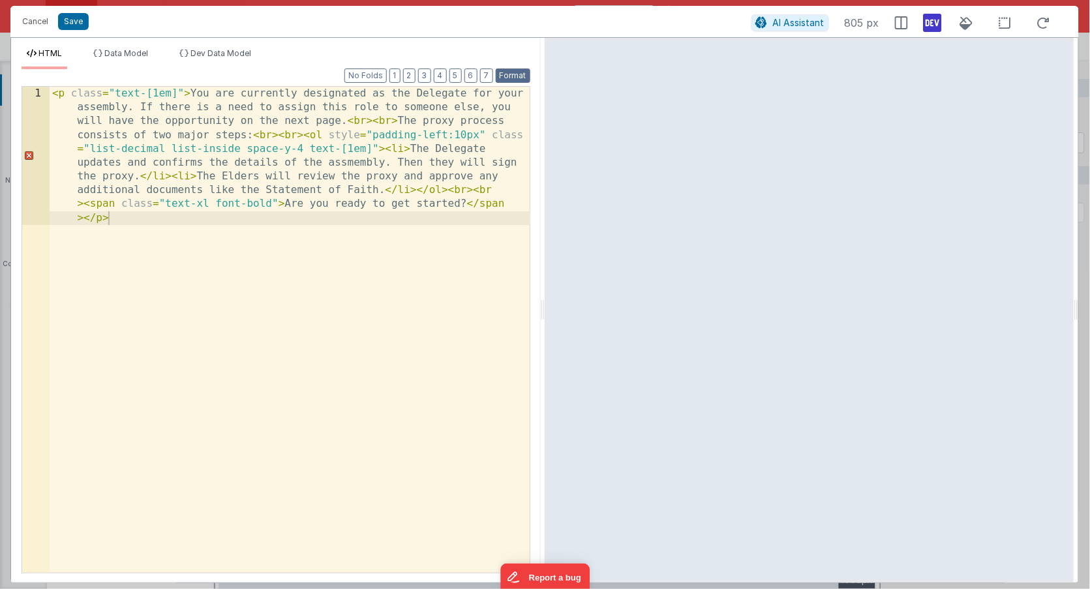
click at [511, 76] on button "Format" at bounding box center [513, 75] width 35 height 14
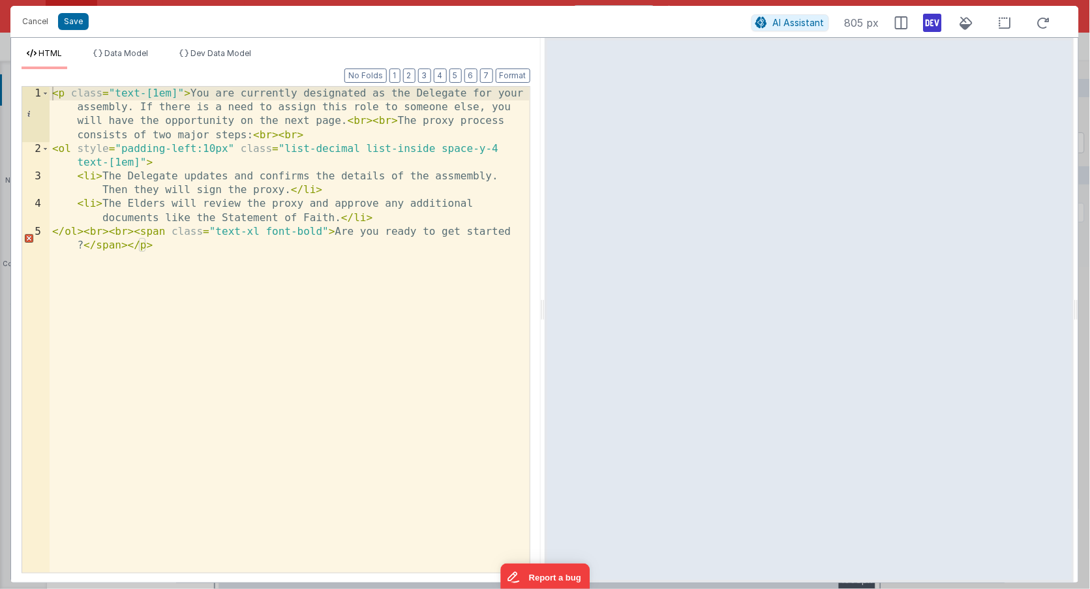
click at [123, 166] on div "< p class = "text-[1em]" > You are currently designated as the Delegate for you…" at bounding box center [290, 371] width 480 height 569
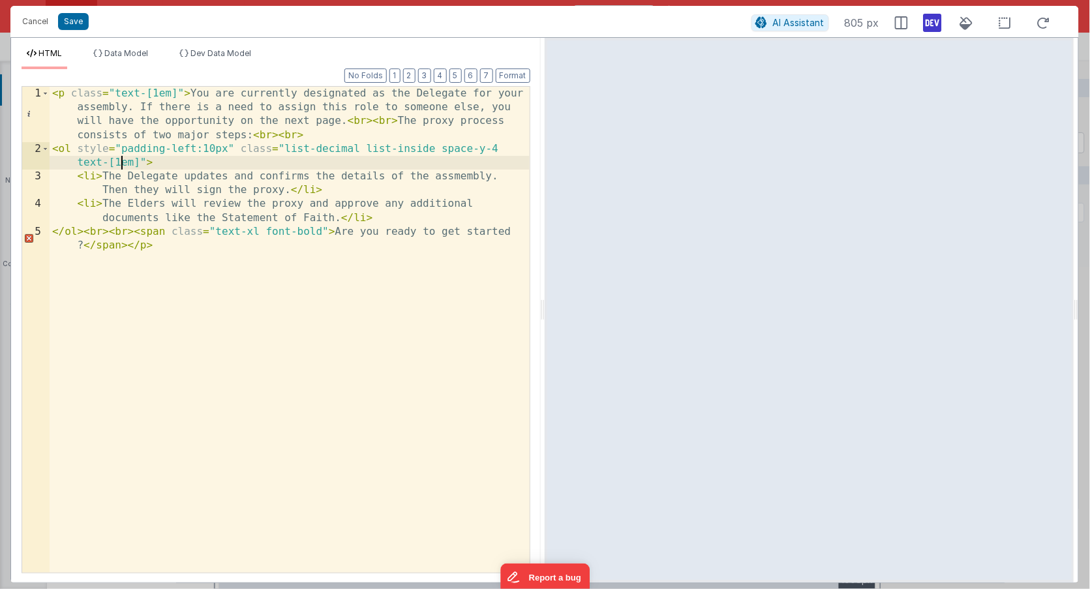
click at [122, 166] on div "< p class = "text-[1em]" > You are currently designated as the Delegate for you…" at bounding box center [290, 371] width 480 height 569
click at [142, 164] on div "< p class = "text-[1em]" > You are currently designated as the Delegate for you…" at bounding box center [290, 371] width 480 height 569
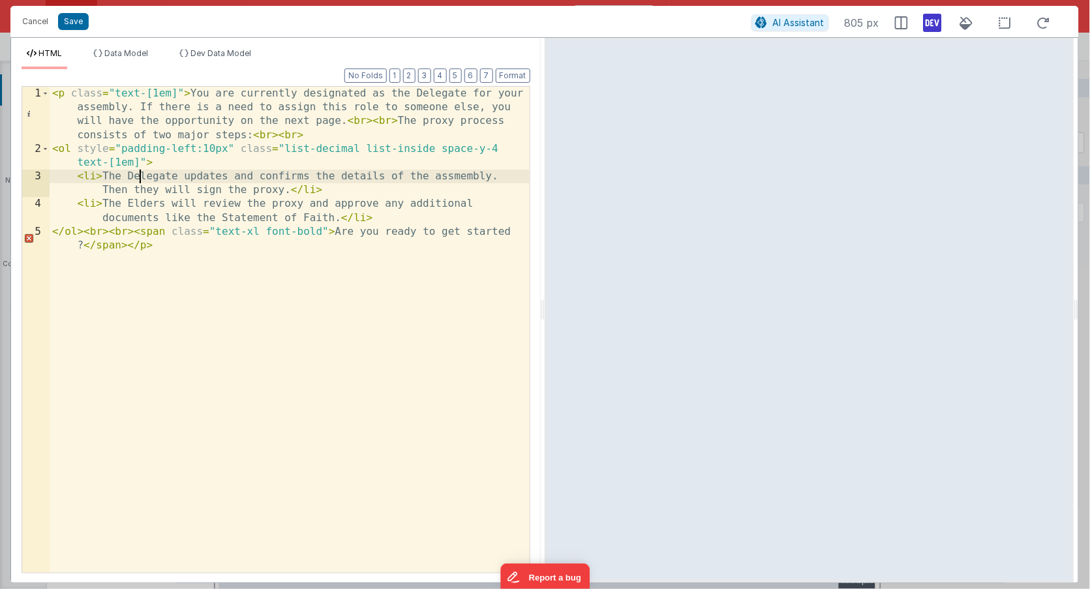
click at [132, 93] on div "< p class = "text-[1em]" > You are currently designated as the Delegate for you…" at bounding box center [290, 371] width 480 height 569
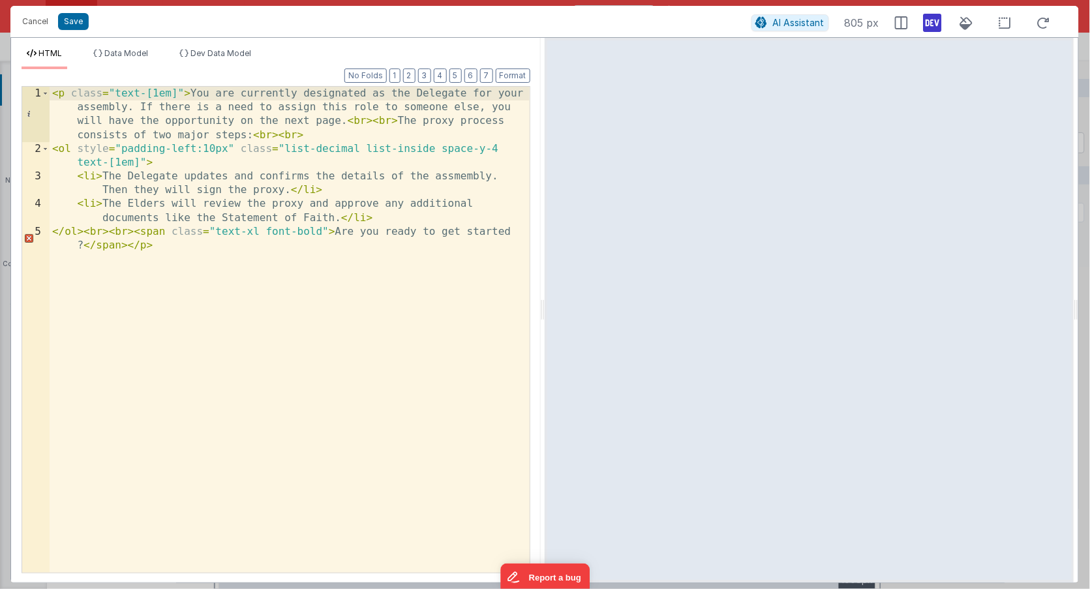
click at [174, 93] on div "< p class = "text-[1em]" > You are currently designated as the Delegate for you…" at bounding box center [290, 371] width 480 height 569
click at [27, 19] on button "Cancel" at bounding box center [35, 21] width 39 height 18
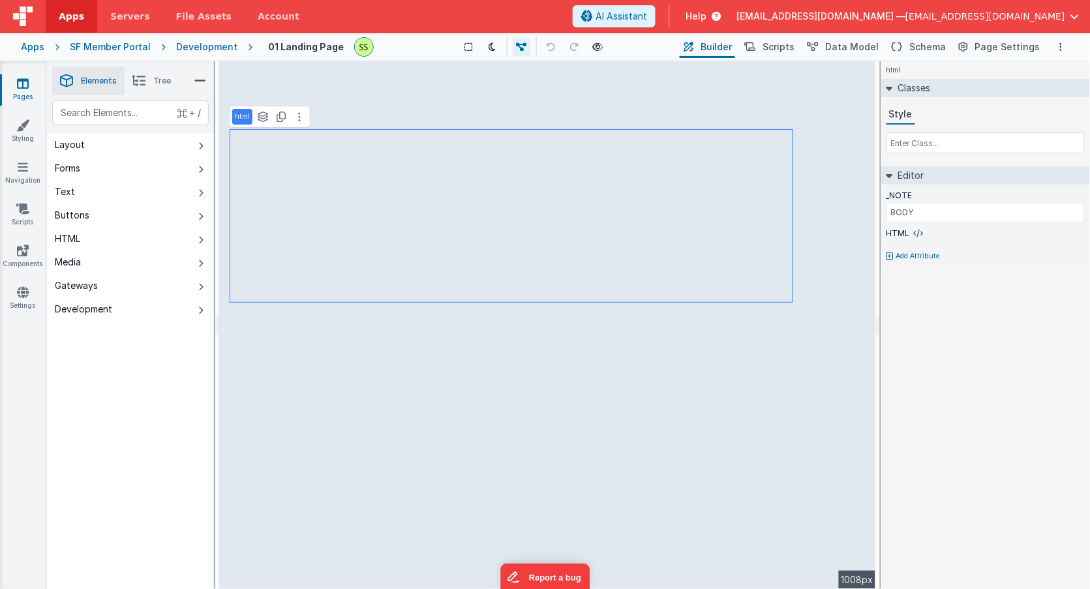
click at [20, 81] on icon at bounding box center [23, 83] width 12 height 13
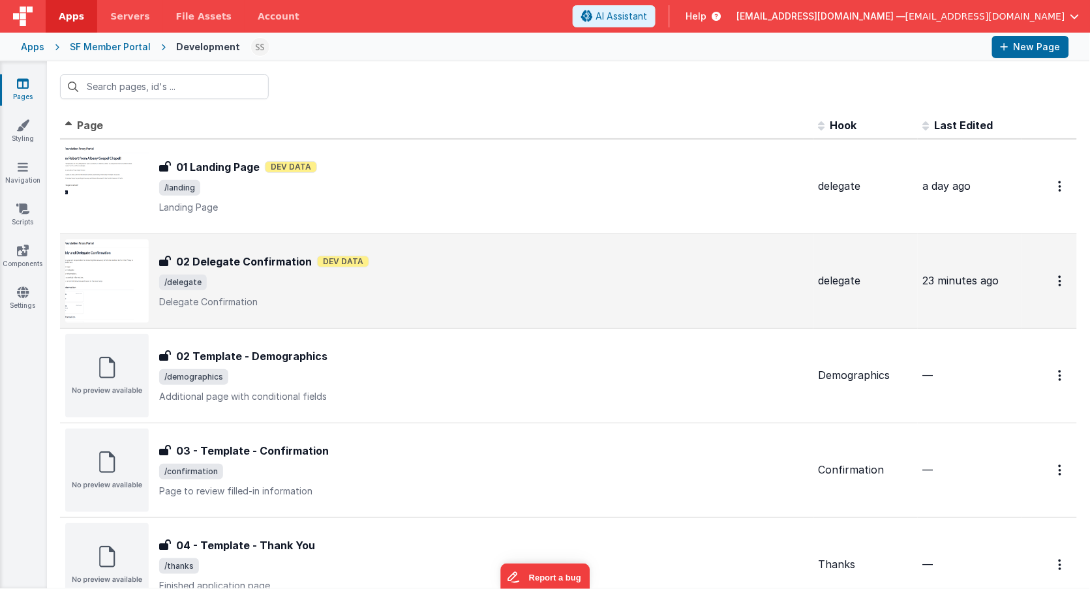
click at [226, 280] on span "/delegate" at bounding box center [483, 283] width 649 height 16
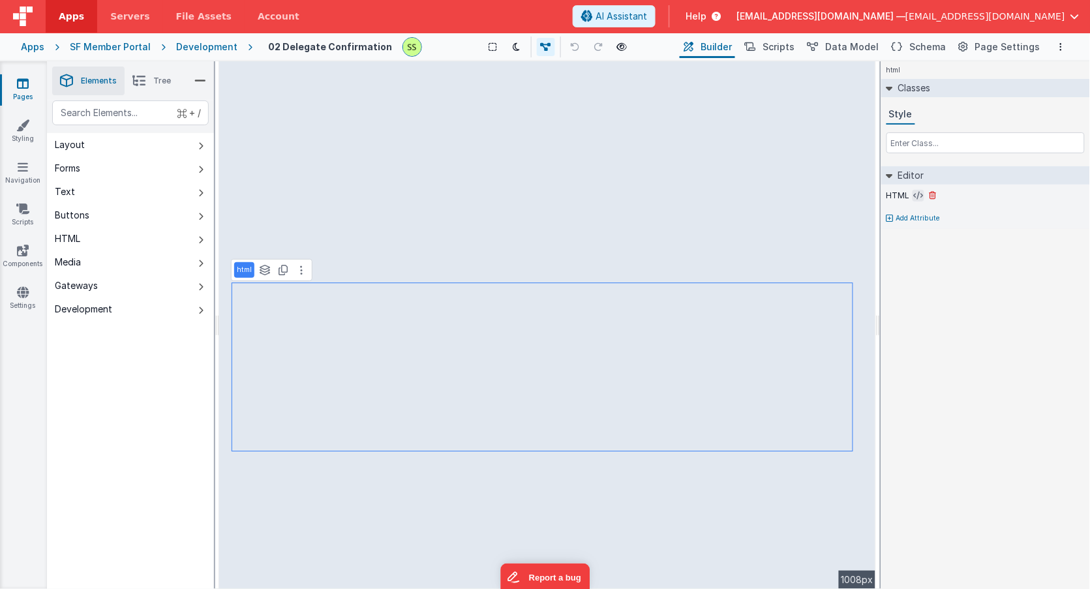
click at [918, 194] on icon at bounding box center [919, 195] width 10 height 10
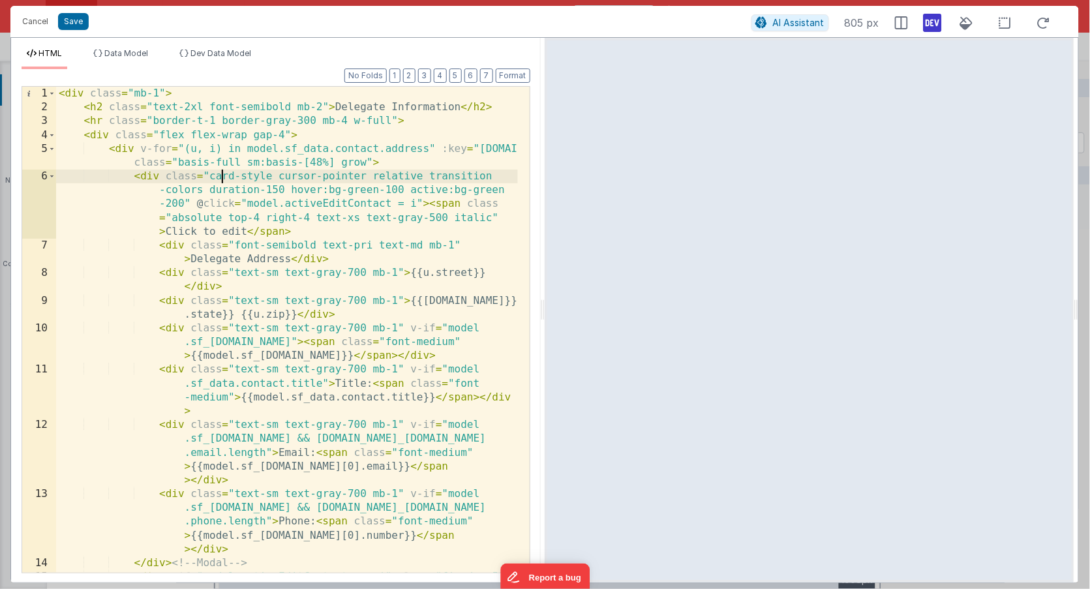
click at [224, 175] on div "< div class = "mb-1" > < h2 class = "text-2xl font-semibold mb-2" > Delegate In…" at bounding box center [287, 357] width 462 height 541
drag, startPoint x: 224, startPoint y: 175, endPoint x: 253, endPoint y: 174, distance: 29.4
click at [254, 174] on div "< div class = "mb-1" > < h2 class = "text-2xl font-semibold mb-2" > Delegate In…" at bounding box center [287, 357] width 462 height 541
click at [294, 175] on div "< div class = "mb-1" > < h2 class = "text-2xl font-semibold mb-2" > Delegate In…" at bounding box center [287, 357] width 462 height 541
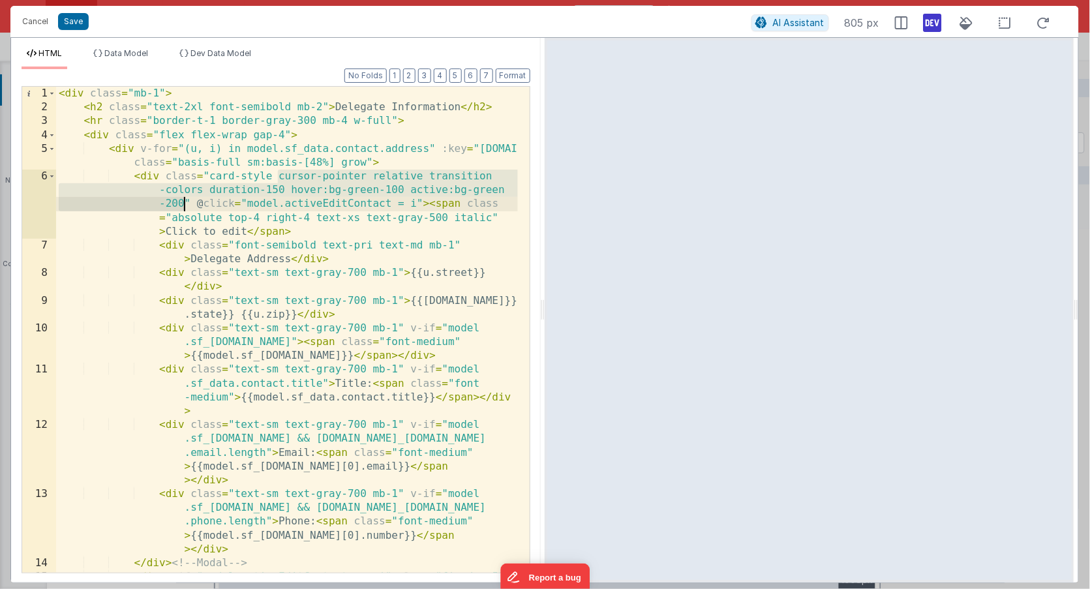
drag, startPoint x: 294, startPoint y: 175, endPoint x: 175, endPoint y: 202, distance: 122.3
click at [175, 202] on div "< div class = "mb-1" > < h2 class = "text-2xl font-semibold mb-2" > Delegate In…" at bounding box center [287, 357] width 462 height 541
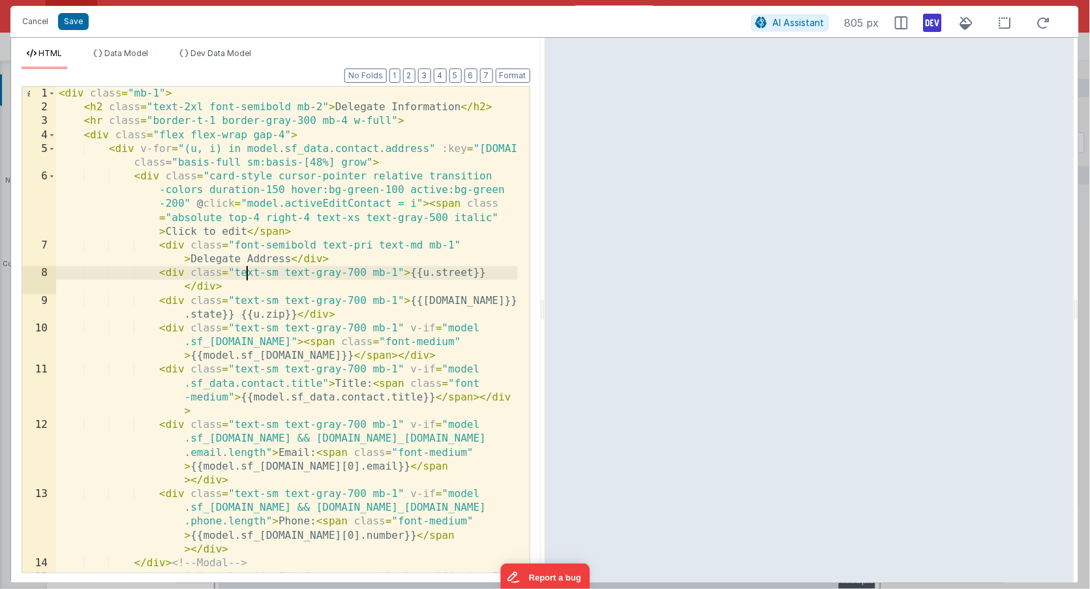
click at [247, 272] on div "< div class = "mb-1" > < h2 class = "text-2xl font-semibold mb-2" > Delegate In…" at bounding box center [287, 357] width 462 height 541
click at [246, 271] on div "< div class = "mb-1" > < h2 class = "text-2xl font-semibold mb-2" > Delegate In…" at bounding box center [287, 357] width 462 height 541
drag, startPoint x: 246, startPoint y: 271, endPoint x: 395, endPoint y: 268, distance: 148.7
click at [395, 268] on div "< div class = "mb-1" > < h2 class = "text-2xl font-semibold mb-2" > Delegate In…" at bounding box center [287, 357] width 462 height 541
click at [250, 273] on div "< div class = "mb-1" > < h2 class = "text-2xl font-semibold mb-2" > Delegate In…" at bounding box center [287, 357] width 462 height 541
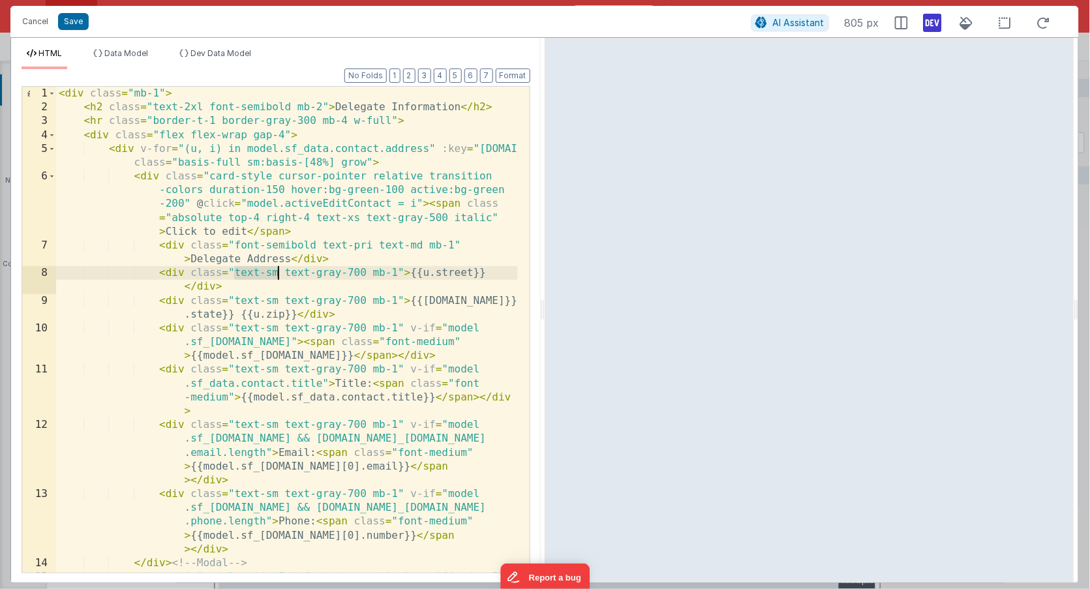
drag, startPoint x: 250, startPoint y: 273, endPoint x: 272, endPoint y: 272, distance: 21.5
click at [272, 272] on div "< div class = "mb-1" > < h2 class = "text-2xl font-semibold mb-2" > Delegate In…" at bounding box center [287, 357] width 462 height 541
click at [290, 273] on div "< div class = "mb-1" > < h2 class = "text-2xl font-semibold mb-2" > Delegate In…" at bounding box center [287, 357] width 462 height 541
drag, startPoint x: 290, startPoint y: 273, endPoint x: 329, endPoint y: 273, distance: 38.5
click at [325, 273] on div "< div class = "mb-1" > < h2 class = "text-2xl font-semibold mb-2" > Delegate In…" at bounding box center [287, 357] width 462 height 541
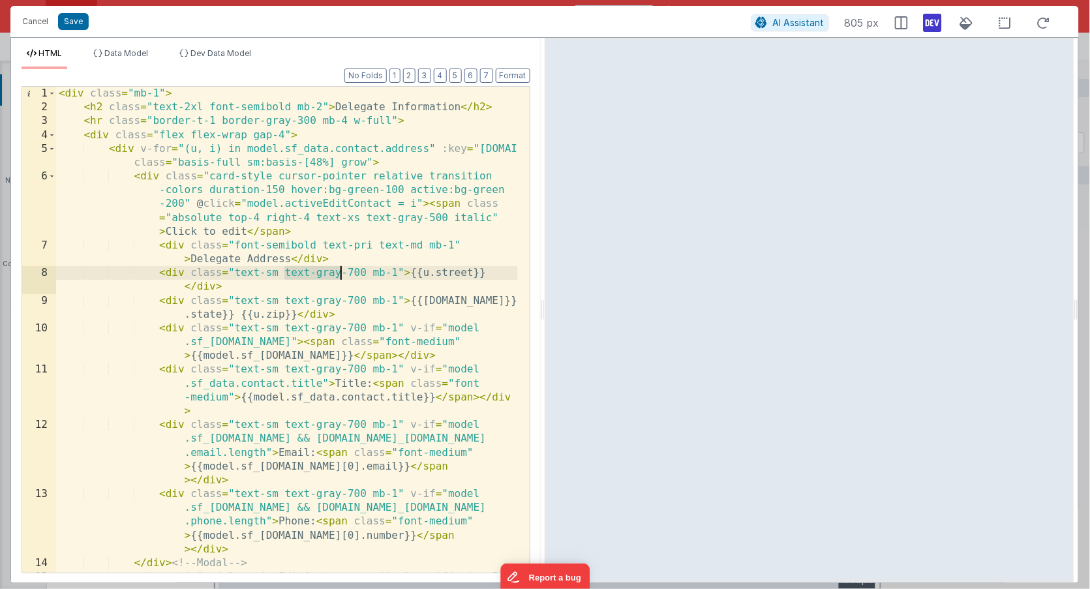
click at [352, 273] on div "< div class = "mb-1" > < h2 class = "text-2xl font-semibold mb-2" > Delegate In…" at bounding box center [287, 357] width 462 height 541
click at [352, 275] on div "< div class = "mb-1" > < h2 class = "text-2xl font-semibold mb-2" > Delegate In…" at bounding box center [287, 357] width 462 height 541
click at [250, 272] on div "< div class = "mb-1" > < h2 class = "text-2xl font-semibold mb-2" > Delegate In…" at bounding box center [287, 357] width 462 height 541
drag, startPoint x: 250, startPoint y: 272, endPoint x: 393, endPoint y: 268, distance: 143.5
click at [393, 268] on div "< div class = "mb-1" > < h2 class = "text-2xl font-semibold mb-2" > Delegate In…" at bounding box center [287, 357] width 462 height 541
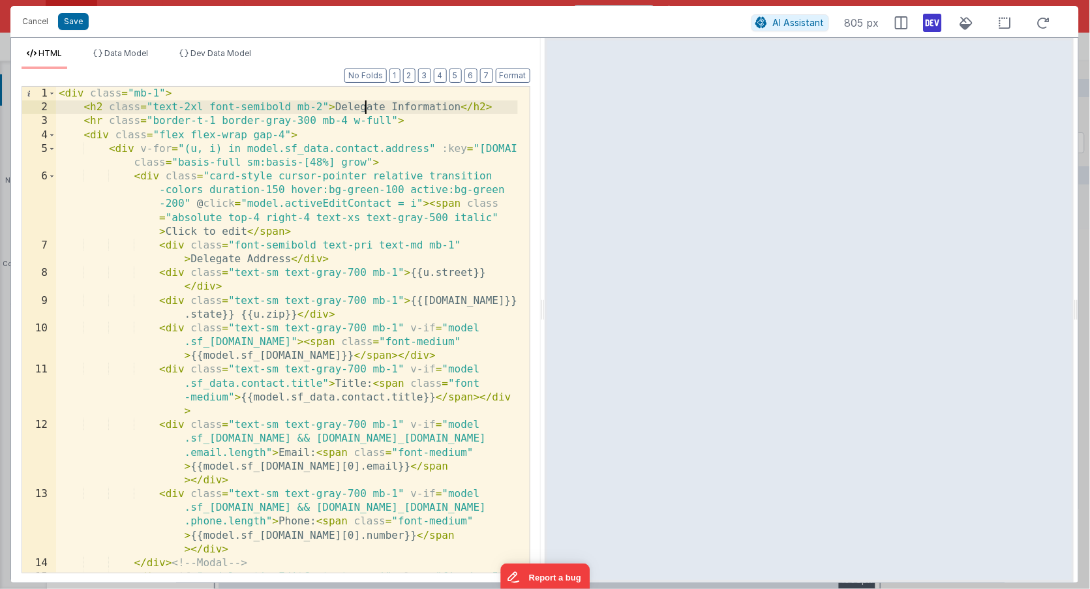
click at [365, 106] on div "< div class = "mb-1" > < h2 class = "text-2xl font-semibold mb-2" > Delegate In…" at bounding box center [287, 357] width 462 height 541
click at [172, 108] on div "< div class = "mb-1" > < h2 class = "text-2xl font-semibold mb-2" > Delegate In…" at bounding box center [287, 357] width 462 height 541
drag, startPoint x: 172, startPoint y: 108, endPoint x: 320, endPoint y: 105, distance: 148.1
click at [320, 105] on div "< div class = "mb-1" > < h2 class = "text-2xl font-semibold mb-2" > Delegate In…" at bounding box center [287, 357] width 462 height 541
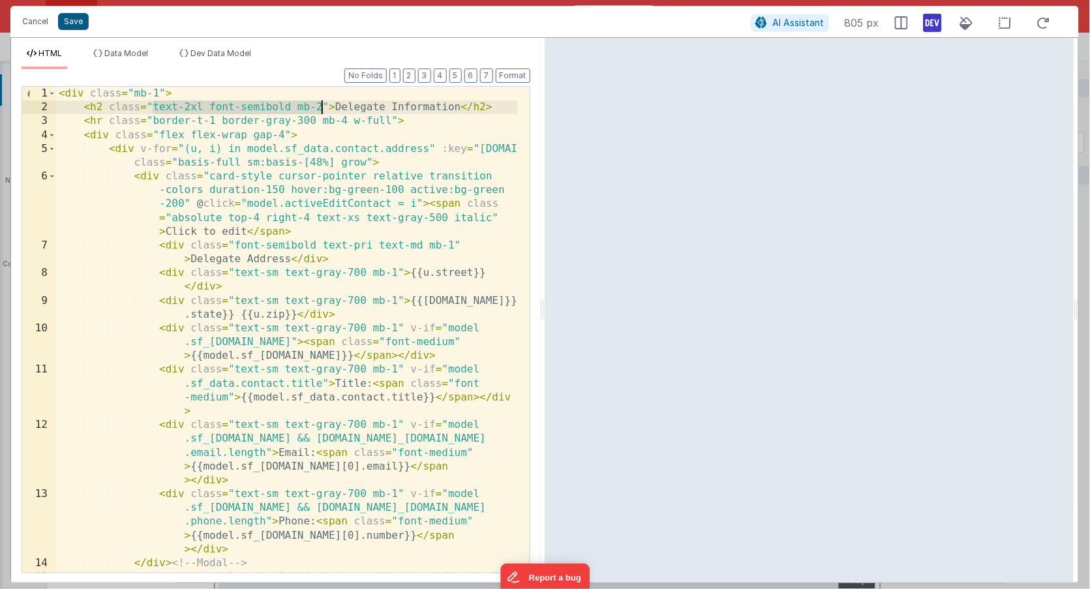
click at [77, 15] on button "Save" at bounding box center [73, 21] width 31 height 17
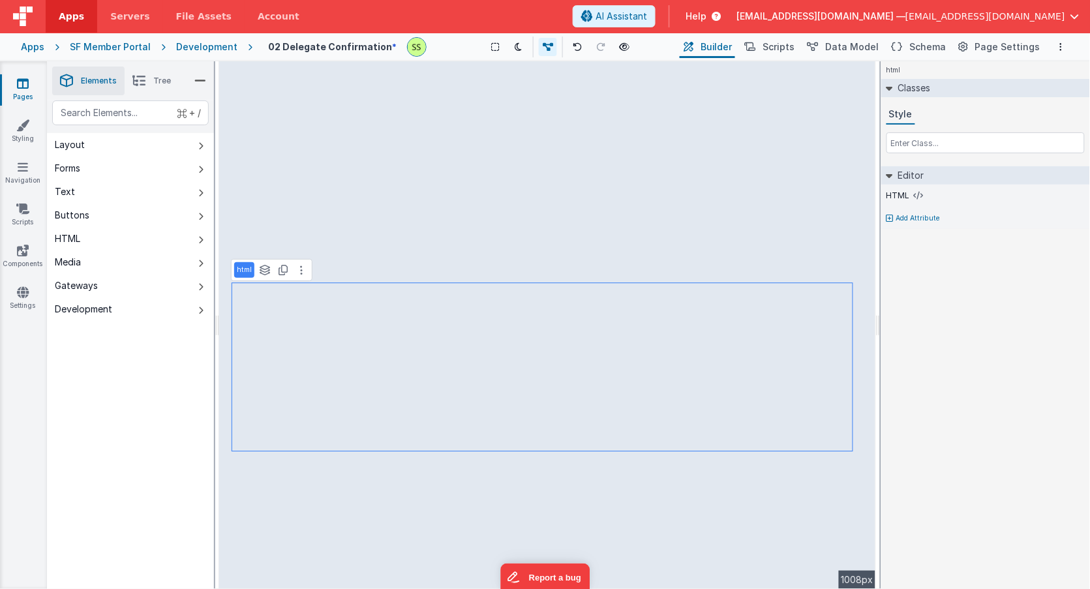
click at [102, 83] on span "Elements" at bounding box center [99, 81] width 36 height 10
click at [201, 145] on icon at bounding box center [200, 146] width 5 height 10
click at [198, 192] on icon at bounding box center [200, 193] width 5 height 10
drag, startPoint x: 211, startPoint y: 185, endPoint x: 27, endPoint y: 252, distance: 195.2
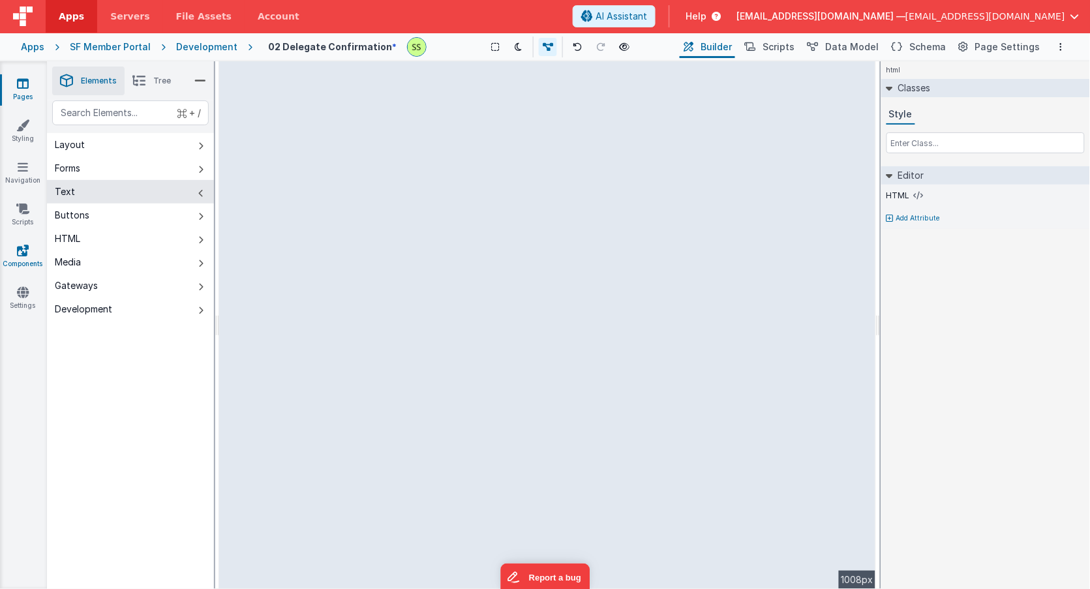
click at [27, 252] on icon at bounding box center [23, 250] width 12 height 13
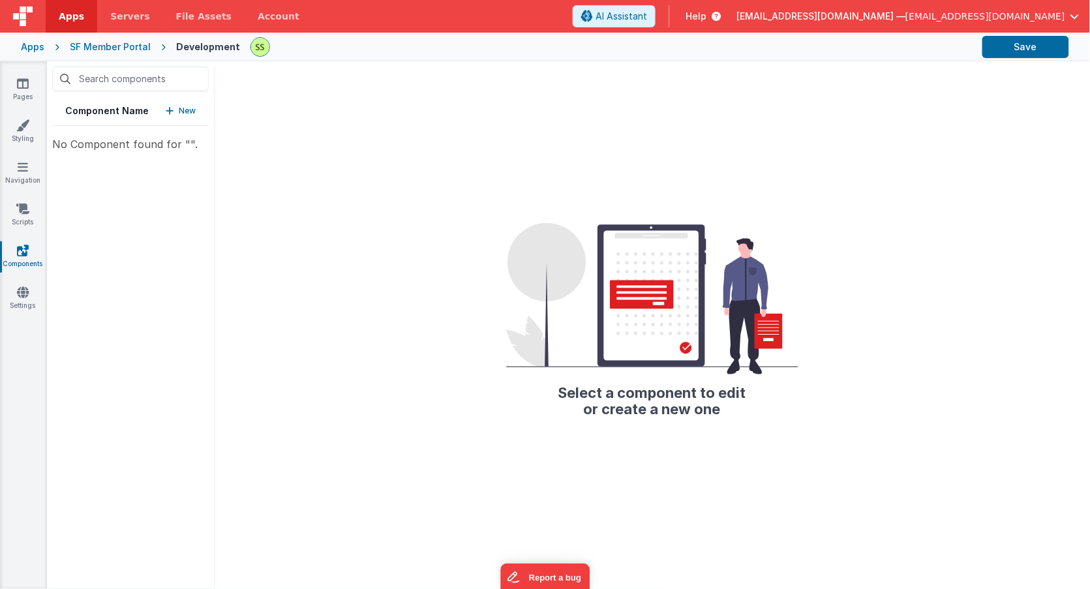
click at [179, 110] on p "New" at bounding box center [187, 110] width 17 height 13
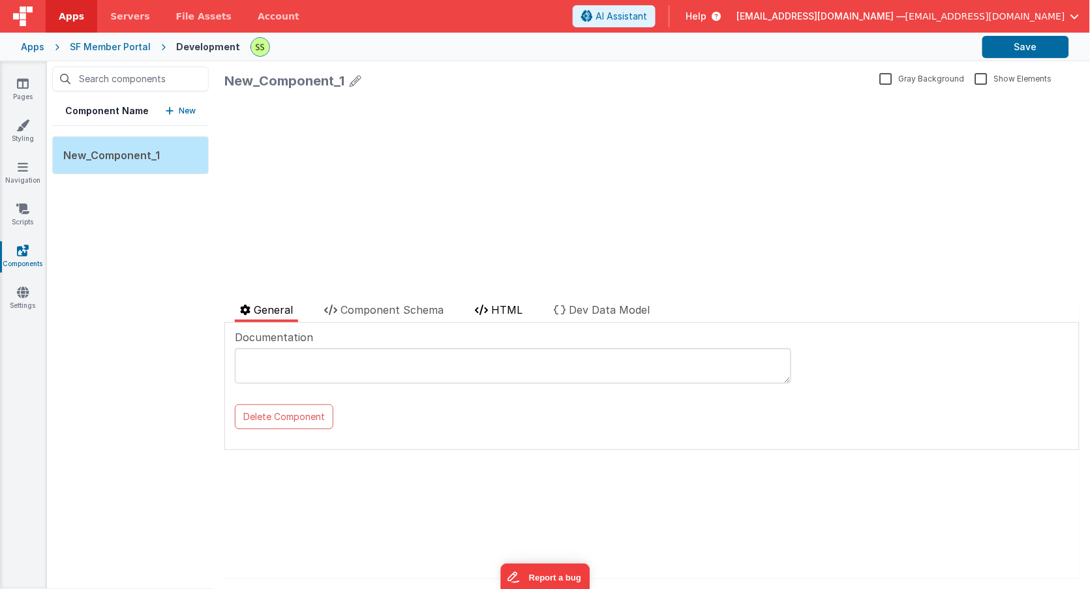
click at [500, 307] on span "HTML" at bounding box center [506, 309] width 31 height 13
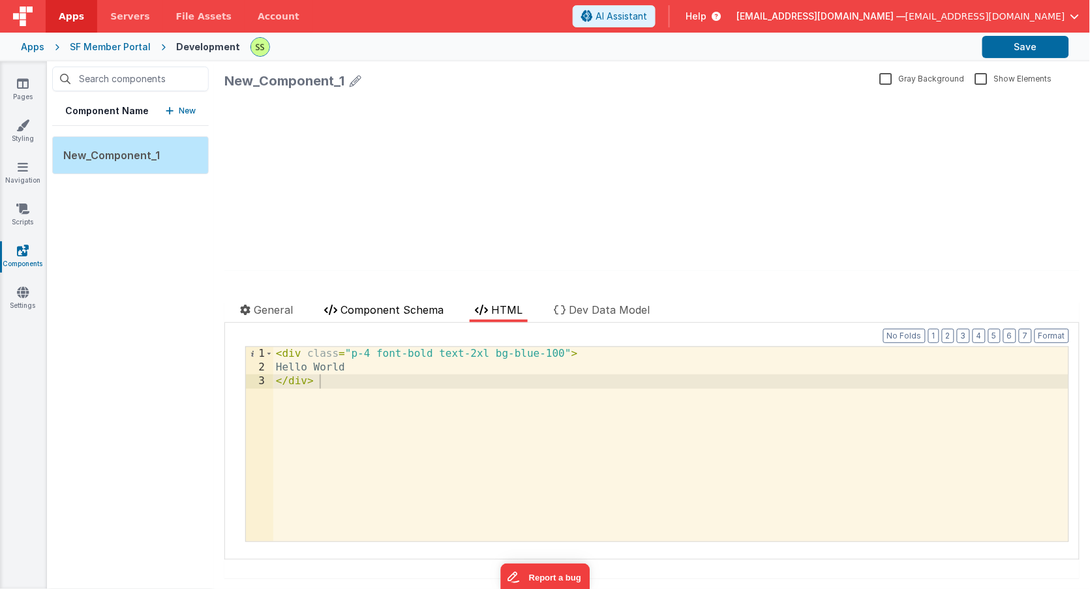
click at [404, 308] on span "Component Schema" at bounding box center [391, 309] width 103 height 13
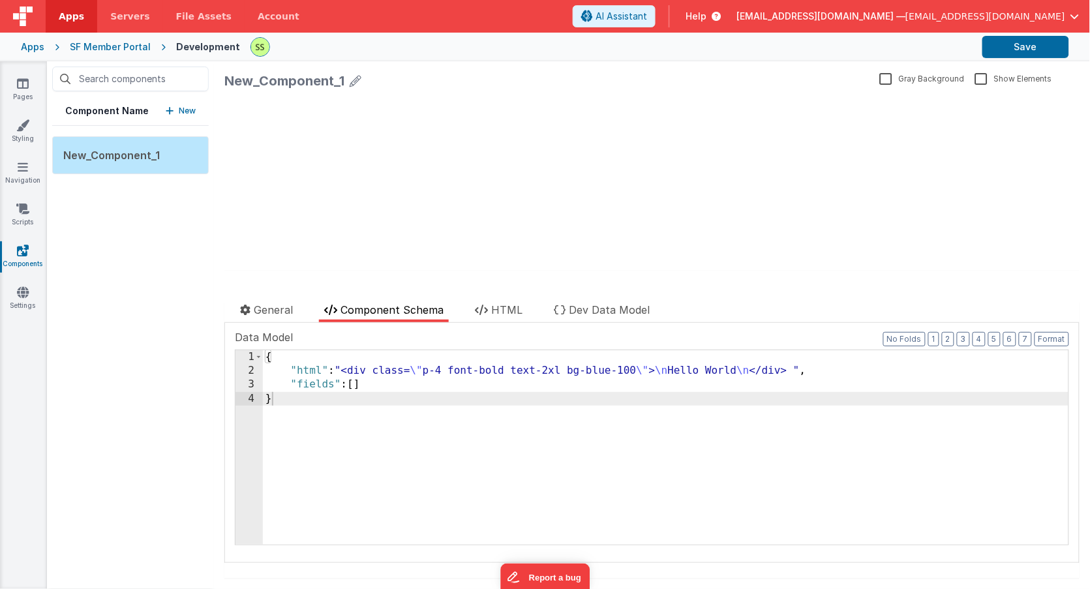
click at [190, 112] on p "New" at bounding box center [187, 110] width 17 height 13
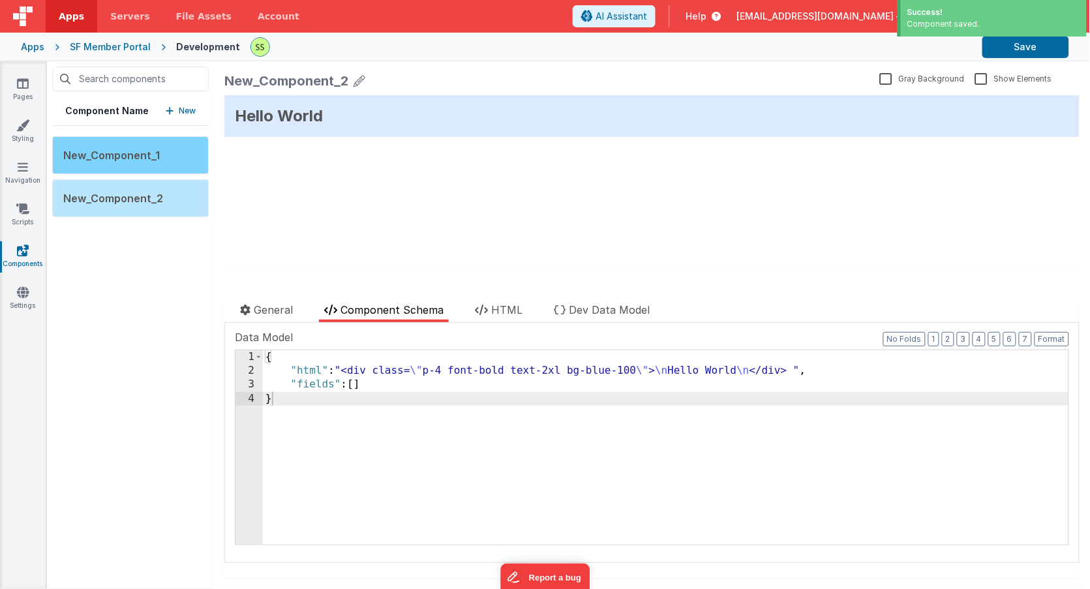
click at [149, 155] on span "New_Component_1" at bounding box center [111, 155] width 97 height 13
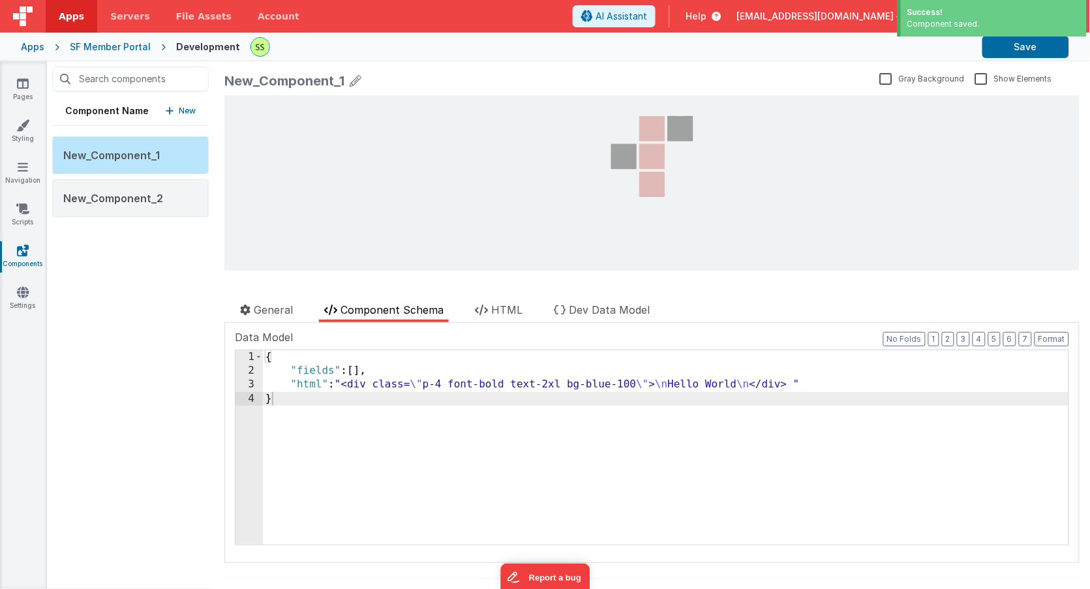
click at [355, 76] on icon at bounding box center [356, 81] width 12 height 18
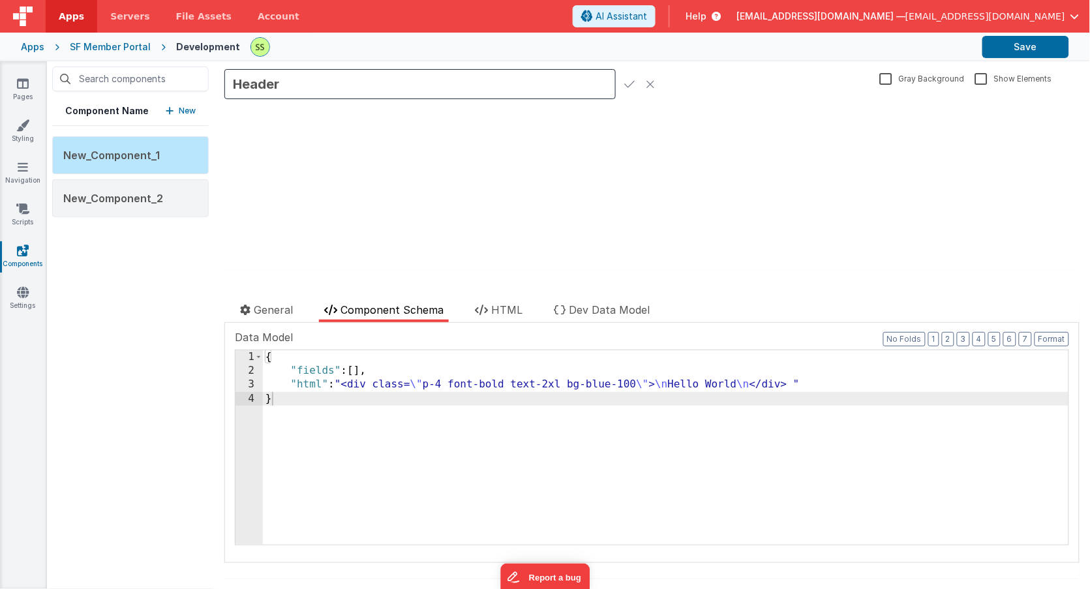
type input "Header"
click at [416, 310] on span "Component Schema" at bounding box center [391, 309] width 103 height 13
click at [515, 307] on span "HTML" at bounding box center [506, 309] width 31 height 13
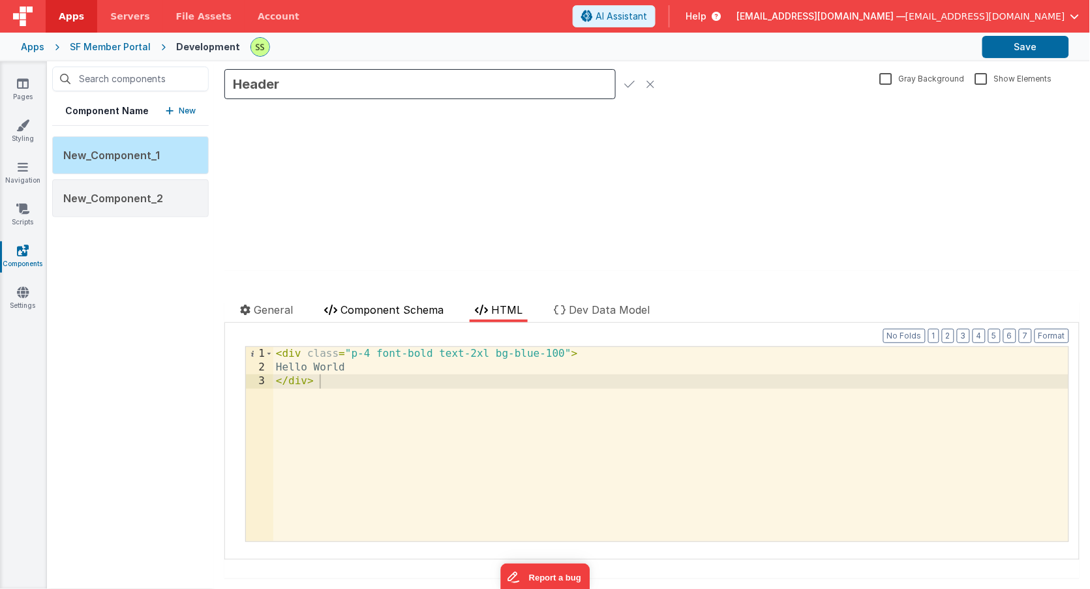
drag, startPoint x: 393, startPoint y: 309, endPoint x: 419, endPoint y: 308, distance: 26.1
click at [393, 309] on span "Component Schema" at bounding box center [391, 309] width 103 height 13
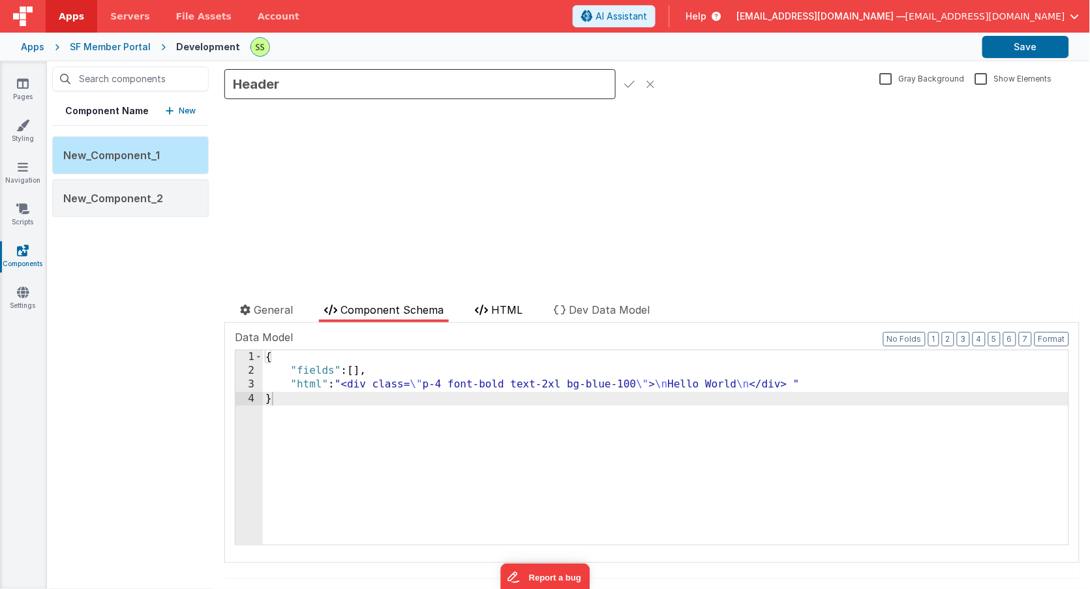
click at [488, 310] on icon at bounding box center [481, 310] width 13 height 10
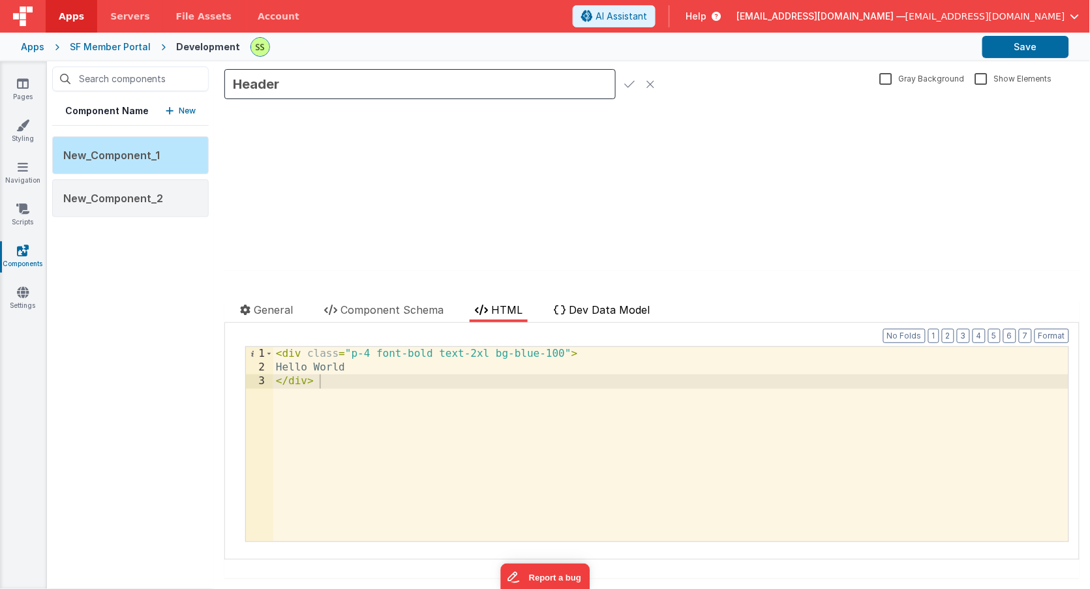
click at [625, 310] on span "Dev Data Model" at bounding box center [609, 309] width 81 height 13
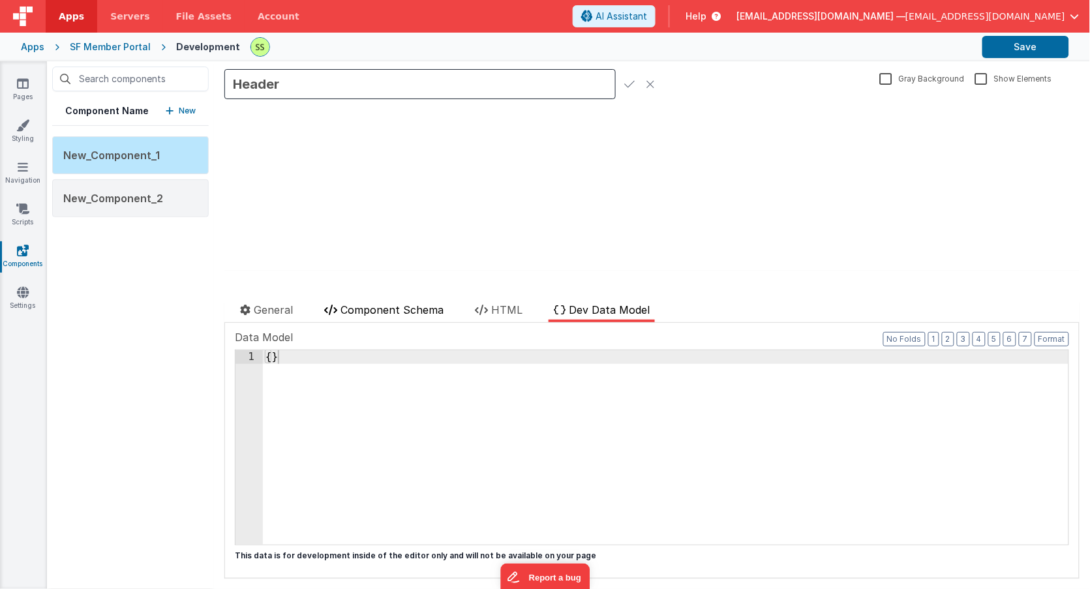
drag, startPoint x: 500, startPoint y: 309, endPoint x: 431, endPoint y: 312, distance: 69.2
click at [499, 310] on span "HTML" at bounding box center [506, 309] width 31 height 13
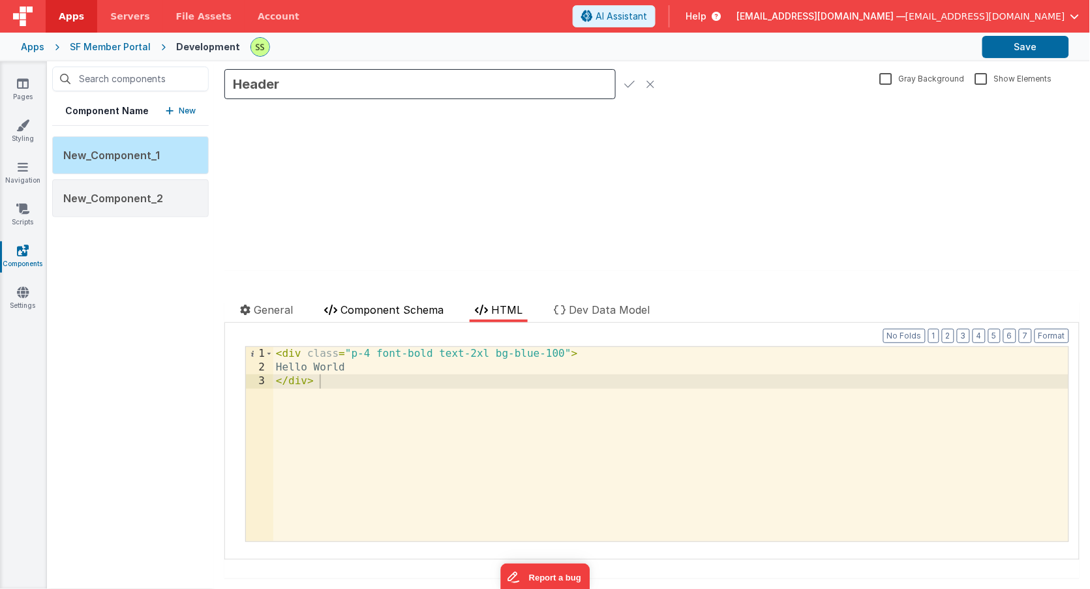
click at [375, 305] on span "Component Schema" at bounding box center [391, 309] width 103 height 13
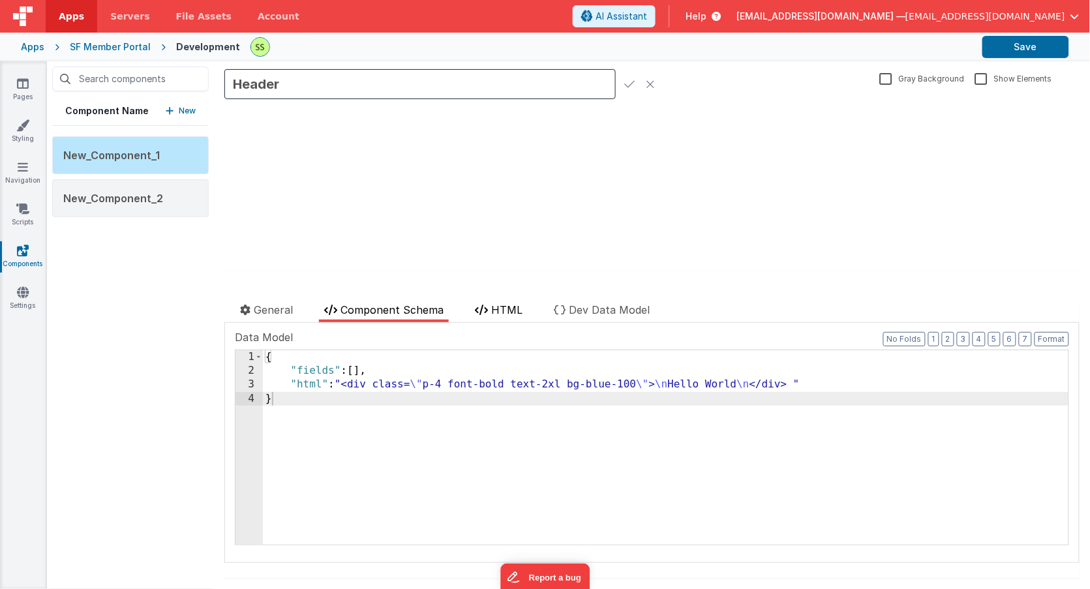
click at [515, 314] on span "HTML" at bounding box center [506, 309] width 31 height 13
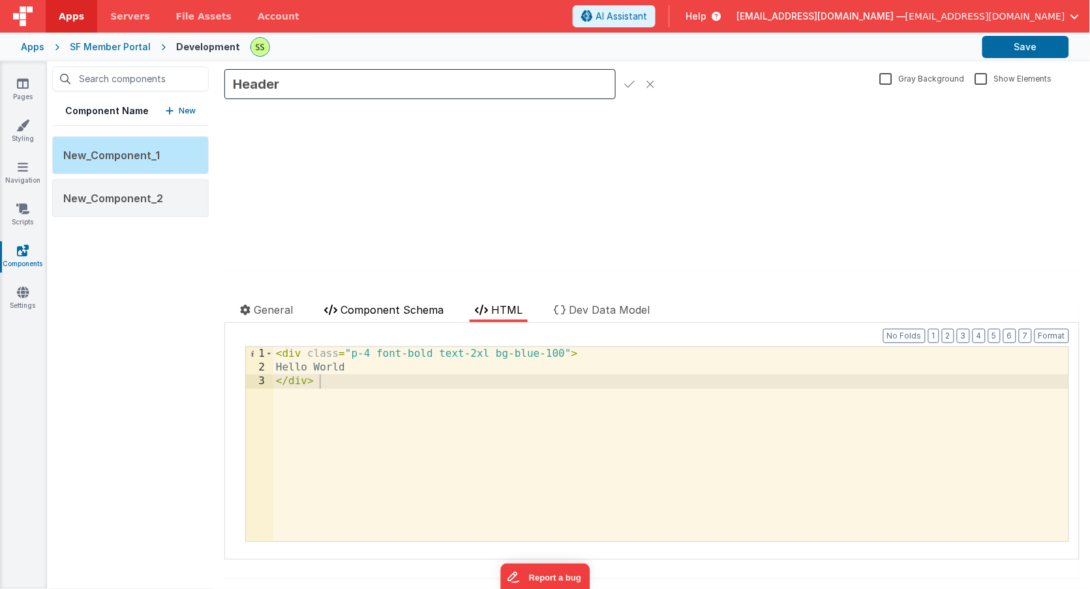
click at [383, 305] on span "Component Schema" at bounding box center [391, 309] width 103 height 13
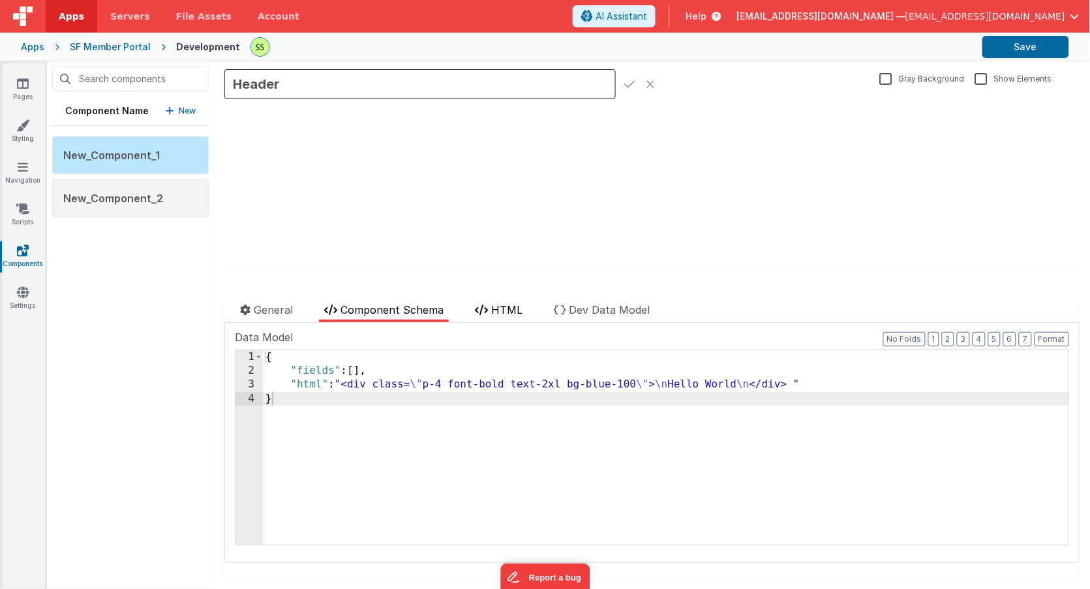
click at [512, 314] on span "HTML" at bounding box center [506, 309] width 31 height 13
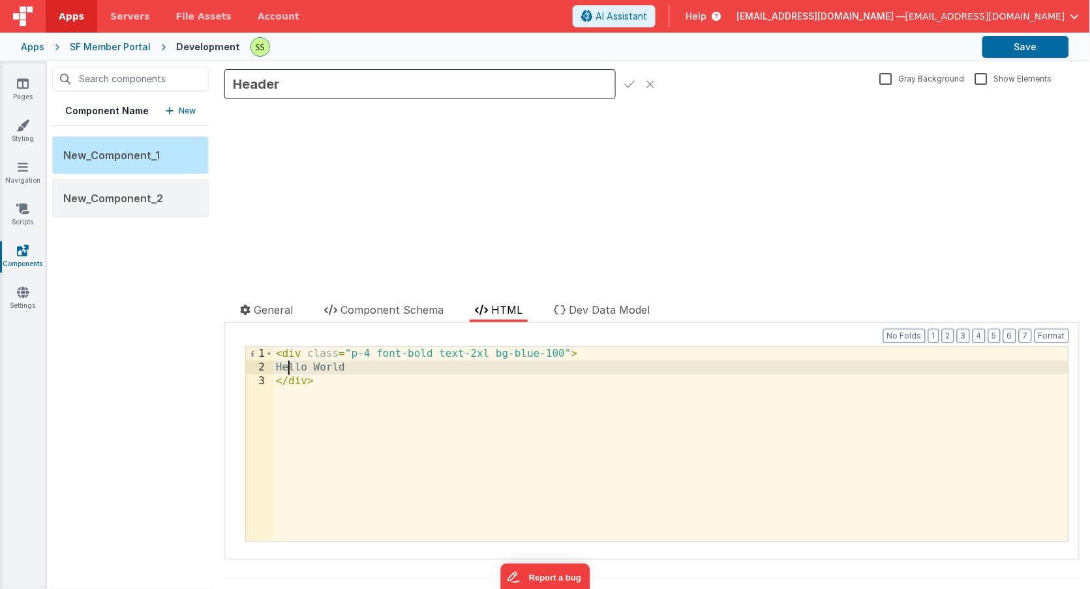
click at [288, 365] on div "< div class = "p-4 font-bold text-2xl bg-blue-100" > Hello World </ div >" at bounding box center [670, 458] width 795 height 222
drag, startPoint x: 289, startPoint y: 364, endPoint x: 325, endPoint y: 363, distance: 35.9
click at [325, 363] on div "< div class = "p-4 font-bold text-2xl bg-blue-100" > Hello World </ div >" at bounding box center [670, 458] width 795 height 222
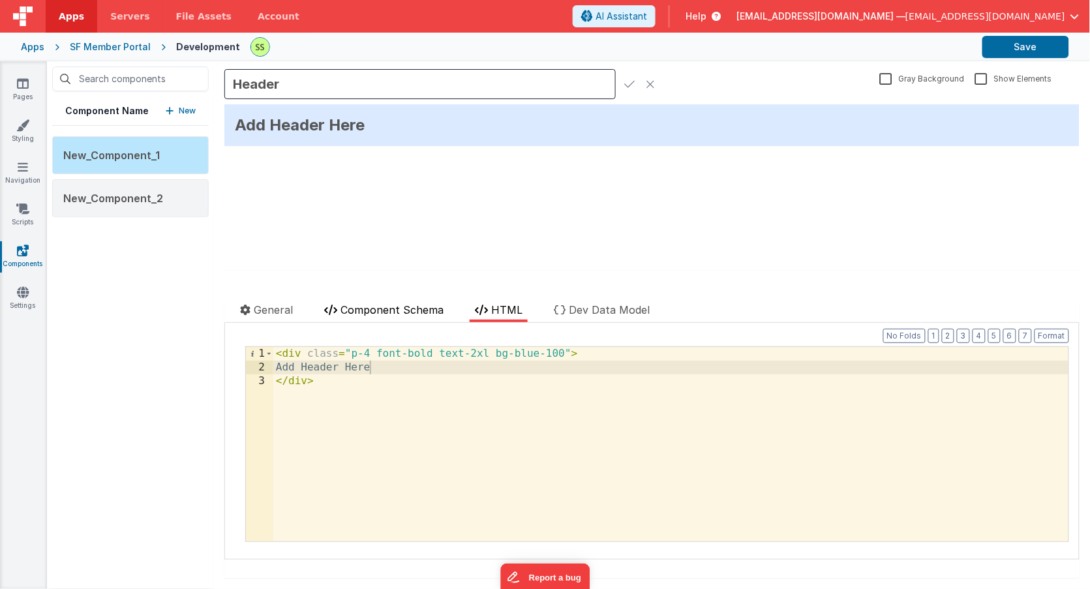
click at [416, 309] on span "Component Schema" at bounding box center [391, 309] width 103 height 13
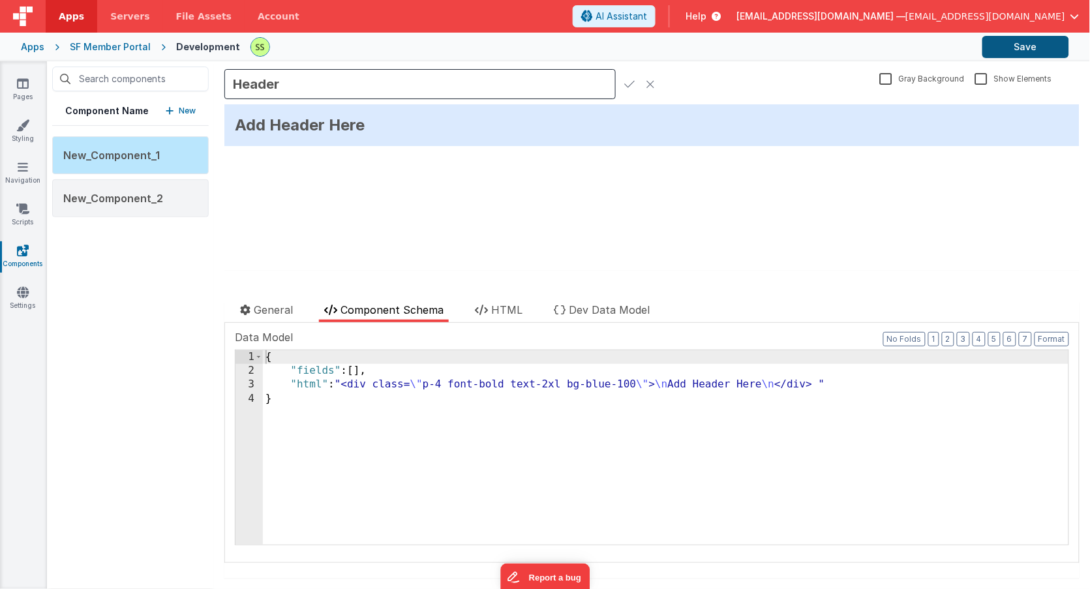
click at [1029, 49] on button "Save" at bounding box center [1025, 47] width 87 height 22
click at [434, 206] on div "Add Header Here update page model (See schema to hide after dev) { "component":…" at bounding box center [651, 187] width 855 height 166
click at [107, 227] on div "Component Name New New_Component_1 New_Component_2" at bounding box center [130, 325] width 167 height 528
click at [27, 80] on icon at bounding box center [23, 83] width 12 height 13
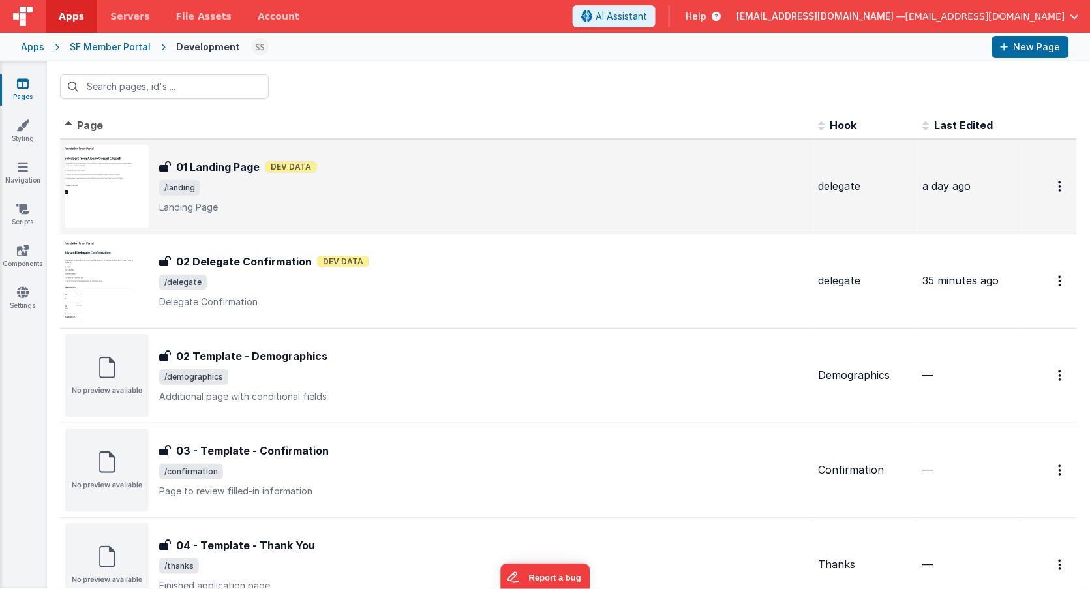
click at [414, 194] on span "/landing" at bounding box center [483, 188] width 649 height 16
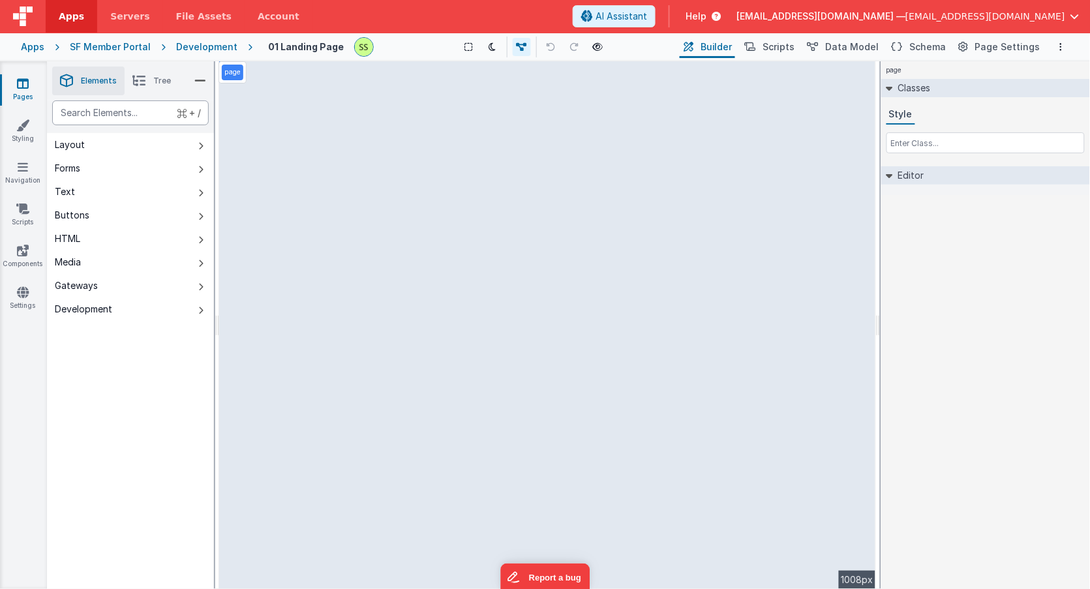
click at [125, 109] on div "text" at bounding box center [130, 112] width 157 height 25
type div "hea"
click at [27, 247] on icon at bounding box center [23, 250] width 12 height 13
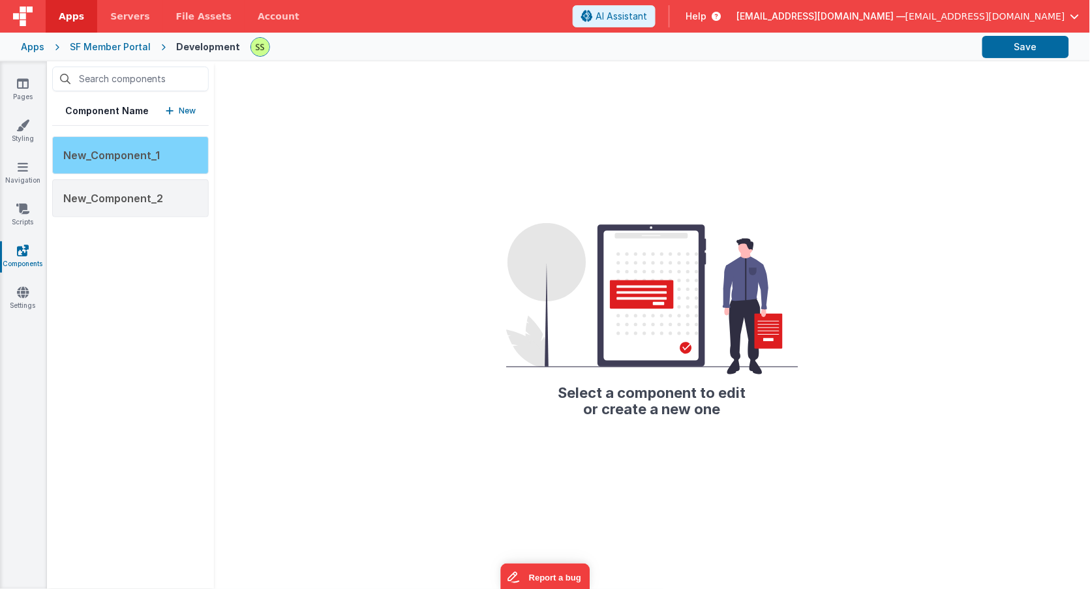
click at [161, 149] on div "New_Component_1" at bounding box center [130, 155] width 157 height 38
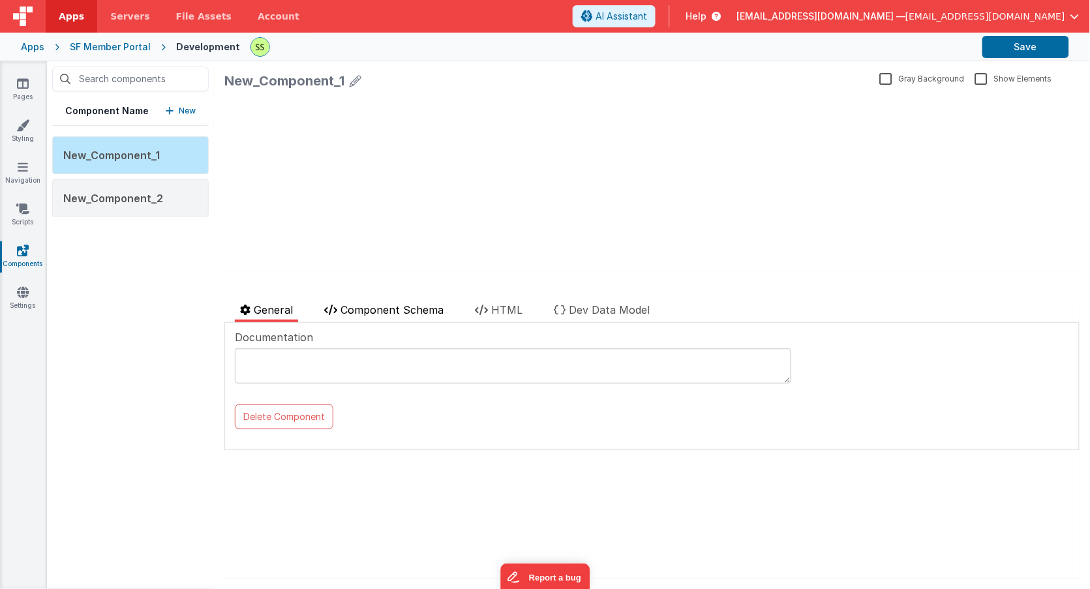
click at [379, 316] on li "Component Schema" at bounding box center [384, 312] width 130 height 20
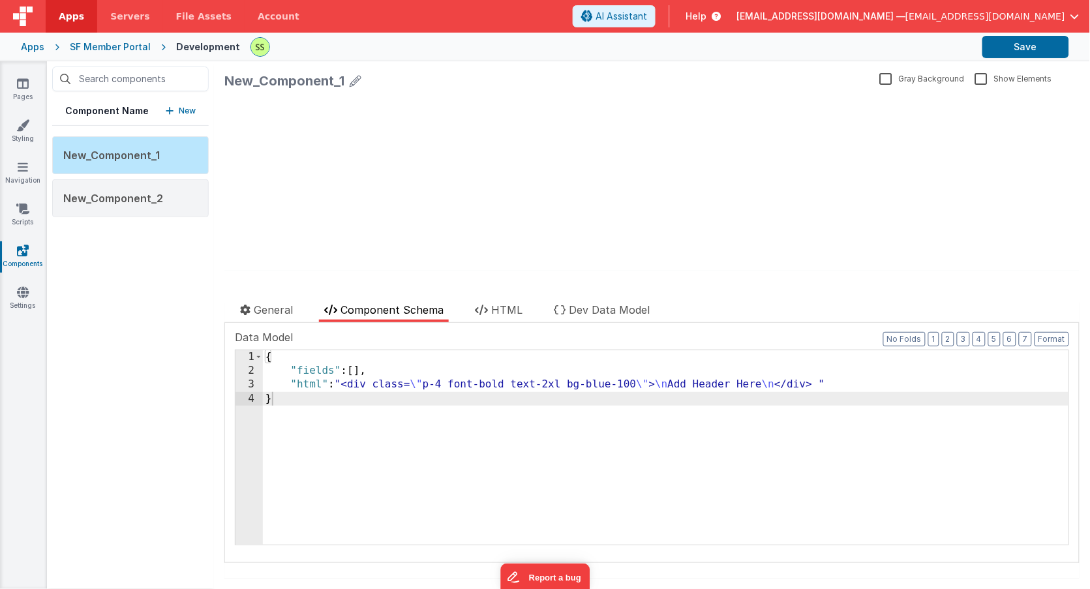
click at [352, 78] on icon at bounding box center [356, 81] width 12 height 18
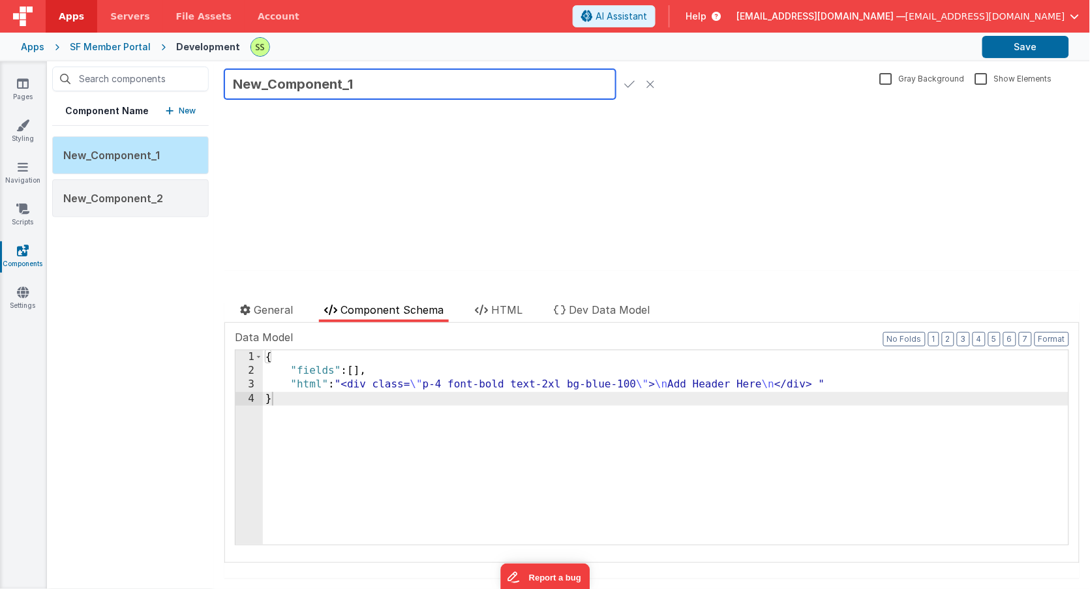
drag, startPoint x: 365, startPoint y: 82, endPoint x: 167, endPoint y: 61, distance: 198.7
click at [167, 61] on div "Component Name New New_Component_1 New_Component_2 New_Component_1 Gray Backgro…" at bounding box center [568, 325] width 1043 height 528
type input "Header"
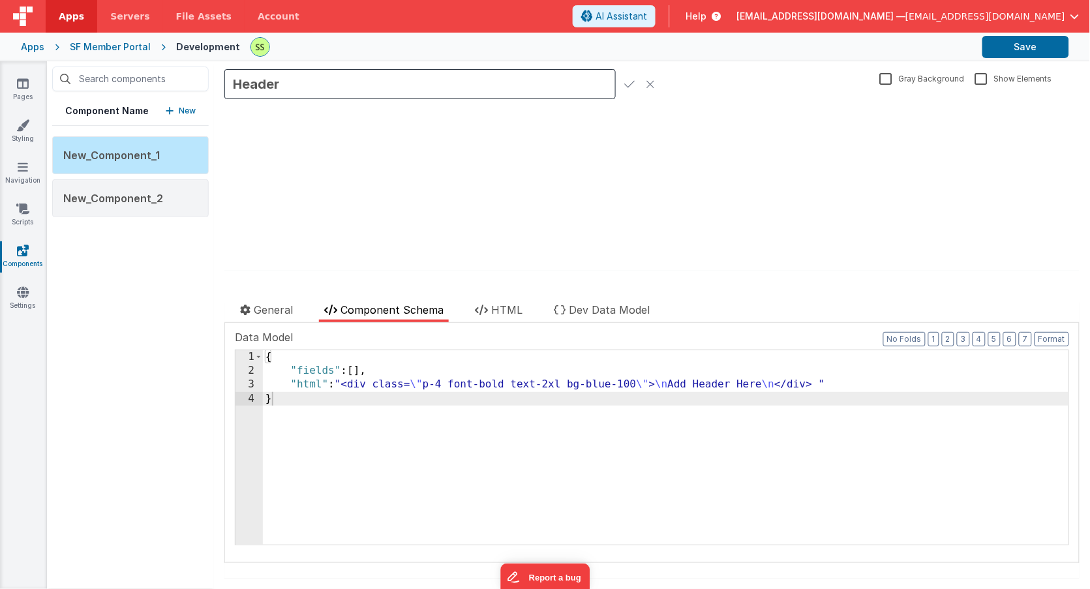
click at [625, 85] on icon at bounding box center [629, 84] width 10 height 18
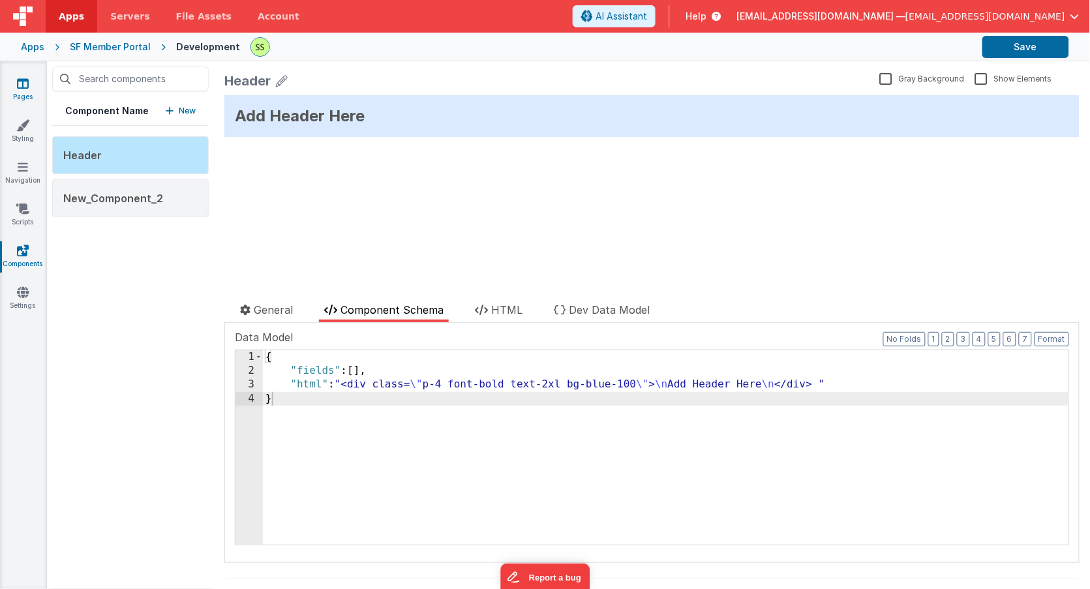
click at [27, 83] on icon at bounding box center [23, 83] width 12 height 13
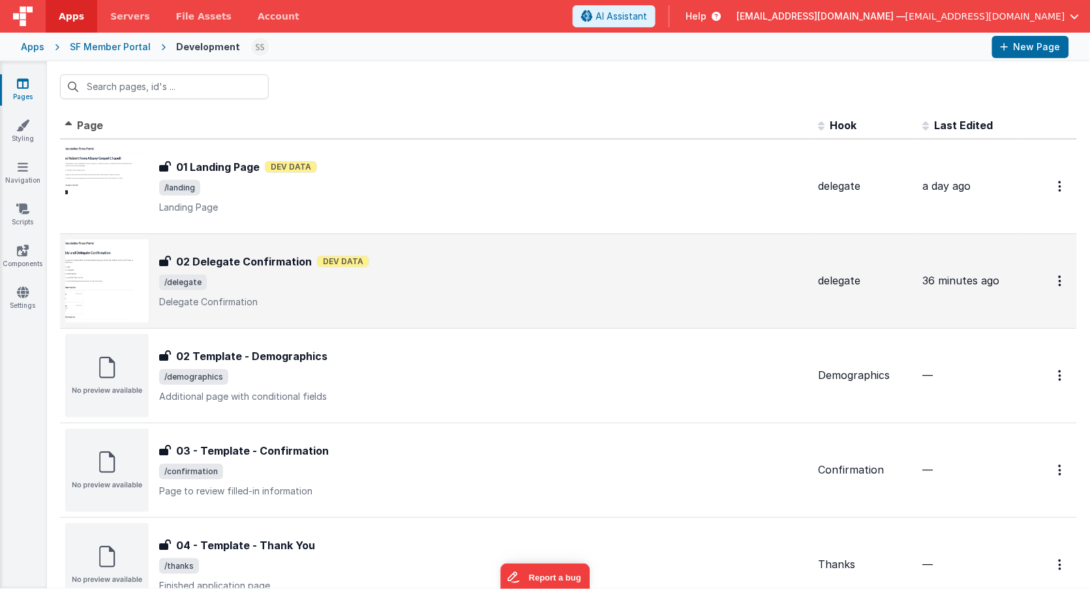
click at [241, 256] on h3 "02 Delegate Confirmation" at bounding box center [244, 262] width 136 height 16
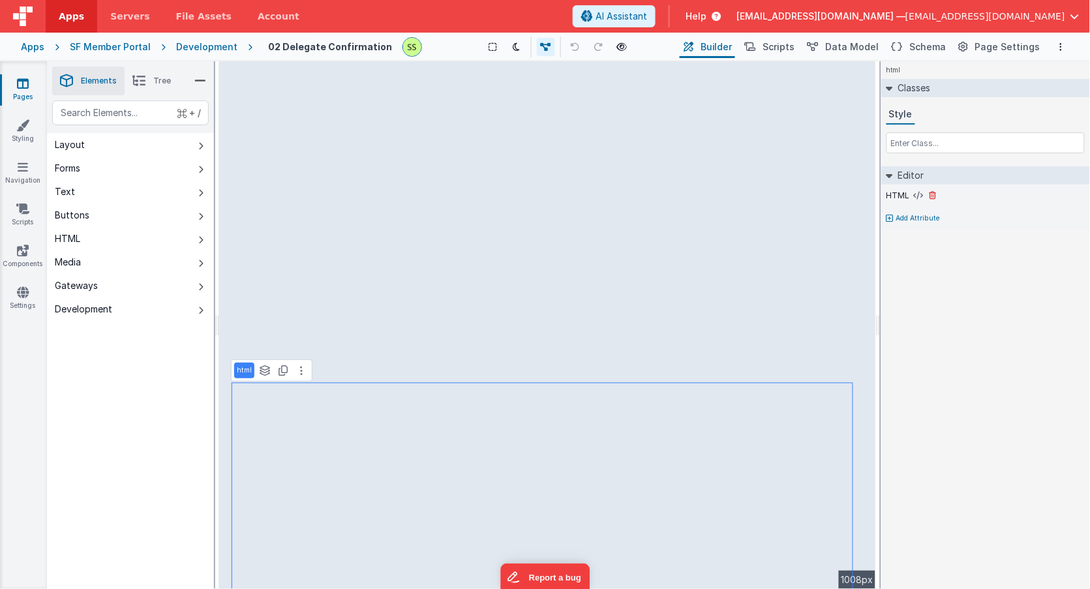
click at [910, 194] on div "HTML" at bounding box center [985, 196] width 198 height 12
click at [918, 193] on icon at bounding box center [919, 195] width 10 height 10
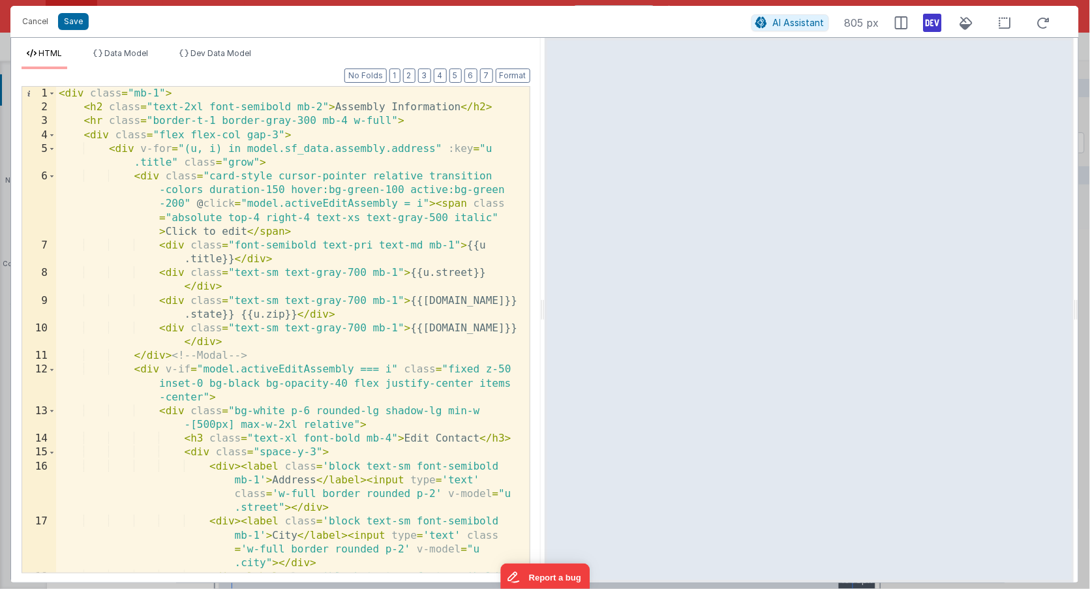
click at [55, 125] on div "3" at bounding box center [39, 121] width 34 height 14
drag, startPoint x: 57, startPoint y: 124, endPoint x: 54, endPoint y: 132, distance: 8.2
click at [54, 132] on div "1 2 3 4 5 6 7 8 9 10 11 12 13 14 15 16 17 18 < div class = "mb-1" > < h2 class …" at bounding box center [276, 329] width 509 height 487
click at [45, 122] on div "3" at bounding box center [39, 121] width 34 height 14
click at [33, 19] on button "Cancel" at bounding box center [35, 21] width 39 height 18
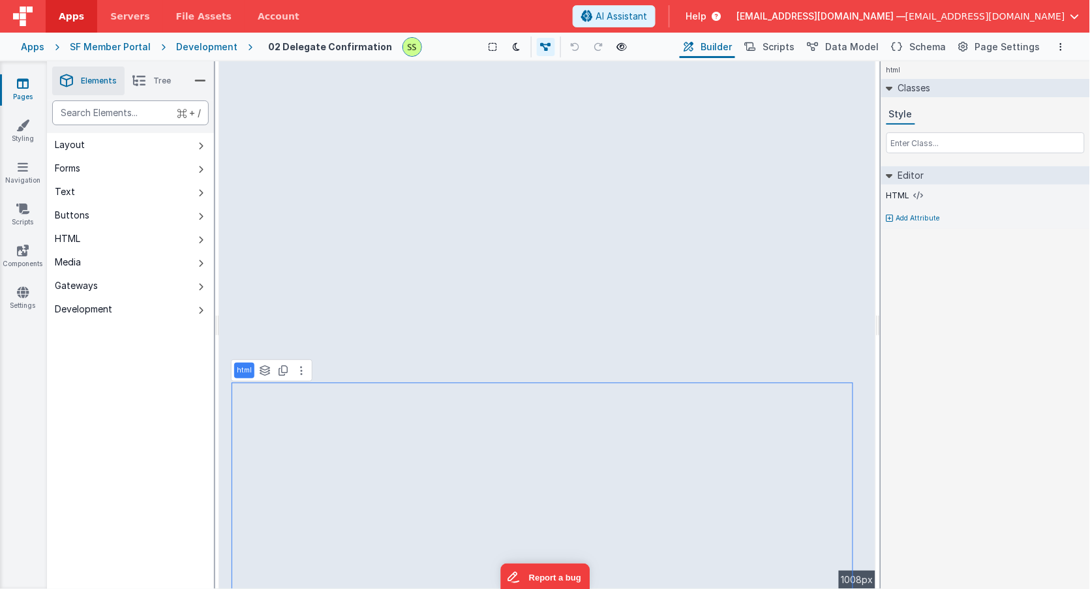
click at [128, 119] on div "text" at bounding box center [130, 112] width 157 height 25
type div "head"
click at [28, 251] on icon at bounding box center [23, 250] width 12 height 13
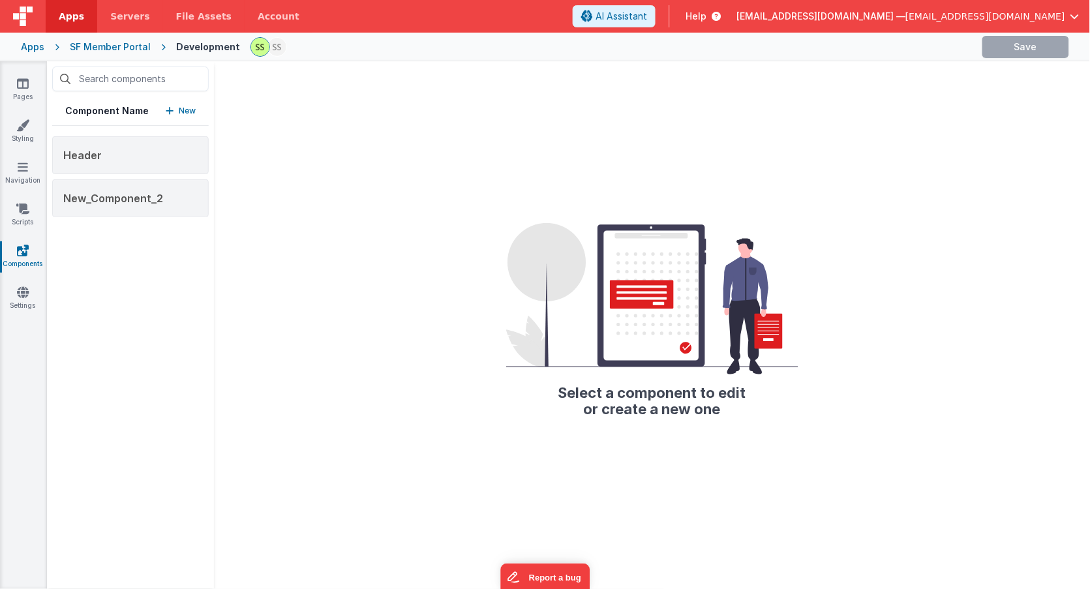
drag, startPoint x: 104, startPoint y: 155, endPoint x: 275, endPoint y: 238, distance: 190.8
click at [279, 230] on div "Component Name New Header New_Component_2 Select a component to edit or create …" at bounding box center [568, 325] width 1043 height 528
click at [353, 224] on div "Select a component to edit or create a new one" at bounding box center [652, 325] width 876 height 528
click at [23, 86] on icon at bounding box center [23, 83] width 12 height 13
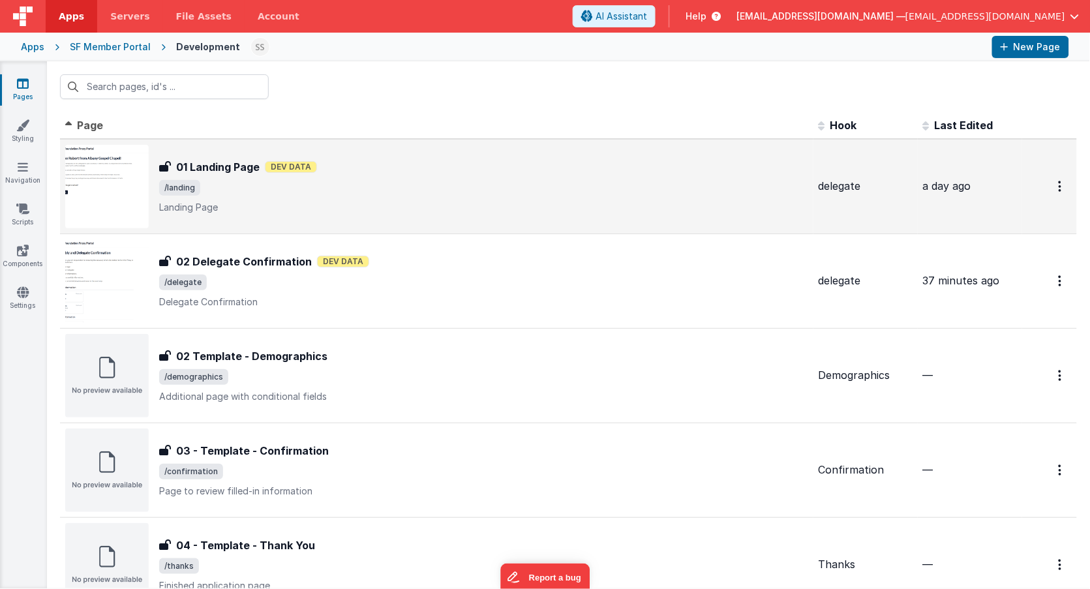
click at [269, 197] on div "01 Landing Page 01 Landing Page Dev Data /landing Landing Page" at bounding box center [483, 186] width 649 height 55
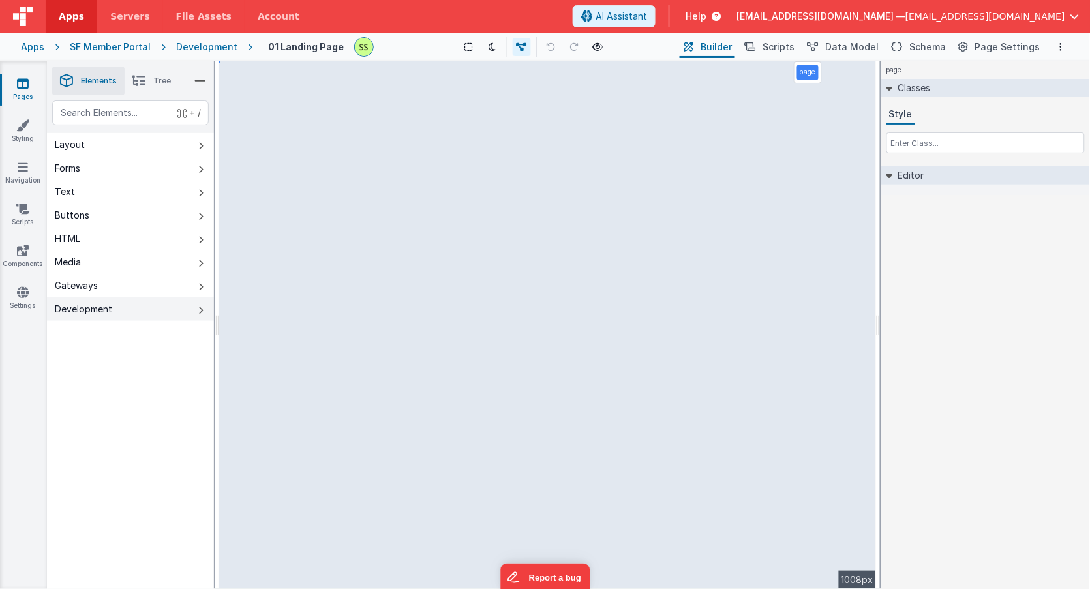
click at [197, 312] on button "Development" at bounding box center [130, 308] width 167 height 23
click at [184, 187] on button "Text" at bounding box center [130, 191] width 167 height 23
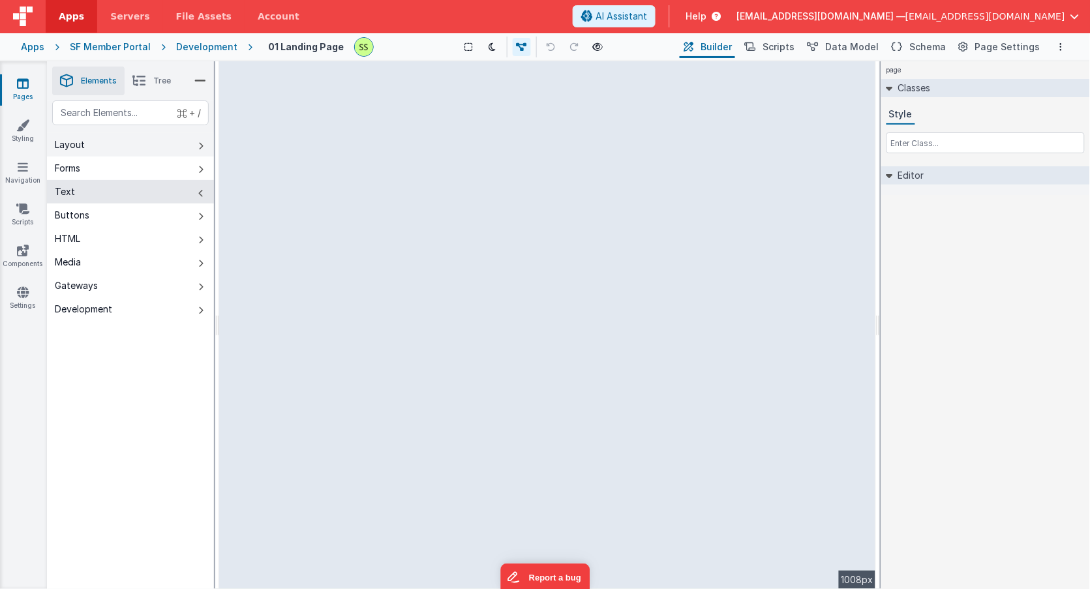
click at [164, 133] on button "Layout" at bounding box center [130, 144] width 167 height 23
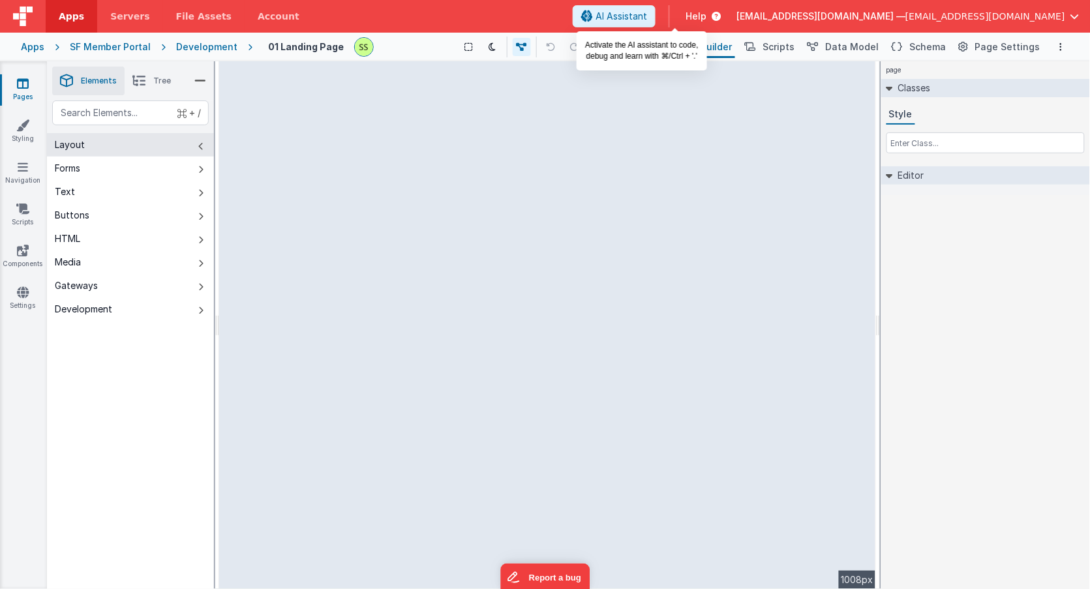
click at [647, 12] on span "AI Assistant" at bounding box center [621, 16] width 52 height 13
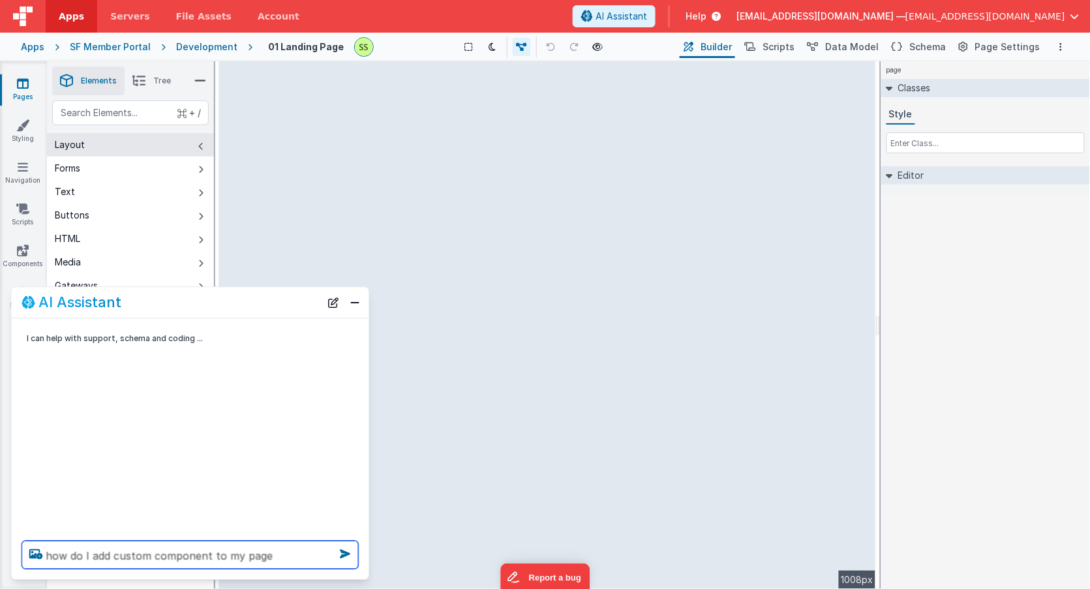
type textarea "how do I add custom component to my page"
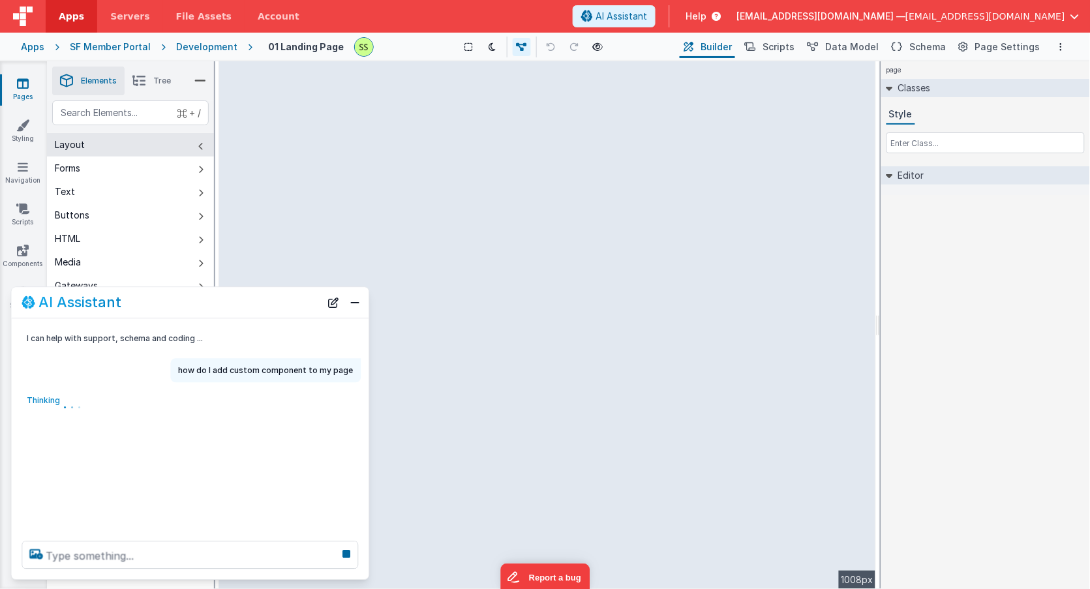
click at [706, 16] on span "Help" at bounding box center [695, 16] width 21 height 13
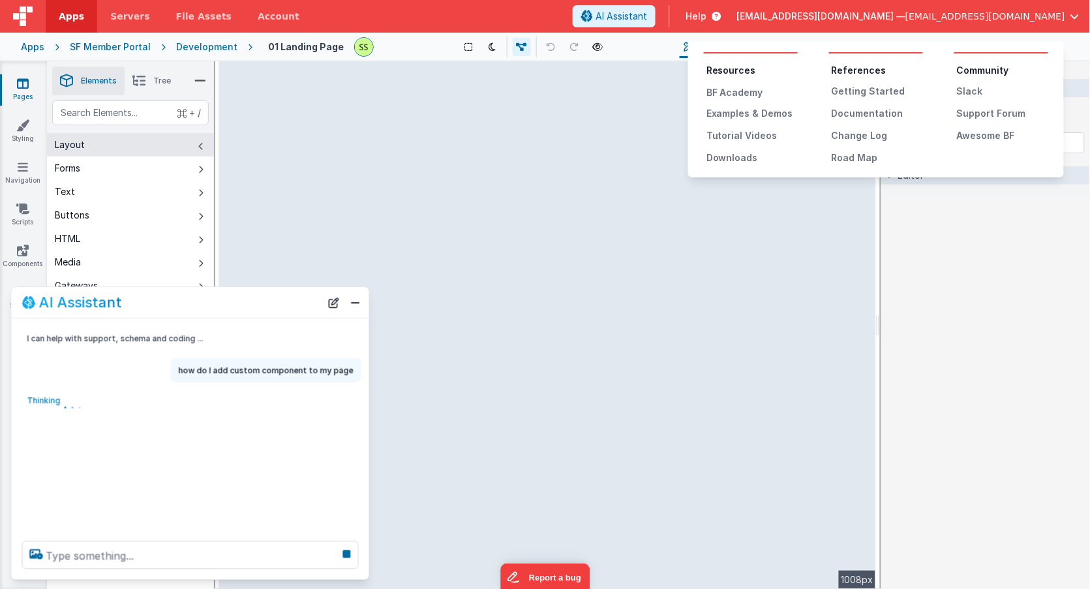
click at [610, 184] on button at bounding box center [545, 294] width 1090 height 589
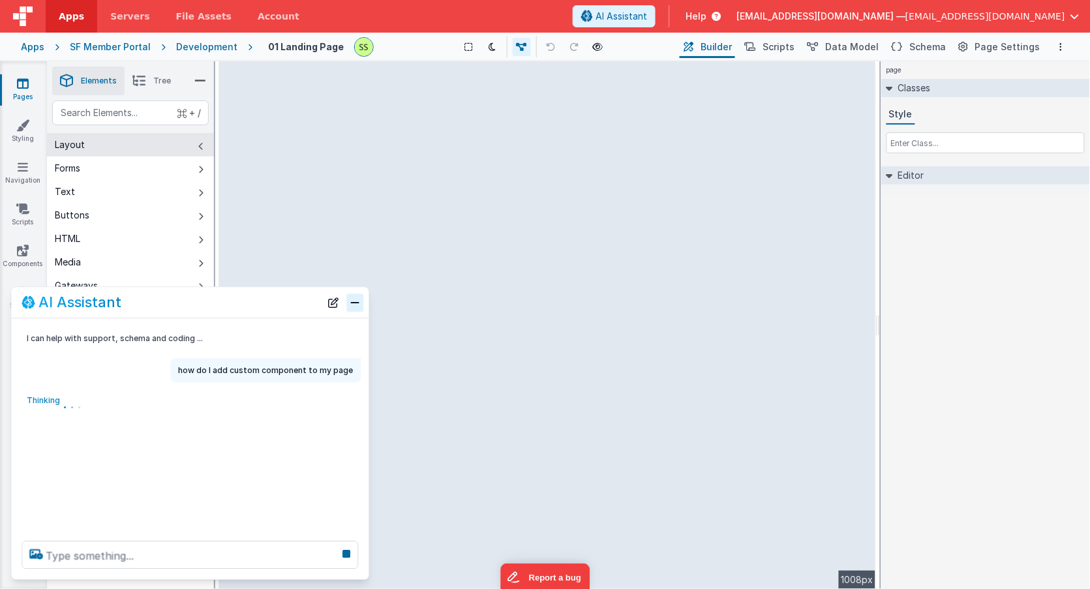
click at [357, 305] on button "Close" at bounding box center [355, 302] width 17 height 18
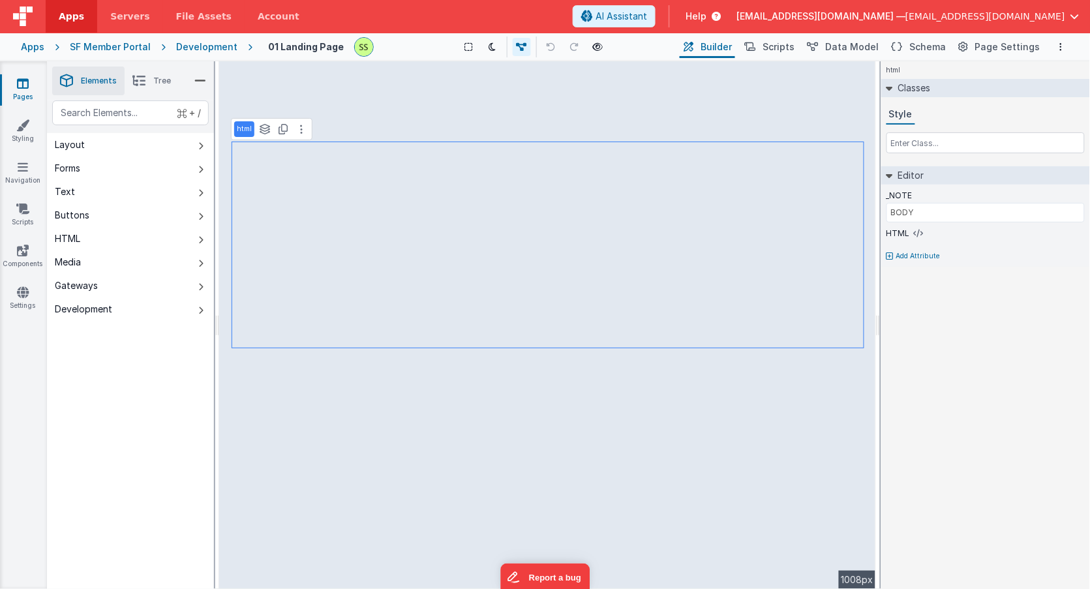
click at [132, 77] on icon at bounding box center [138, 81] width 13 height 18
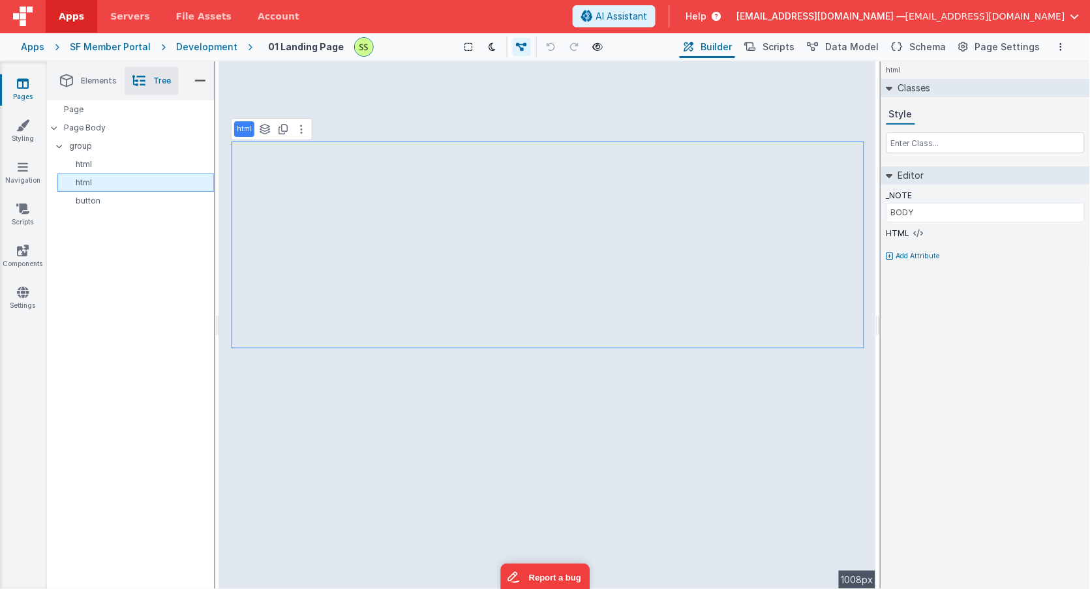
click at [77, 185] on p "html" at bounding box center [138, 182] width 151 height 10
click at [916, 233] on icon at bounding box center [919, 233] width 10 height 10
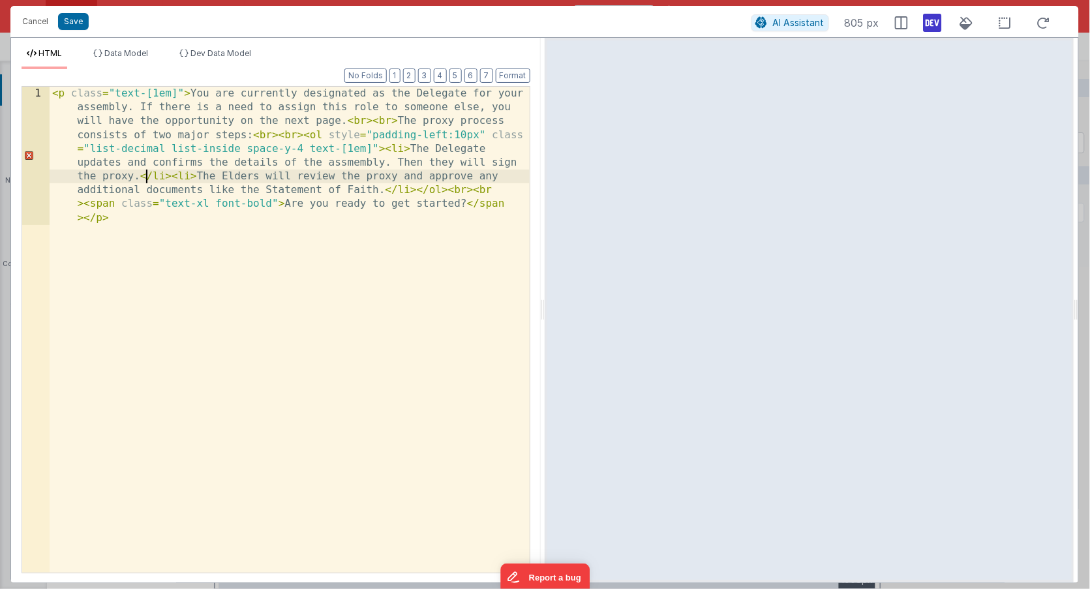
click at [145, 181] on div "< p class = "text-[1em]" > You are currently designated as the Delegate for you…" at bounding box center [290, 468] width 480 height 762
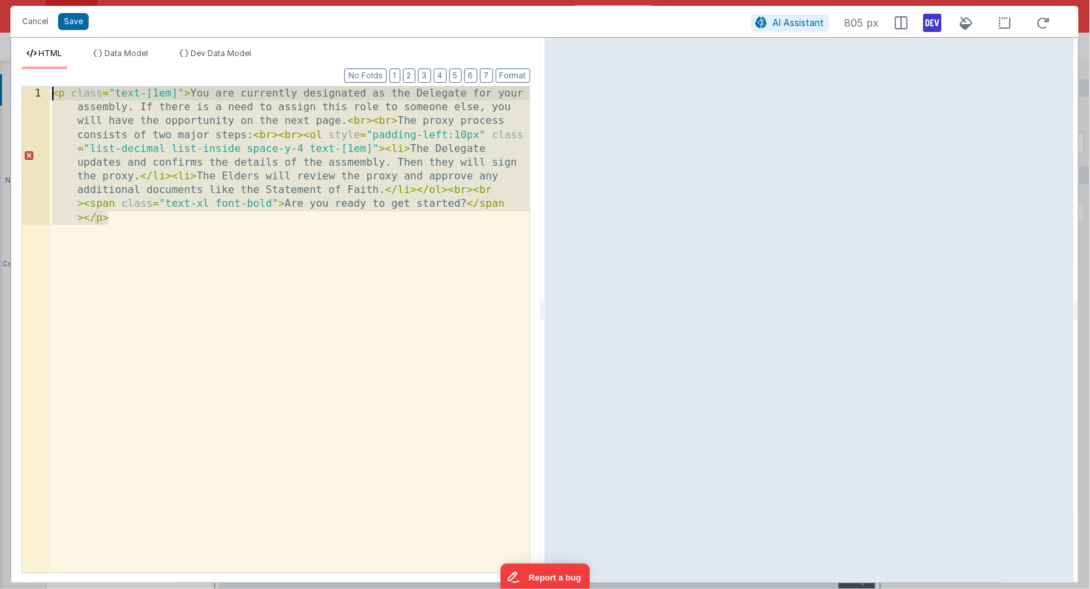
drag, startPoint x: 97, startPoint y: 211, endPoint x: 63, endPoint y: 80, distance: 136.0
click at [51, 74] on div "Format 7 6 5 4 3 2 1 No Folds 1 < p class = "text-[1em]" > You are currently de…" at bounding box center [276, 320] width 509 height 503
click at [105, 97] on div "< p class = "text-[1em]" > You are currently designated as the Delegate for you…" at bounding box center [290, 468] width 480 height 762
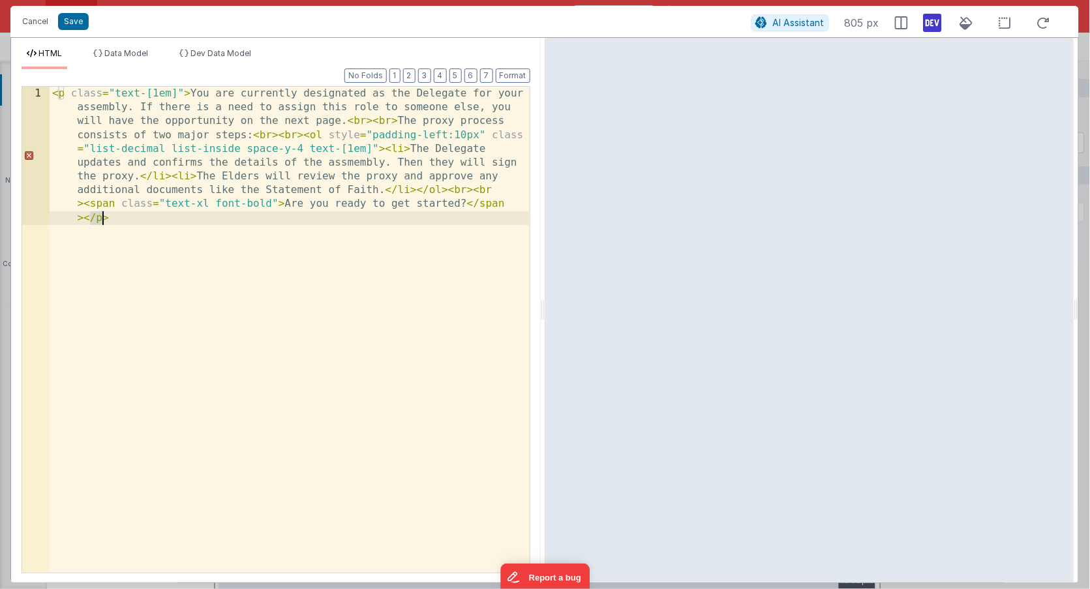
drag, startPoint x: 88, startPoint y: 217, endPoint x: 102, endPoint y: 217, distance: 14.3
click at [102, 217] on div "< p class = "text-[1em]" > You are currently designated as the Delegate for you…" at bounding box center [290, 468] width 480 height 762
click at [109, 218] on div "< p class = "text-[1em]" > You are currently designated as the Delegate for you…" at bounding box center [290, 468] width 480 height 762
click at [466, 205] on div "< p class = "text-[1em]" > You are currently designated as the Delegate for you…" at bounding box center [290, 468] width 480 height 762
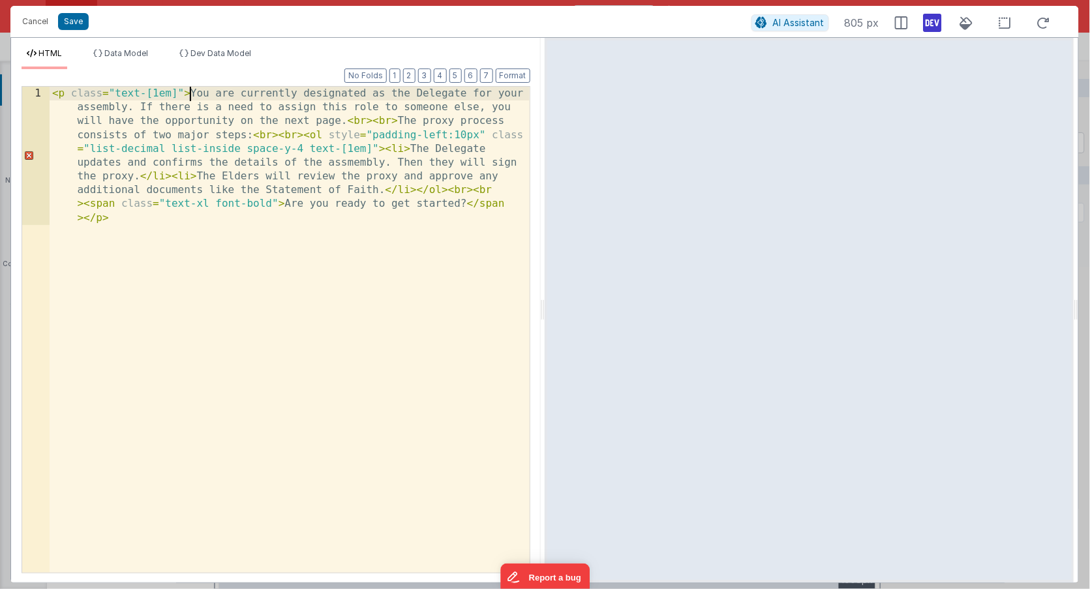
drag, startPoint x: 190, startPoint y: 94, endPoint x: 200, endPoint y: 110, distance: 19.0
click at [192, 96] on div "< p class = "text-[1em]" > You are currently designated as the Delegate for you…" at bounding box center [290, 468] width 480 height 762
click at [52, 94] on div "< p class = "text-[1em]" > You are currently designated as the Delegate for you…" at bounding box center [290, 468] width 480 height 762
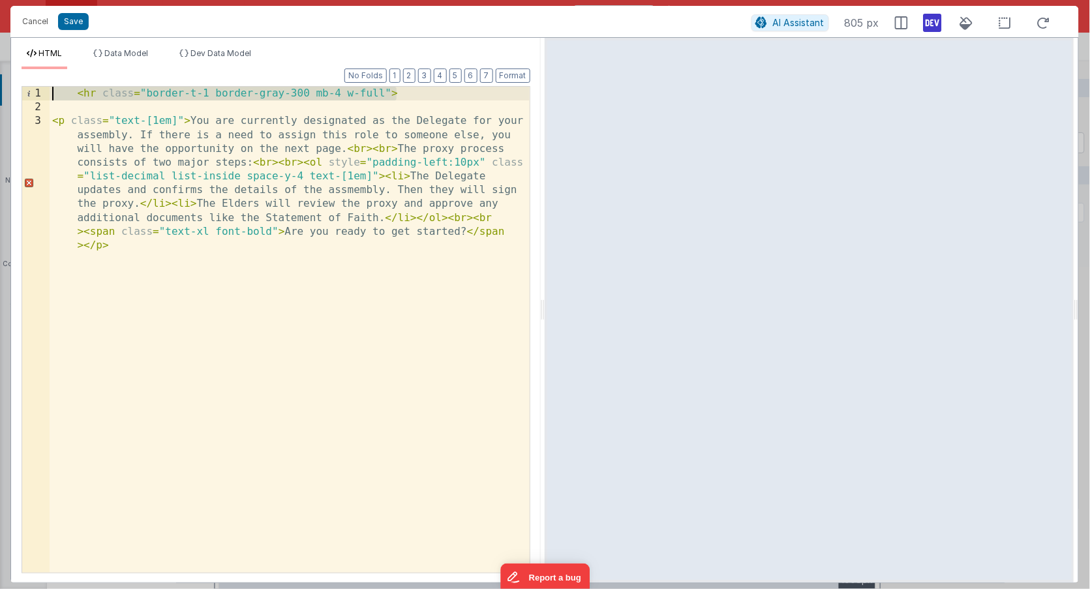
drag, startPoint x: 413, startPoint y: 89, endPoint x: 50, endPoint y: 63, distance: 364.3
click at [52, 63] on div "HTML Data Model Dev Data Model Format 7 6 5 4 3 2 1 No Folds 1 2 3 < hr class =…" at bounding box center [276, 315] width 530 height 534
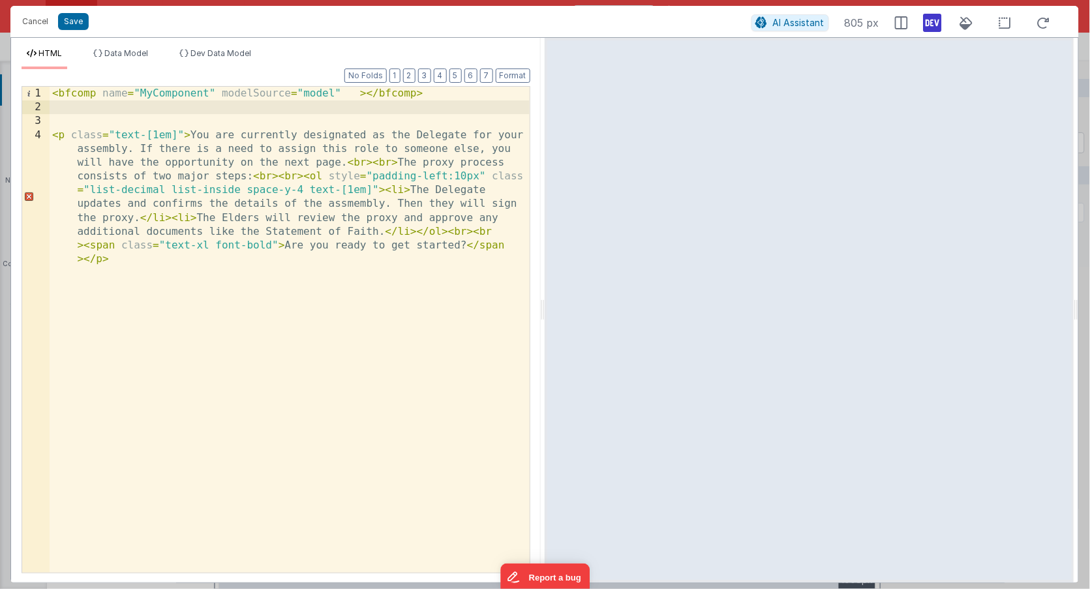
click at [153, 92] on div "< bfcomp name = "MyComponent" modelSource = "model" > </ bfcomp > < p class = "…" at bounding box center [290, 406] width 480 height 638
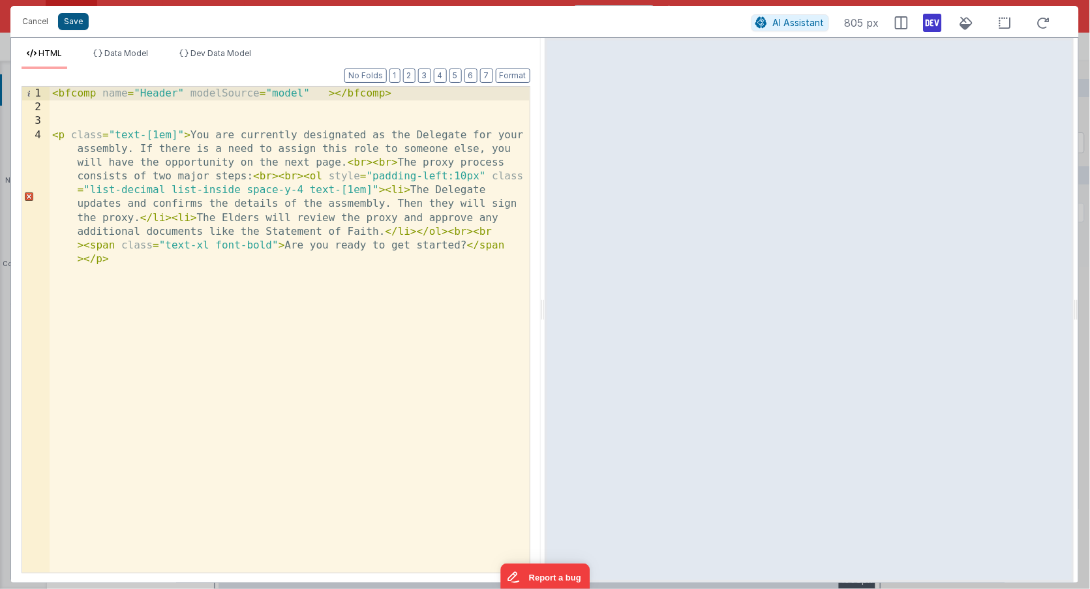
click at [72, 21] on button "Save" at bounding box center [73, 21] width 31 height 17
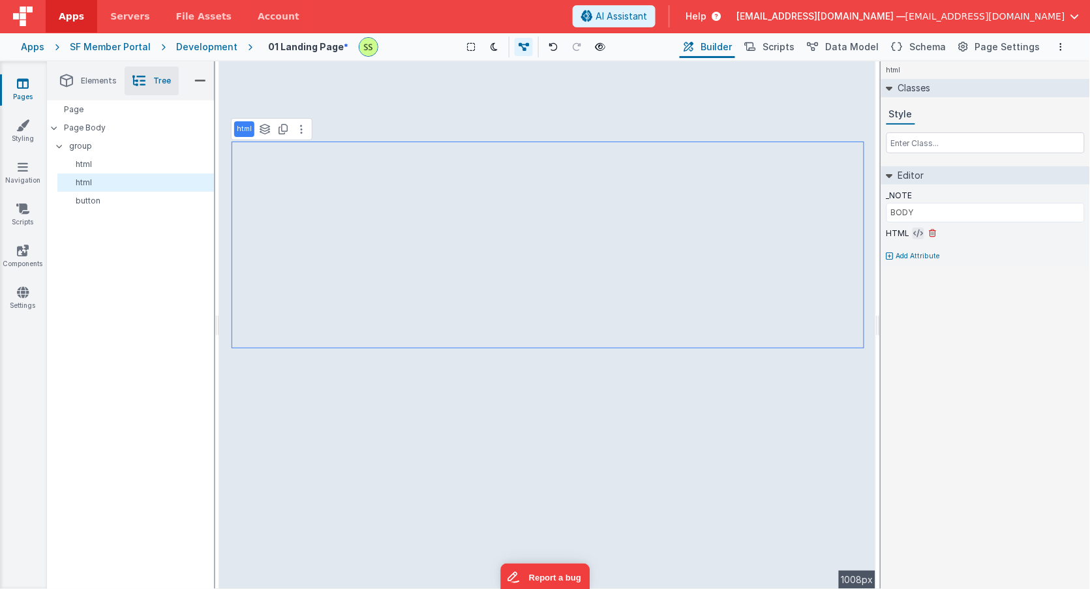
click at [914, 232] on icon at bounding box center [919, 233] width 10 height 10
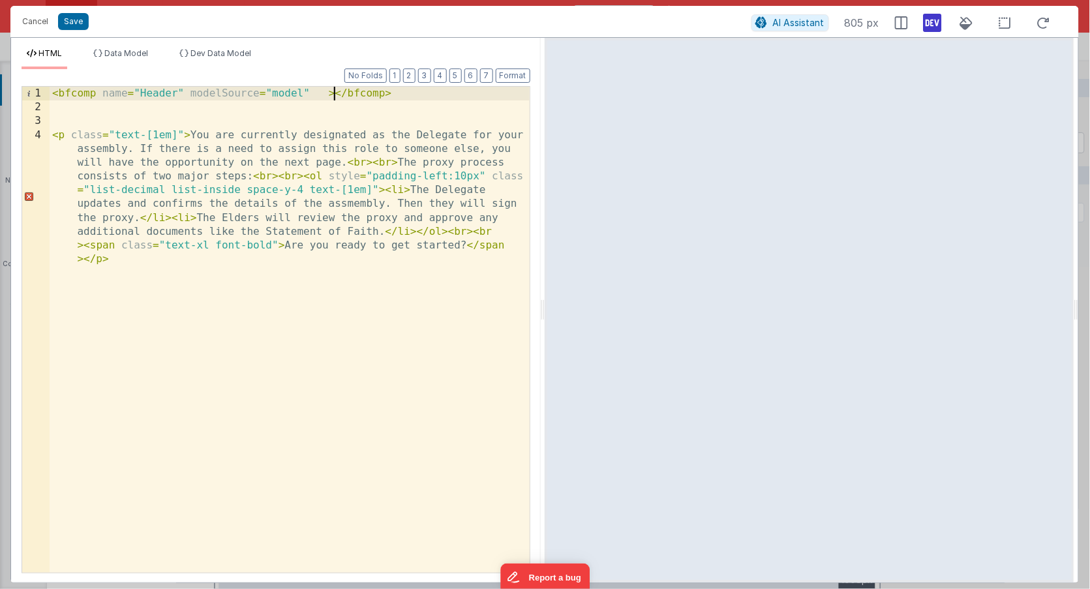
click at [333, 94] on div "< bfcomp name = "Header" modelSource = "model" > </ bfcomp > < p class = "text-…" at bounding box center [290, 406] width 480 height 638
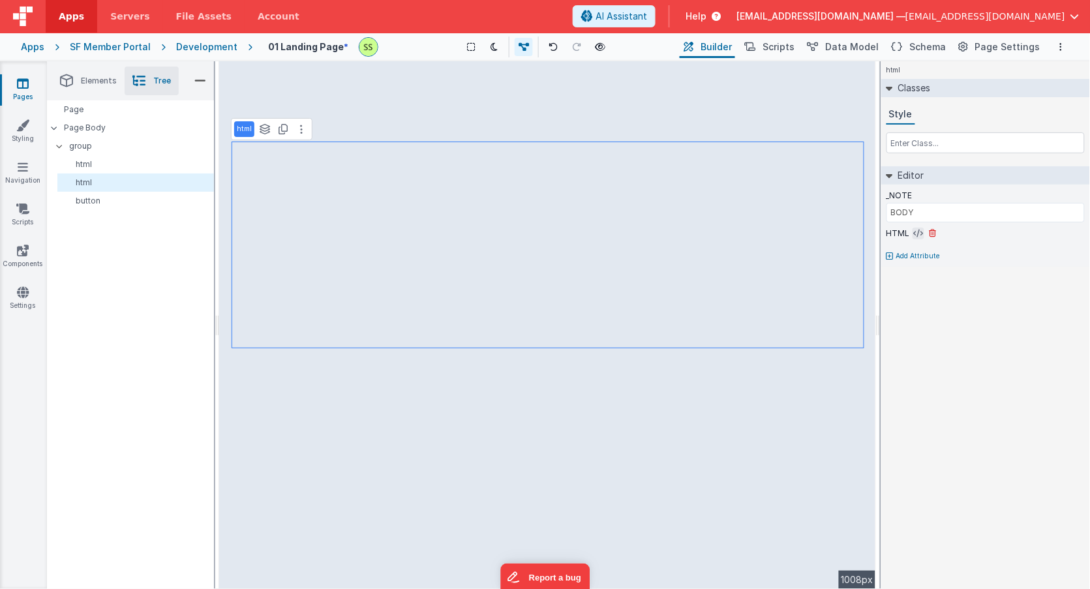
click at [912, 233] on div "HTML" at bounding box center [985, 234] width 198 height 12
click at [916, 232] on icon at bounding box center [919, 233] width 10 height 10
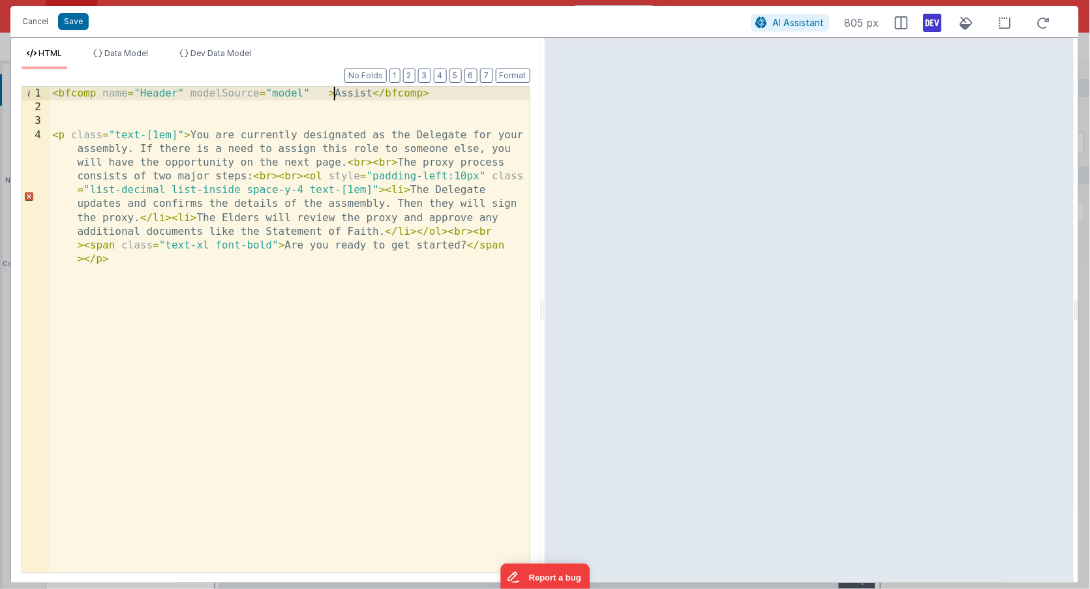
click at [337, 93] on div "< bfcomp name = "Header" modelSource = "model" > Assist </ bfcomp > < p class =…" at bounding box center [290, 406] width 480 height 638
click at [78, 20] on button "Save" at bounding box center [73, 21] width 31 height 17
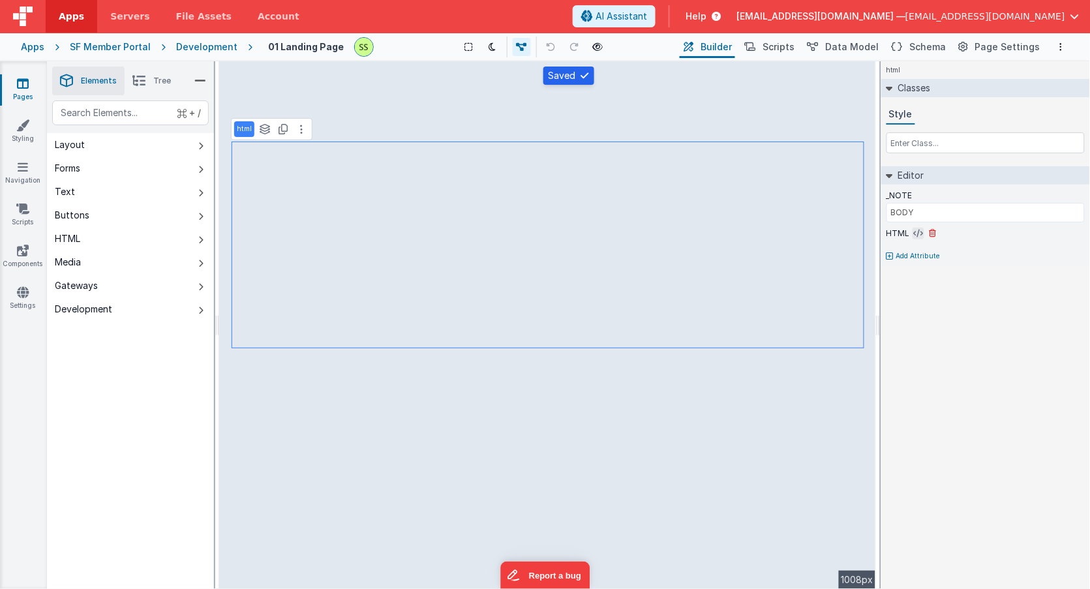
click at [918, 232] on icon at bounding box center [919, 233] width 10 height 10
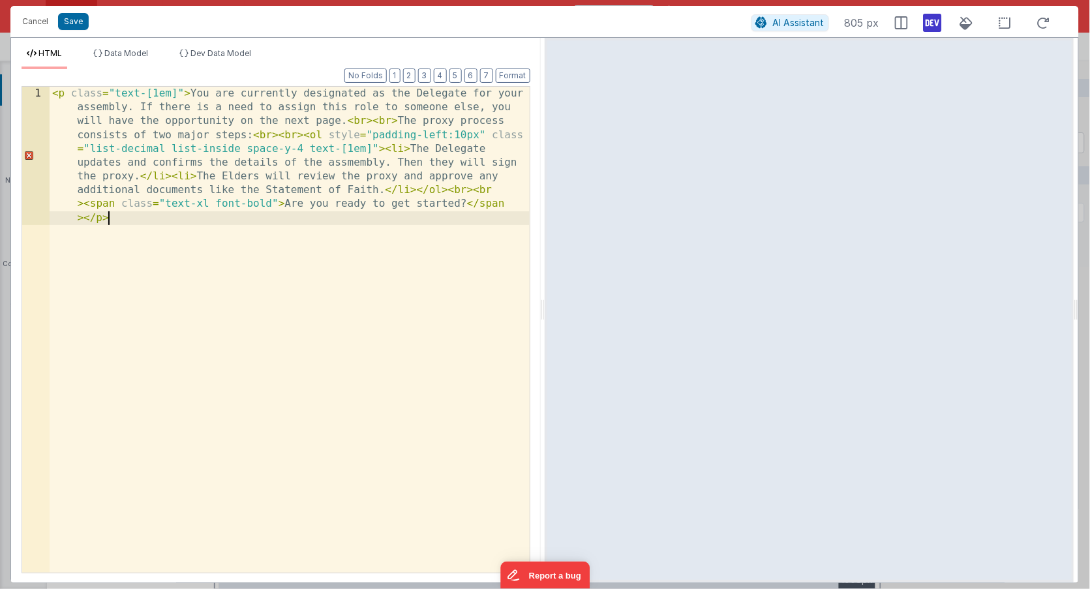
drag, startPoint x: 175, startPoint y: 106, endPoint x: 166, endPoint y: 105, distance: 8.5
click at [175, 106] on div "< p class = "text-[1em]" > You are currently designated as the Delegate for you…" at bounding box center [290, 468] width 480 height 762
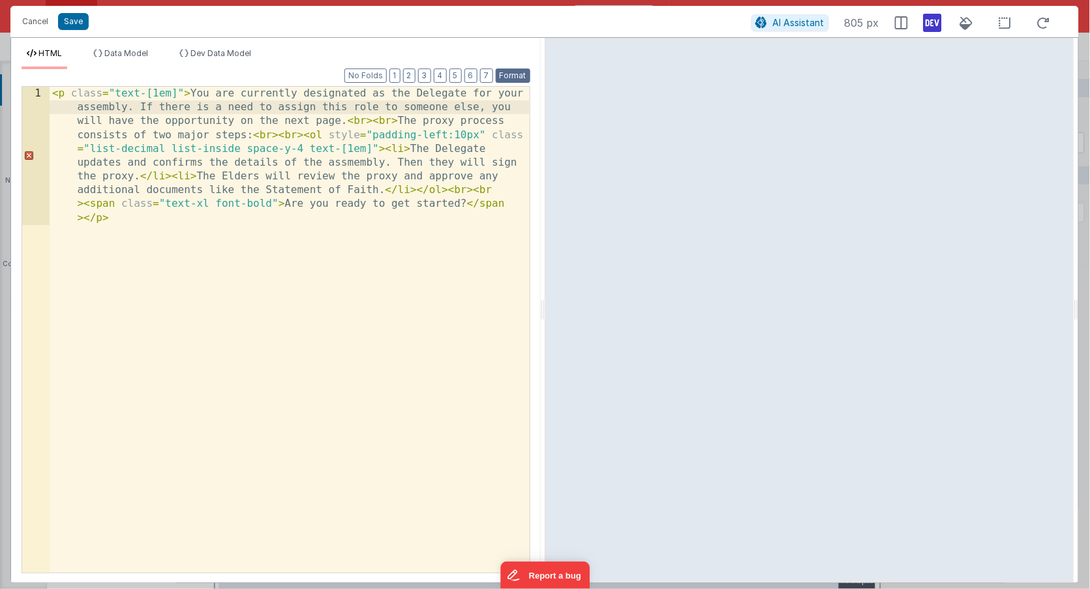
click at [526, 77] on button "Format" at bounding box center [513, 75] width 35 height 14
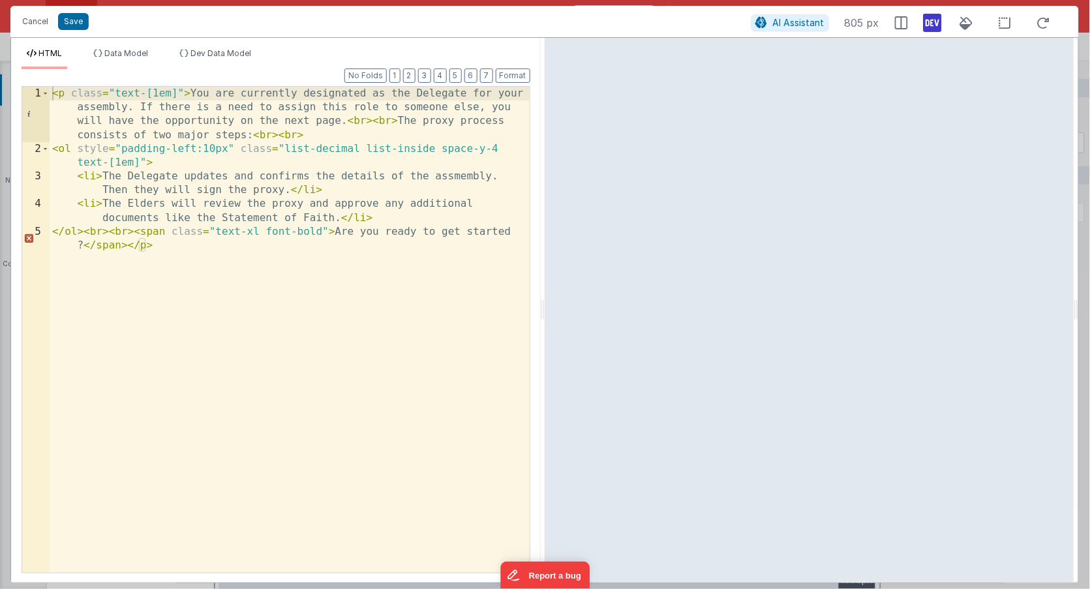
click at [71, 91] on div "< p class = "text-[1em]" > You are currently designated as the Delegate for you…" at bounding box center [290, 371] width 480 height 569
click at [55, 93] on div "< p class = "text-[1em]" > You are currently designated as the Delegate for you…" at bounding box center [290, 371] width 480 height 569
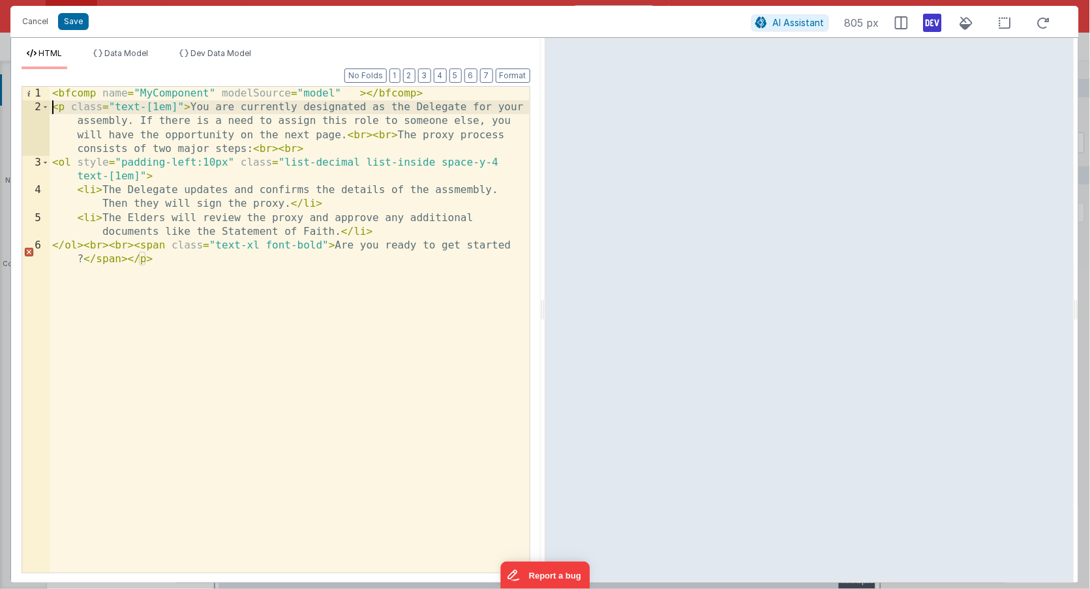
click at [160, 92] on div "< bfcomp name = "MyComponent" modelSource = "model" > </ bfcomp > < p class = "…" at bounding box center [290, 351] width 480 height 528
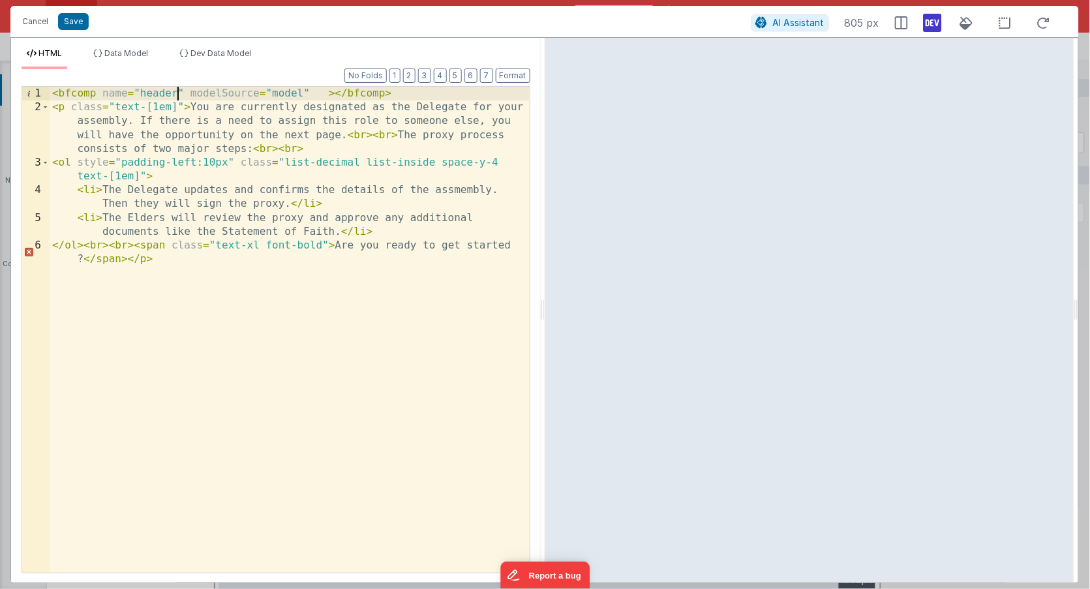
click at [148, 93] on div "< bfcomp name = "header" modelSource = "model" > </ bfcomp > < p class = "text-…" at bounding box center [290, 351] width 480 height 528
drag, startPoint x: 336, startPoint y: 97, endPoint x: 342, endPoint y: 106, distance: 11.2
click at [338, 98] on div "< bfcomp name = "Header" modelSource = "model" > </ bfcomp > < p class = "text-…" at bounding box center [290, 351] width 480 height 528
drag, startPoint x: 474, startPoint y: 95, endPoint x: 44, endPoint y: 97, distance: 429.8
click at [22, 90] on div "1 2 3 4 5 6 < bfcomp name = "Header" modelSource = "model" > Test Header </ bfc…" at bounding box center [276, 329] width 509 height 487
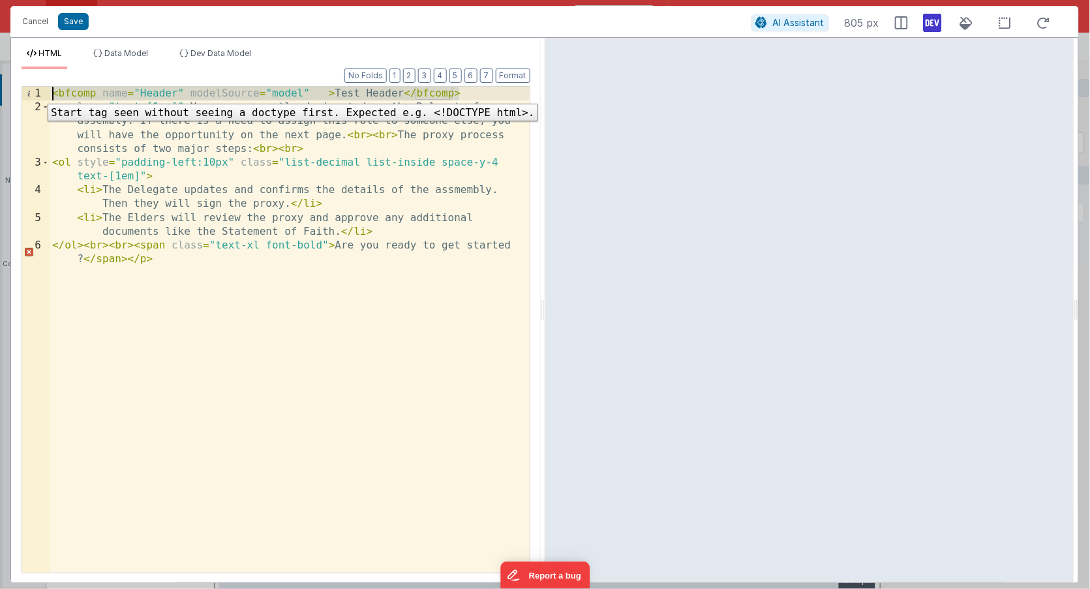
click at [38, 94] on div "1" at bounding box center [35, 94] width 27 height 14
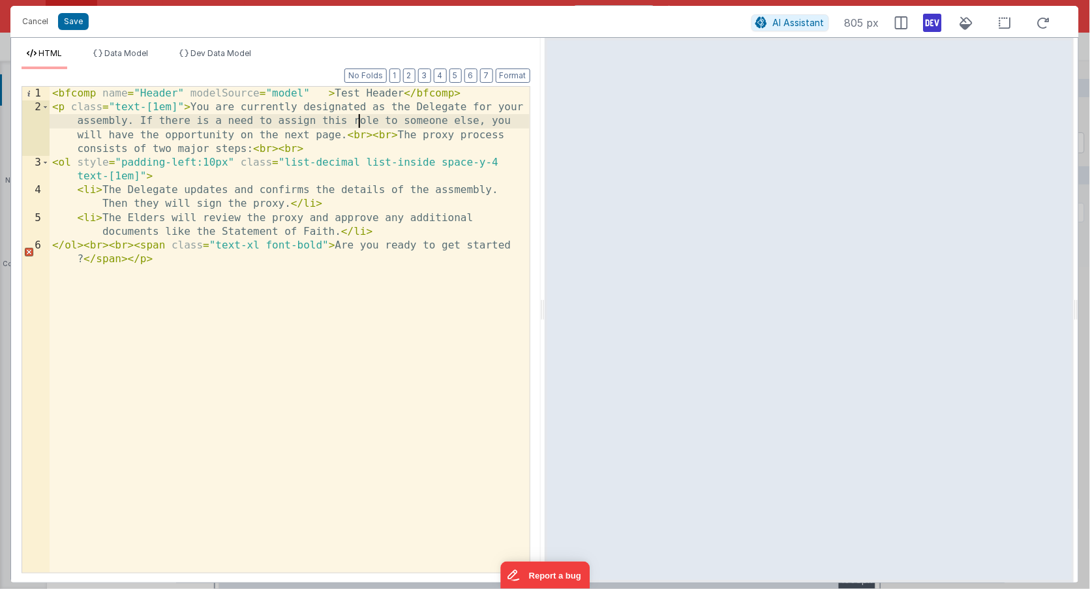
click at [364, 120] on div "< bfcomp name = "Header" modelSource = "model" > Test Header </ bfcomp > < p cl…" at bounding box center [290, 351] width 480 height 528
click at [327, 94] on div "< bfcomp name = "Header" modelSource = "model" > Test Header </ bfcomp > < p cl…" at bounding box center [290, 351] width 480 height 528
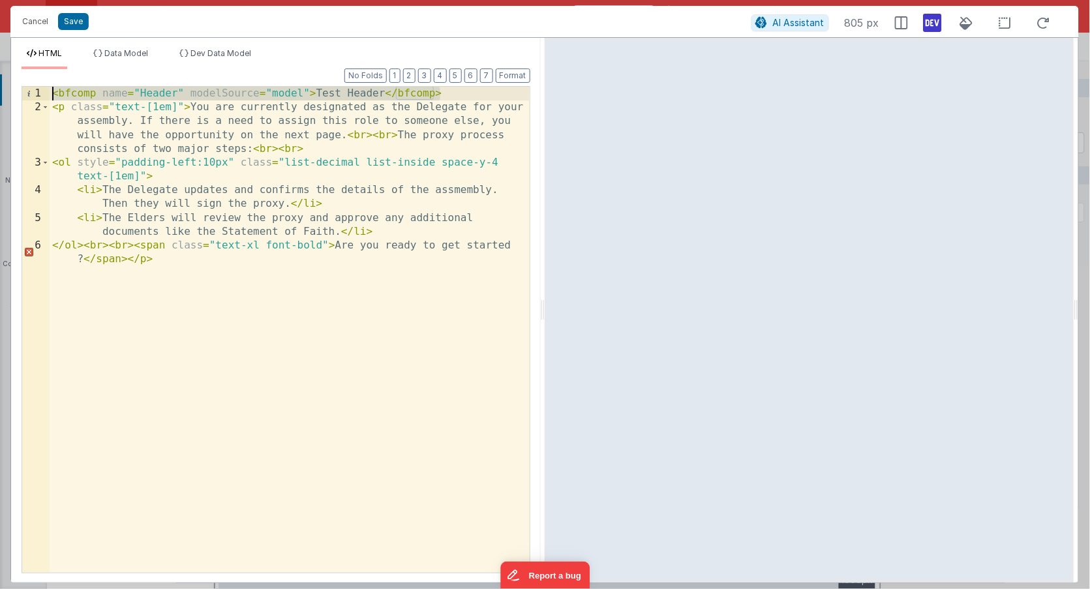
drag, startPoint x: 449, startPoint y: 95, endPoint x: 55, endPoint y: 97, distance: 393.9
click at [55, 97] on div "< bfcomp name = "Header" modelSource = "model" > Test Header </ bfcomp > < p cl…" at bounding box center [290, 351] width 480 height 528
click at [76, 20] on button "Save" at bounding box center [73, 21] width 31 height 17
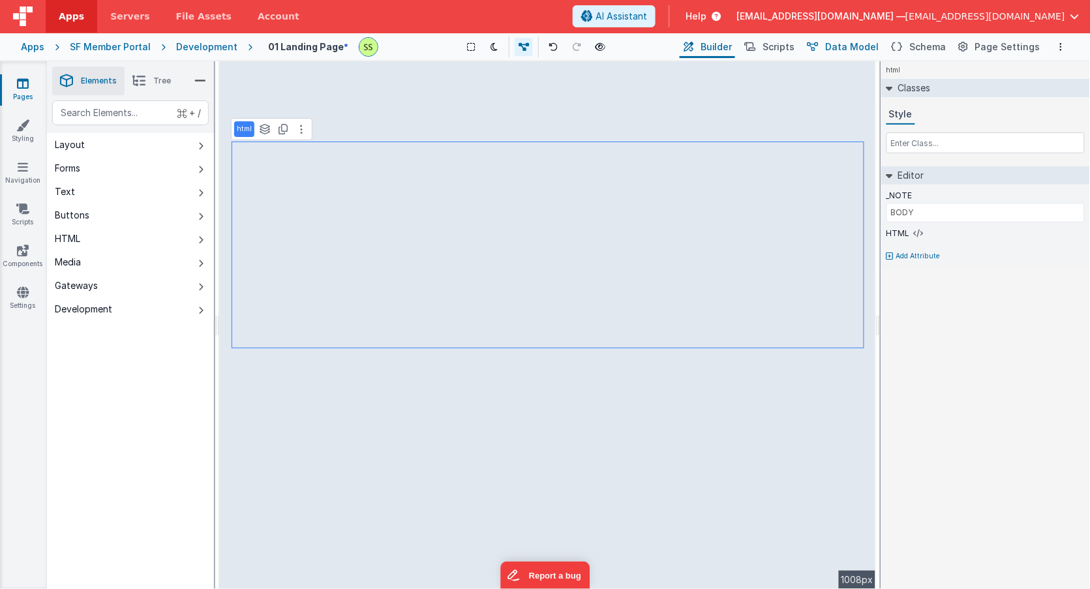
click at [847, 45] on span "Data Model" at bounding box center [852, 46] width 53 height 13
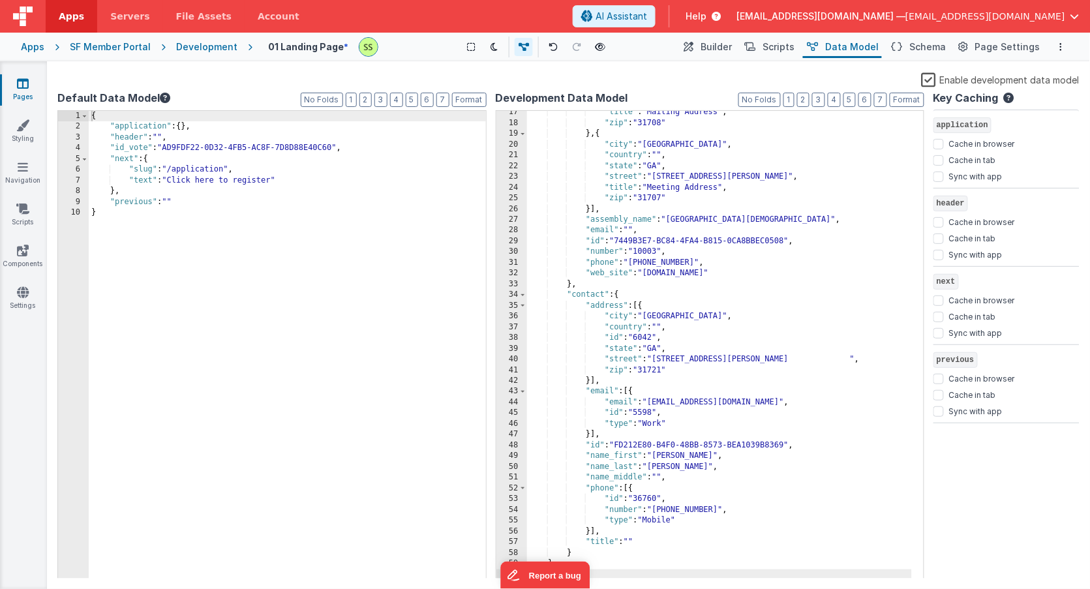
scroll to position [175, 0]
click at [929, 45] on span "Schema" at bounding box center [928, 46] width 37 height 13
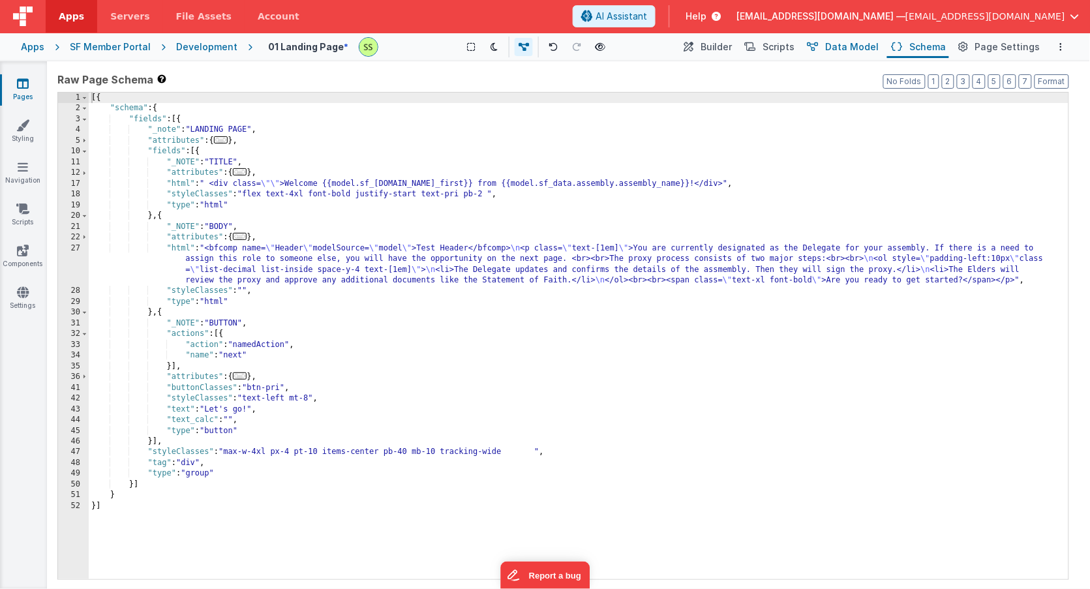
click at [866, 44] on span "Data Model" at bounding box center [852, 46] width 53 height 13
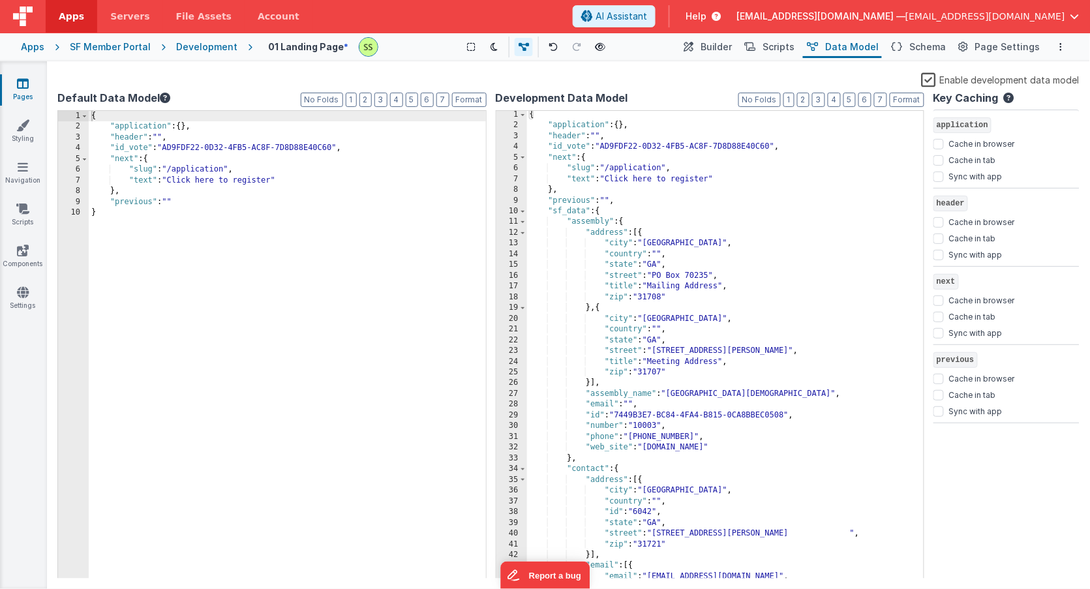
scroll to position [10, 0]
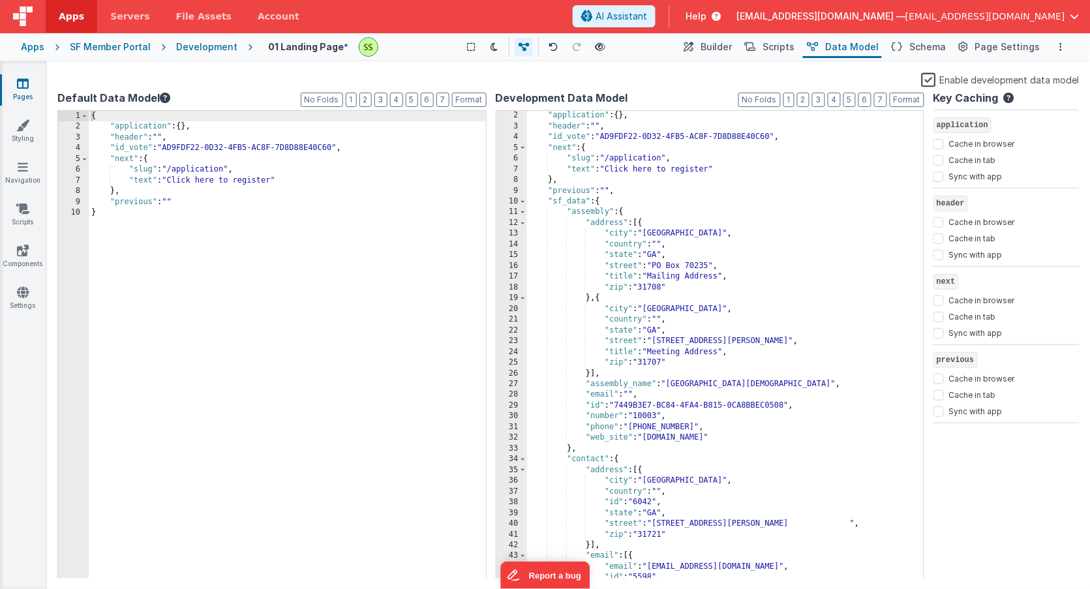
click at [31, 85] on link "Pages" at bounding box center [22, 90] width 47 height 26
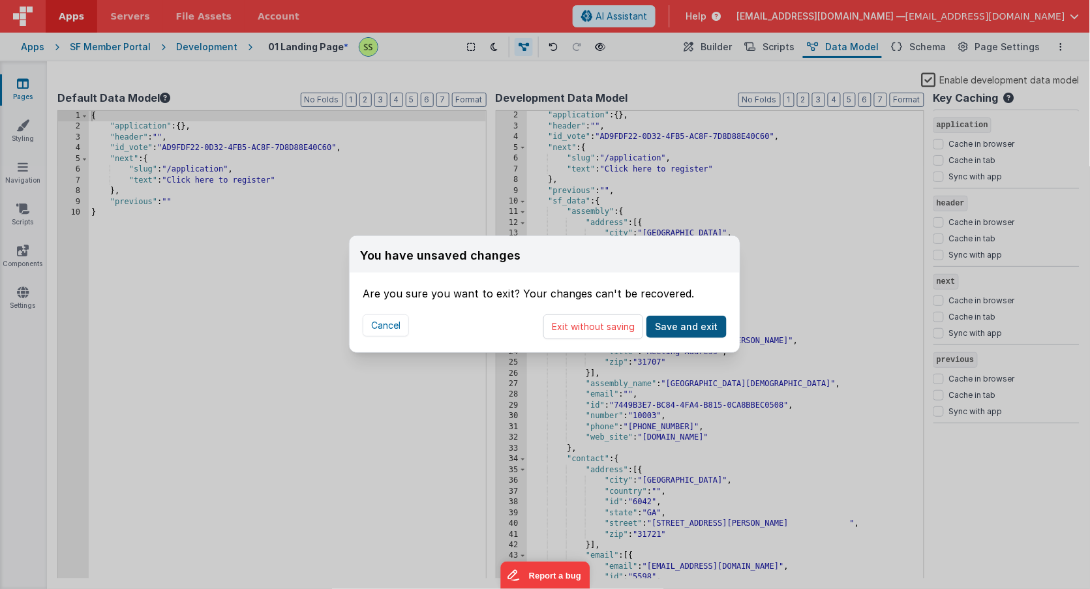
click at [689, 325] on button "Save and exit" at bounding box center [686, 327] width 80 height 22
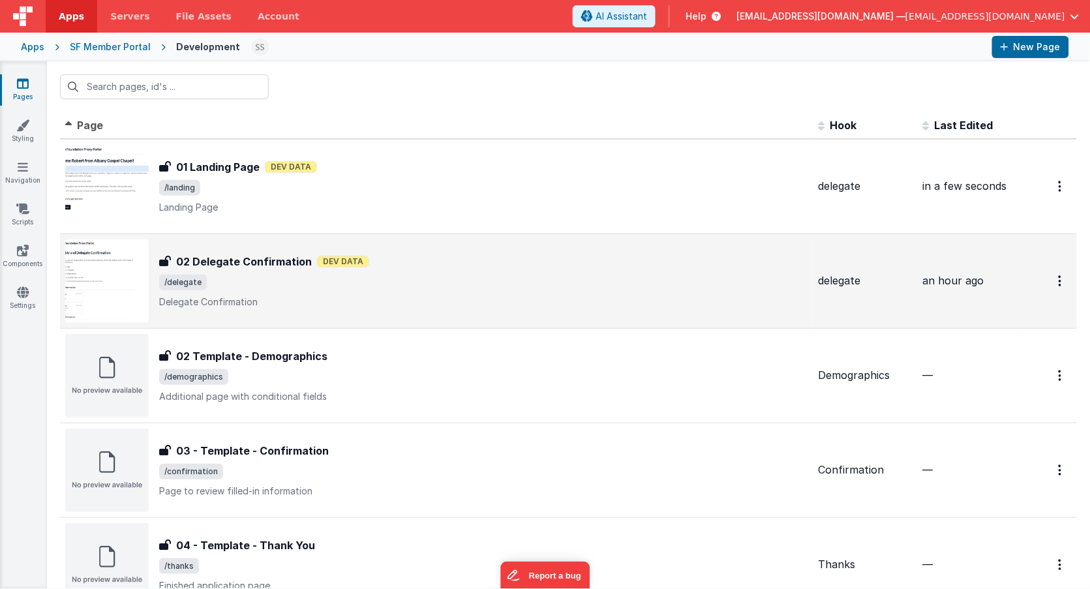
click at [247, 277] on span "/delegate" at bounding box center [483, 283] width 649 height 16
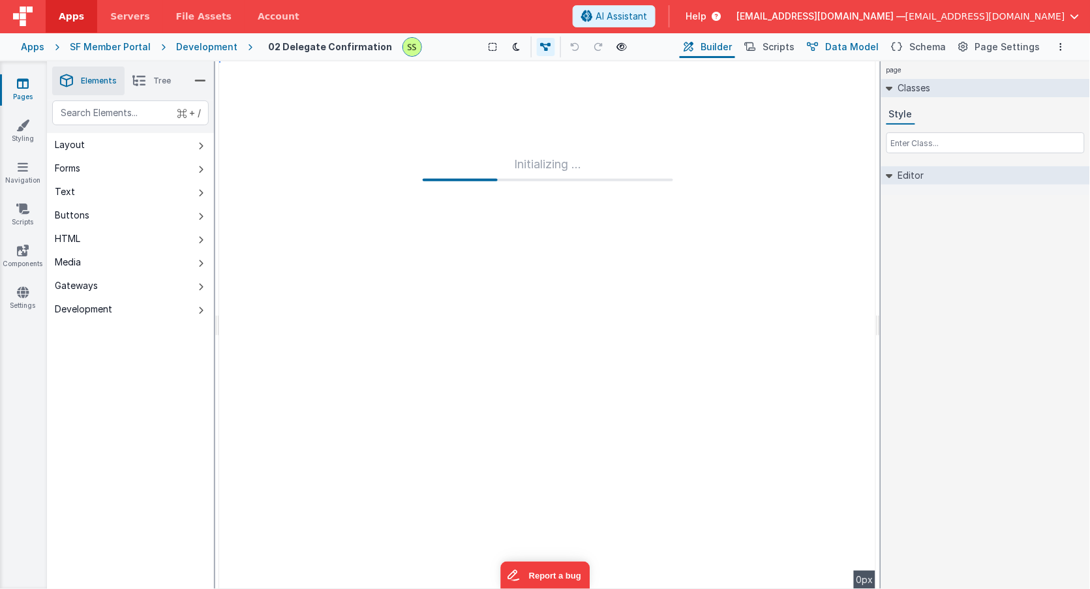
click at [835, 46] on button "Data Model" at bounding box center [842, 47] width 79 height 22
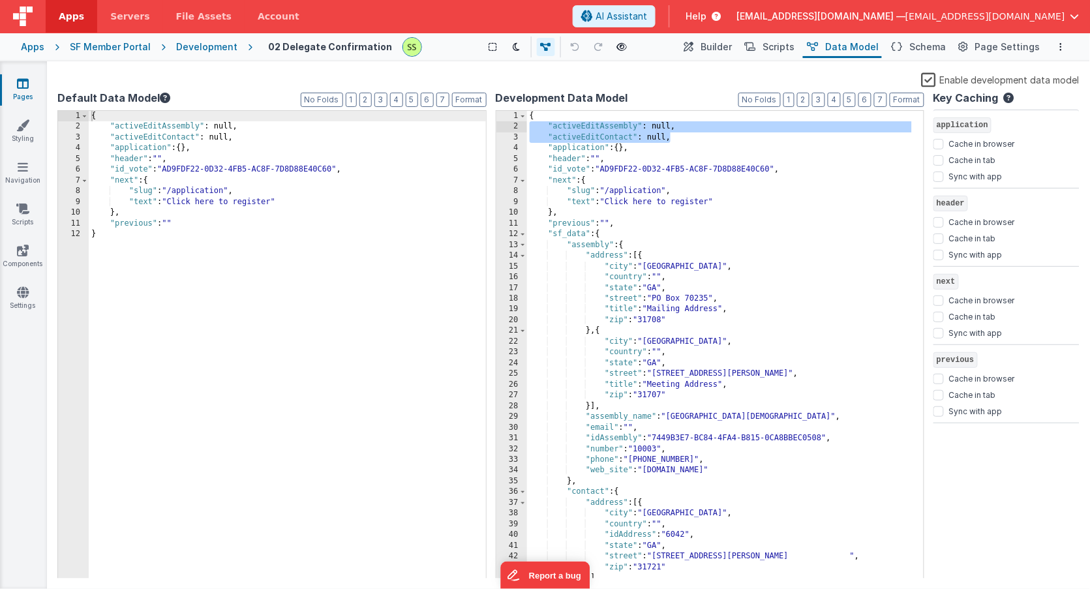
drag, startPoint x: 667, startPoint y: 129, endPoint x: 509, endPoint y: 129, distance: 157.2
click at [508, 129] on div "1 2 3 4 5 6 7 8 9 10 11 12 13 14 15 16 17 18 19 20 21 22 23 24 25 26 27 28 29 3…" at bounding box center [710, 345] width 429 height 470
click at [25, 86] on icon at bounding box center [23, 83] width 12 height 13
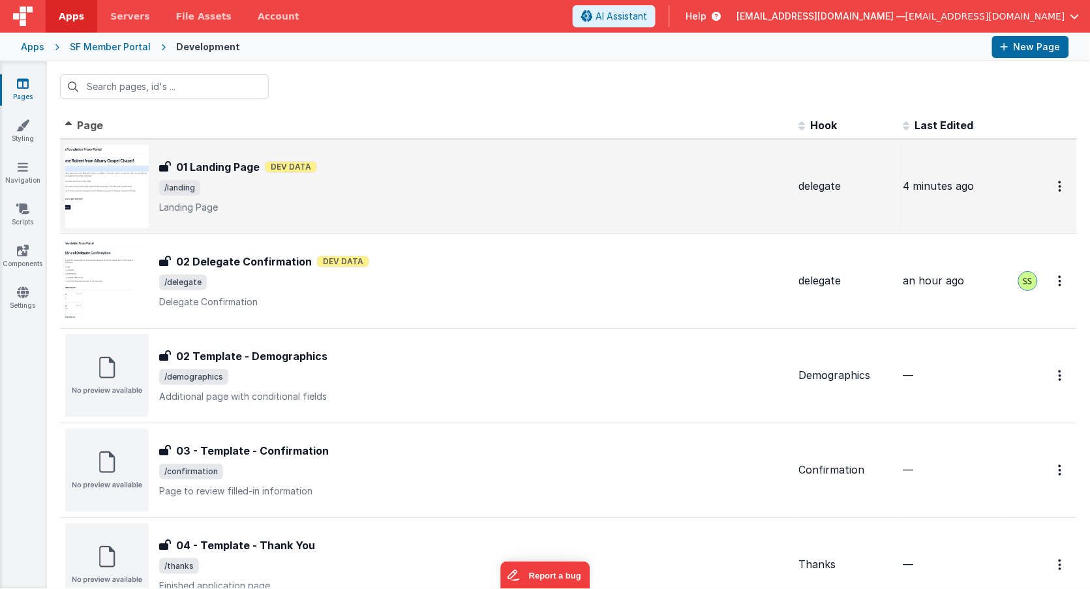
click at [246, 172] on h3 "01 Landing Page" at bounding box center [217, 167] width 83 height 16
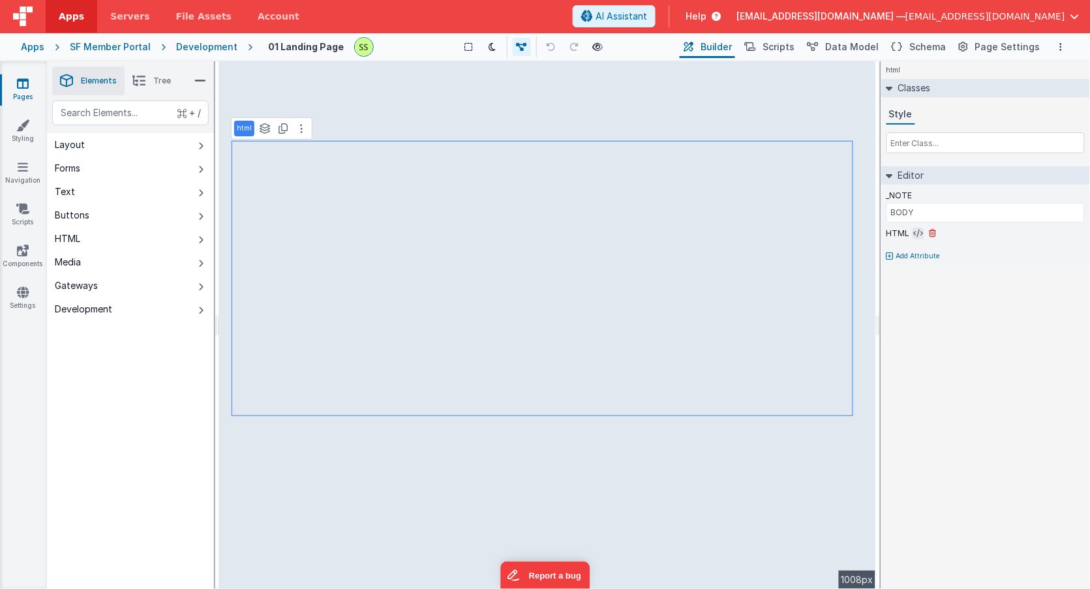
click at [919, 234] on icon at bounding box center [919, 233] width 10 height 10
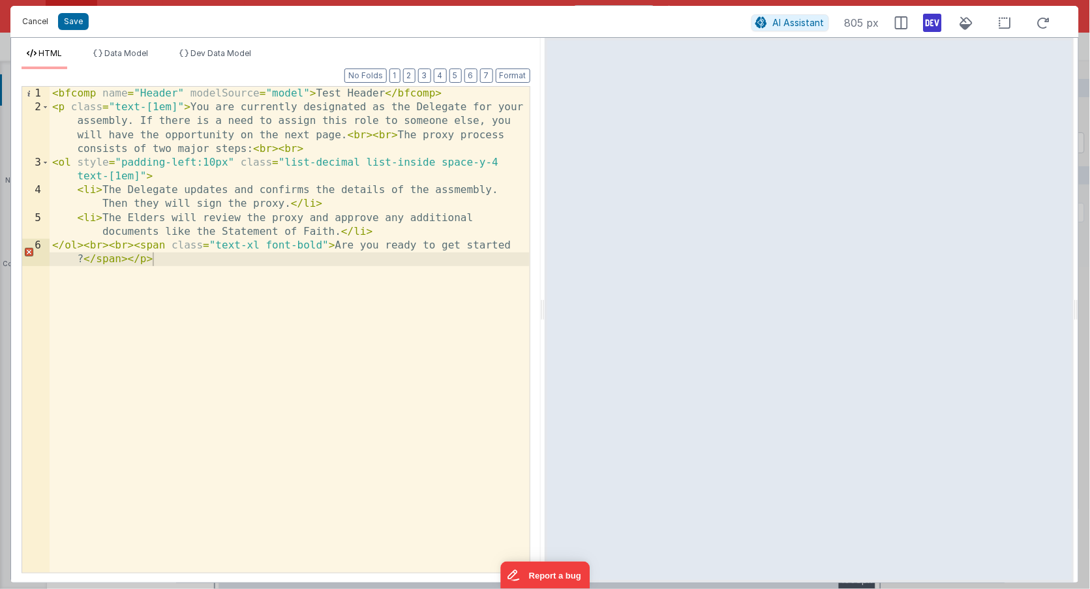
click at [37, 24] on button "Cancel" at bounding box center [35, 21] width 39 height 18
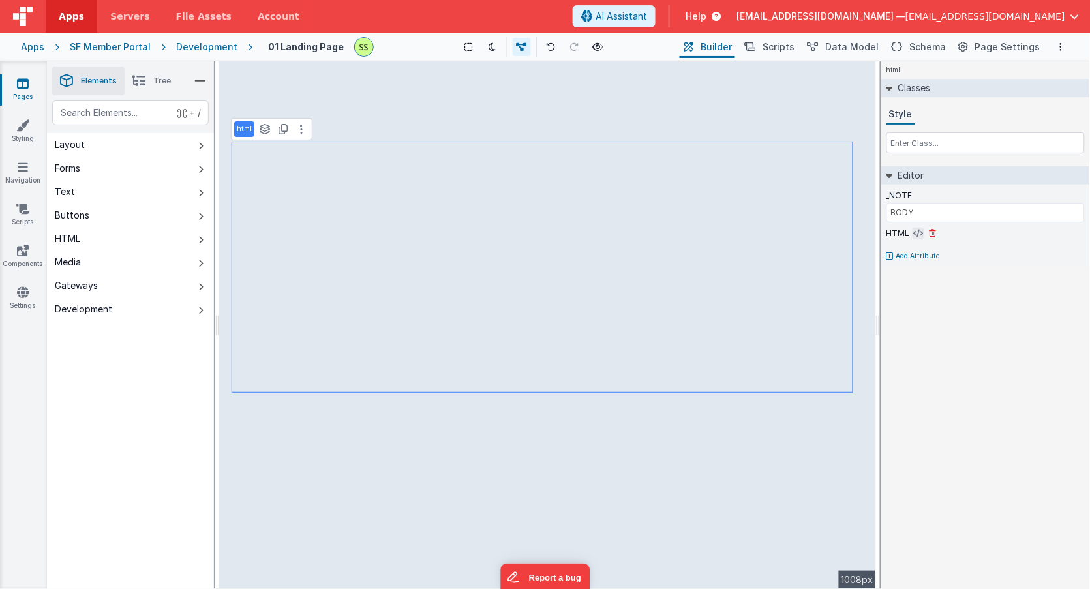
click at [916, 232] on icon at bounding box center [919, 233] width 10 height 10
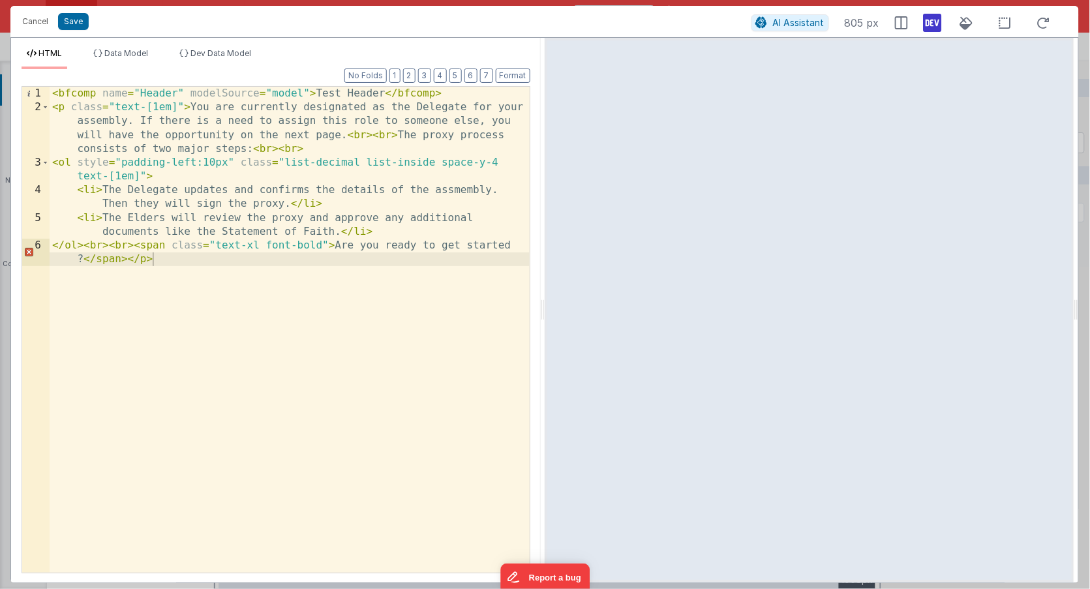
click at [215, 93] on div "< bfcomp name = "Header" modelSource = "model" > Test Header </ bfcomp > < p cl…" at bounding box center [290, 351] width 480 height 528
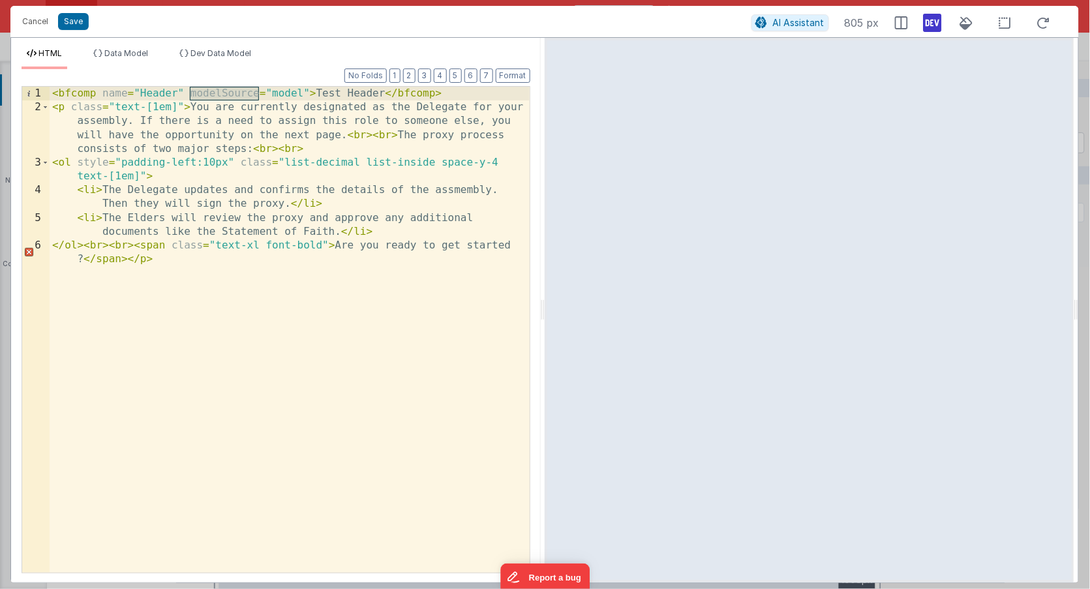
click at [215, 93] on div "< bfcomp name = "Header" modelSource = "model" > Test Header </ bfcomp > < p cl…" at bounding box center [290, 351] width 480 height 528
click at [285, 92] on div "< bfcomp name = "Header" modelSource = "model" > Test Header </ bfcomp > < p cl…" at bounding box center [290, 351] width 480 height 528
click at [285, 91] on div "< bfcomp name = "Header" modelSource = "model" > Test Header </ bfcomp > < p cl…" at bounding box center [290, 351] width 480 height 528
click at [328, 110] on div "< bfcomp name = "Header" modelSource = "model" > Test Header </ bfcomp > < p cl…" at bounding box center [290, 351] width 480 height 528
click at [288, 92] on div "< bfcomp name = "Header" modelSource = "model" > Test Header </ bfcomp > < p cl…" at bounding box center [290, 351] width 480 height 528
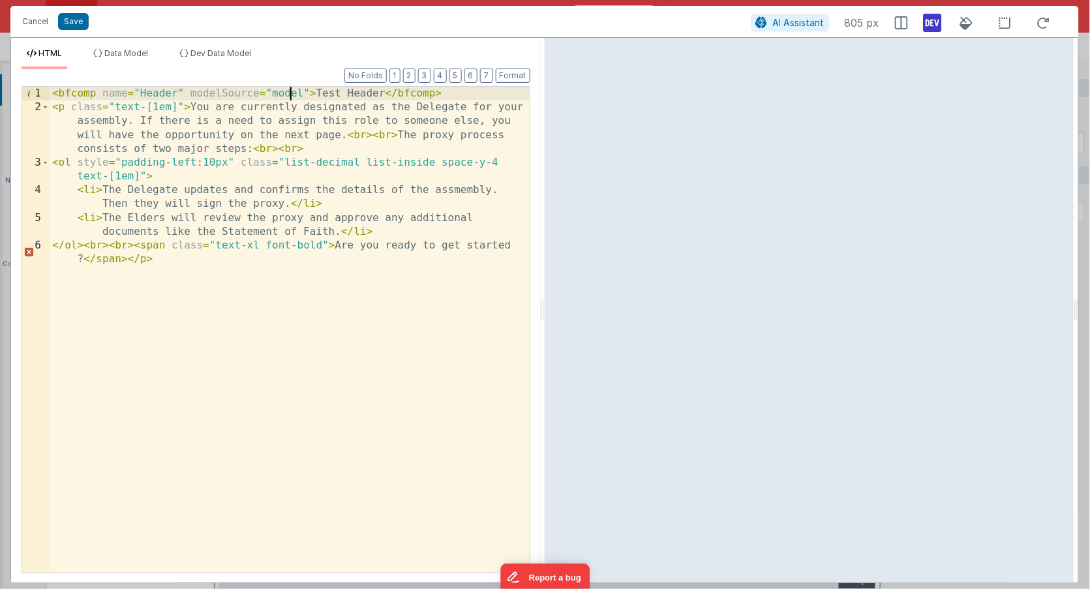
click at [288, 92] on div "< bfcomp name = "Header" modelSource = "model" > Test Header </ bfcomp > < p cl…" at bounding box center [290, 351] width 480 height 528
click at [285, 95] on div "< bfcomp name = "Header" modelSource = "model" > Test Header </ bfcomp > < p cl…" at bounding box center [290, 351] width 480 height 528
drag, startPoint x: 282, startPoint y: 90, endPoint x: 307, endPoint y: 93, distance: 25.0
click at [297, 91] on div "< bfcomp name = "Header" modelSource = "model" > Test Header </ bfcomp > < p cl…" at bounding box center [290, 351] width 480 height 528
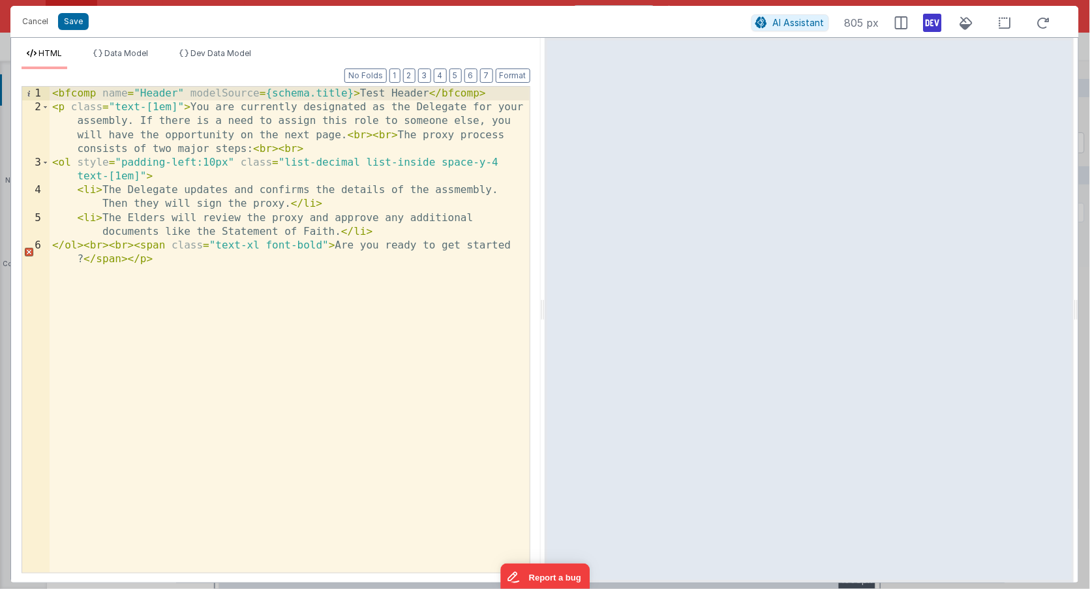
click at [406, 112] on div "< bfcomp name = "Header" modelSource = {schema.title} > Test Header </ bfcomp >…" at bounding box center [290, 351] width 480 height 528
drag, startPoint x: 267, startPoint y: 95, endPoint x: 350, endPoint y: 98, distance: 82.9
click at [351, 97] on div "< bfcomp name = "Header" modelSource = {schema.title} > Test Header </ bfcomp >…" at bounding box center [290, 351] width 480 height 528
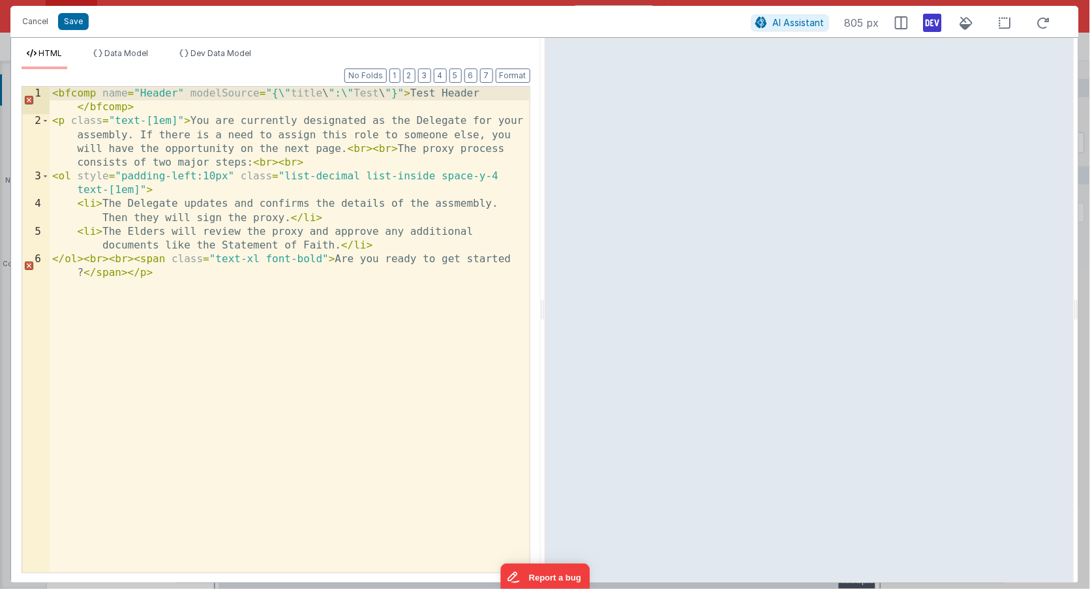
click at [363, 95] on div "< bfcomp name = "Header" modelSource = "{\" title \ ":\" Test \ "}" > Test Head…" at bounding box center [290, 357] width 480 height 541
drag, startPoint x: 272, startPoint y: 93, endPoint x: 394, endPoint y: 101, distance: 122.2
click at [396, 97] on div "< bfcomp name = "Header" modelSource = "{\" title \ ":\" Test \ "}" > Test Head…" at bounding box center [290, 357] width 480 height 541
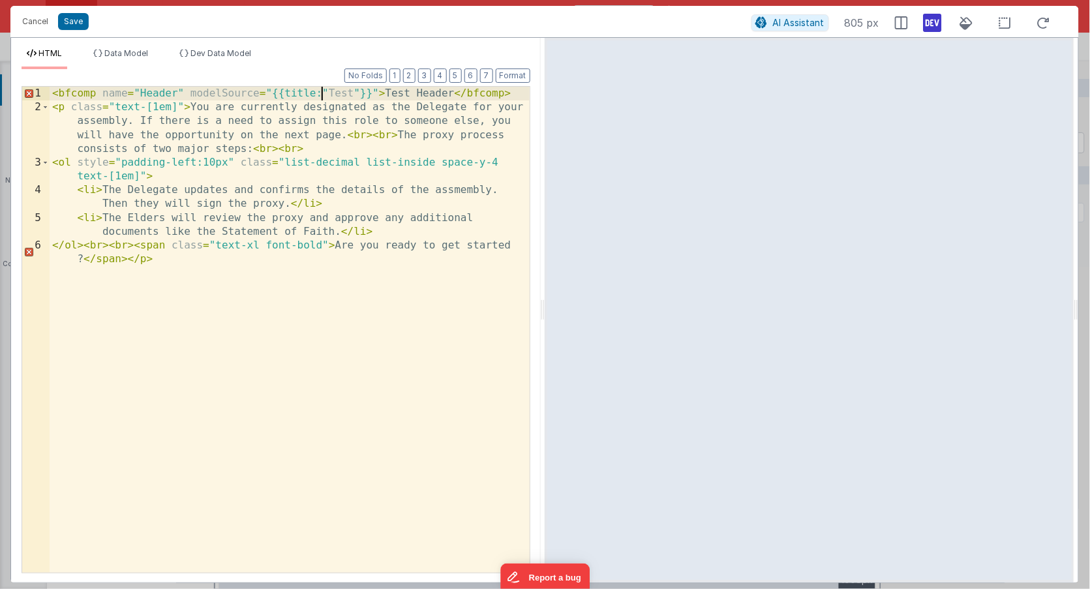
click at [297, 94] on div "< bfcomp name = "Header" modelSource = "{{title:" Test "}}" > Test Header </ bf…" at bounding box center [290, 351] width 480 height 528
drag, startPoint x: 273, startPoint y: 94, endPoint x: 372, endPoint y: 97, distance: 99.2
click at [372, 97] on div "< bfcomp name = "Header" modelSource = "{{title:" Test "}}" > Test Header </ bf…" at bounding box center [290, 351] width 480 height 528
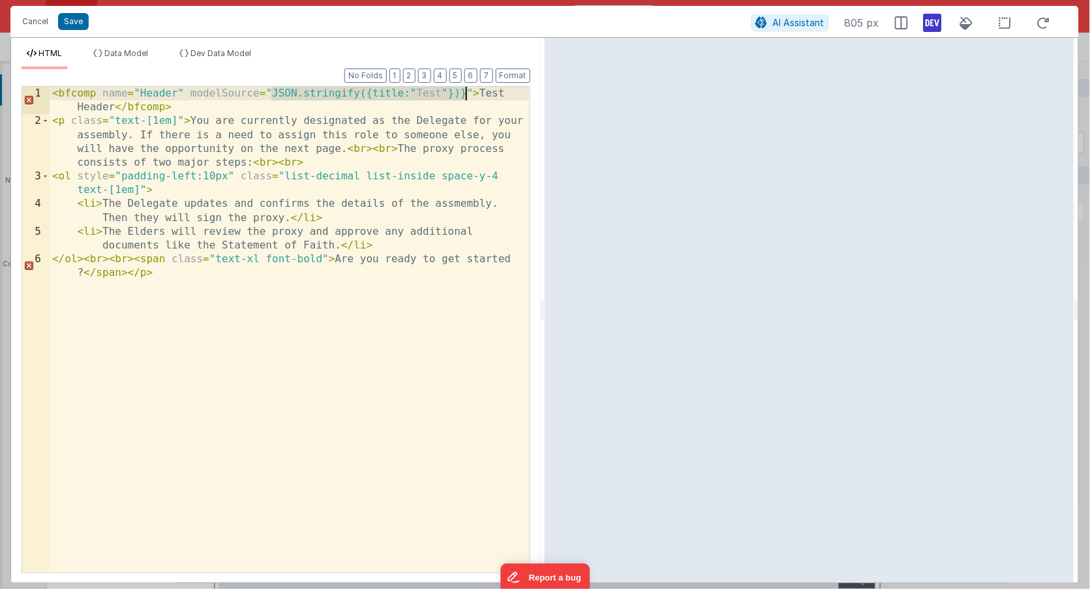
drag, startPoint x: 271, startPoint y: 93, endPoint x: 462, endPoint y: 96, distance: 191.8
click at [463, 95] on div "< bfcomp name = "Header" modelSource = "JSON.stringify({title:" Test "})}" > Te…" at bounding box center [290, 357] width 480 height 541
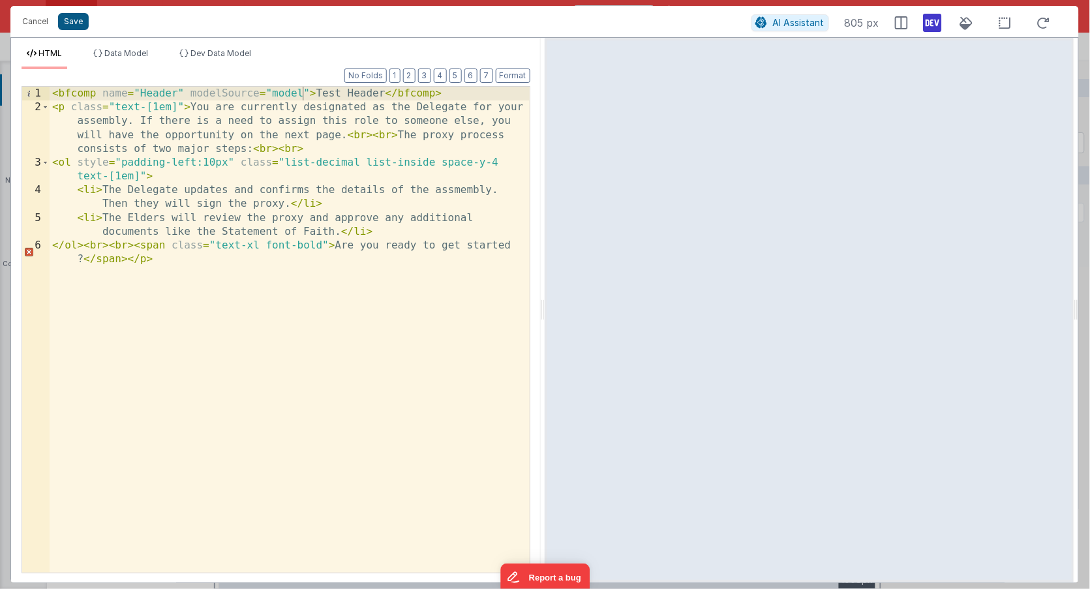
click at [74, 23] on button "Save" at bounding box center [73, 21] width 31 height 17
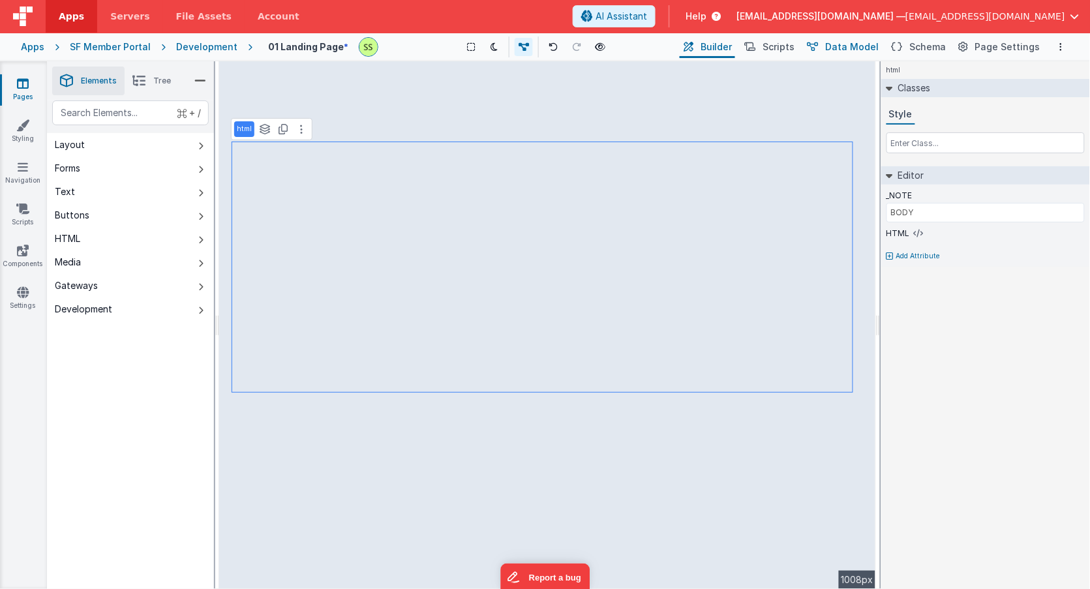
click at [855, 45] on span "Data Model" at bounding box center [852, 46] width 53 height 13
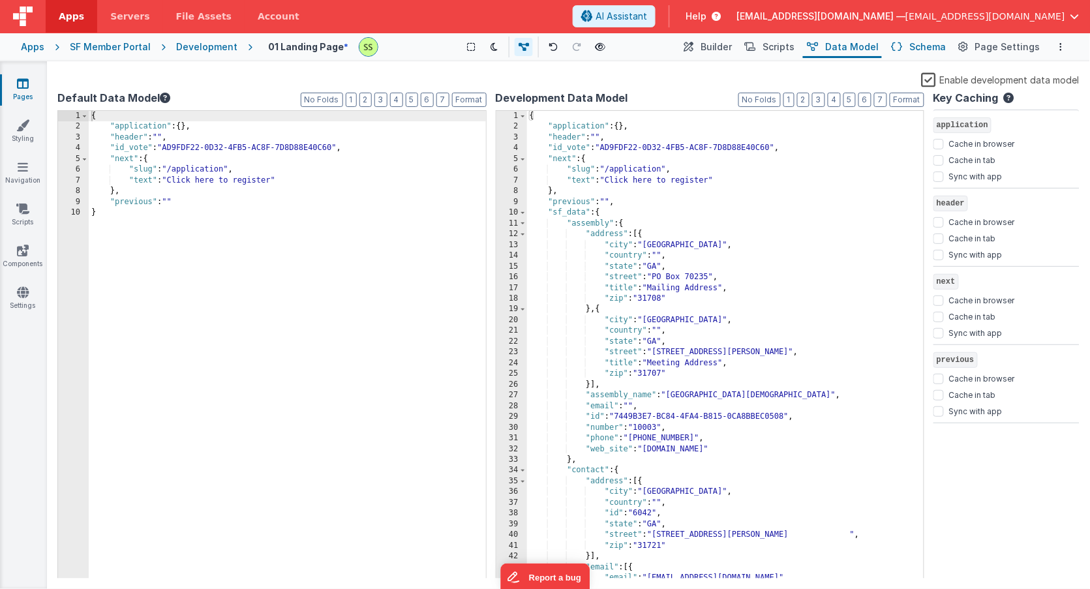
click at [928, 44] on span "Schema" at bounding box center [928, 46] width 37 height 13
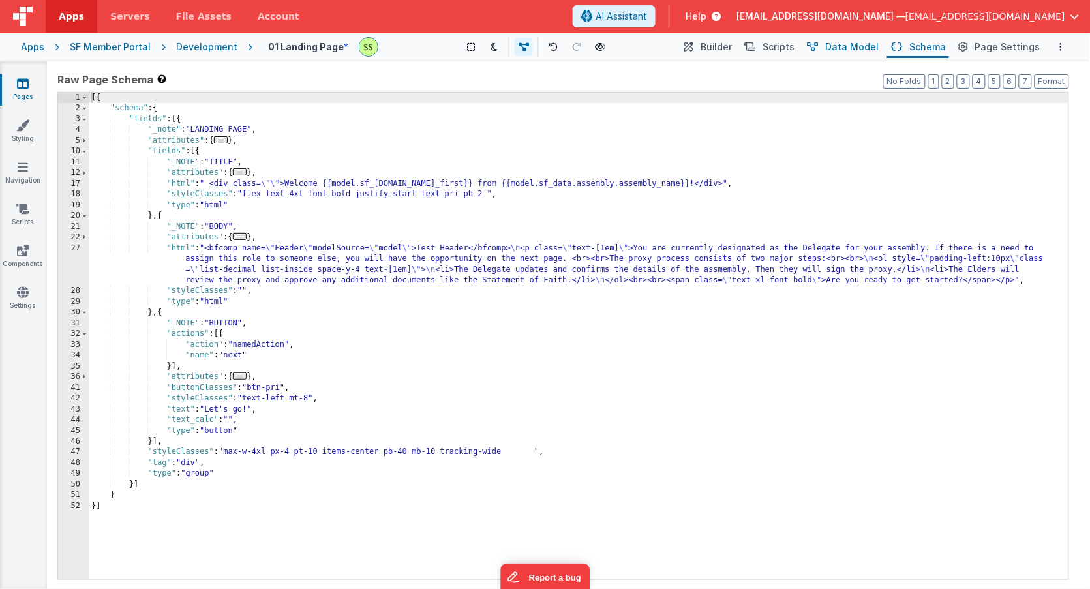
click at [859, 41] on span "Data Model" at bounding box center [852, 46] width 53 height 13
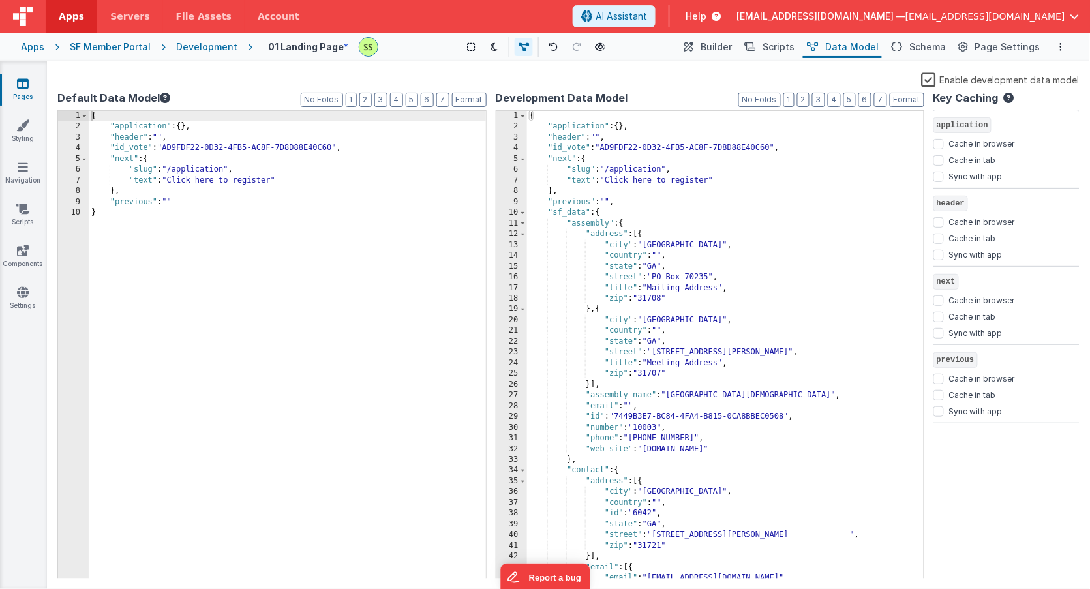
drag, startPoint x: 562, startPoint y: 192, endPoint x: 588, endPoint y: 214, distance: 34.7
click at [562, 192] on div "{ "application" : { } , "header" : "" , "id_vote" : "AD9FDF22-0D32-4FB5-AC8F-7D…" at bounding box center [719, 356] width 385 height 490
drag, startPoint x: 606, startPoint y: 199, endPoint x: 481, endPoint y: 201, distance: 125.2
click at [481, 201] on div "Default Data Model Format 7 6 5 4 3 2 1 No Folds 1 2 3 4 5 6 7 8 9 10 { "applic…" at bounding box center [568, 334] width 1022 height 489
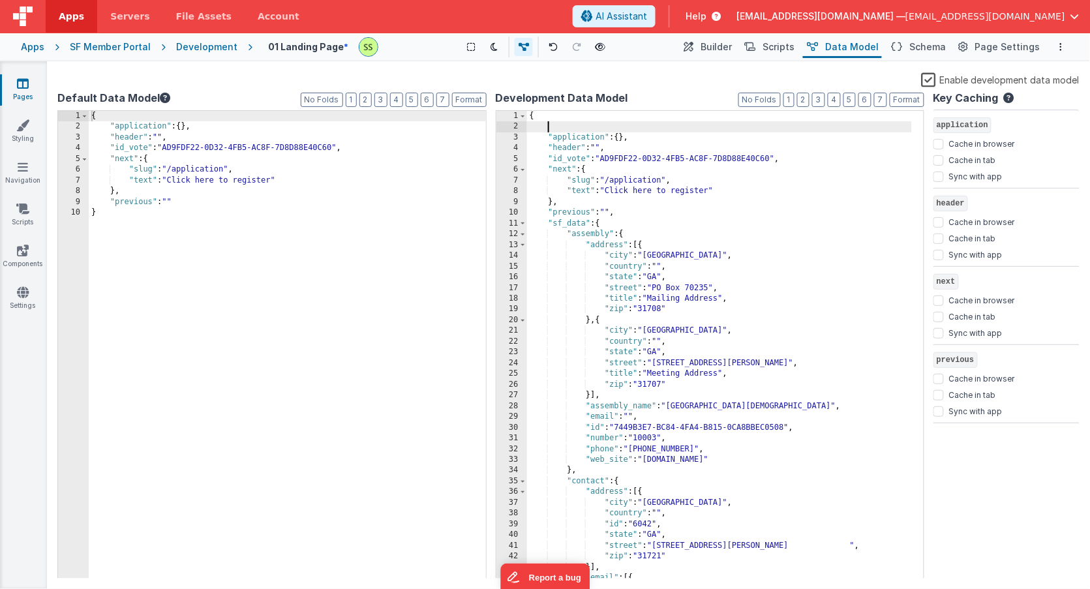
paste textarea
click at [590, 122] on div "{ "previous" : "" , "application" : { } , "header" : "" , "id_vote" : "AD9FDF22…" at bounding box center [719, 356] width 385 height 490
drag, startPoint x: 608, startPoint y: 127, endPoint x: 614, endPoint y: 133, distance: 8.3
click at [609, 127] on div "{ "test" : "" , "application" : { } , "header" : "" , "id_vote" : "AD9FDF22-0D3…" at bounding box center [719, 356] width 385 height 490
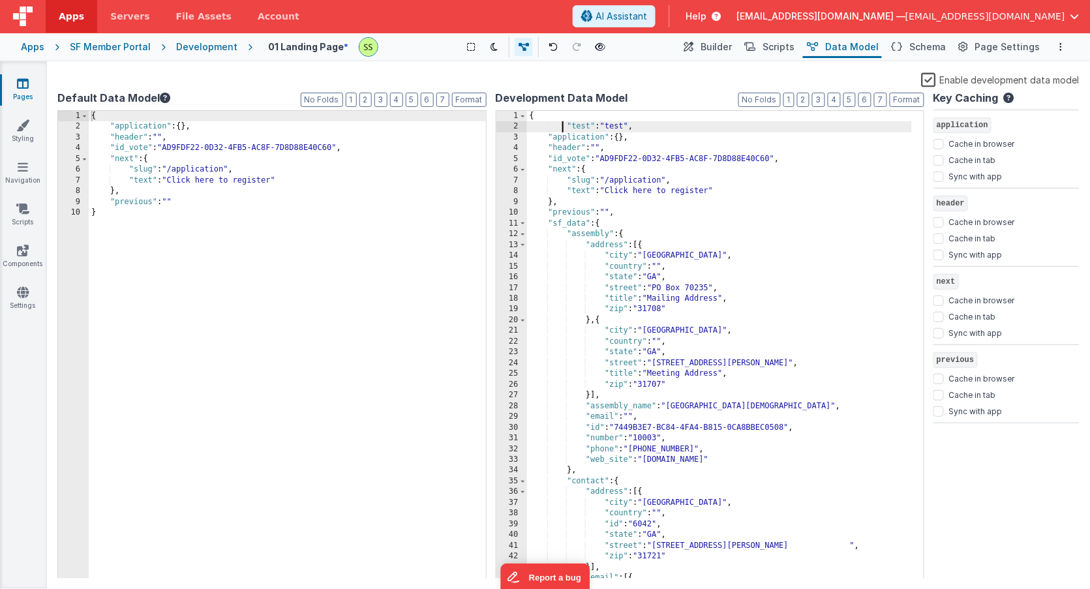
click at [564, 125] on div "{ "test" : "test" , "application" : { } , "header" : "" , "id_vote" : "AD9FDF22…" at bounding box center [719, 356] width 385 height 490
drag, startPoint x: 605, startPoint y: 128, endPoint x: 625, endPoint y: 144, distance: 25.5
click at [605, 128] on div "{ "test" : "test" , "application" : { } , "header" : "" , "id_vote" : "AD9FDF22…" at bounding box center [719, 356] width 385 height 490
click at [912, 100] on button "Format" at bounding box center [907, 100] width 35 height 14
click at [910, 103] on button "Format" at bounding box center [907, 100] width 35 height 14
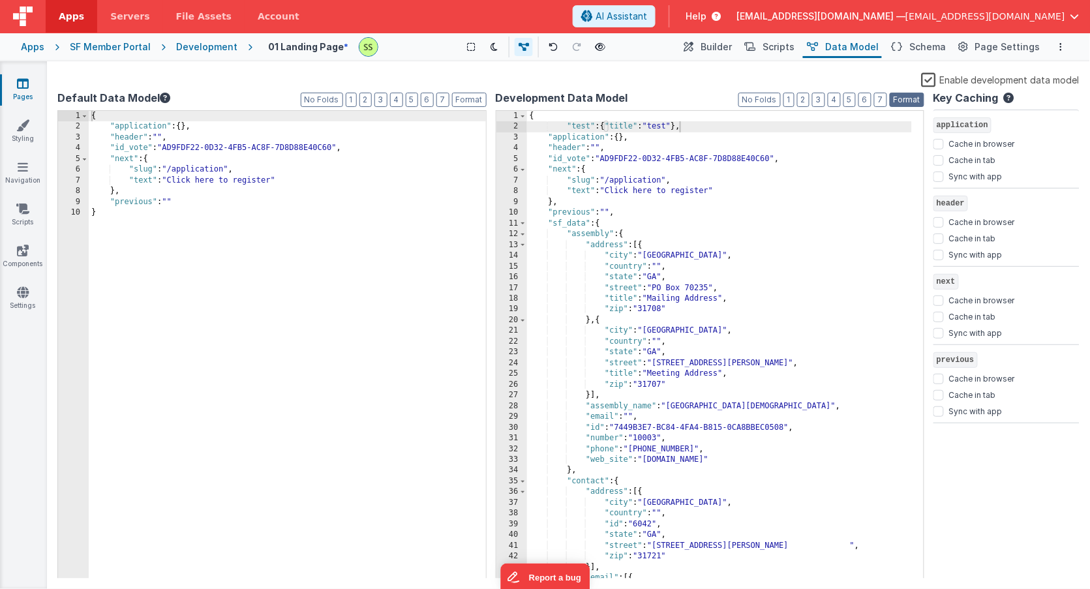
click at [910, 103] on button "Format" at bounding box center [907, 100] width 35 height 14
click at [911, 105] on button "Format" at bounding box center [907, 100] width 35 height 14
click at [616, 132] on div "{ "test" : { "title" : "test" } , "application" : { } , "header" : "" , "id_vot…" at bounding box center [719, 356] width 385 height 490
click at [580, 125] on div "{ "test" : { "title" : "test" } , "application" : { } , "header" : "" , "id_vot…" at bounding box center [719, 356] width 385 height 490
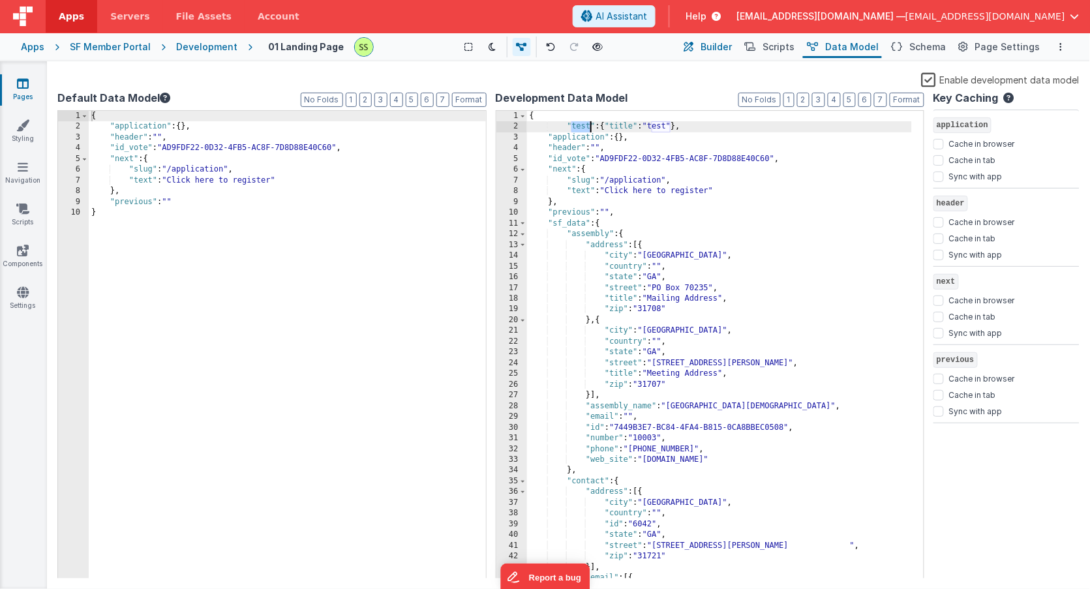
click at [715, 41] on span "Builder" at bounding box center [716, 46] width 32 height 13
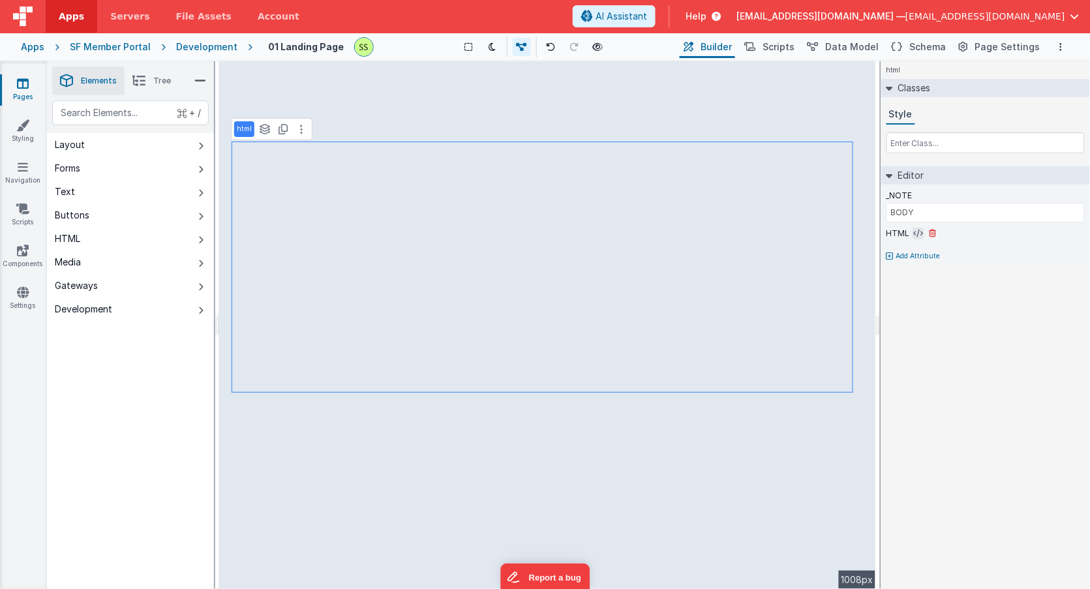
click at [919, 232] on icon at bounding box center [919, 233] width 10 height 10
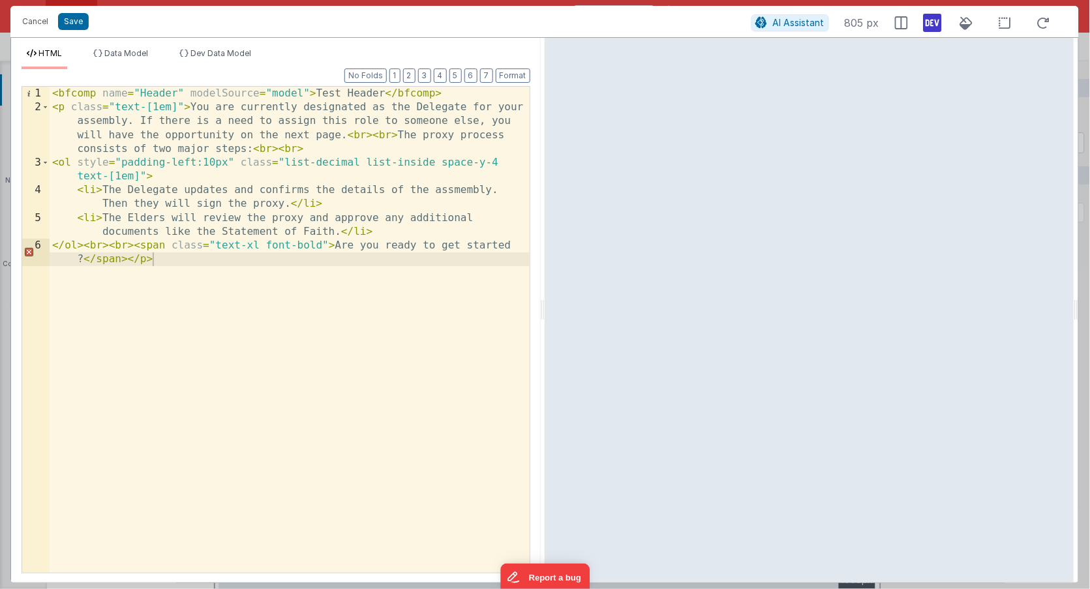
click at [299, 92] on div "< bfcomp name = "Header" modelSource = "model" > Test Header </ bfcomp > < p cl…" at bounding box center [290, 351] width 480 height 528
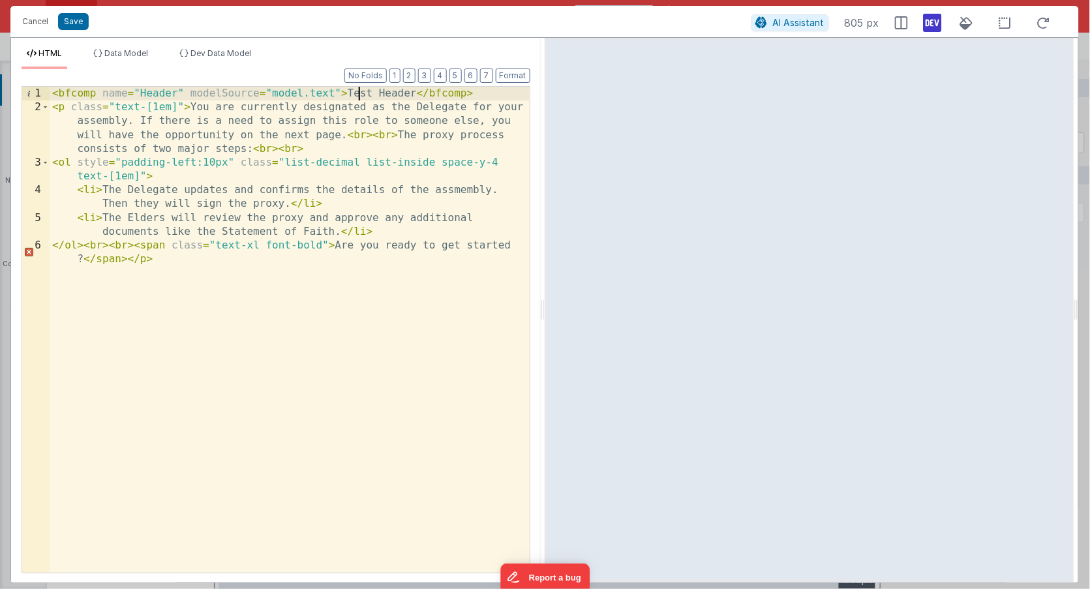
click at [364, 93] on div "< bfcomp name = "Header" modelSource = "model.text" > Test Header </ bfcomp > <…" at bounding box center [290, 351] width 480 height 528
click at [364, 93] on div "< bfcomp name = "Header" modelSource = "model.text" > Test Header </ bfcomp > <…" at bounding box center [290, 330] width 480 height 486
click at [359, 94] on div "< bfcomp name = "Header" modelSource = "model.text" > Test Header </ bfcomp > <…" at bounding box center [290, 351] width 480 height 528
drag, startPoint x: 359, startPoint y: 94, endPoint x: 391, endPoint y: 94, distance: 32.0
click at [391, 93] on div "< bfcomp name = "Header" modelSource = "model.text" > Test Header </ bfcomp > <…" at bounding box center [290, 351] width 480 height 528
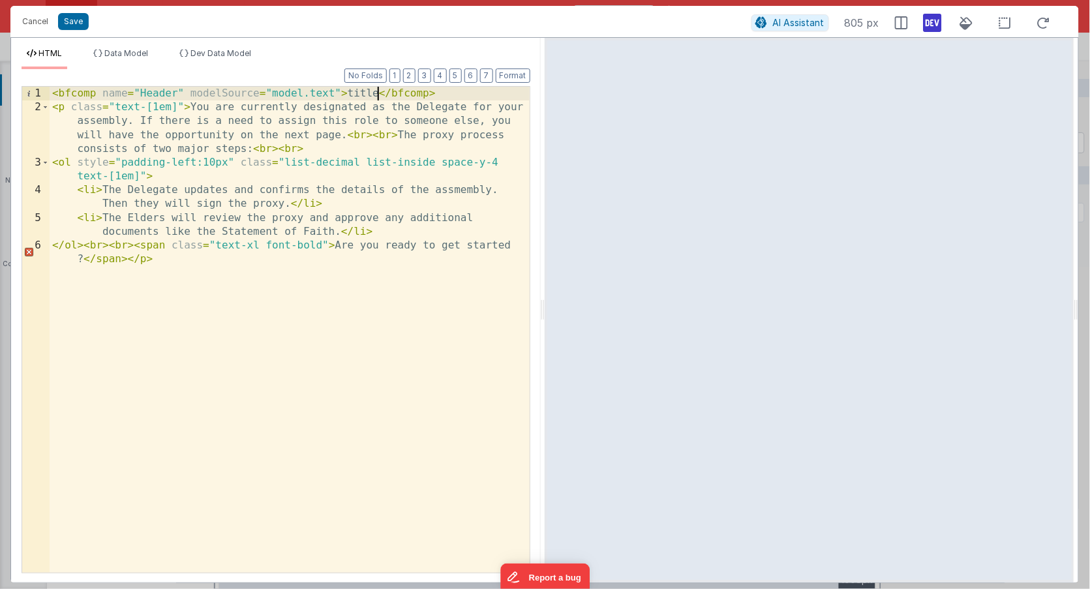
click at [323, 92] on div "< bfcomp name = "Header" modelSource = "model.text" > title </ bfcomp > < p cla…" at bounding box center [290, 351] width 480 height 528
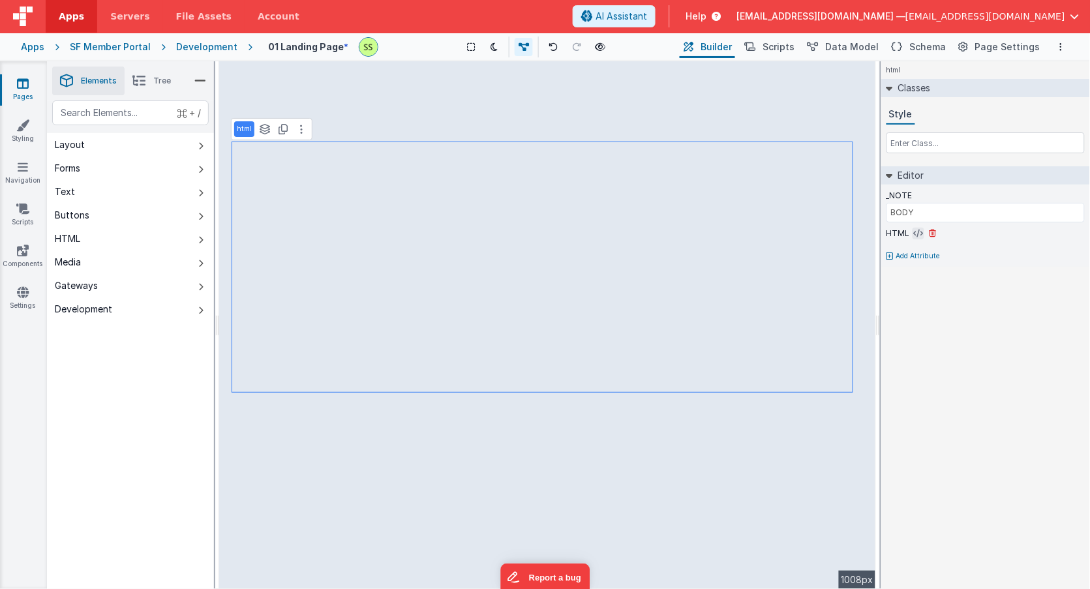
click at [918, 229] on icon at bounding box center [919, 233] width 10 height 10
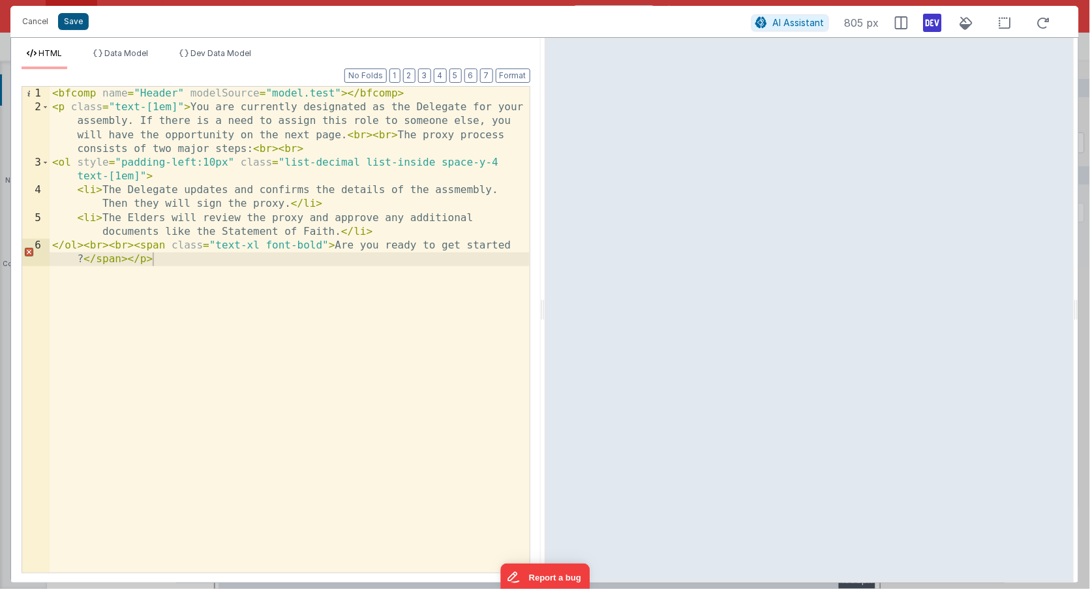
click at [72, 23] on button "Save" at bounding box center [73, 21] width 31 height 17
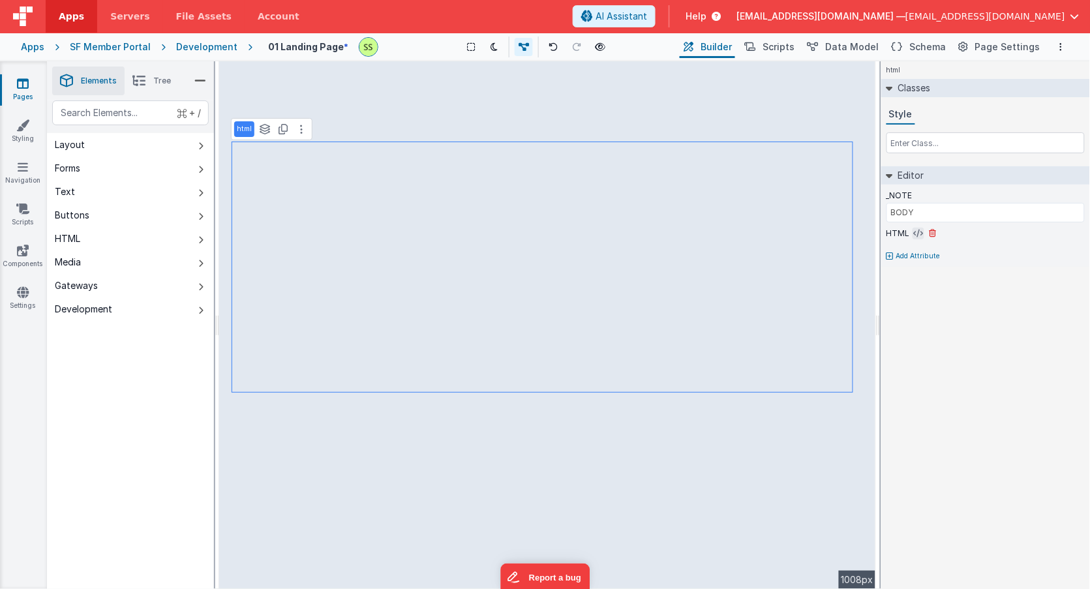
click at [918, 235] on icon at bounding box center [919, 233] width 10 height 10
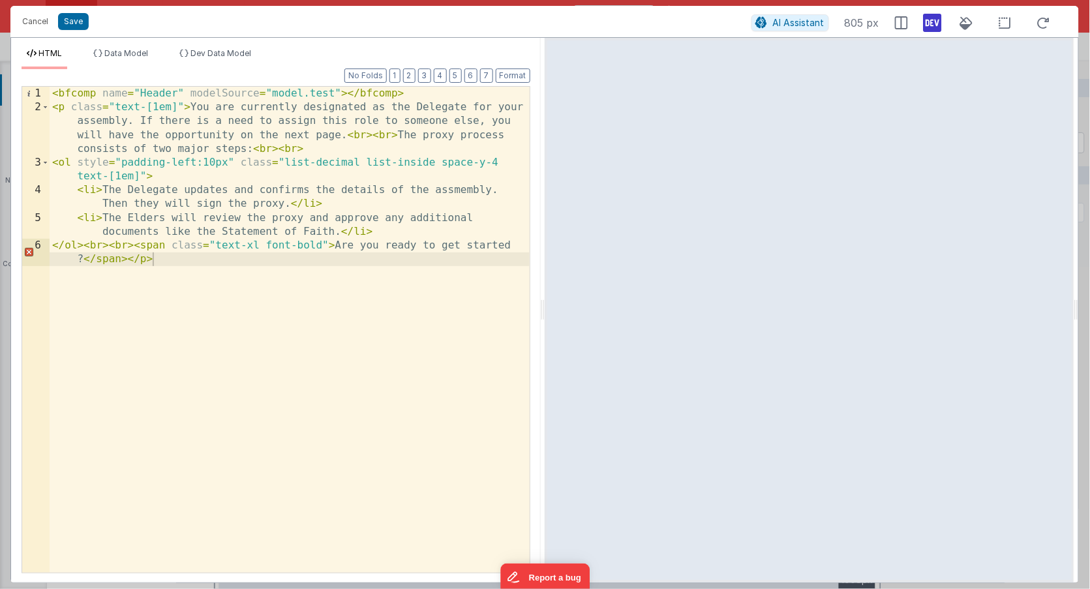
click at [198, 92] on div "< bfcomp name = "Header" modelSource = "model.test" > </ bfcomp > < p class = "…" at bounding box center [290, 351] width 480 height 528
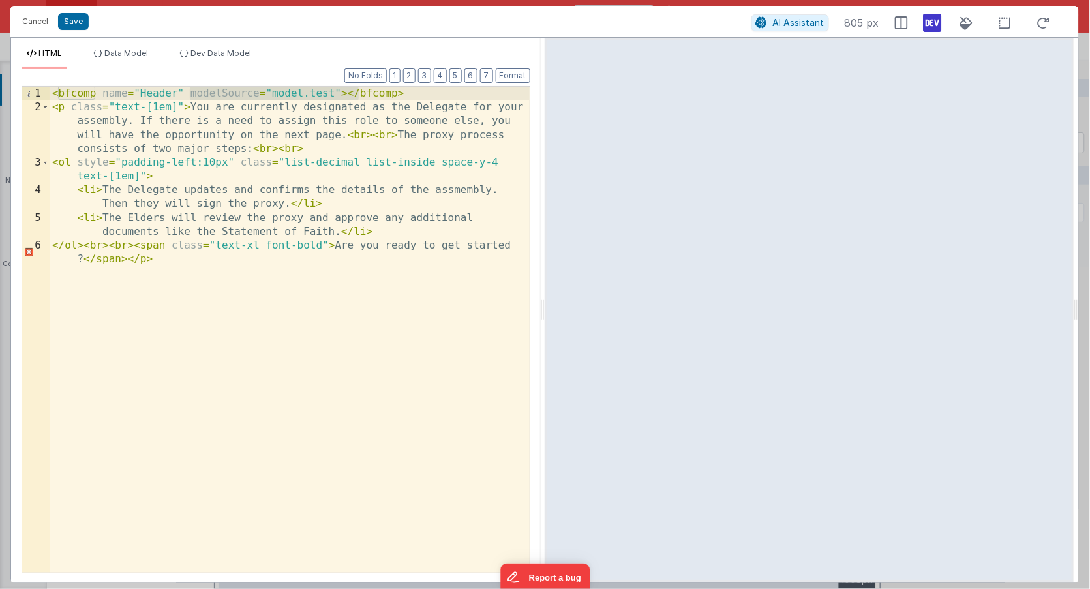
drag, startPoint x: 198, startPoint y: 92, endPoint x: 338, endPoint y: 96, distance: 140.3
click at [338, 96] on div "< bfcomp name = "Header" modelSource = "model.test" > </ bfcomp > < p class = "…" at bounding box center [290, 351] width 480 height 528
click at [396, 104] on div "< bfcomp name = "Header" modelSource = "model.test" > </ bfcomp > < p class = "…" at bounding box center [290, 351] width 480 height 528
drag, startPoint x: 338, startPoint y: 93, endPoint x: 195, endPoint y: 98, distance: 142.9
click at [193, 98] on div "< bfcomp name = "Header" modelSource = "model.test" > </ bfcomp > < p class = "…" at bounding box center [290, 351] width 480 height 528
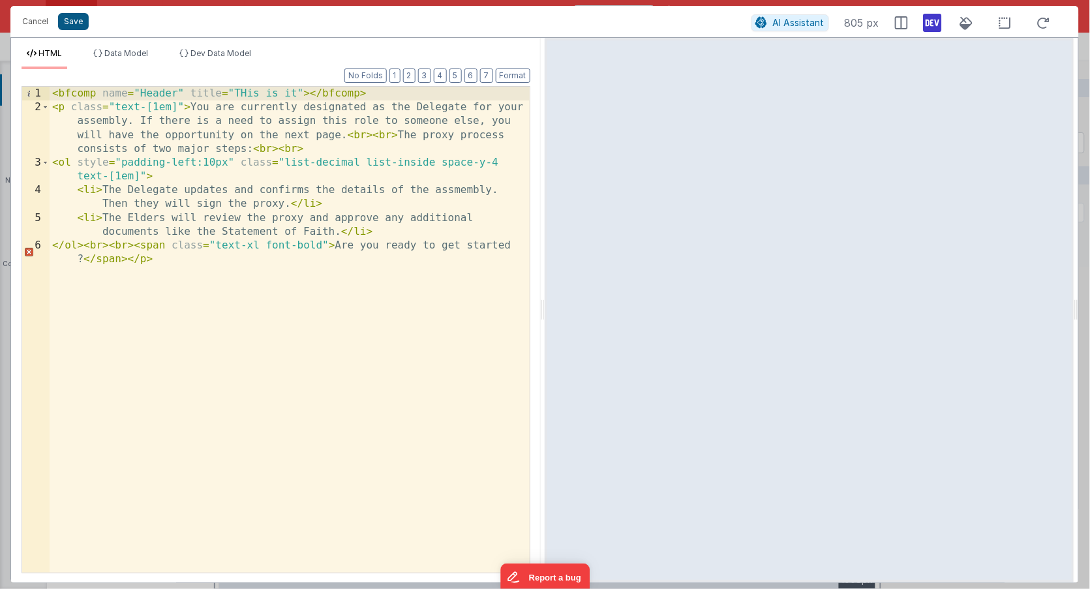
click at [72, 20] on button "Save" at bounding box center [73, 21] width 31 height 17
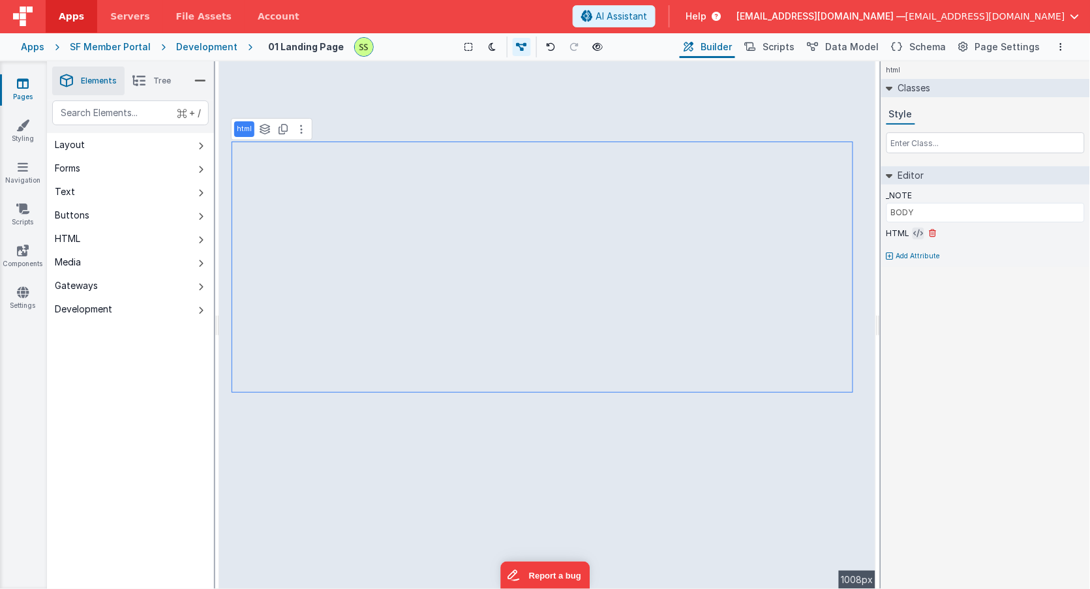
click at [914, 235] on icon at bounding box center [919, 233] width 10 height 10
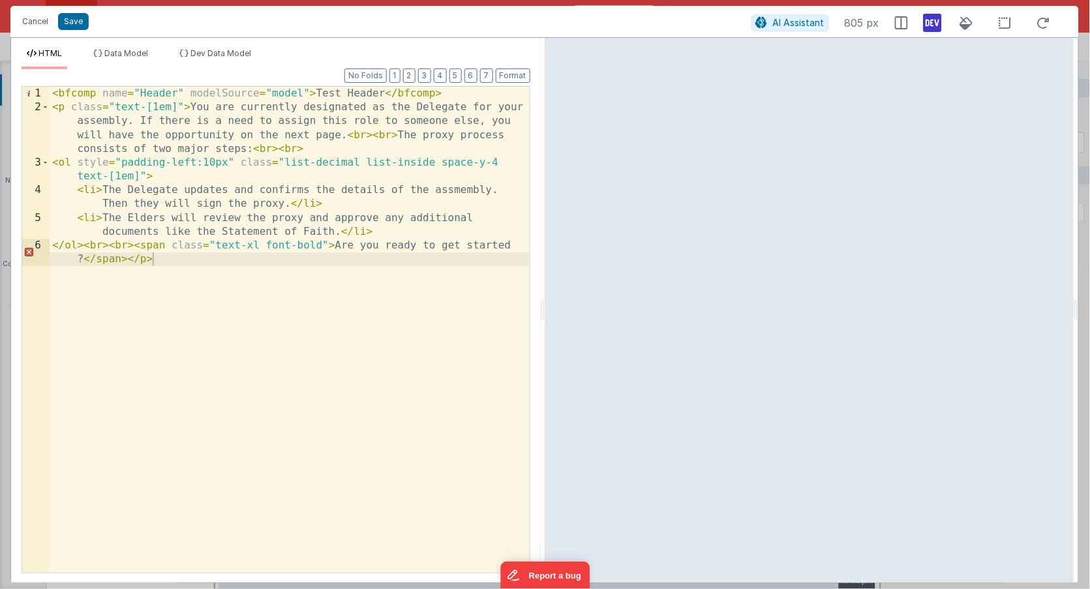
click at [215, 93] on div "< bfcomp name = "Header" modelSource = "model" > Test Header </ bfcomp > < p cl…" at bounding box center [290, 351] width 480 height 528
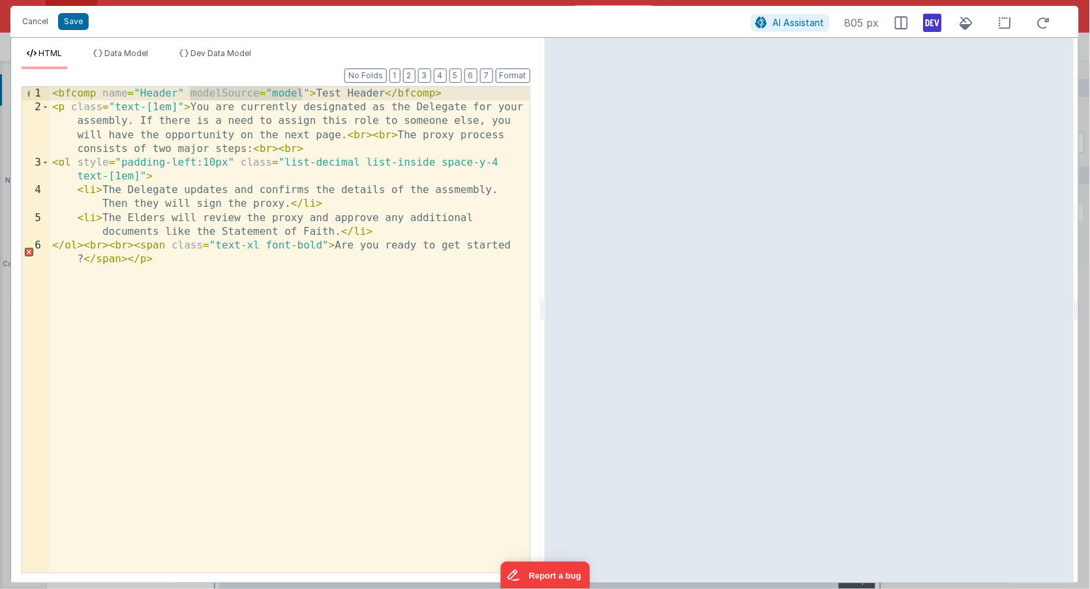
drag, startPoint x: 215, startPoint y: 93, endPoint x: 292, endPoint y: 93, distance: 77.6
click at [292, 93] on div "< bfcomp name = "Header" modelSource = "model" > Test Header </ bfcomp > < p cl…" at bounding box center [290, 351] width 480 height 528
click at [38, 21] on button "Cancel" at bounding box center [35, 21] width 39 height 18
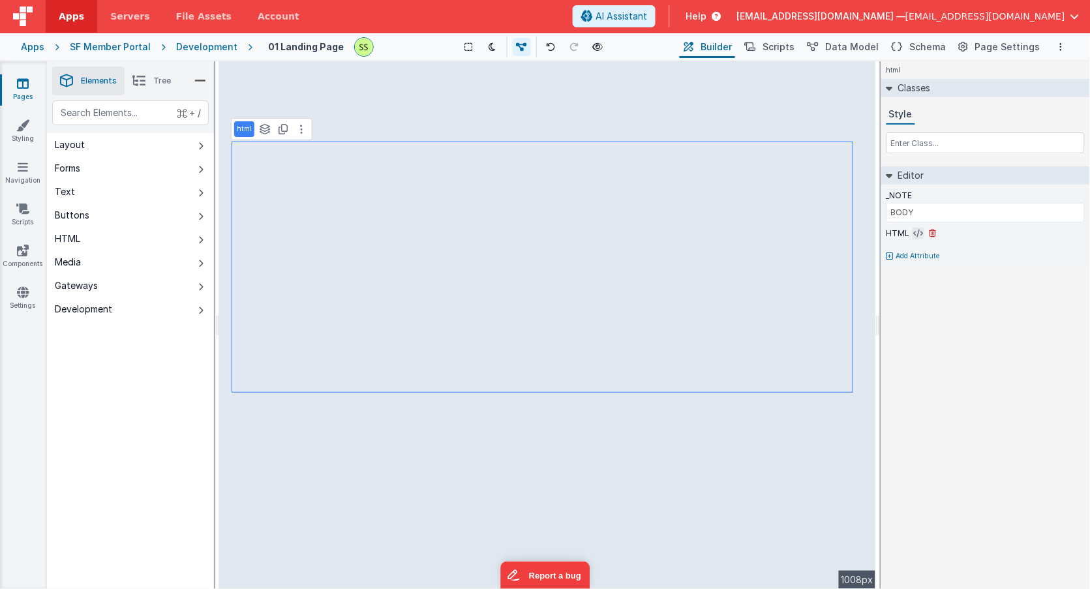
click at [916, 234] on icon at bounding box center [919, 233] width 10 height 10
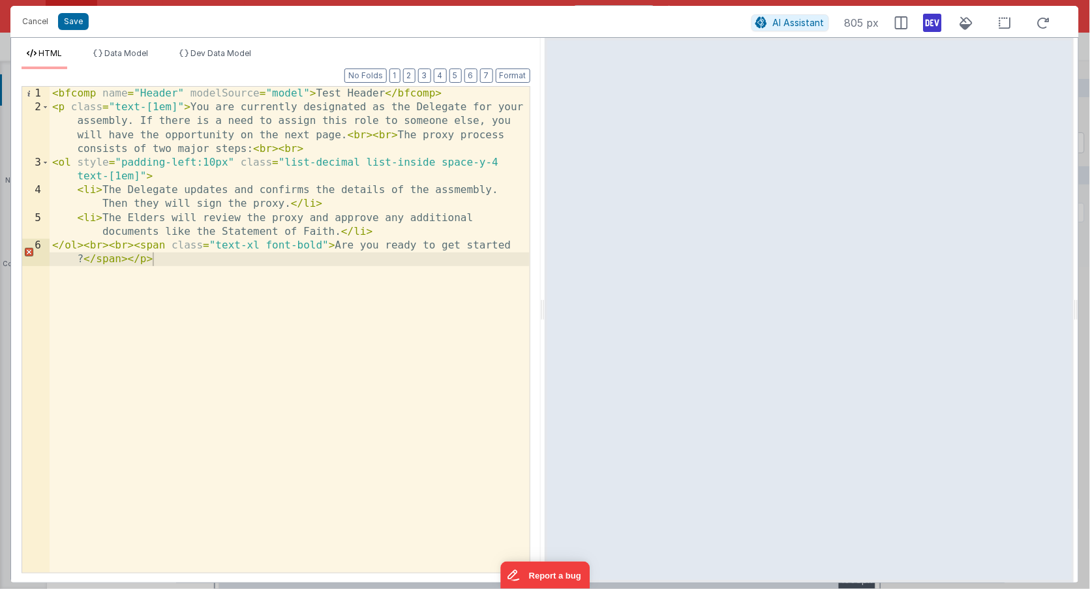
click at [211, 94] on div "< bfcomp name = "Header" modelSource = "model" > Test Header </ bfcomp > < p cl…" at bounding box center [290, 351] width 480 height 528
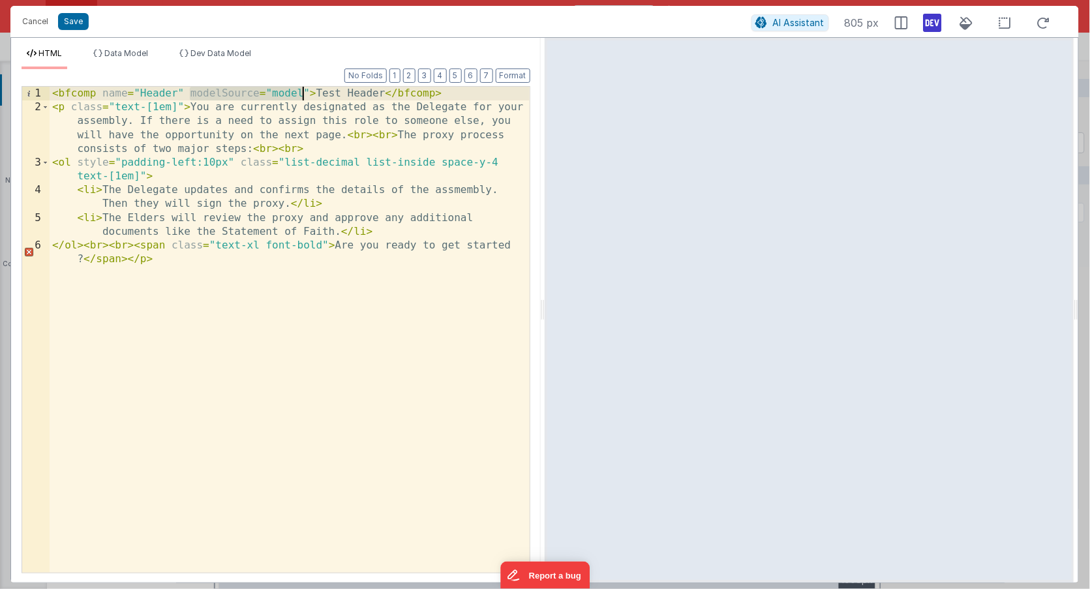
drag, startPoint x: 212, startPoint y: 93, endPoint x: 278, endPoint y: 96, distance: 66.6
click at [277, 96] on div "< bfcomp name = "Header" modelSource = "model" > Test Header </ bfcomp > < p cl…" at bounding box center [290, 351] width 480 height 528
click at [72, 19] on button "Save" at bounding box center [73, 21] width 31 height 17
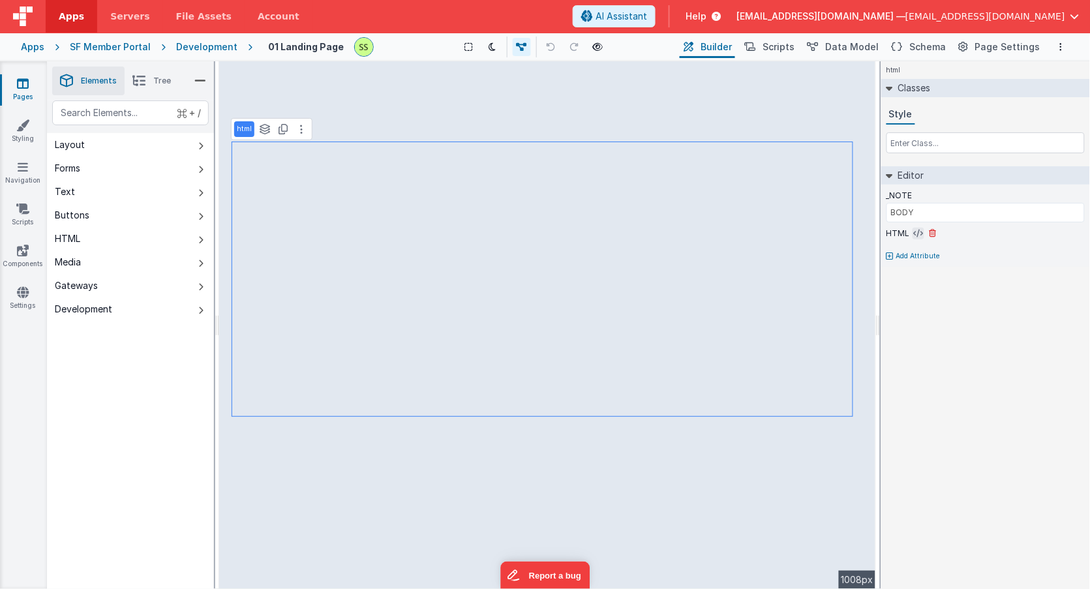
click at [919, 231] on icon at bounding box center [919, 233] width 10 height 10
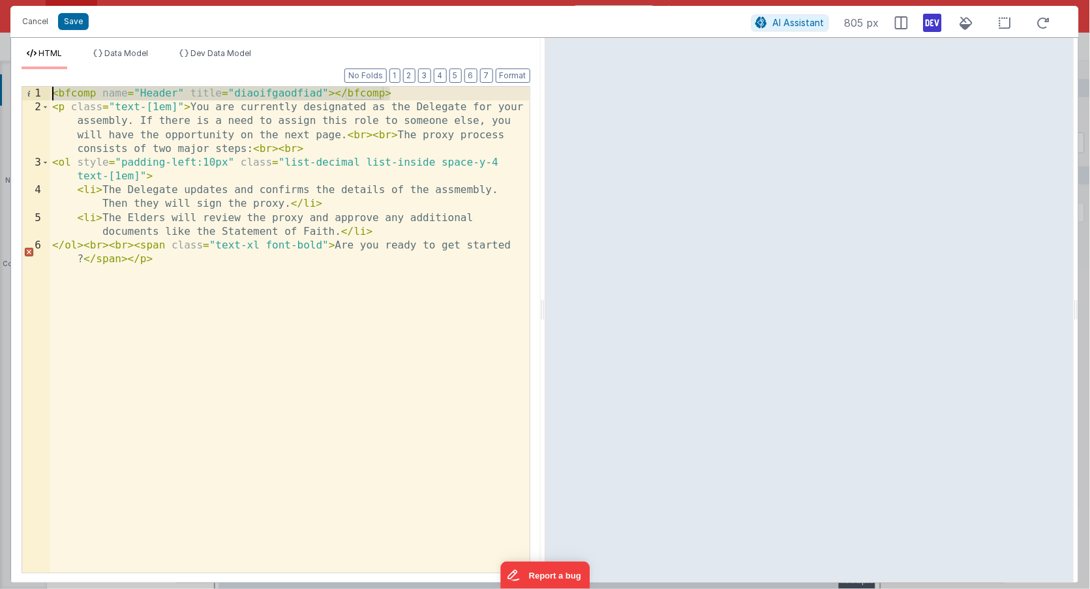
drag, startPoint x: 378, startPoint y: 87, endPoint x: -23, endPoint y: 71, distance: 400.8
click at [0, 71] on html "Cancel Save AI Assistant 805 px HTML Data Model Dev Data Model Format 7 6 5 4 3…" at bounding box center [545, 294] width 1090 height 589
click at [70, 20] on button "Save" at bounding box center [73, 21] width 31 height 17
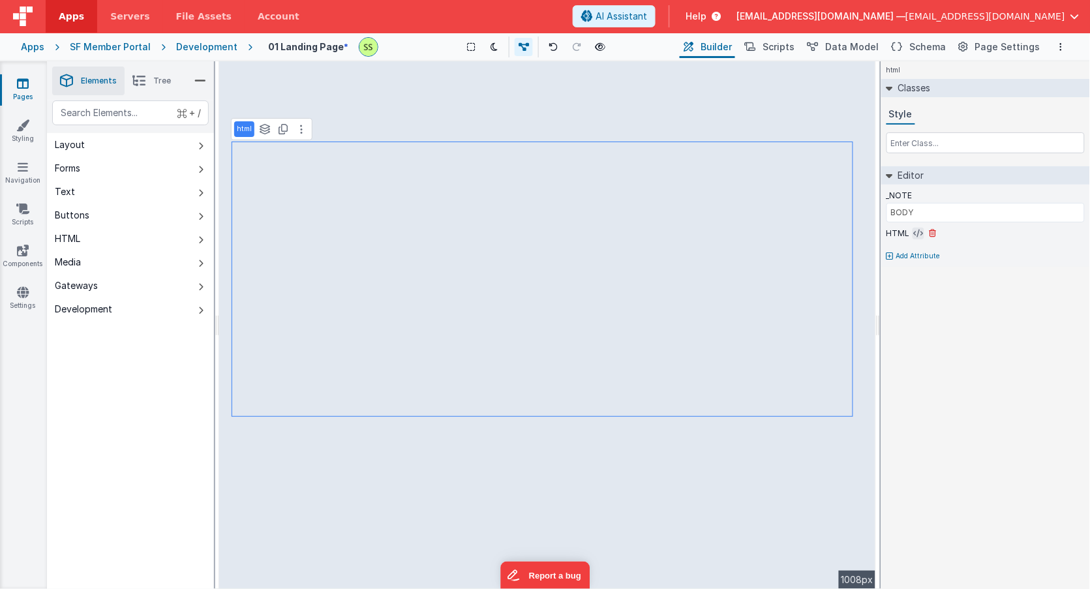
click at [918, 233] on icon at bounding box center [919, 233] width 10 height 10
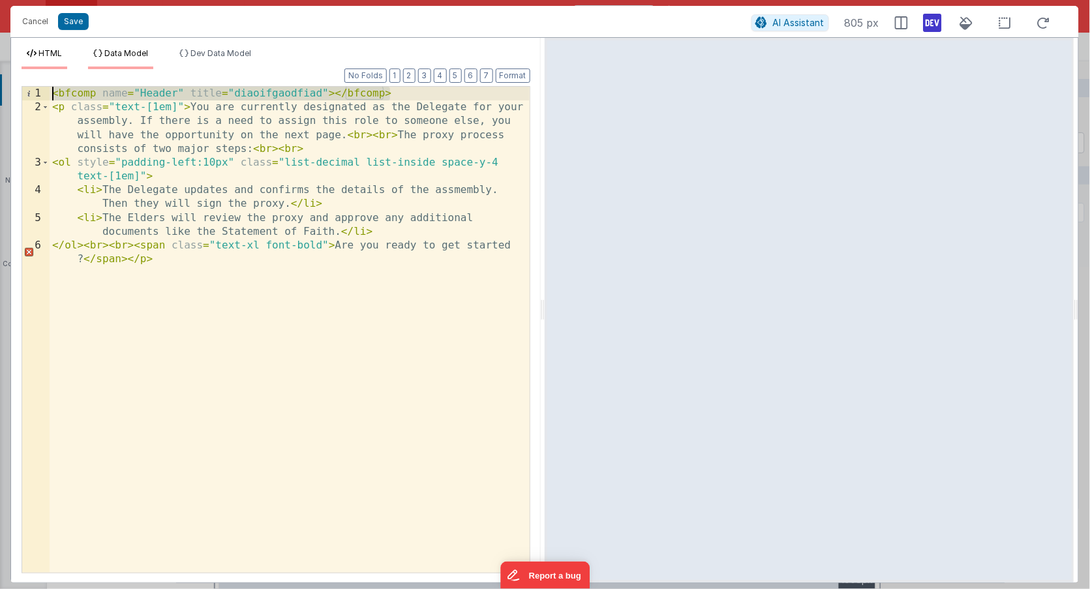
drag, startPoint x: 413, startPoint y: 90, endPoint x: 119, endPoint y: 50, distance: 297.5
click at [117, 51] on div "HTML Data Model Dev Data Model Format 7 6 5 4 3 2 1 No Folds 1 2 3 4 5 6 < bfco…" at bounding box center [276, 315] width 530 height 534
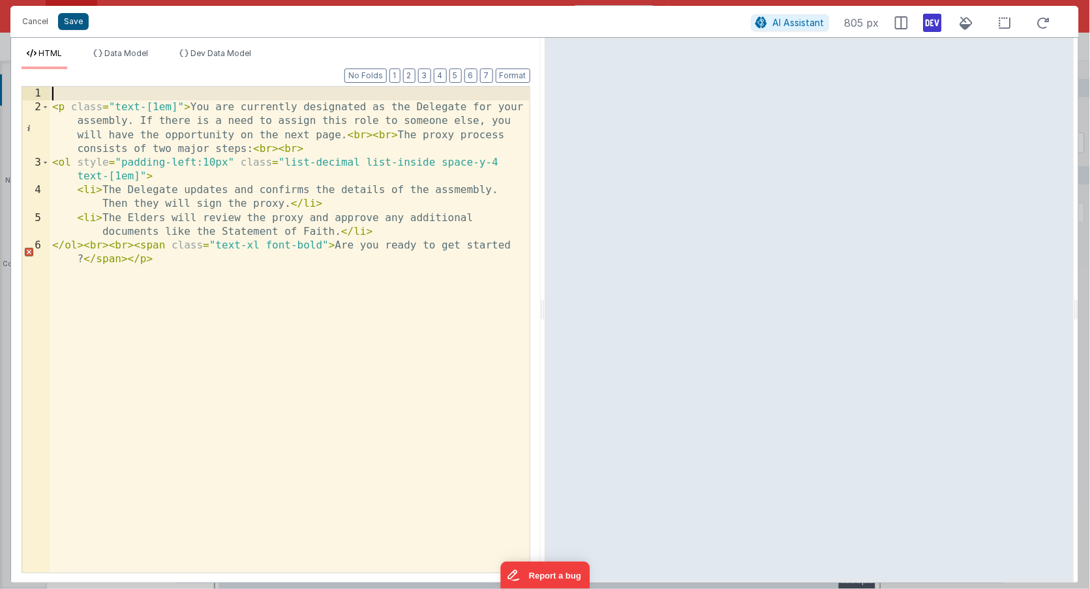
click at [76, 19] on button "Save" at bounding box center [73, 21] width 31 height 17
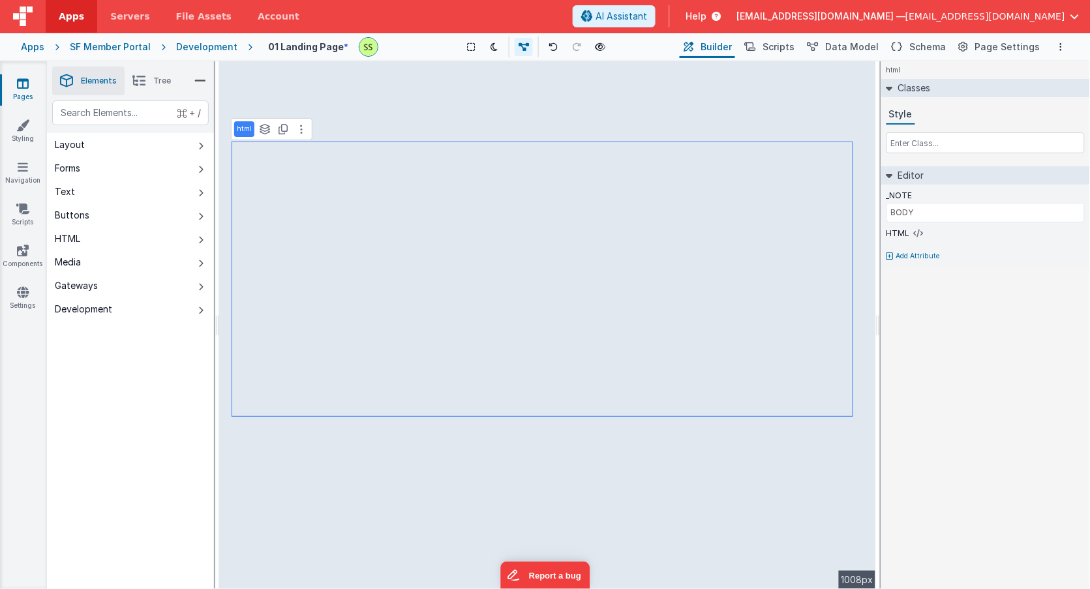
click at [17, 82] on icon at bounding box center [23, 83] width 12 height 13
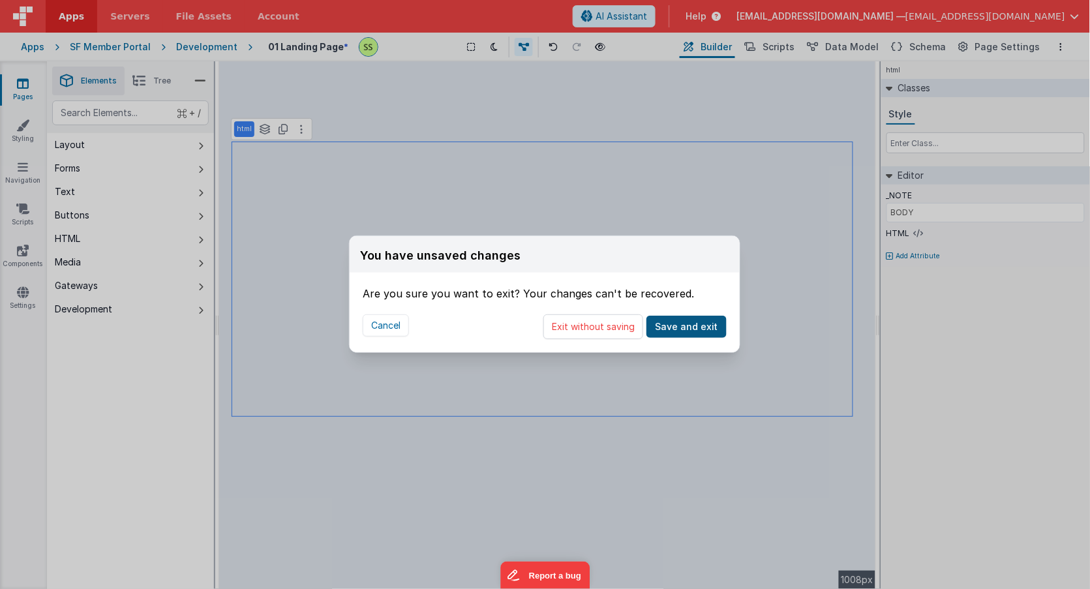
click at [688, 322] on button "Save and exit" at bounding box center [686, 327] width 80 height 22
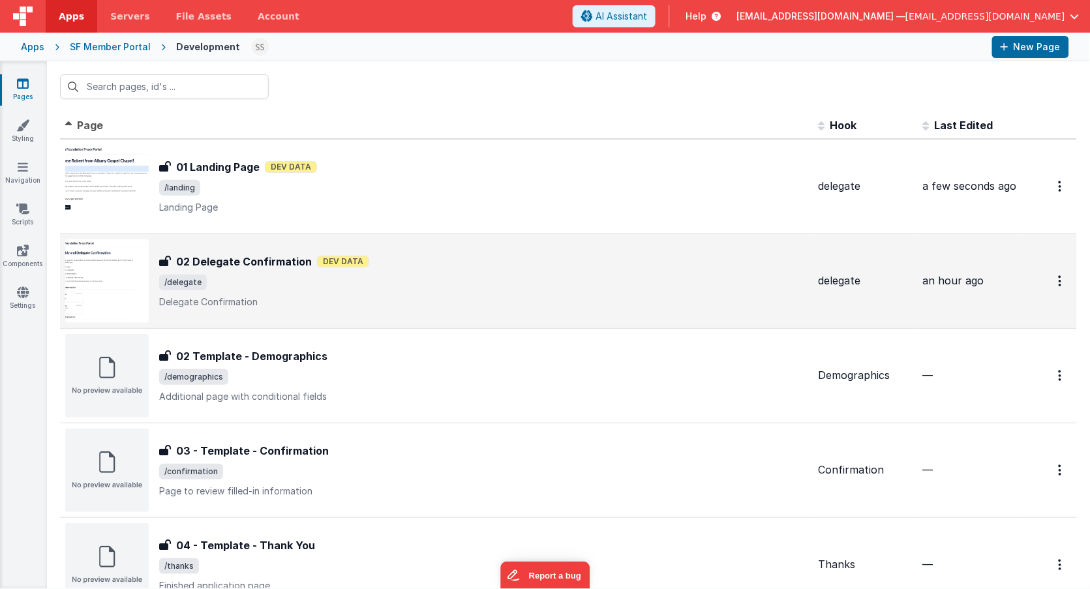
click at [415, 263] on div "02 Delegate Confirmation Dev Data" at bounding box center [483, 262] width 649 height 16
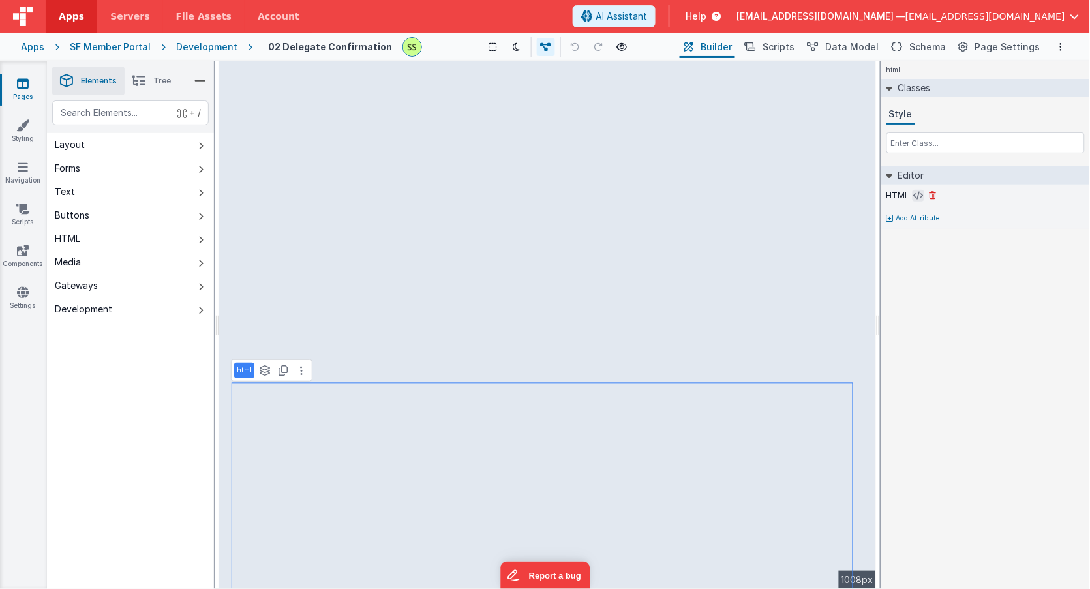
click at [918, 193] on icon at bounding box center [919, 195] width 10 height 10
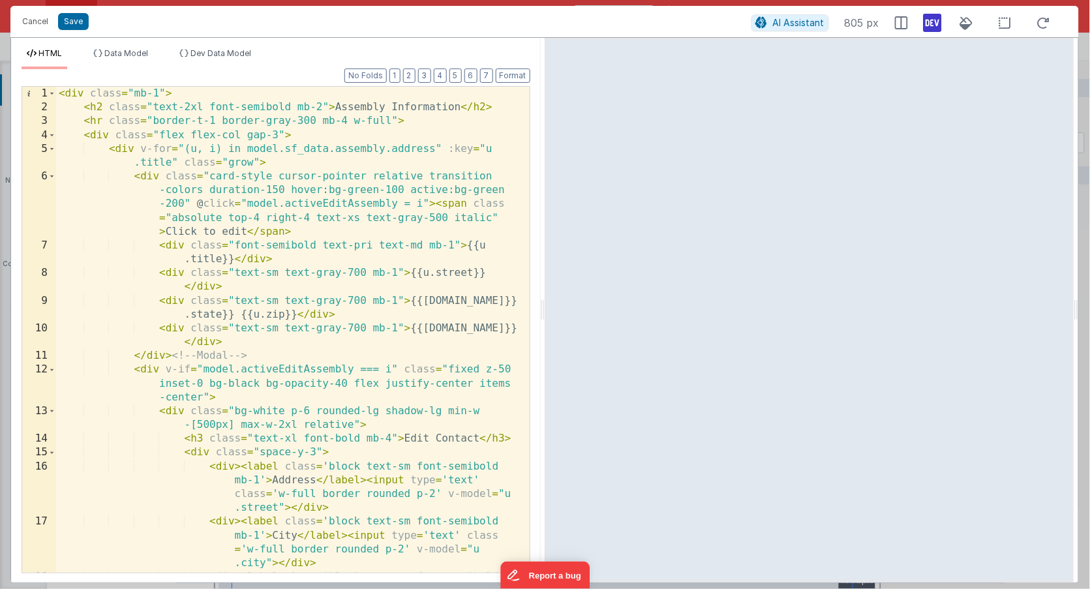
click at [185, 99] on div "< div class = "mb-1" > < h2 class = "text-2xl font-semibold mb-2" > Assembly In…" at bounding box center [287, 364] width 462 height 555
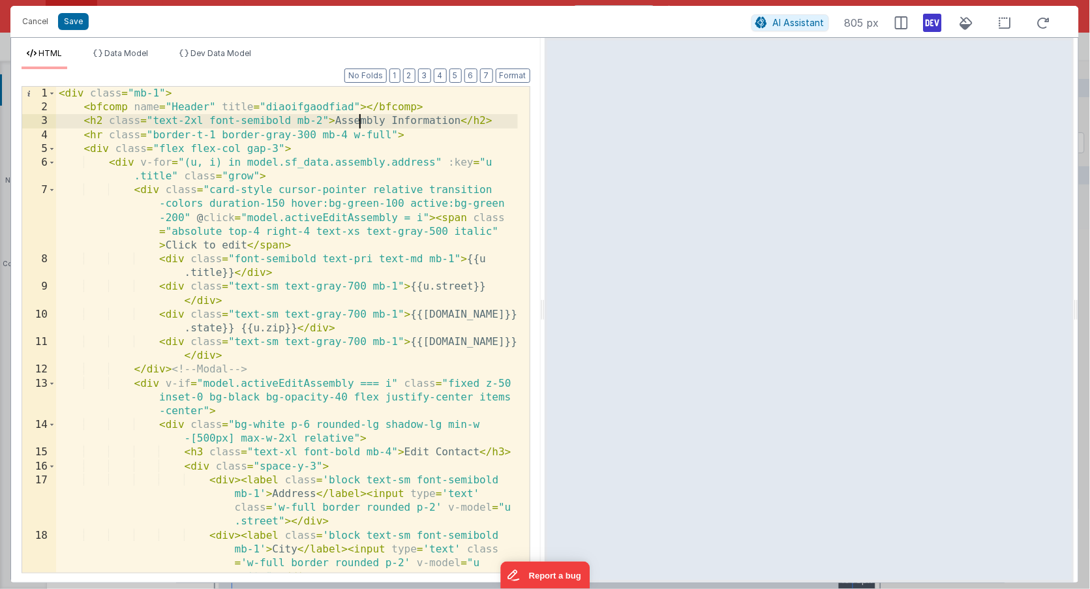
click at [360, 121] on div "< div class = "mb-1" > < bfcomp name = "Header" title = "diaoifgaodfiad" > </ b…" at bounding box center [287, 364] width 462 height 555
drag, startPoint x: 360, startPoint y: 121, endPoint x: 402, endPoint y: 120, distance: 42.4
click at [402, 120] on div "< div class = "mb-1" > < bfcomp name = "Header" title = "diaoifgaodfiad" > </ b…" at bounding box center [287, 364] width 462 height 555
click at [278, 107] on div "< div class = "mb-1" > < bfcomp name = "Header" title = "diaoifgaodfiad" > </ b…" at bounding box center [287, 364] width 462 height 555
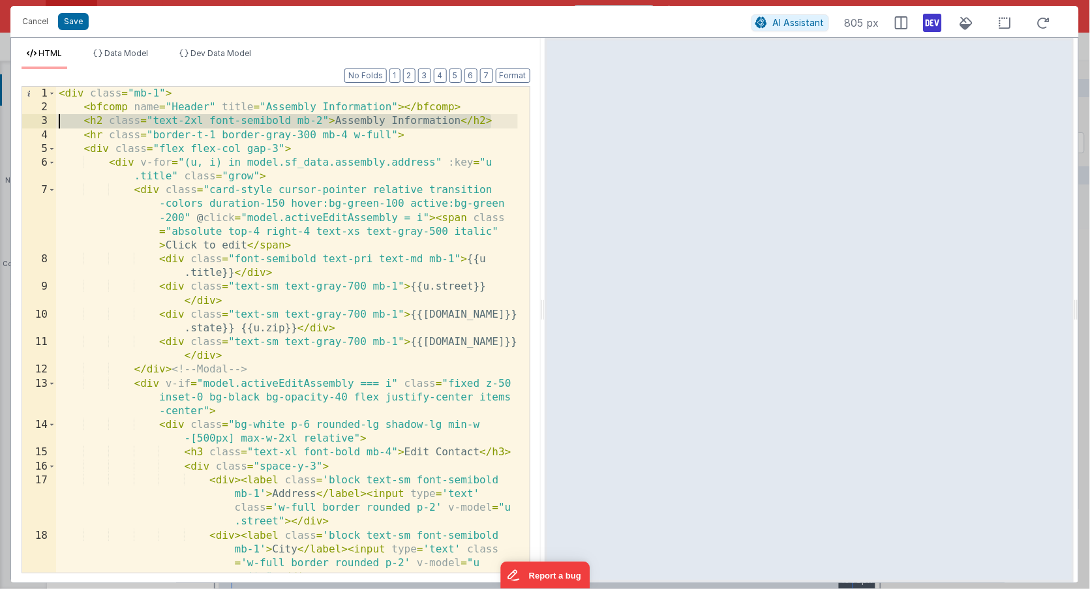
drag, startPoint x: 498, startPoint y: 119, endPoint x: 80, endPoint y: 127, distance: 418.8
click at [37, 119] on div "1 2 3 4 5 6 7 8 9 10 11 12 13 14 15 16 17 18 19 < div class = "mb-1" > < bfcomp…" at bounding box center [276, 329] width 509 height 487
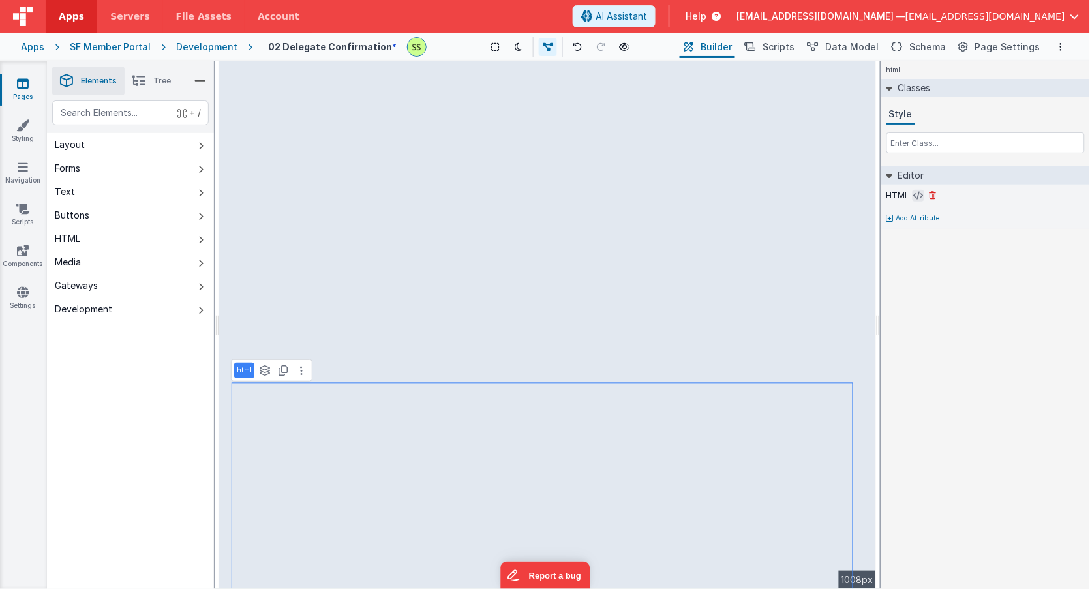
click at [914, 193] on icon at bounding box center [919, 195] width 10 height 10
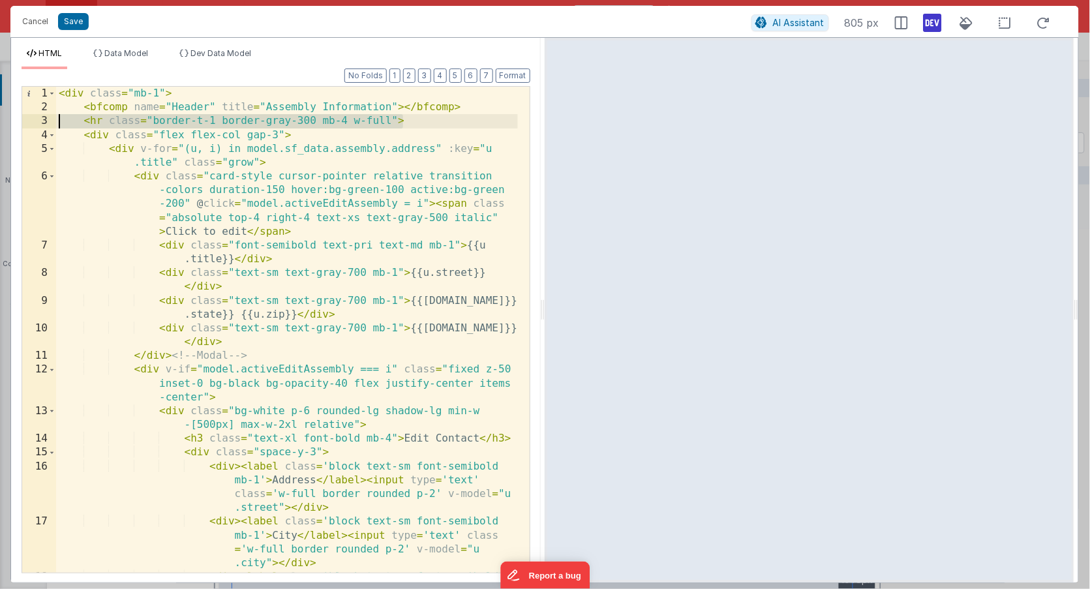
drag, startPoint x: 419, startPoint y: 119, endPoint x: 38, endPoint y: 125, distance: 381.6
click at [40, 125] on div "1 2 3 4 5 6 7 8 9 10 11 12 13 14 15 16 17 18 < div class = "mb-1" > < bfcomp na…" at bounding box center [276, 329] width 509 height 487
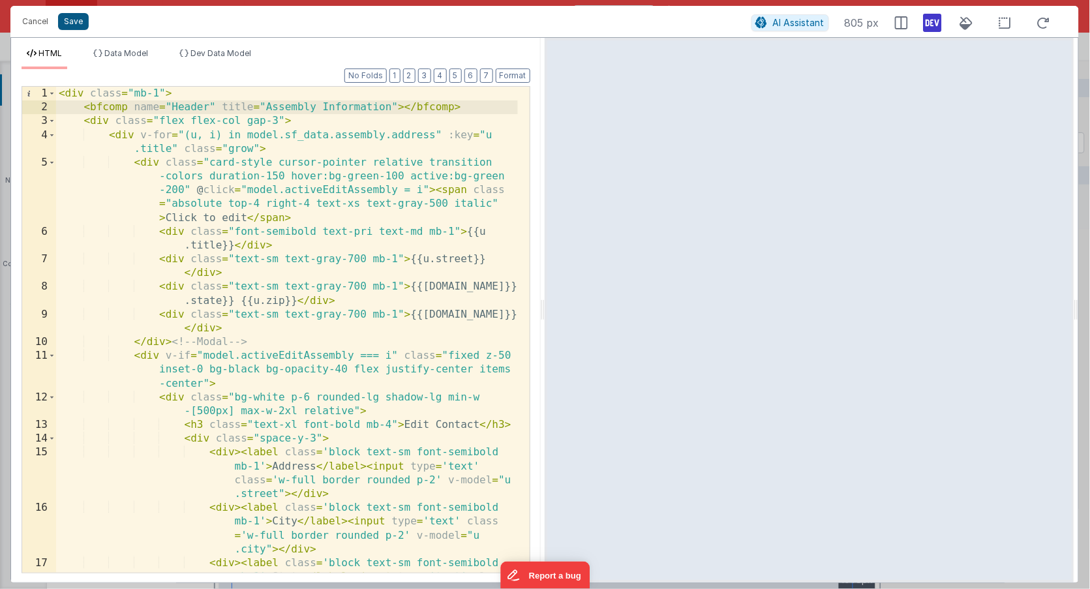
drag, startPoint x: 72, startPoint y: 15, endPoint x: 80, endPoint y: 15, distance: 7.8
click at [75, 15] on button "Save" at bounding box center [73, 21] width 31 height 17
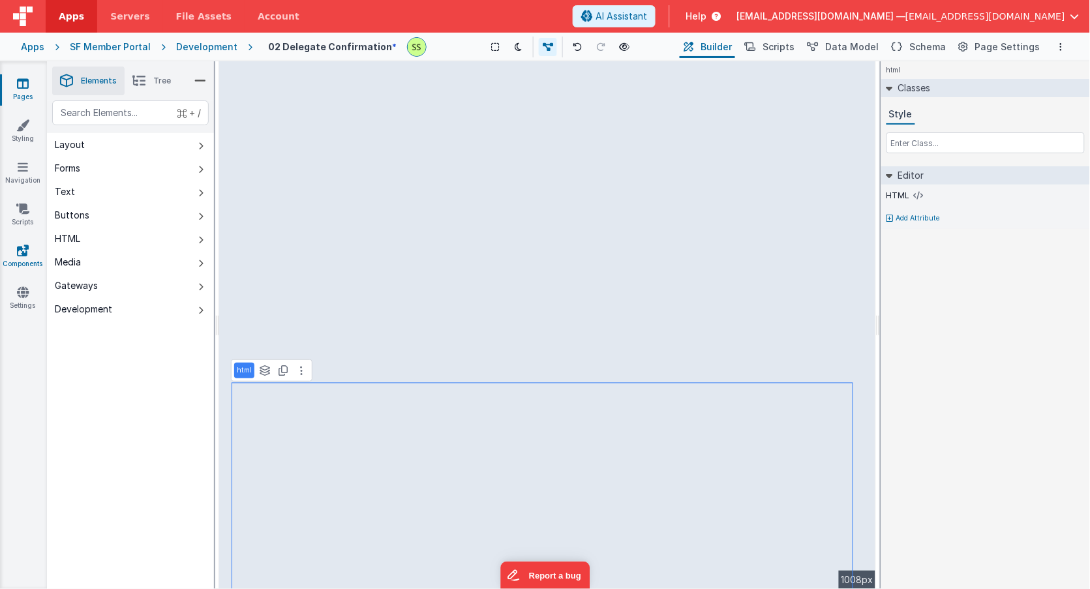
click at [23, 247] on icon at bounding box center [23, 250] width 12 height 13
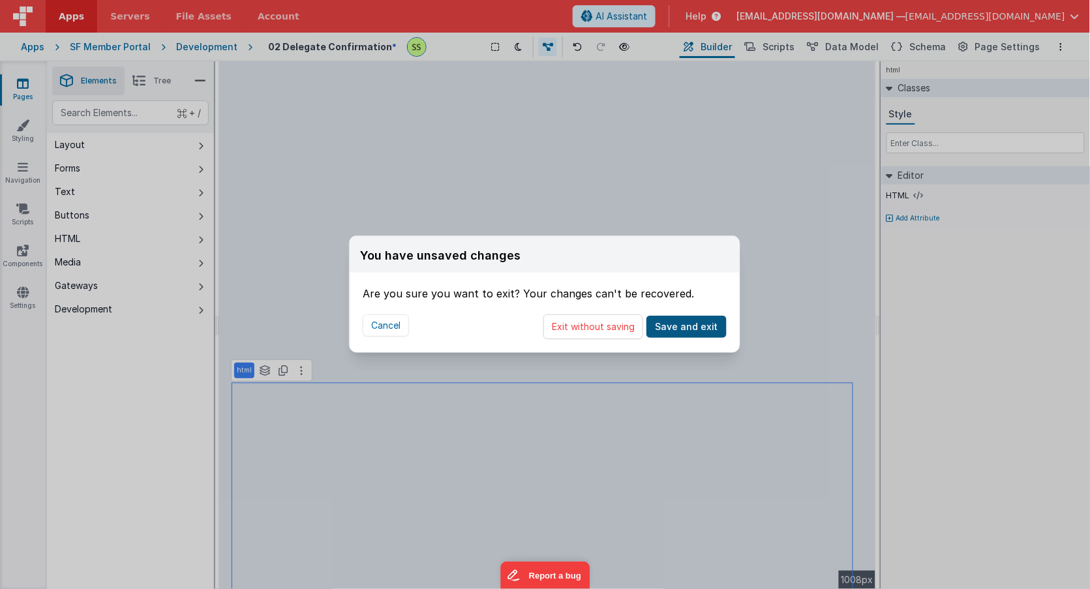
drag, startPoint x: 702, startPoint y: 325, endPoint x: 711, endPoint y: 322, distance: 9.5
click at [716, 322] on button "Save and exit" at bounding box center [686, 327] width 80 height 22
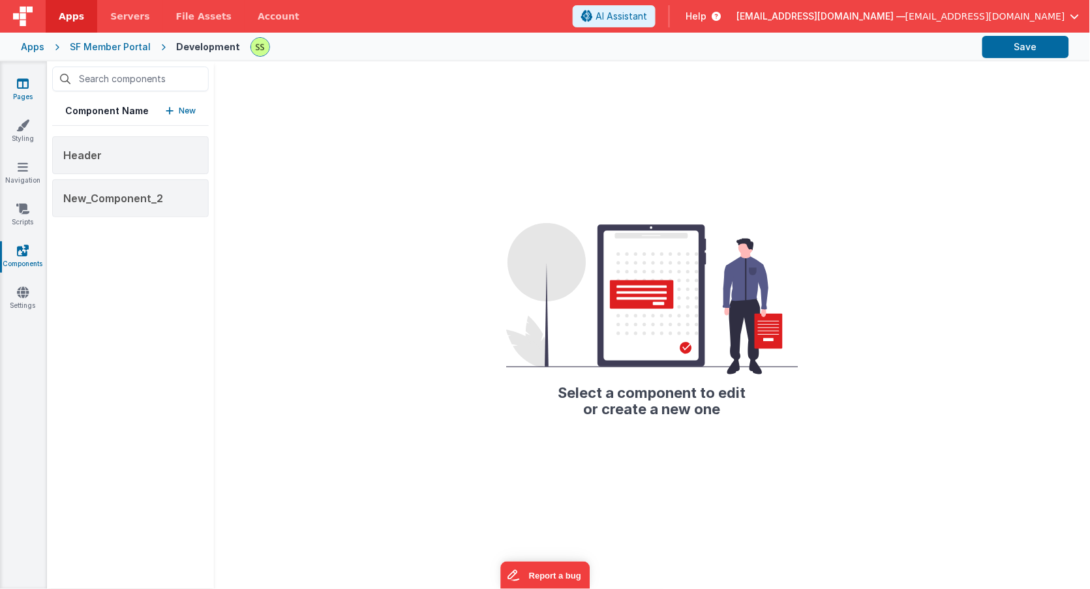
click at [25, 80] on icon at bounding box center [23, 83] width 12 height 13
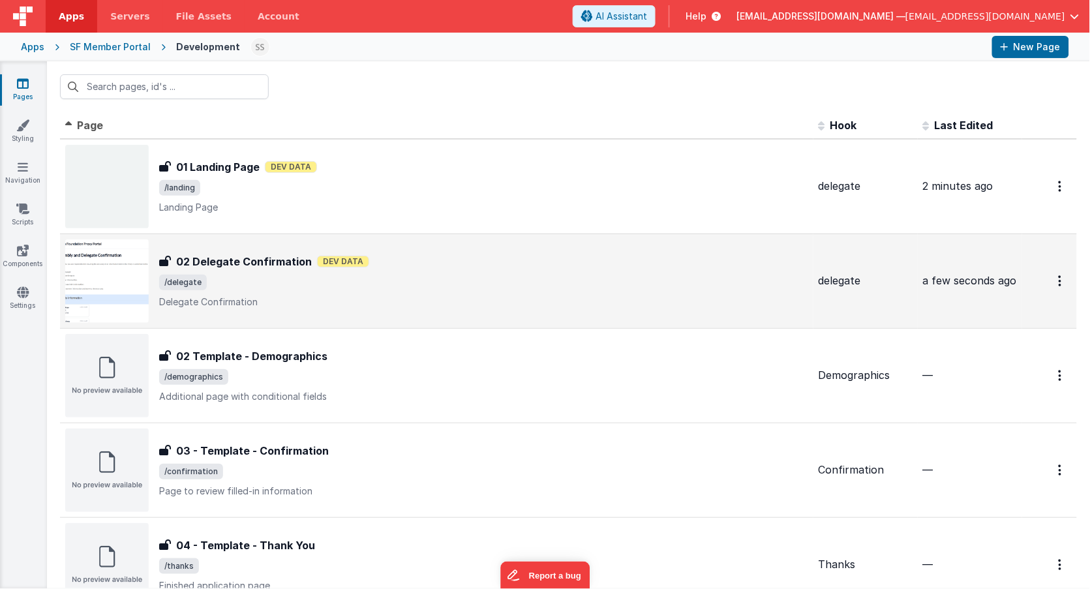
drag, startPoint x: 310, startPoint y: 266, endPoint x: 319, endPoint y: 263, distance: 9.7
click at [319, 263] on div "02 Delegate Confirmation Dev Data" at bounding box center [483, 262] width 649 height 16
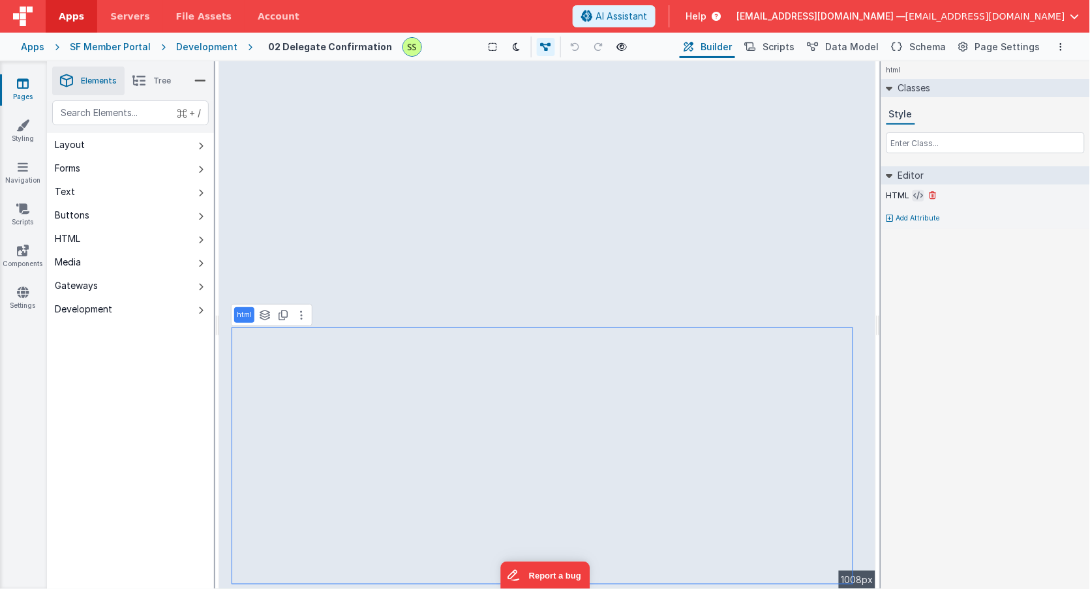
click at [915, 196] on icon at bounding box center [919, 195] width 10 height 10
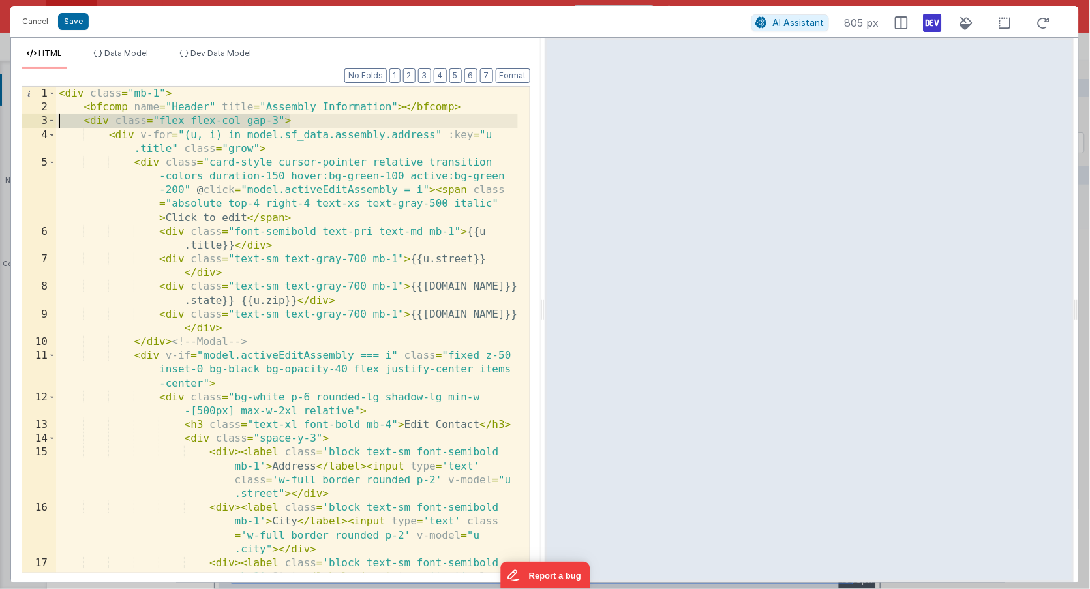
drag, startPoint x: 327, startPoint y: 118, endPoint x: 12, endPoint y: 125, distance: 314.4
click at [12, 125] on div "Format 7 6 5 4 3 2 1 No Folds 1 2 3 4 5 6 7 8 9 10 11 12 13 14 15 16 17 < div c…" at bounding box center [276, 325] width 530 height 513
click at [71, 23] on button "Save" at bounding box center [73, 21] width 31 height 17
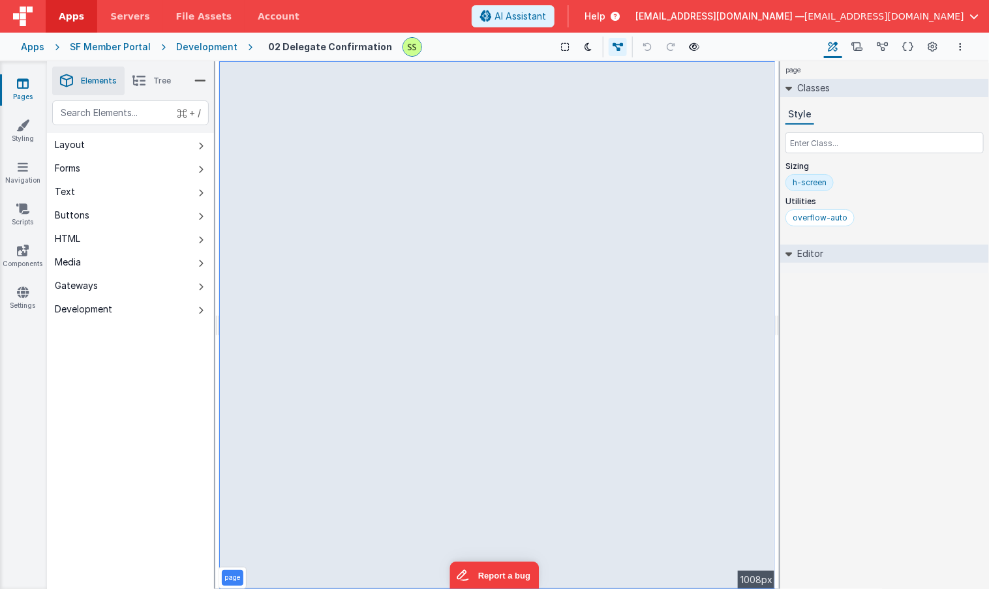
click at [21, 77] on icon at bounding box center [23, 83] width 12 height 13
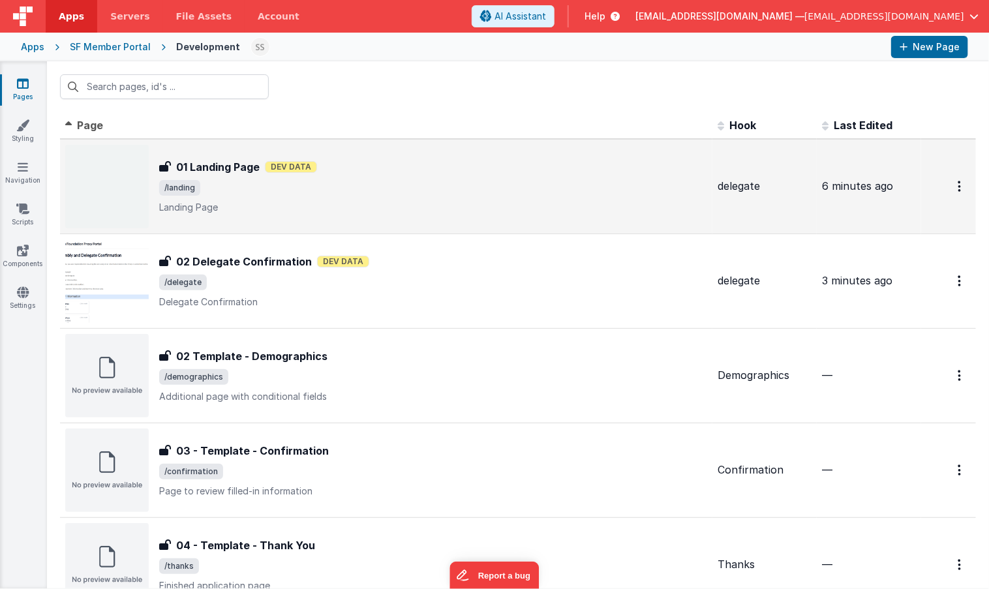
click at [253, 190] on span "/landing" at bounding box center [433, 188] width 548 height 16
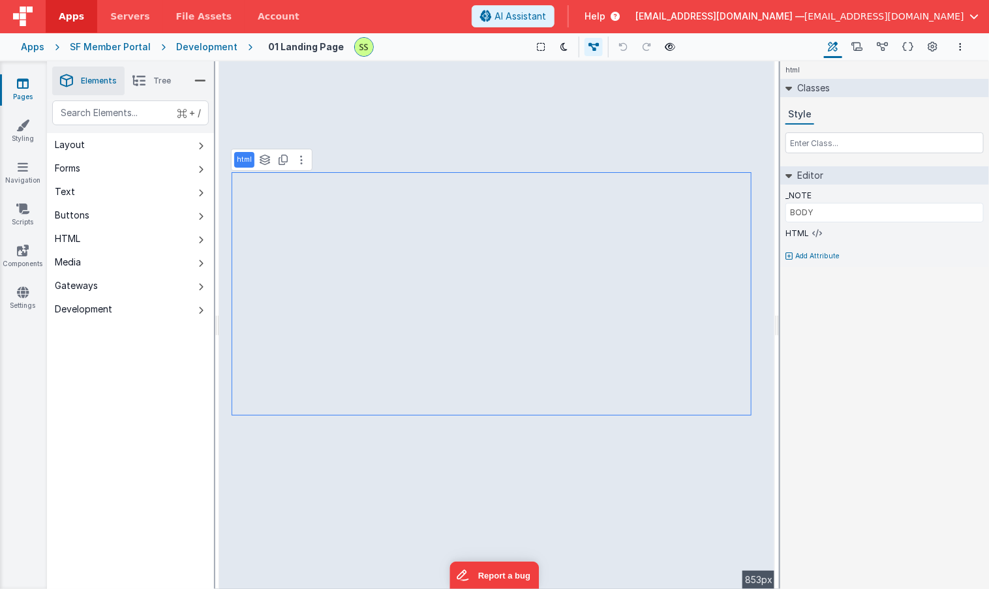
click at [153, 79] on li "Tree" at bounding box center [152, 81] width 54 height 29
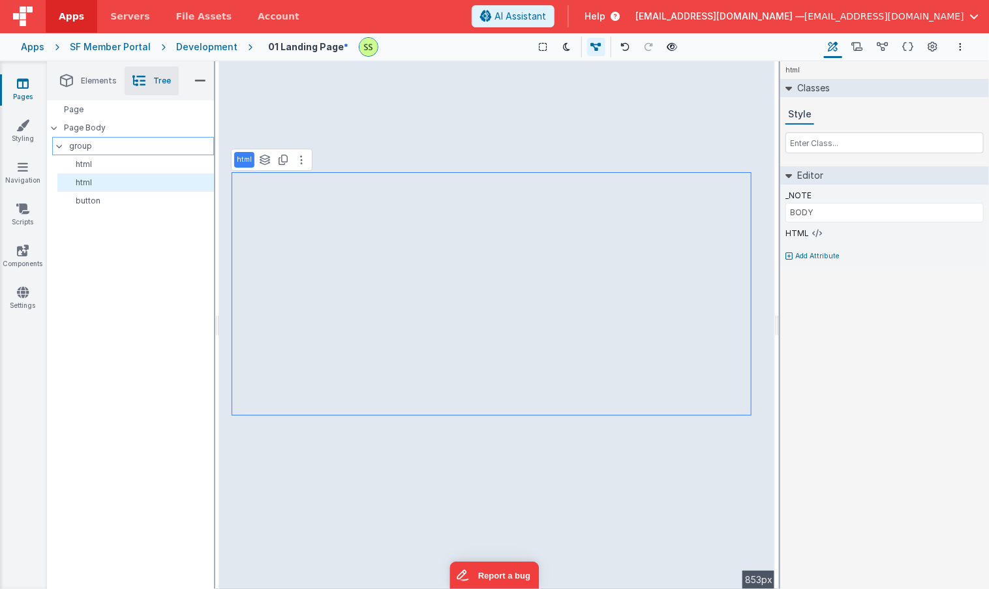
click at [87, 147] on p "group" at bounding box center [141, 146] width 144 height 14
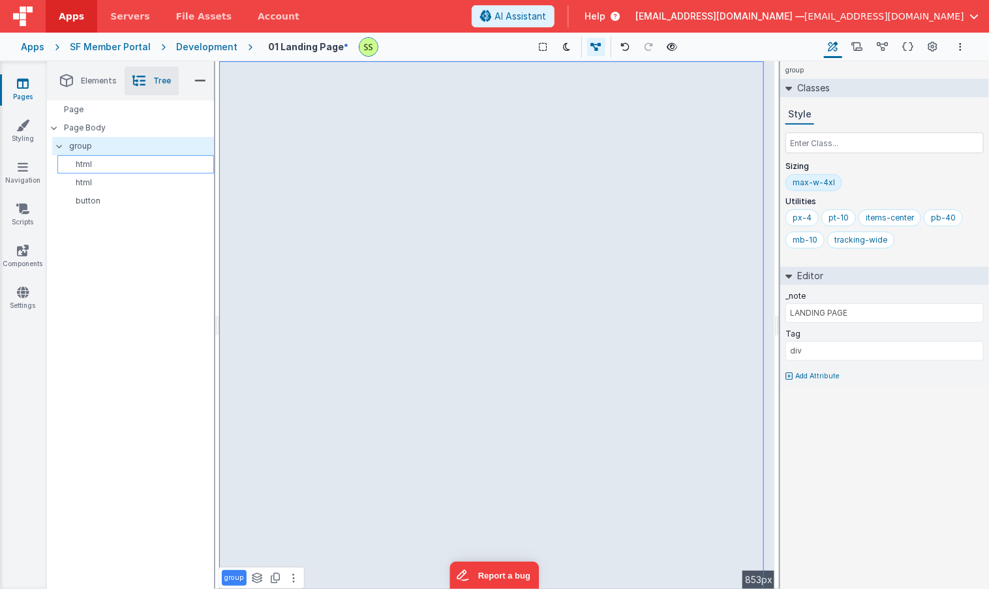
click at [80, 157] on div "html" at bounding box center [135, 164] width 157 height 18
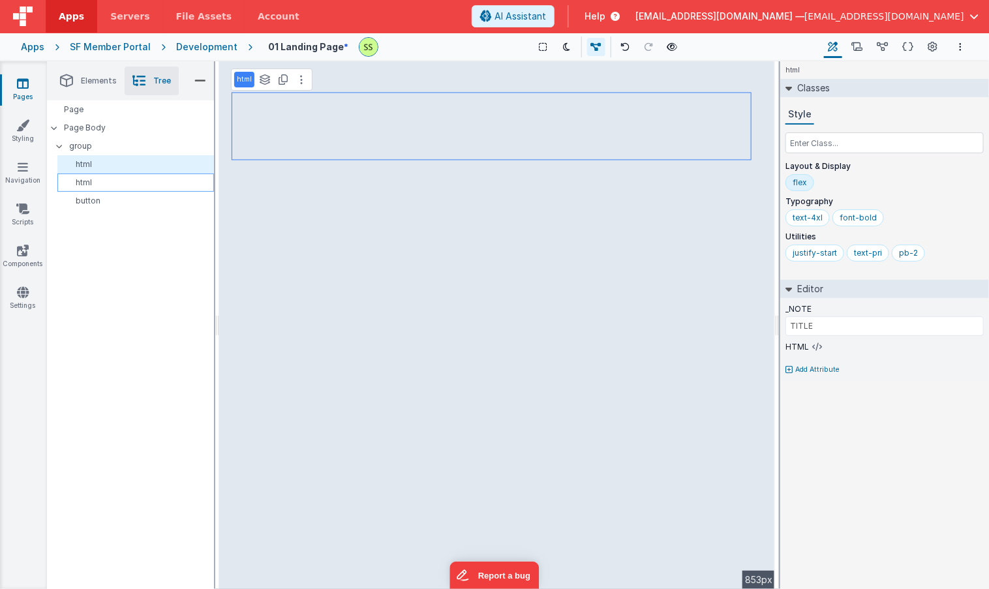
click at [98, 179] on p "html" at bounding box center [138, 182] width 151 height 10
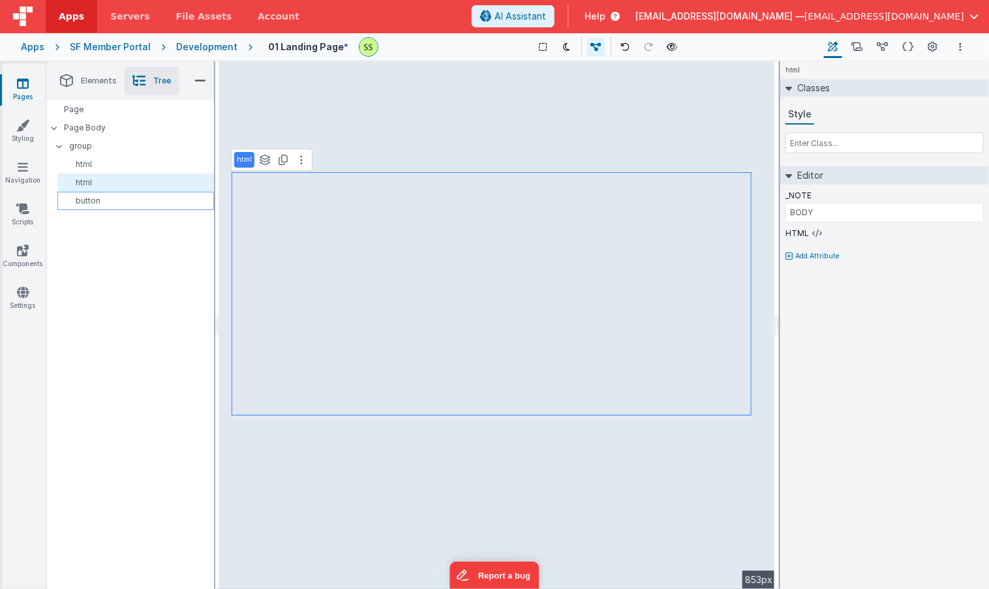
click at [96, 196] on p "button" at bounding box center [138, 201] width 151 height 10
type input "BUTTON"
select select "next"
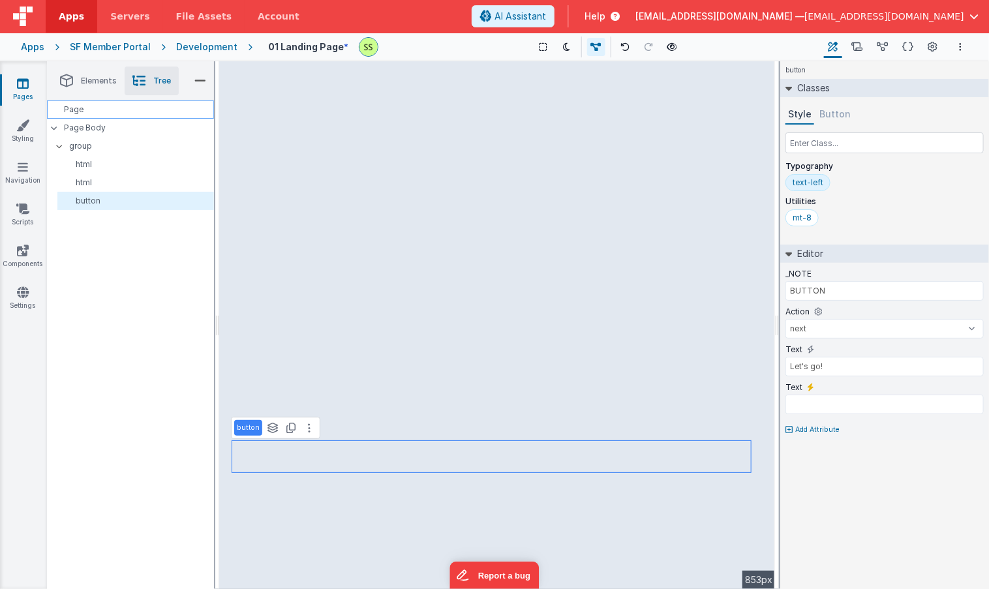
click at [84, 108] on div "Page" at bounding box center [130, 109] width 167 height 18
